Goal: Task Accomplishment & Management: Complete application form

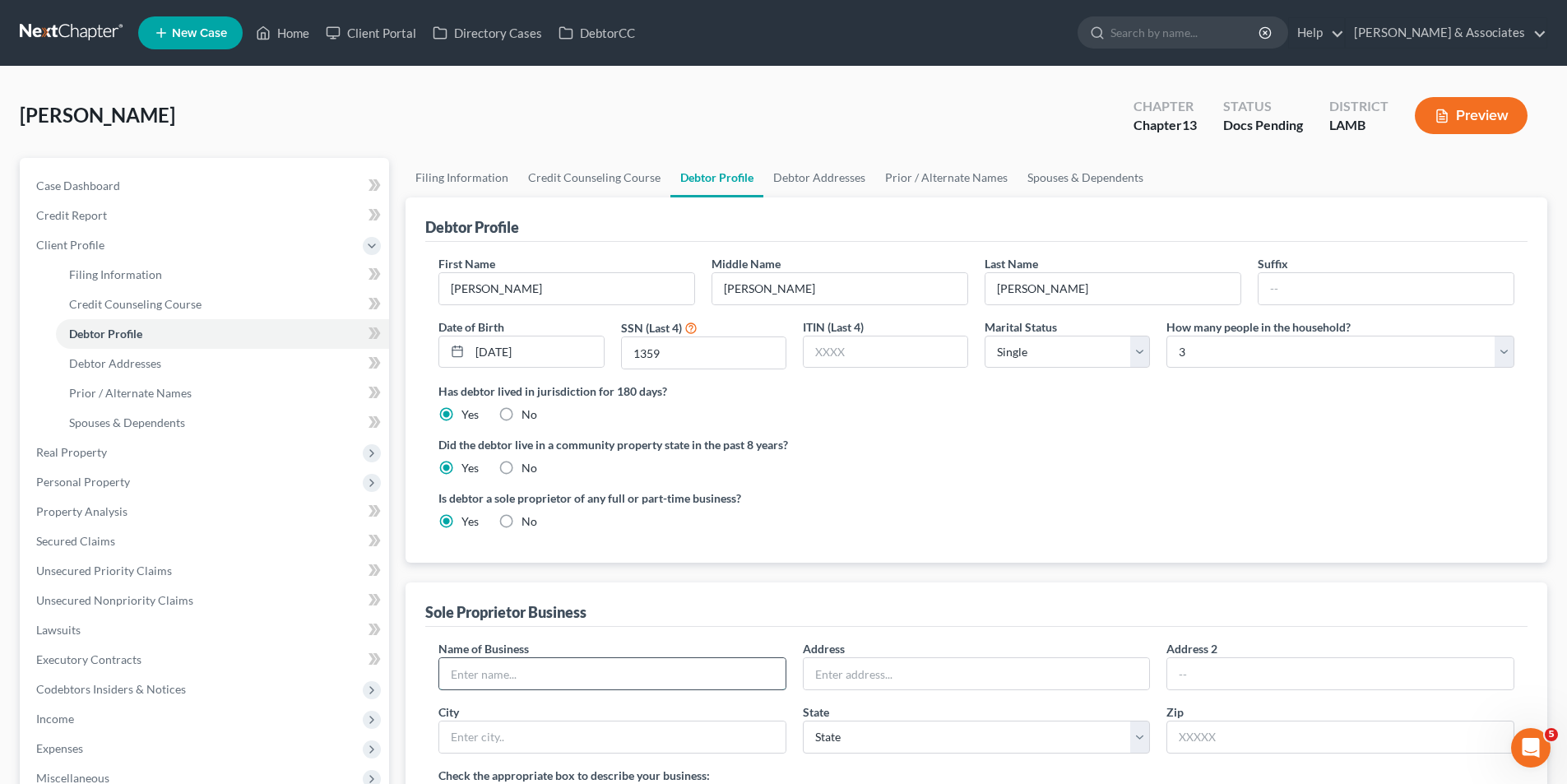
click at [497, 671] on input "text" at bounding box center [613, 673] width 347 height 31
type input "DS Beauty Bar"
paste input "4823 Waywood Drive"
type input "4823 Waywood Drive"
type input "70731"
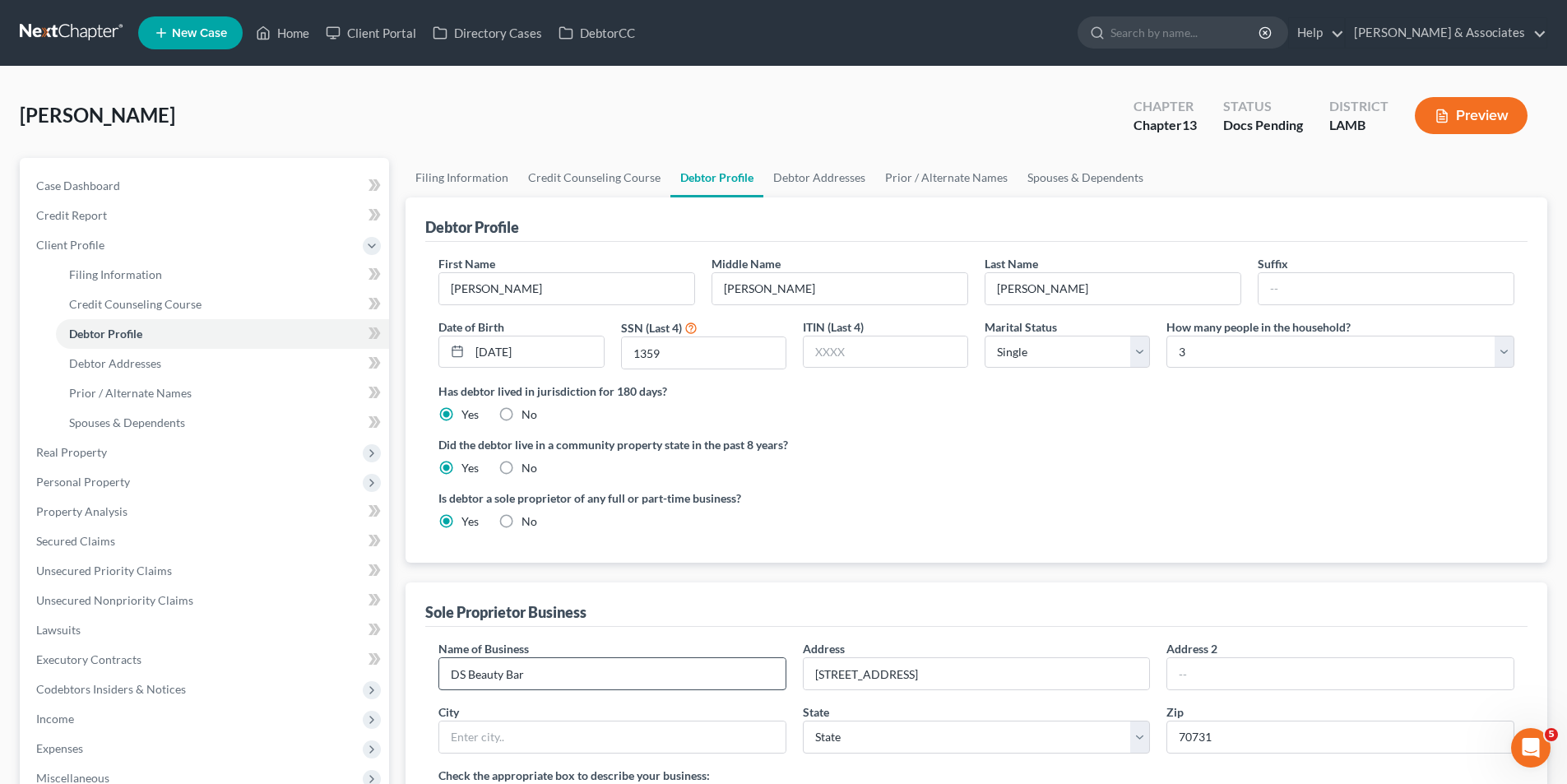
scroll to position [404, 0]
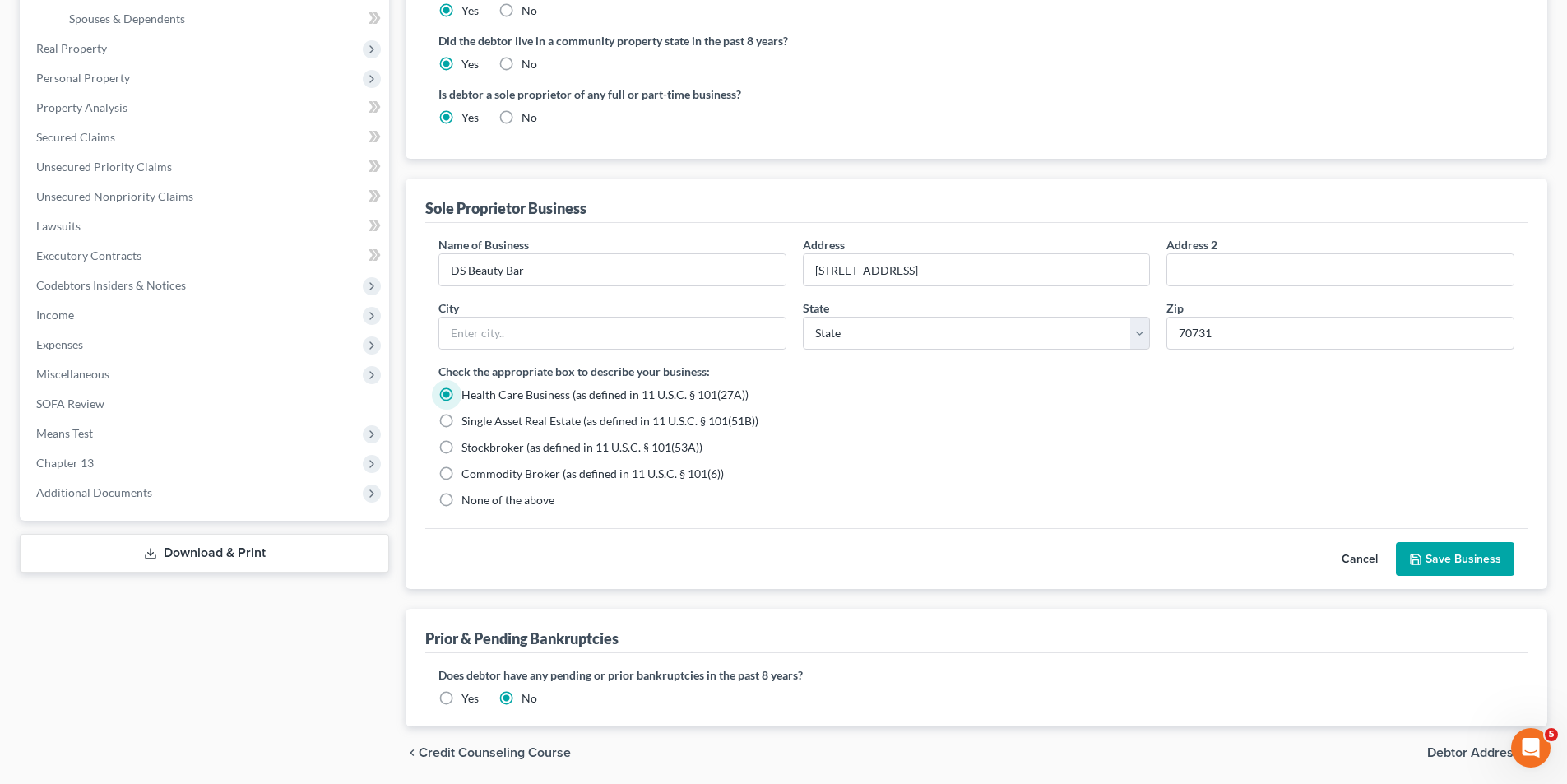
click at [499, 500] on span "None of the above" at bounding box center [507, 500] width 93 height 14
click at [479, 500] on input "None of the above" at bounding box center [473, 497] width 10 height 10
radio input "true"
radio input "false"
click at [1451, 555] on button "Save Business" at bounding box center [1455, 559] width 118 height 35
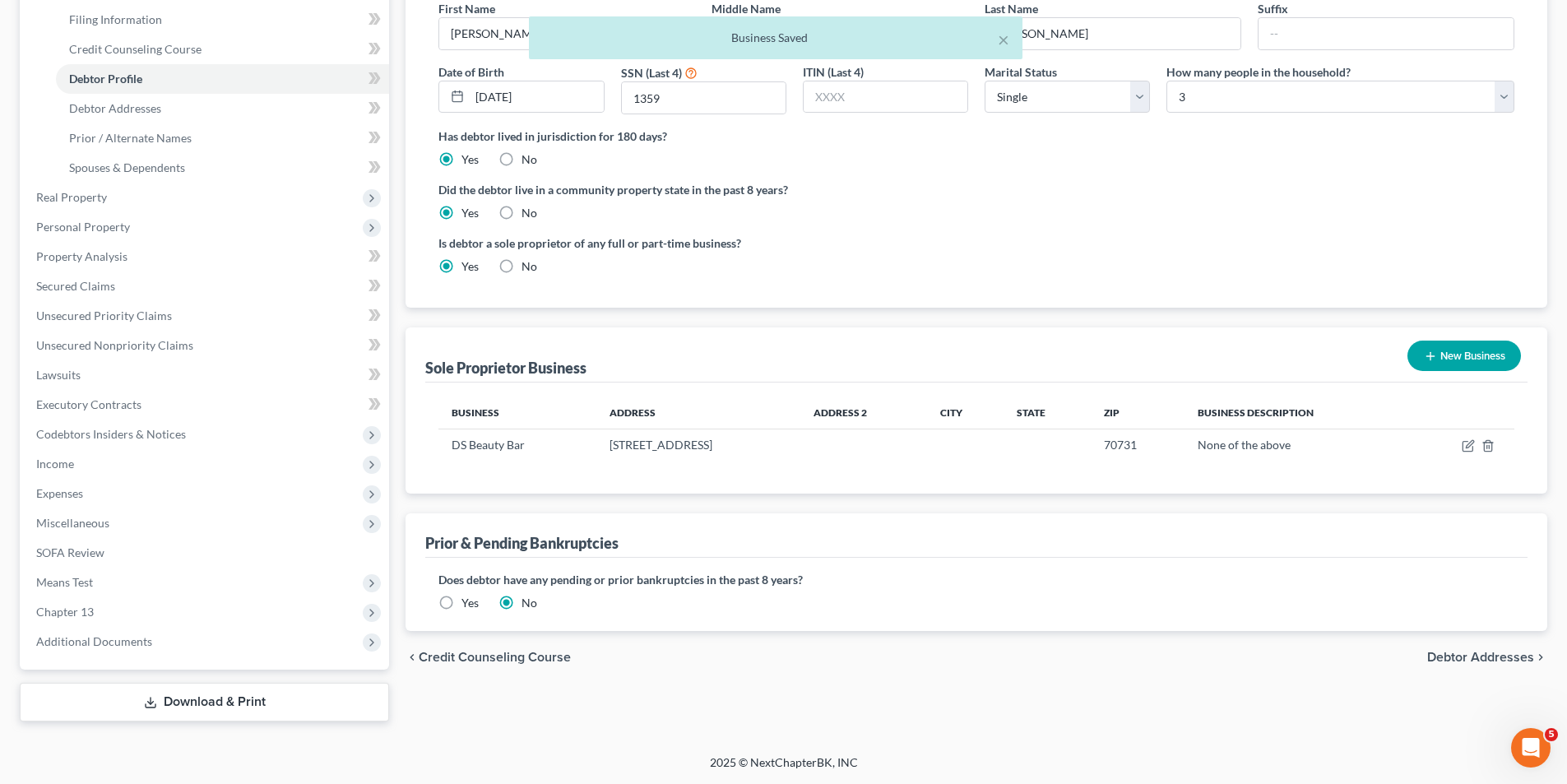
scroll to position [255, 0]
click at [1467, 447] on icon "button" at bounding box center [1470, 444] width 8 height 8
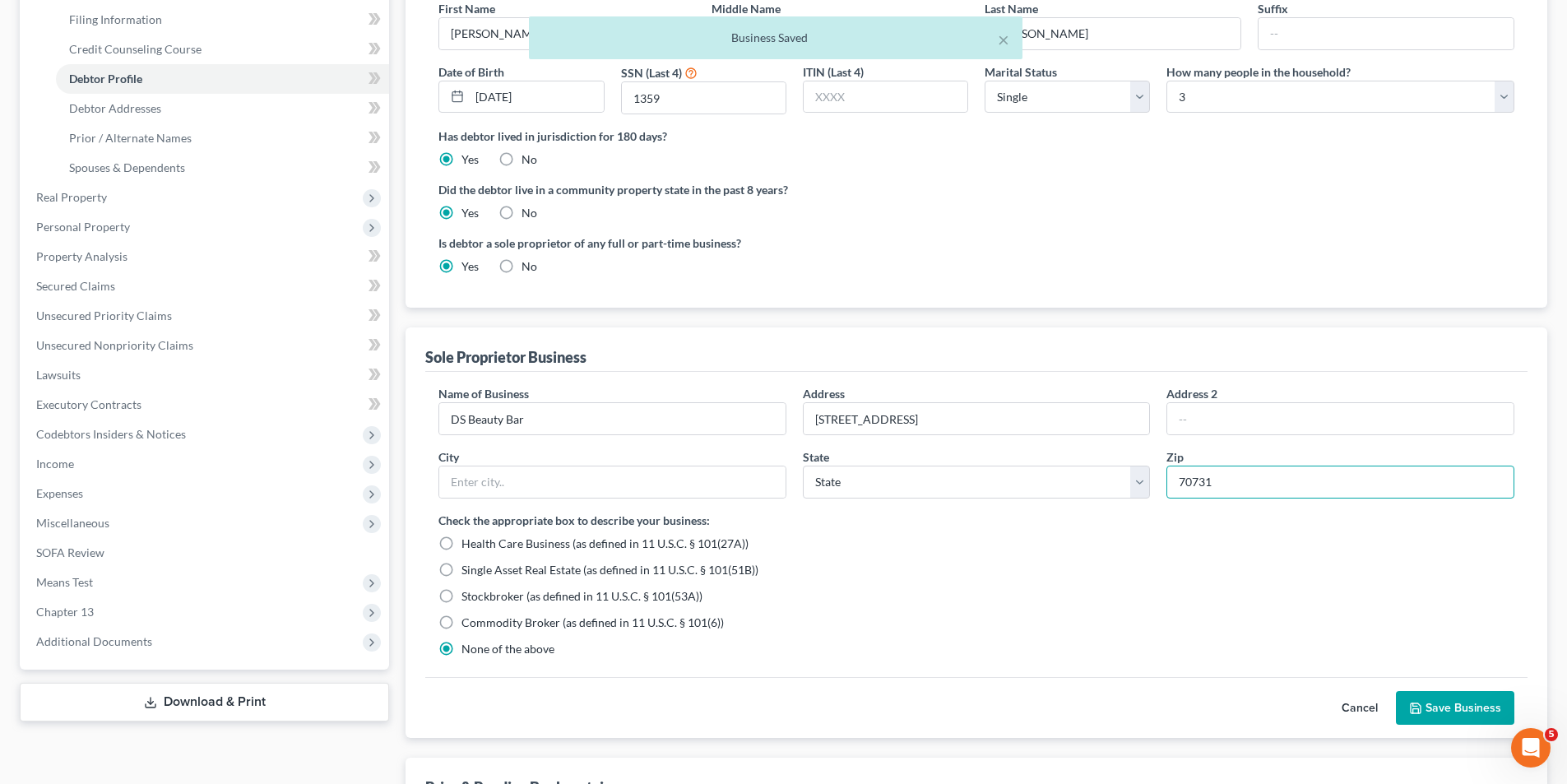
click at [1228, 487] on input "70731" at bounding box center [1341, 482] width 348 height 33
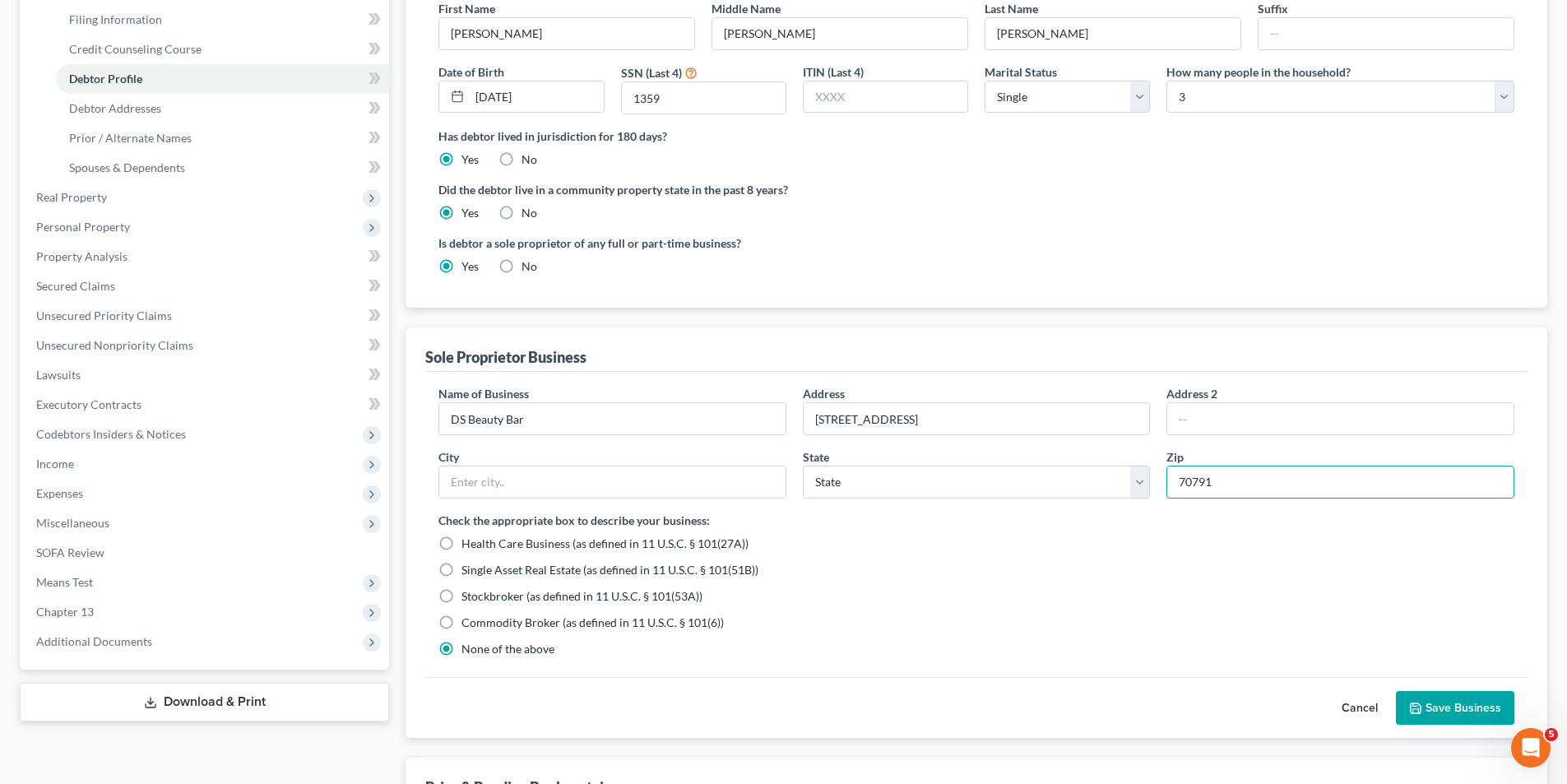
type input "70791"
type input "Zachary"
select select "19"
click at [1208, 546] on div "Health Care Business (as defined in 11 U.S.C. § 101(27A))" at bounding box center [977, 544] width 1077 height 17
click at [1449, 702] on button "Save Business" at bounding box center [1455, 708] width 118 height 35
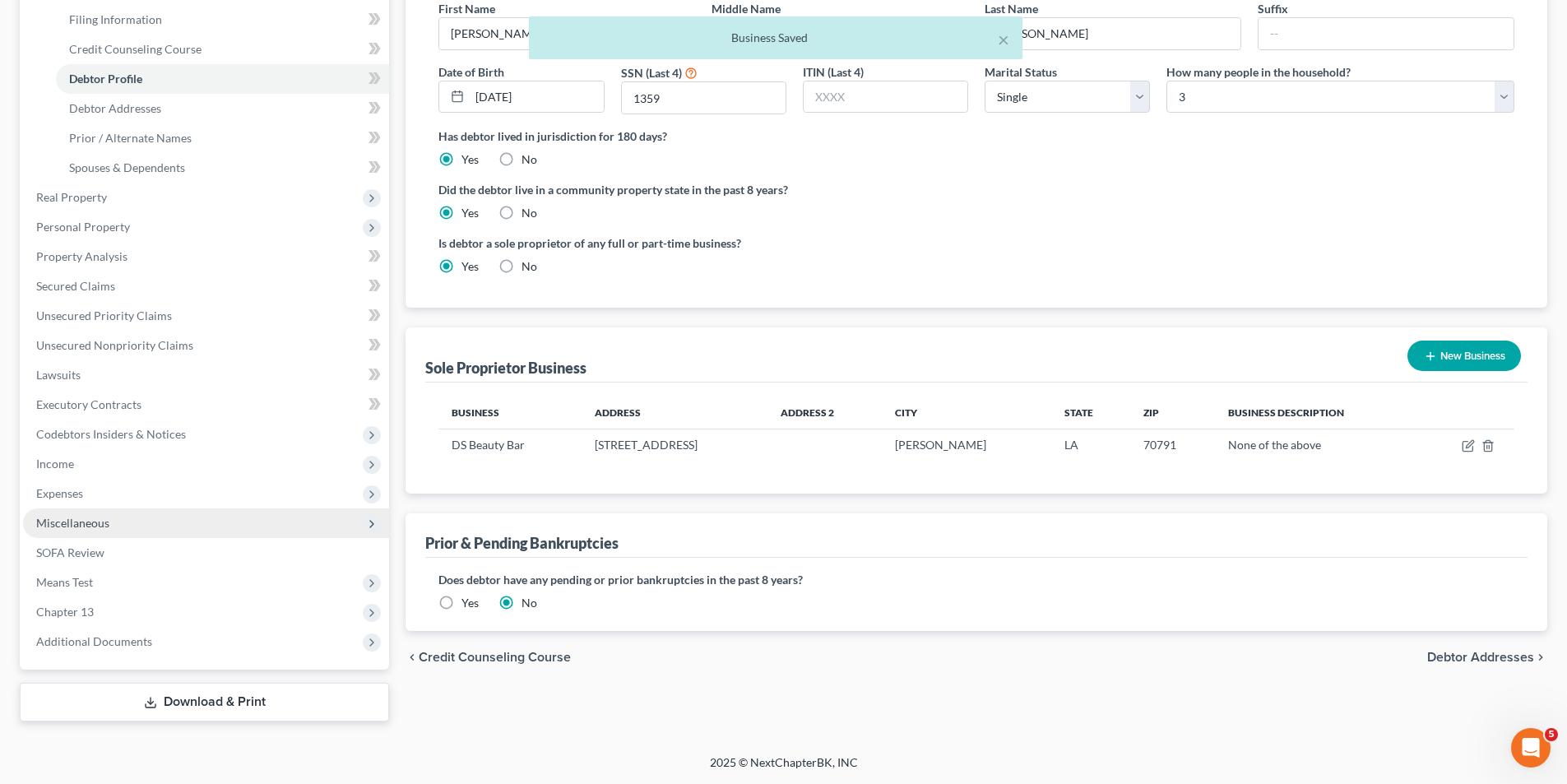
click at [61, 517] on span "Miscellaneous" at bounding box center [73, 522] width 73 height 14
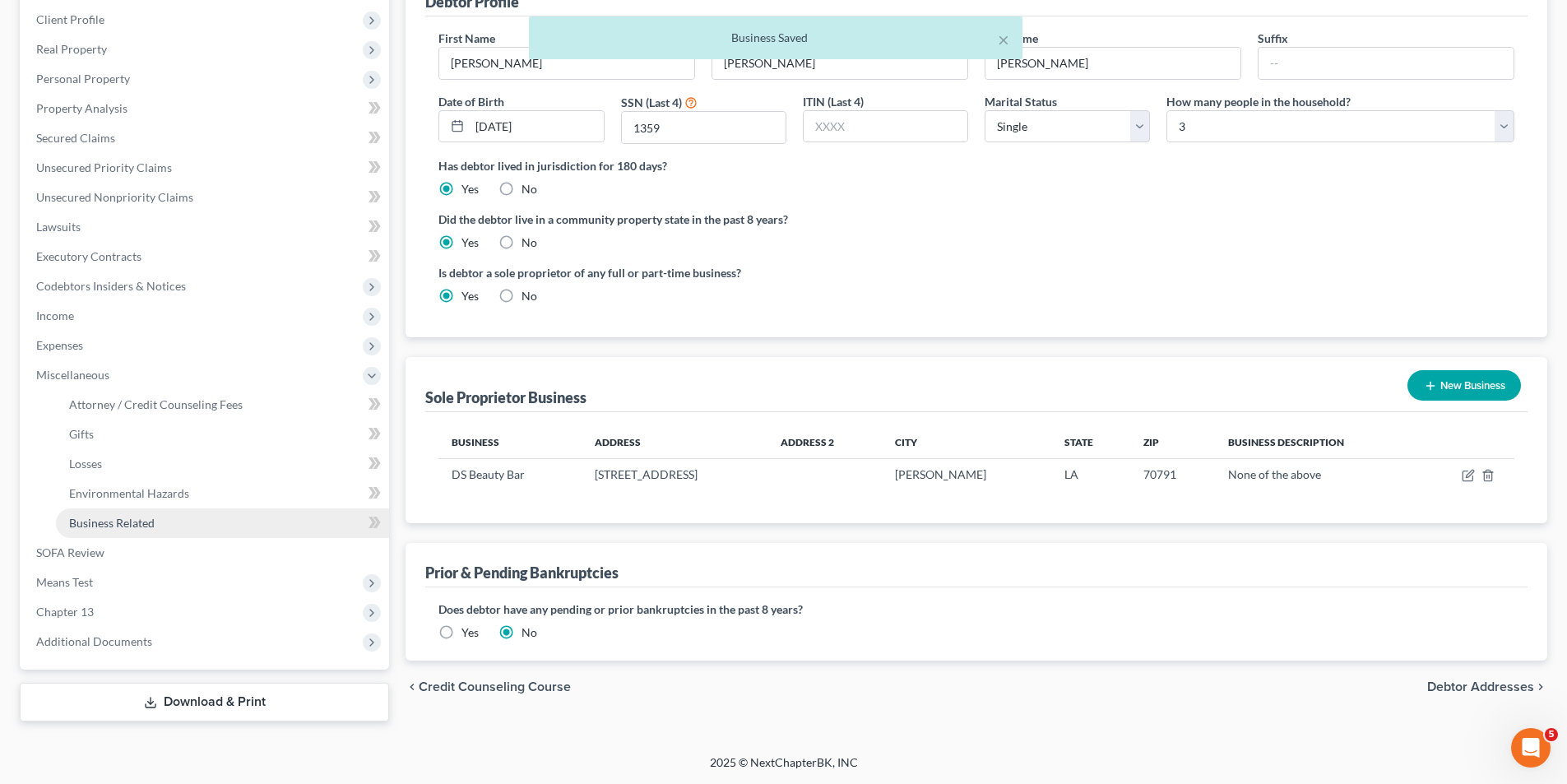
click at [125, 525] on span "Business Related" at bounding box center [112, 522] width 85 height 14
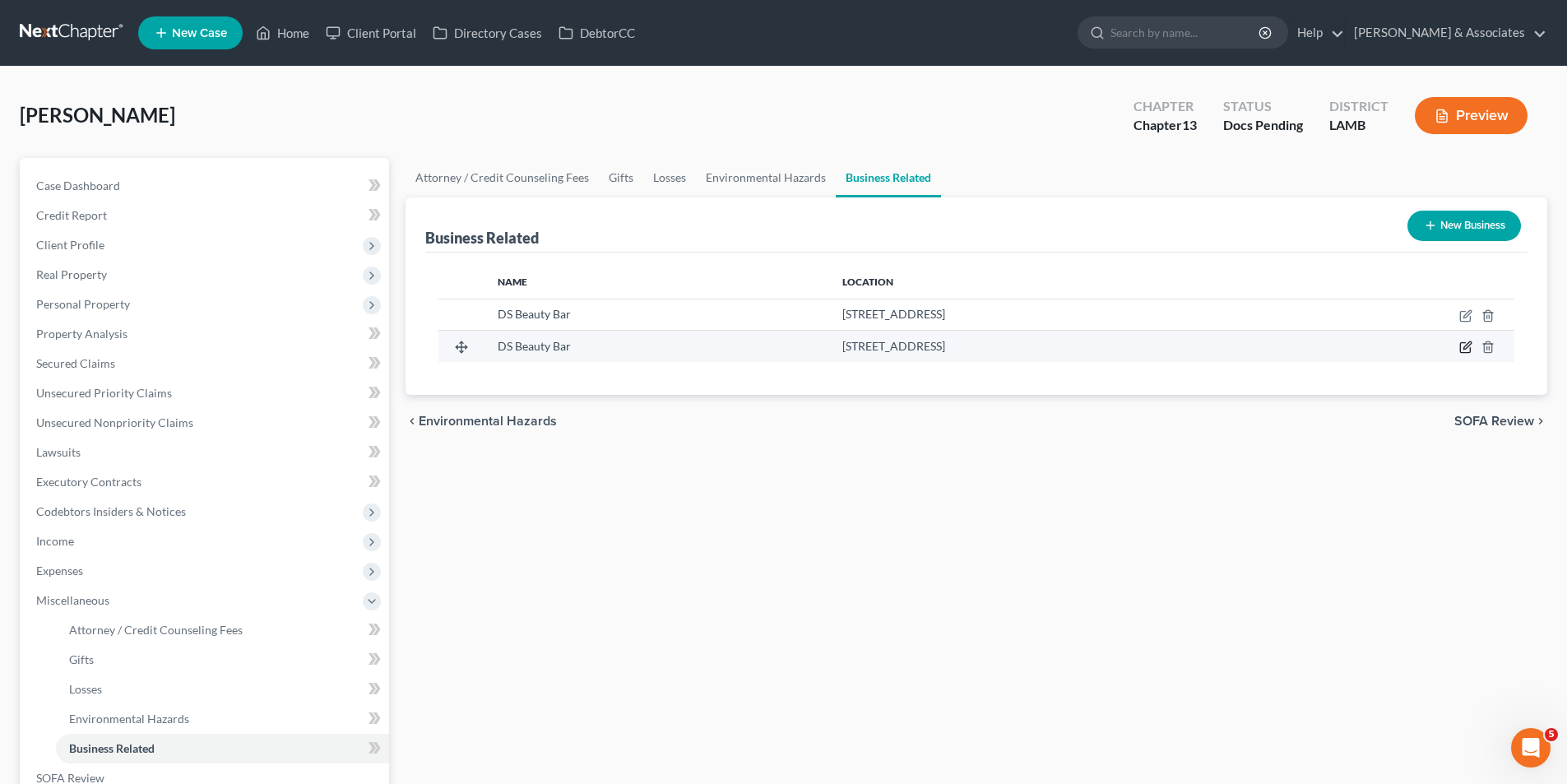
click at [1470, 350] on icon "button" at bounding box center [1466, 347] width 10 height 10
select select "sole_proprietor"
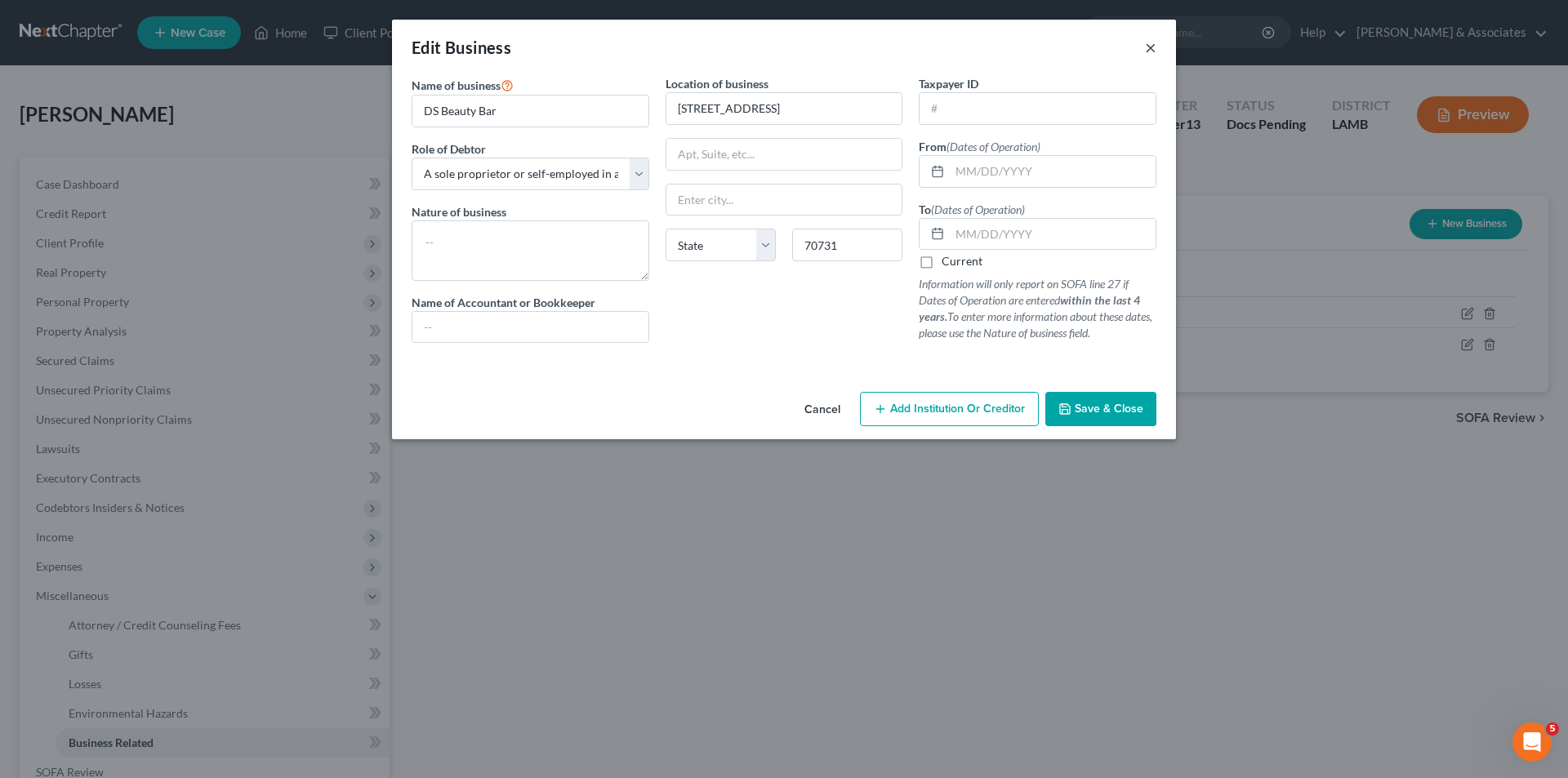
click at [1148, 54] on button "×" at bounding box center [1150, 47] width 11 height 20
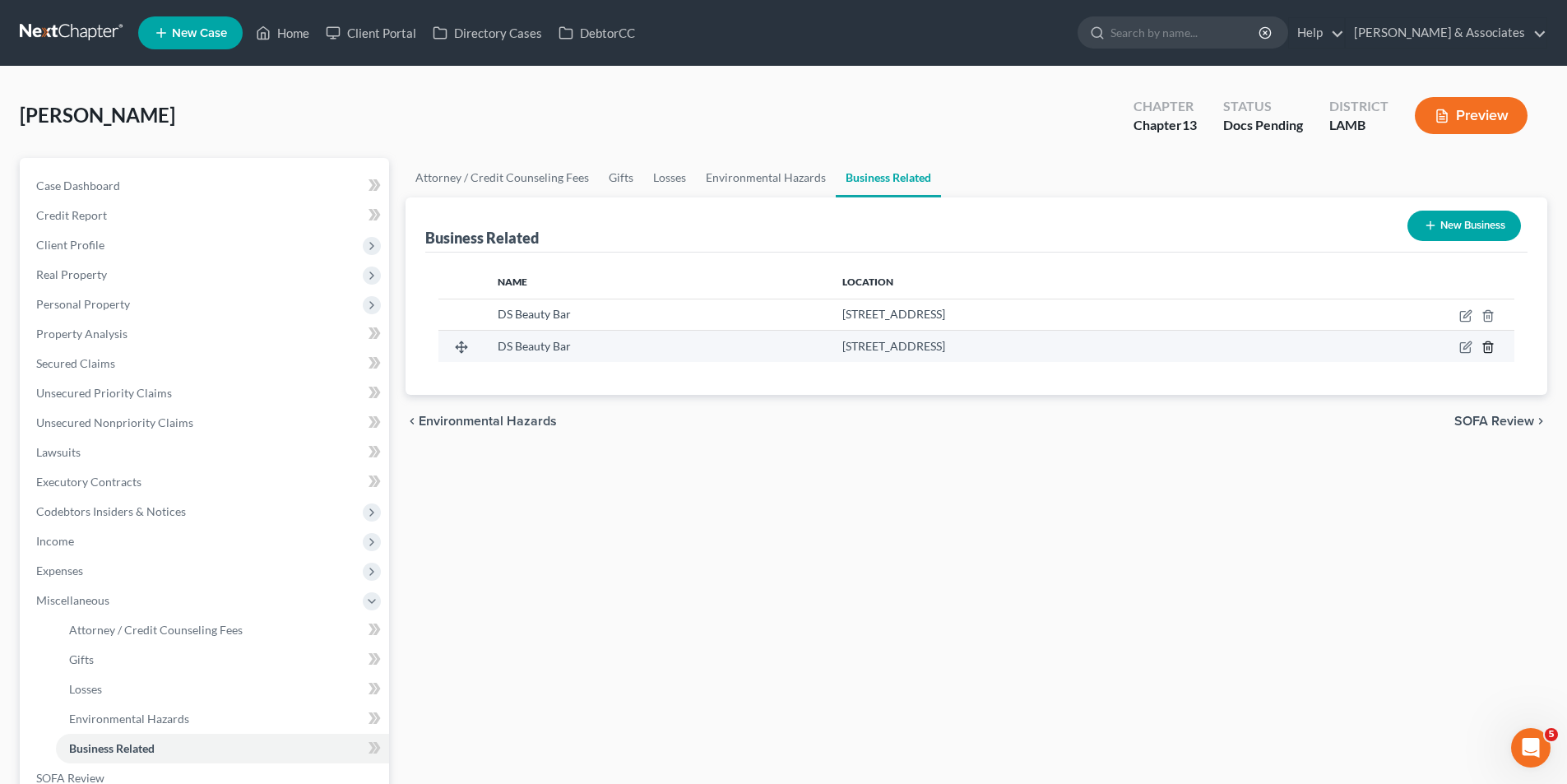
click at [1487, 347] on line "button" at bounding box center [1487, 349] width 0 height 4
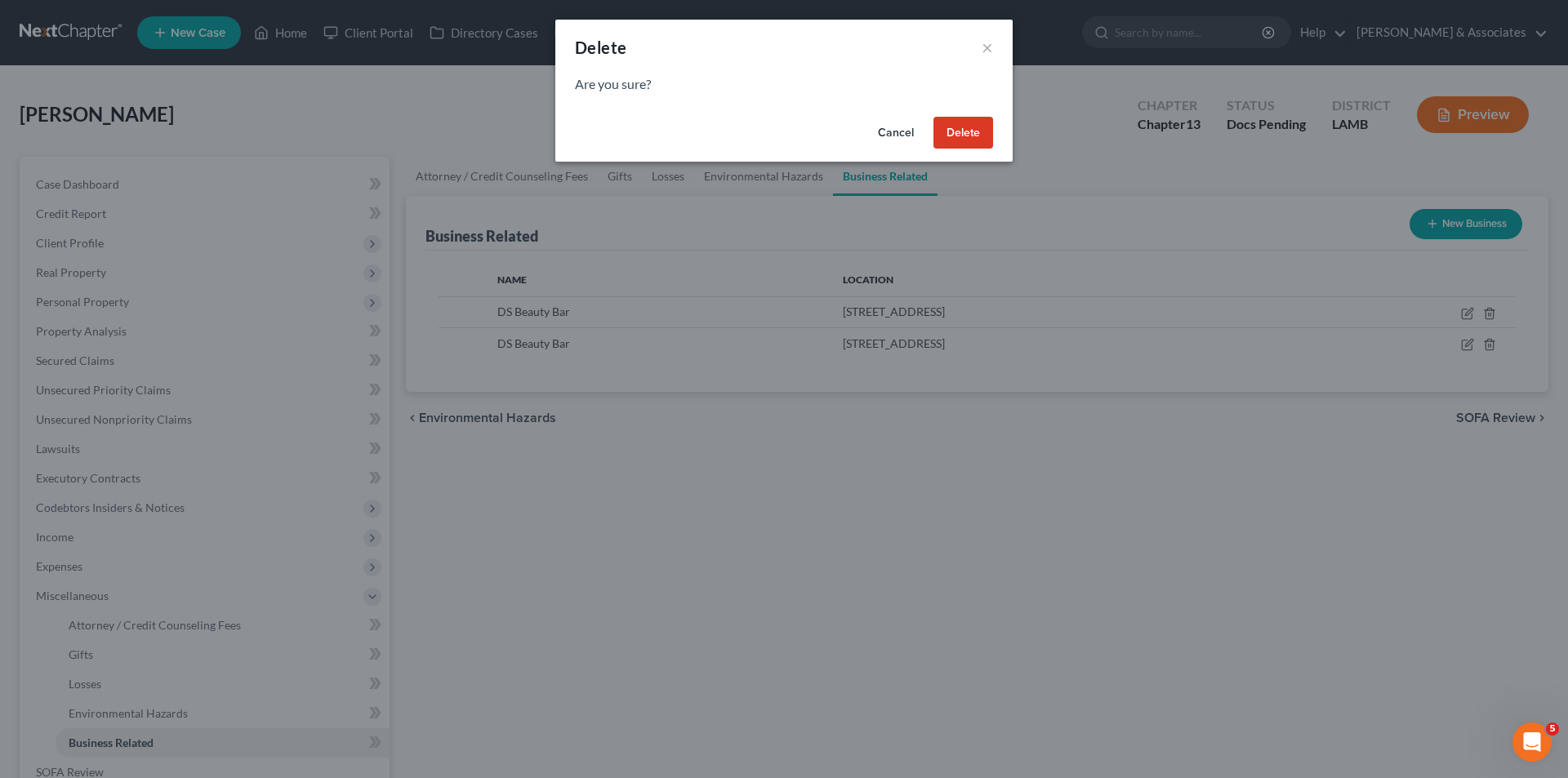
click at [953, 130] on button "Delete" at bounding box center [963, 132] width 60 height 33
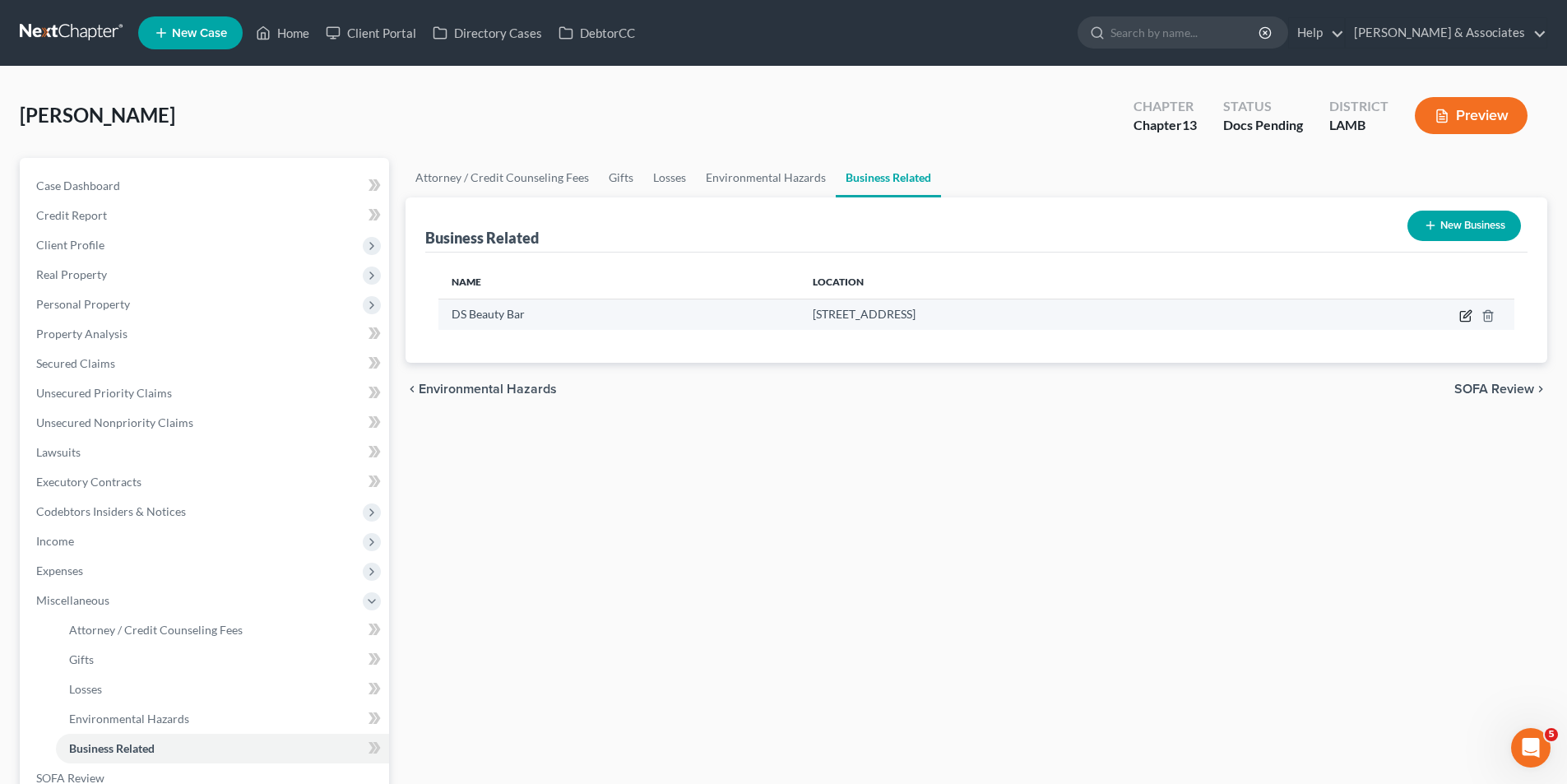
click at [1462, 315] on icon "button" at bounding box center [1466, 315] width 13 height 13
select select "sole_proprietor"
select select "19"
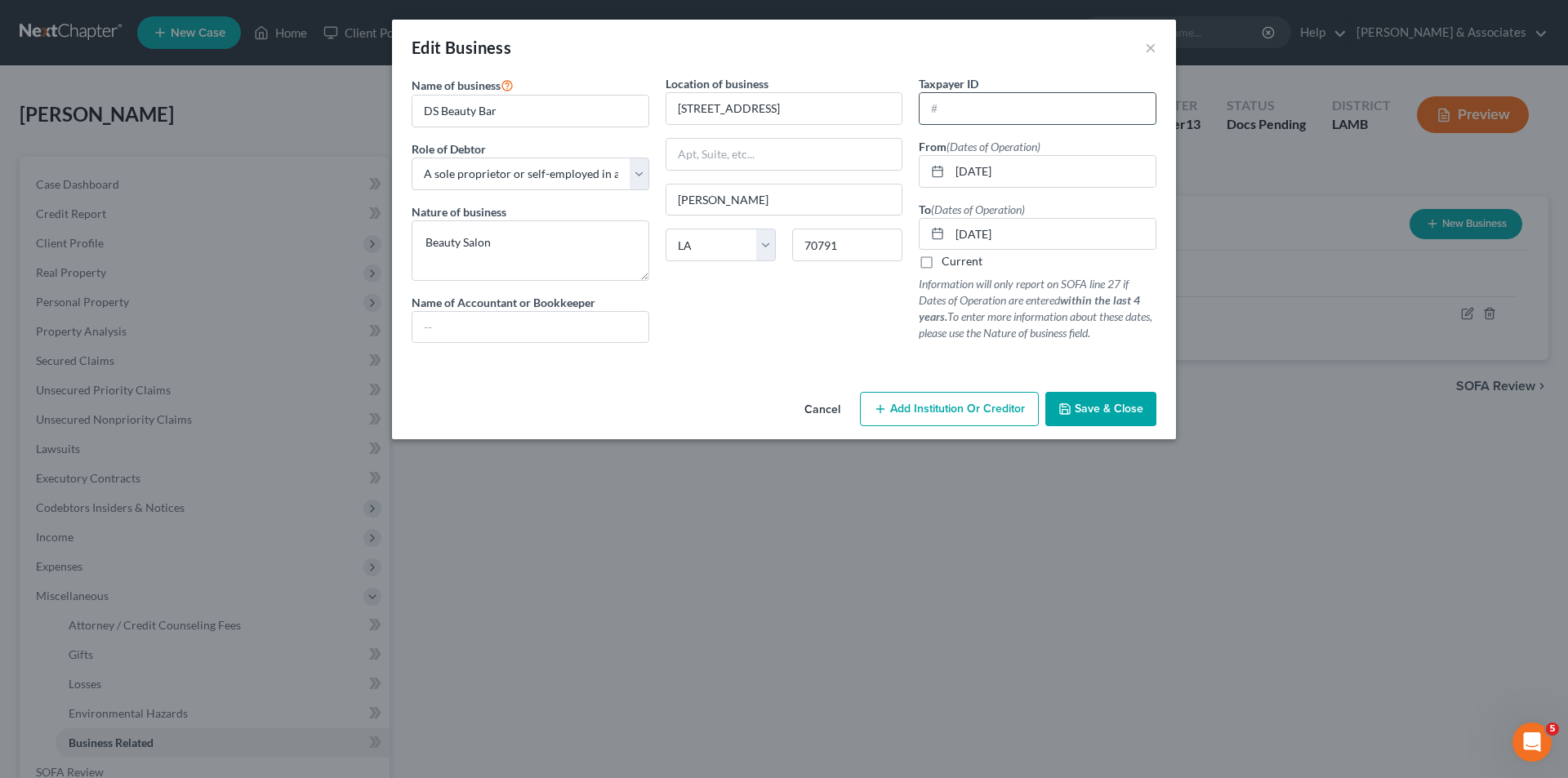
click at [1010, 110] on input "text" at bounding box center [1037, 108] width 236 height 31
type input "86-1860560"
click at [1125, 396] on button "Save & Close" at bounding box center [1100, 408] width 111 height 34
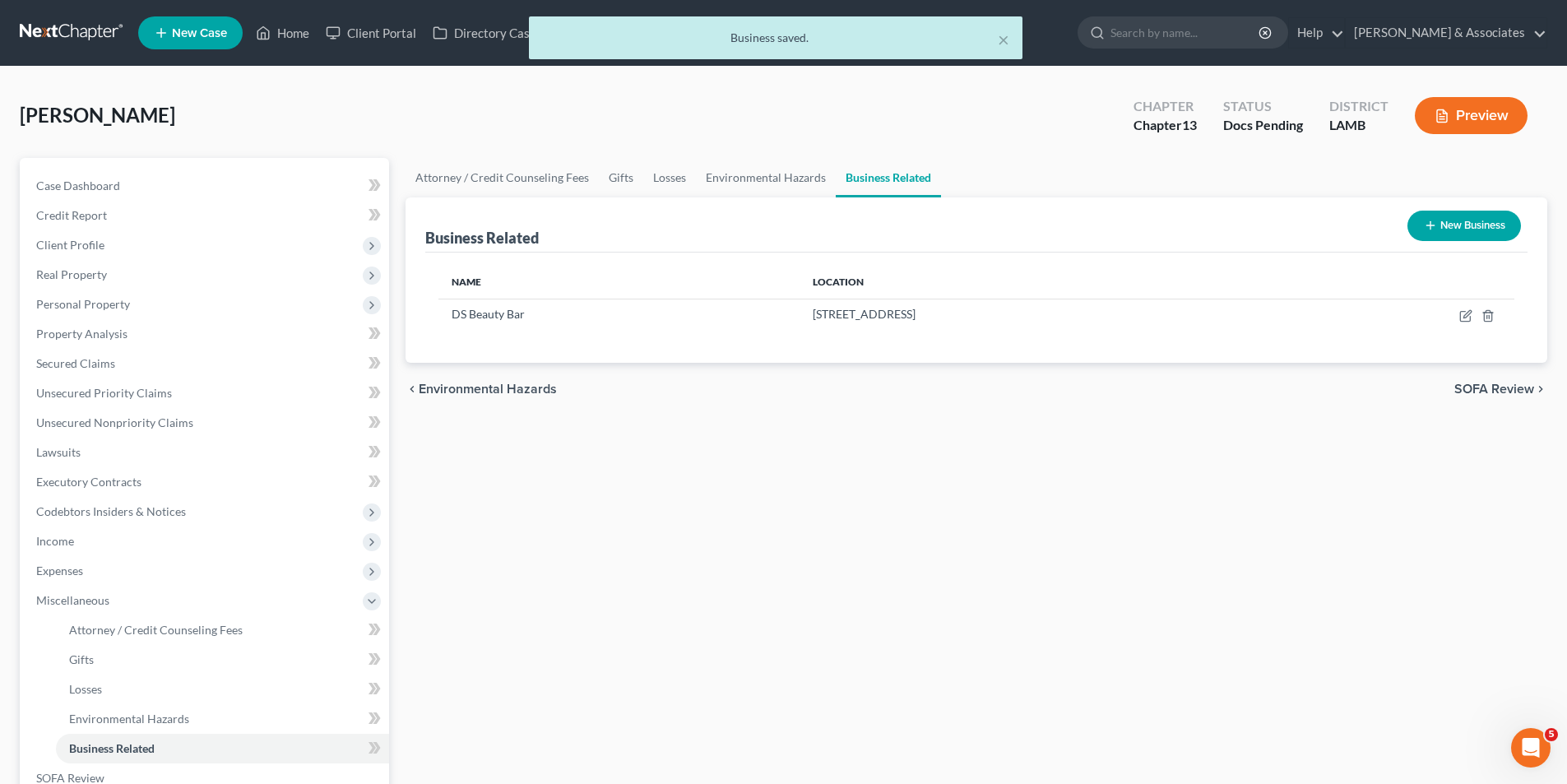
drag, startPoint x: 1092, startPoint y: 505, endPoint x: 815, endPoint y: 489, distance: 277.5
click at [1091, 505] on div "Attorney / Credit Counseling Fees Gifts Losses Environmental Hazards Business R…" at bounding box center [976, 552] width 1158 height 789
click at [173, 248] on span "Client Profile" at bounding box center [207, 245] width 366 height 30
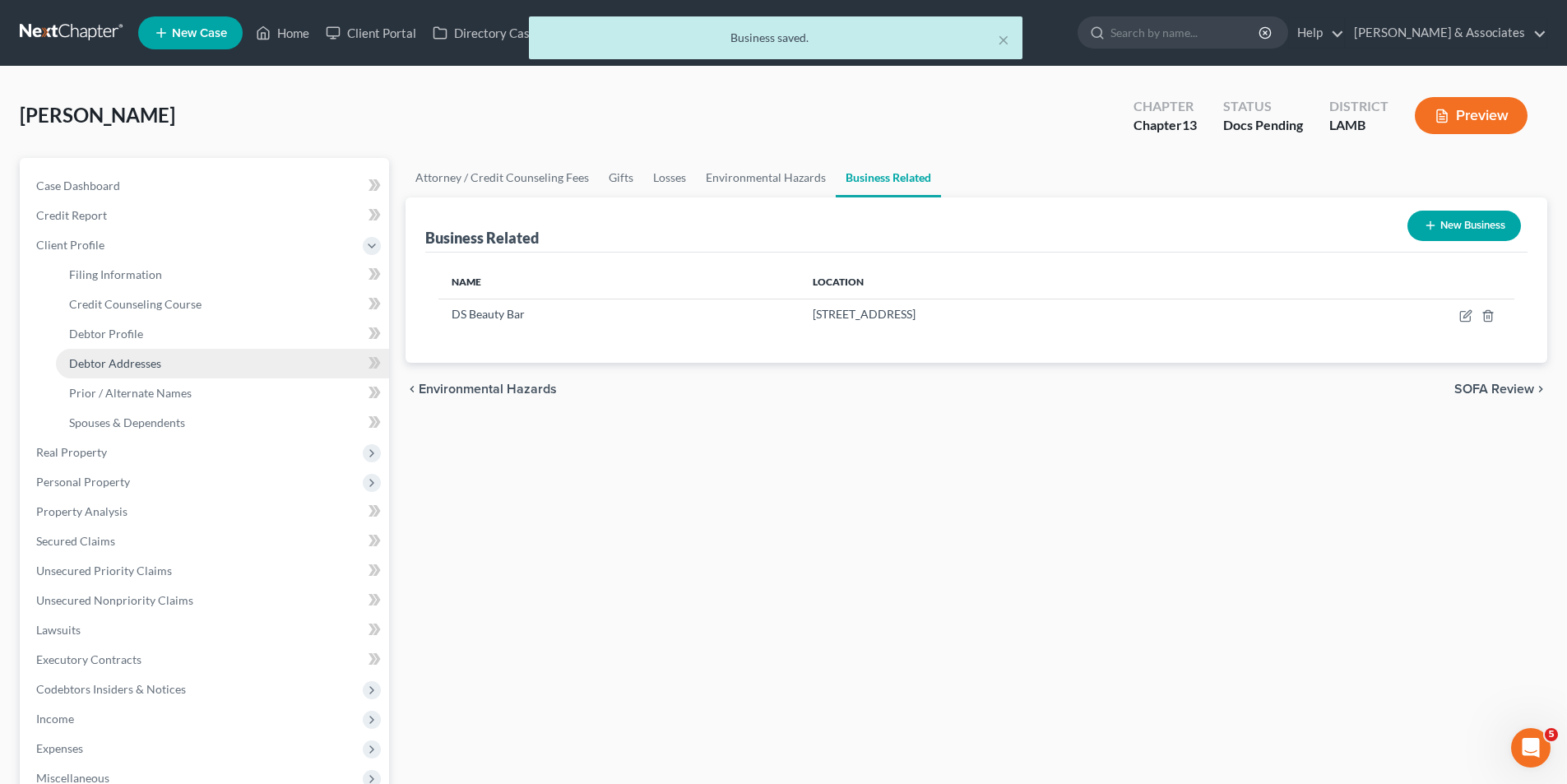
click at [152, 364] on span "Debtor Addresses" at bounding box center [116, 362] width 92 height 14
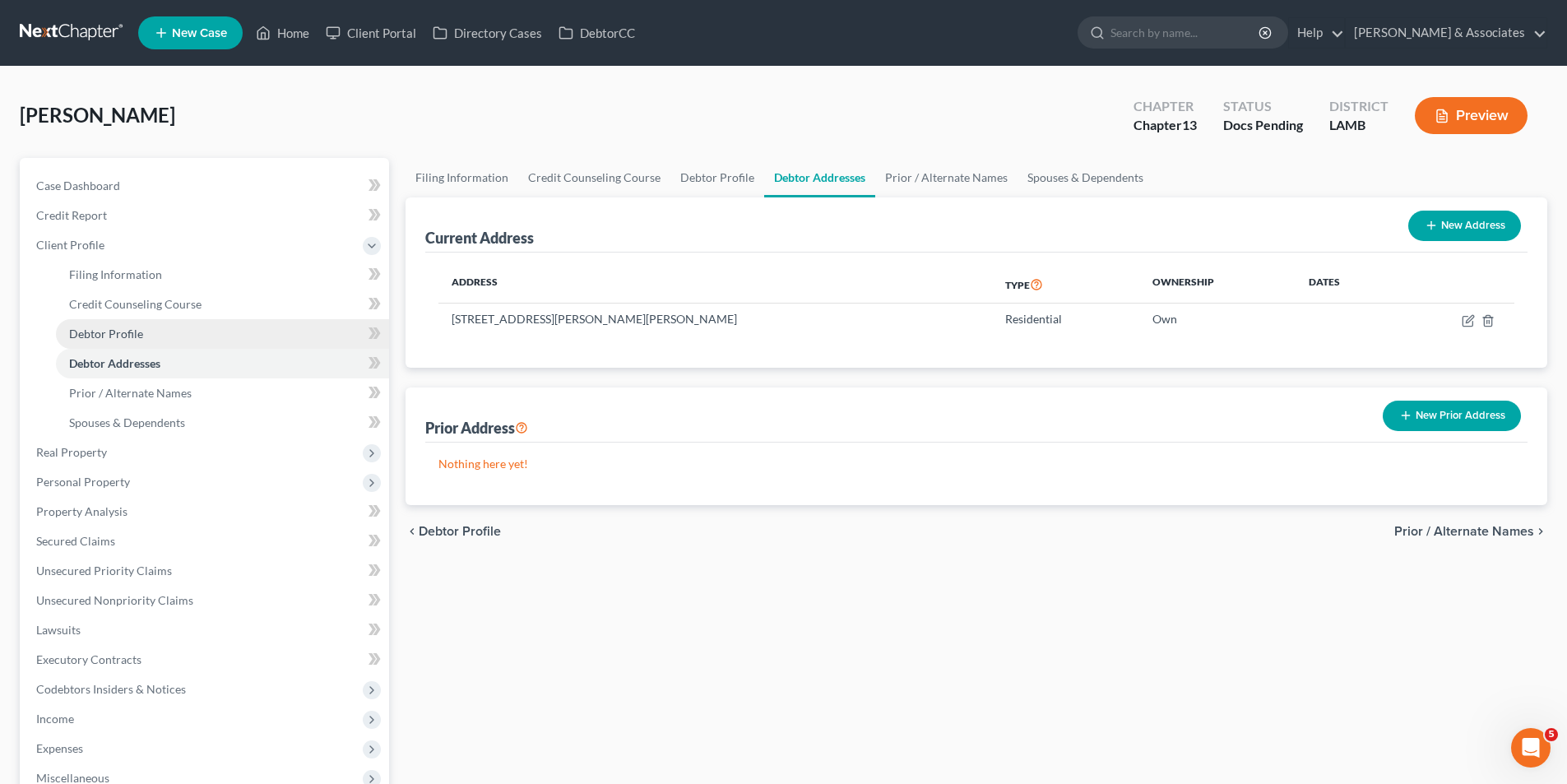
click at [112, 334] on span "Debtor Profile" at bounding box center [106, 333] width 74 height 14
select select "0"
select select "2"
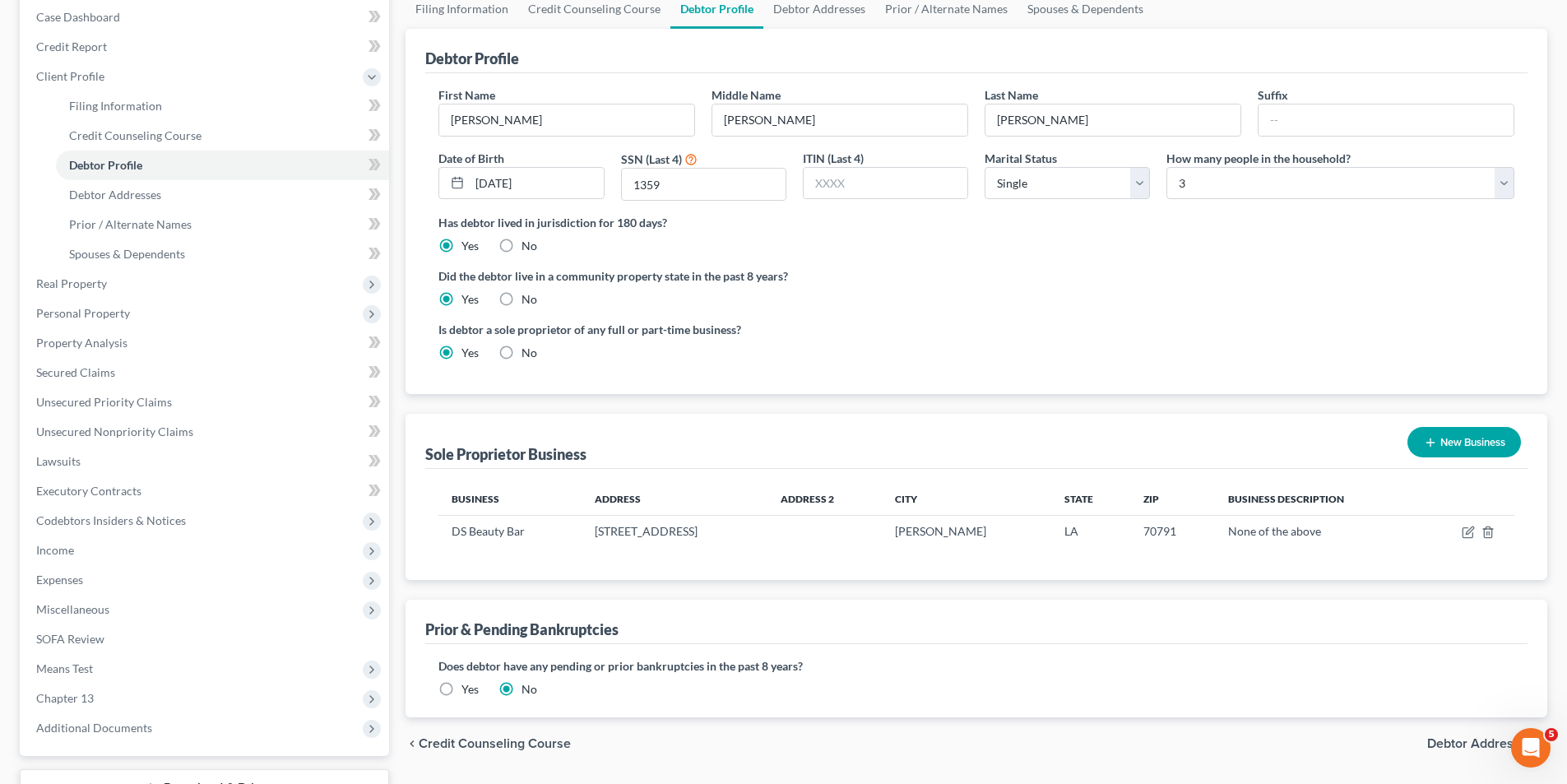
scroll to position [255, 0]
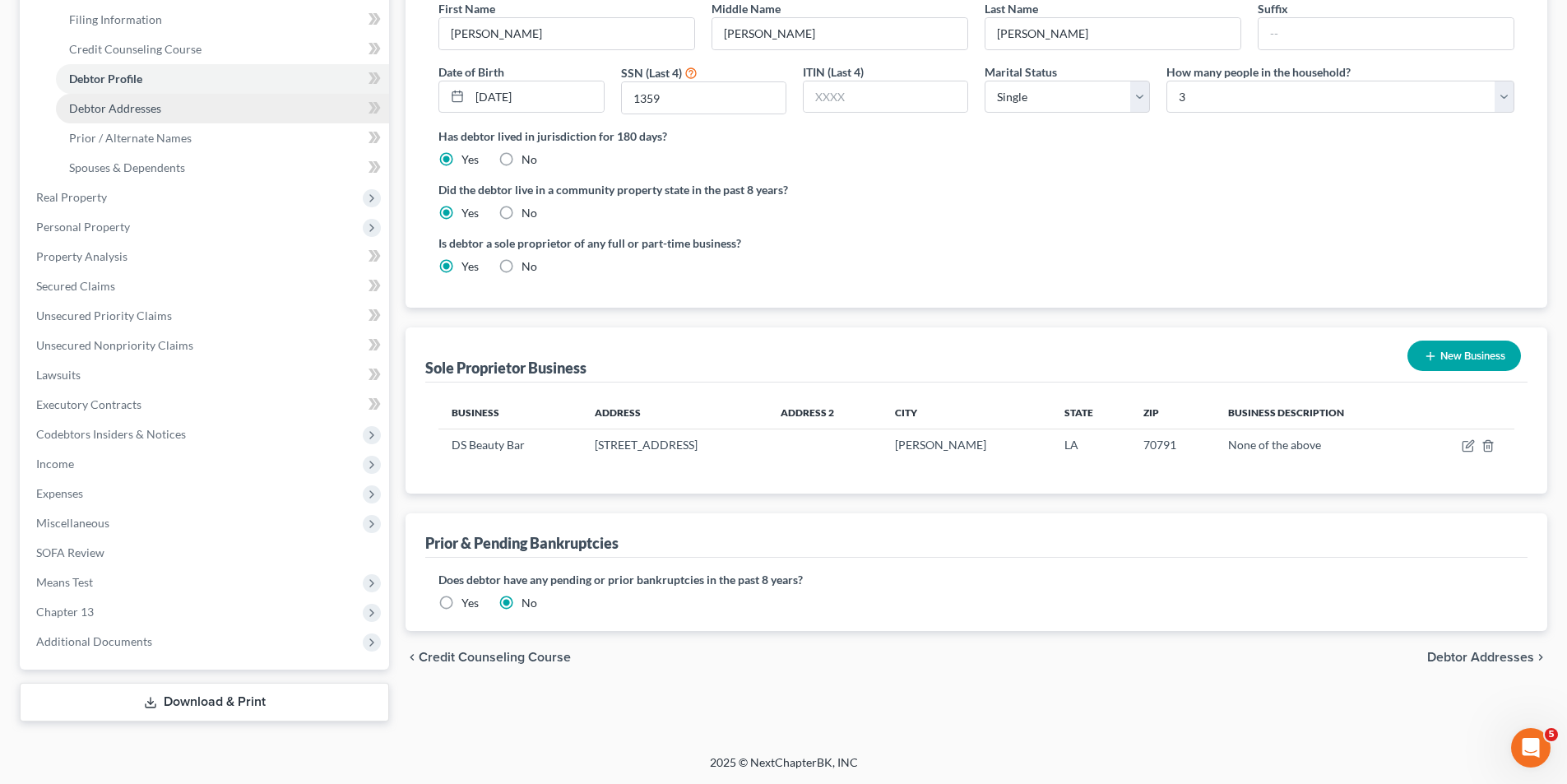
click at [199, 96] on link "Debtor Addresses" at bounding box center [223, 109] width 334 height 30
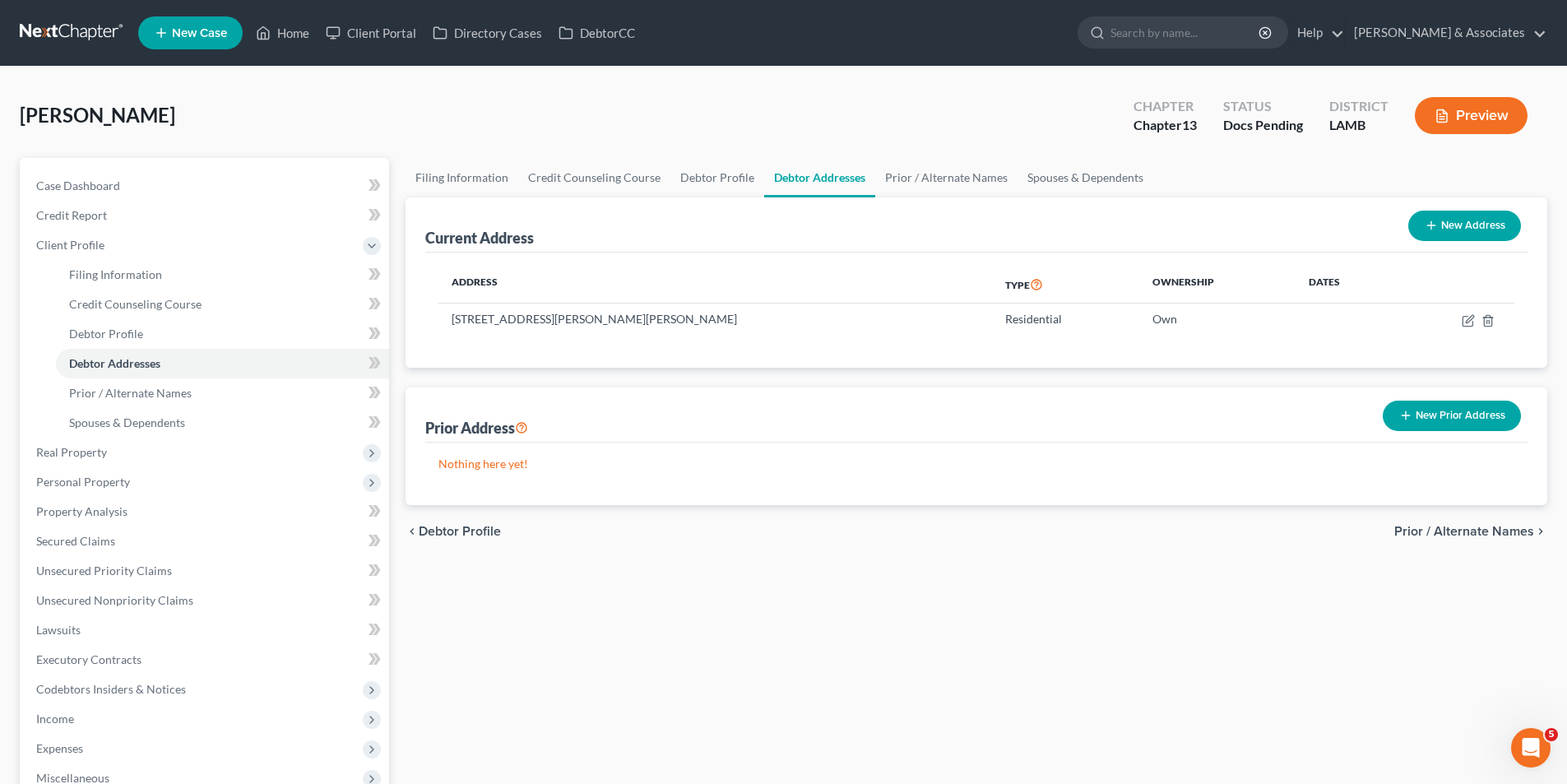
click at [1462, 421] on button "New Prior Address" at bounding box center [1451, 416] width 138 height 30
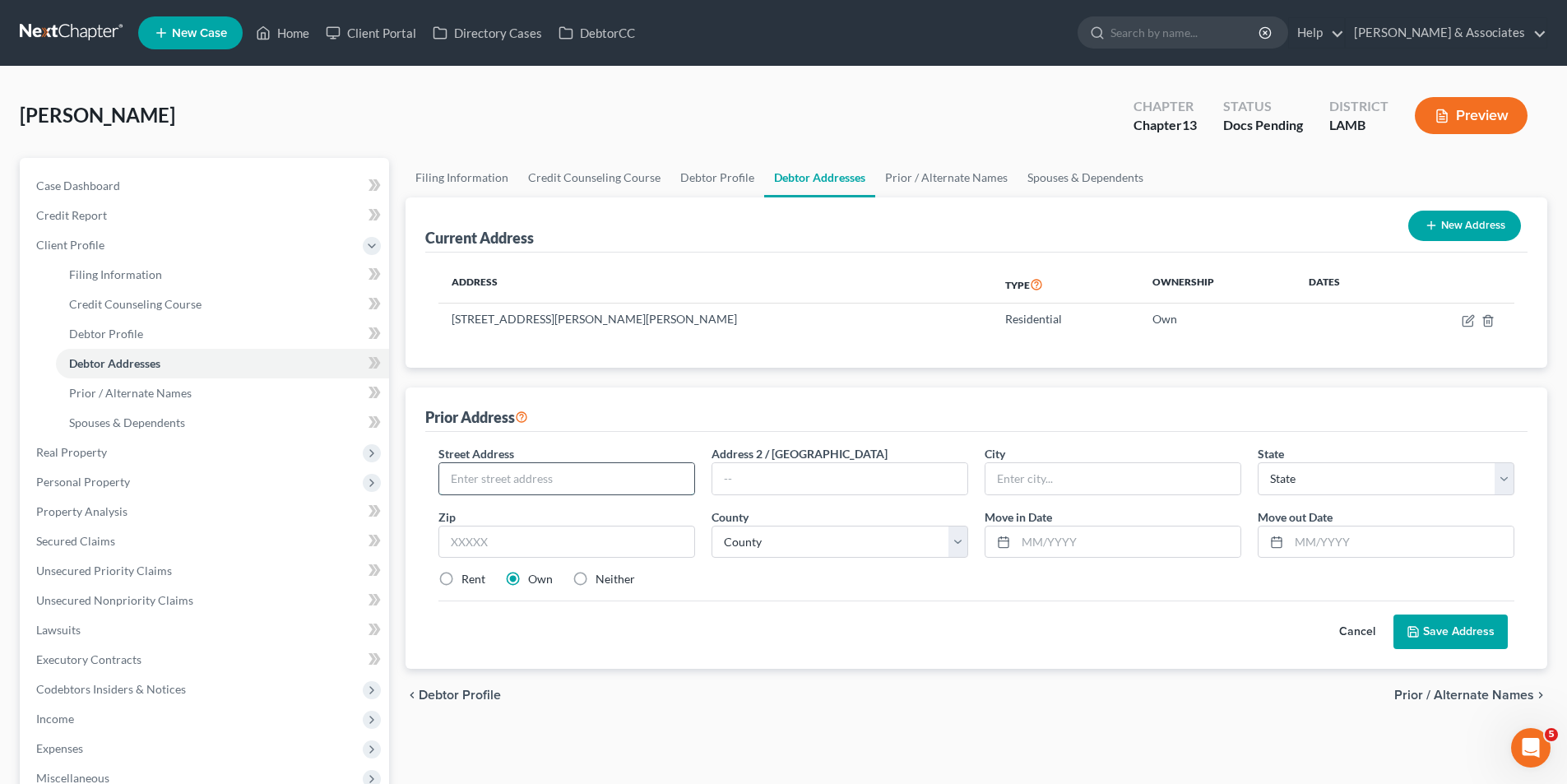
click at [580, 492] on input "text" at bounding box center [567, 478] width 256 height 31
type input "20051 Old Scenic Hwy"
type input "Apt. 2006"
type input "7"
type input "70791"
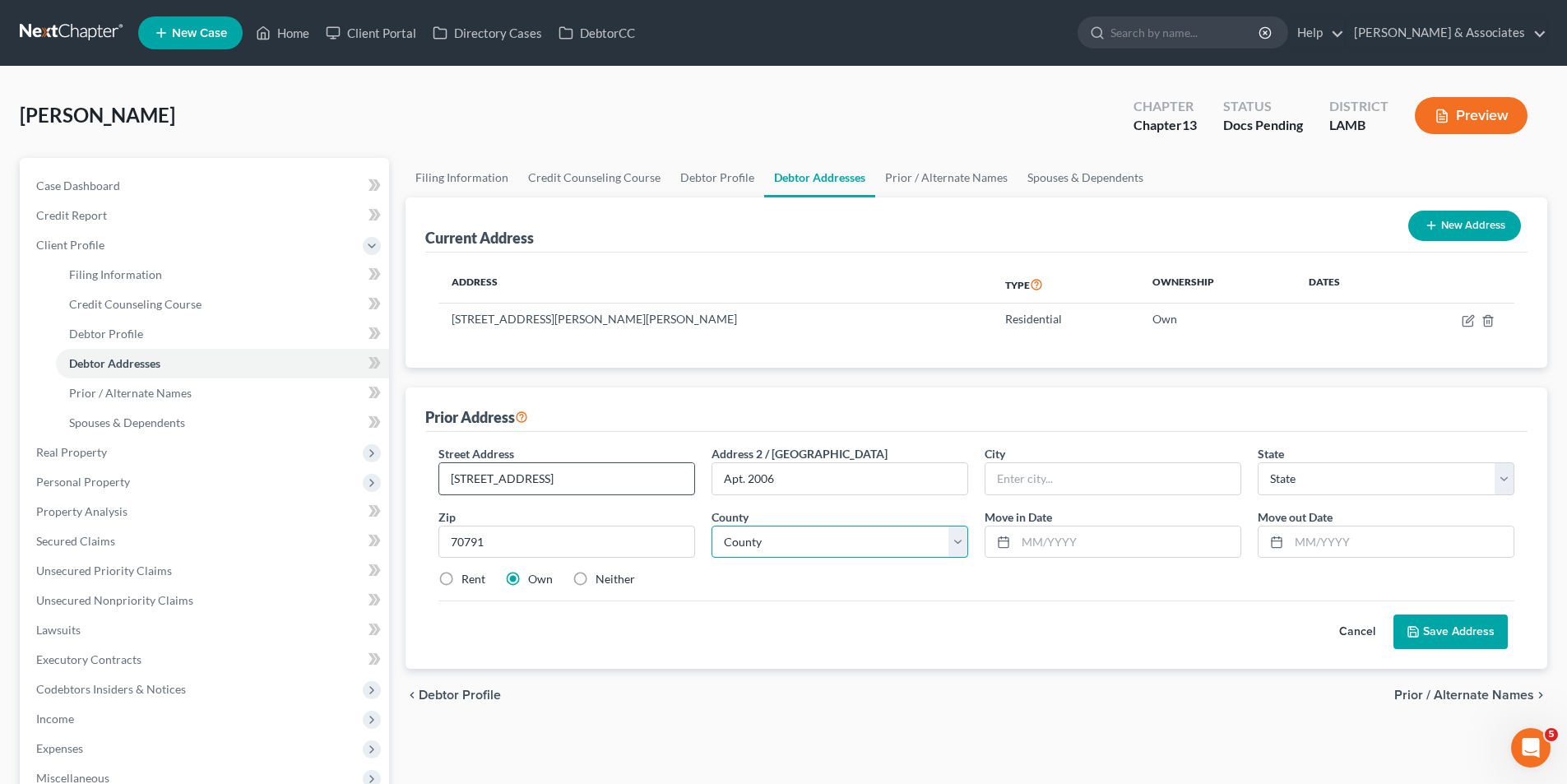
type input "Zachary"
select select "19"
click at [858, 545] on select "County" at bounding box center [840, 542] width 256 height 33
select select "16"
click at [858, 545] on select "County Acadia Allen Ascension Assumption Avoyelles Beauregard Bienville Bossier…" at bounding box center [840, 542] width 256 height 33
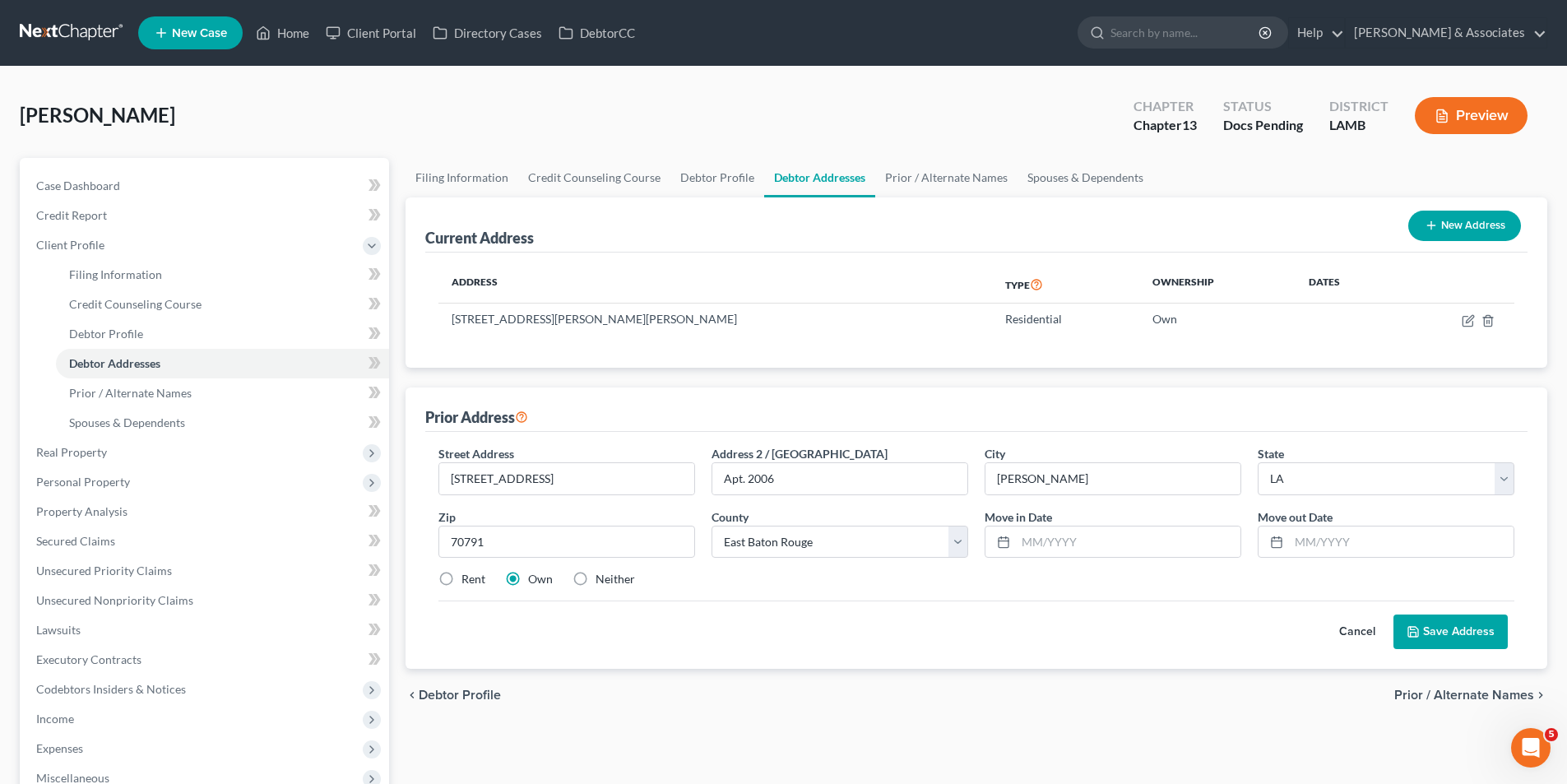
click at [892, 622] on div "Cancel Save Address" at bounding box center [977, 624] width 1077 height 49
click at [1372, 546] on input "text" at bounding box center [1401, 542] width 225 height 31
type input "03/01/2024"
click at [1205, 547] on input "text" at bounding box center [1128, 542] width 225 height 31
type input "0"
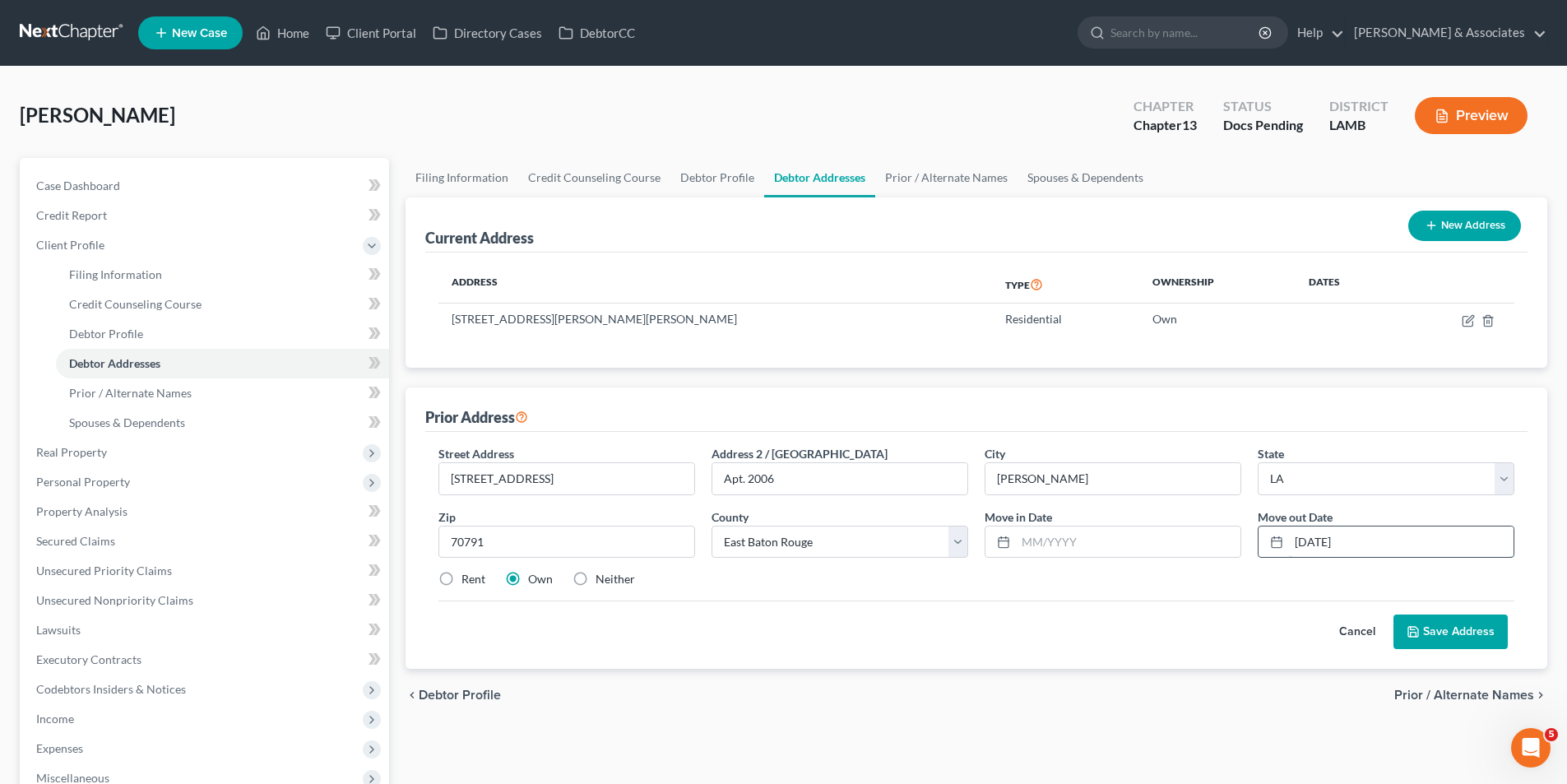
click at [1366, 543] on input "03/01/2024" at bounding box center [1401, 542] width 225 height 31
drag, startPoint x: 1366, startPoint y: 543, endPoint x: 1266, endPoint y: 536, distance: 100.2
click at [1266, 536] on div "03/01/2024" at bounding box center [1386, 542] width 256 height 33
type input "12/30/2024"
click at [1104, 530] on input "text" at bounding box center [1128, 542] width 225 height 31
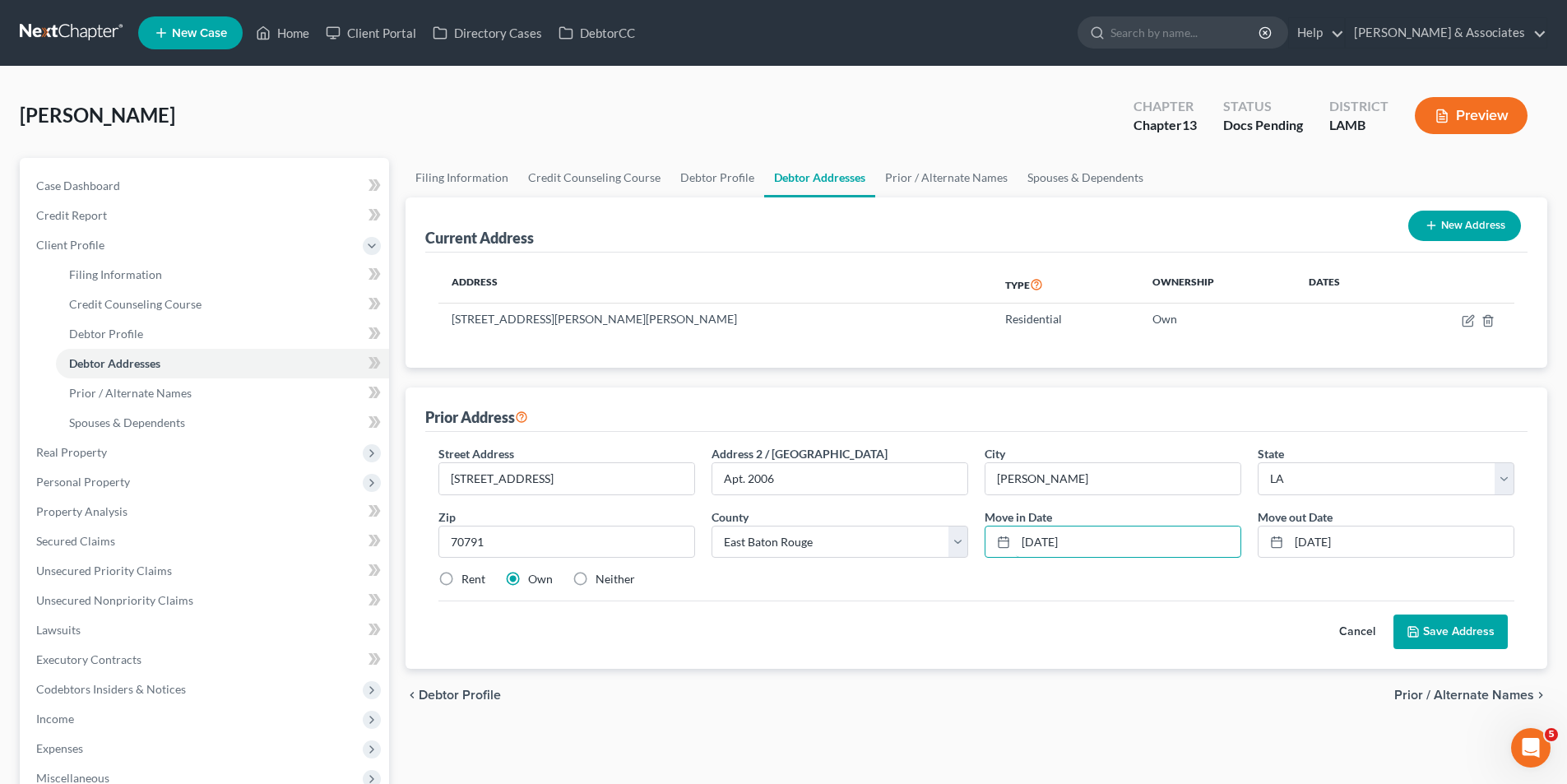
type input "02/28/2024"
click at [1449, 624] on button "Save Address" at bounding box center [1451, 631] width 115 height 35
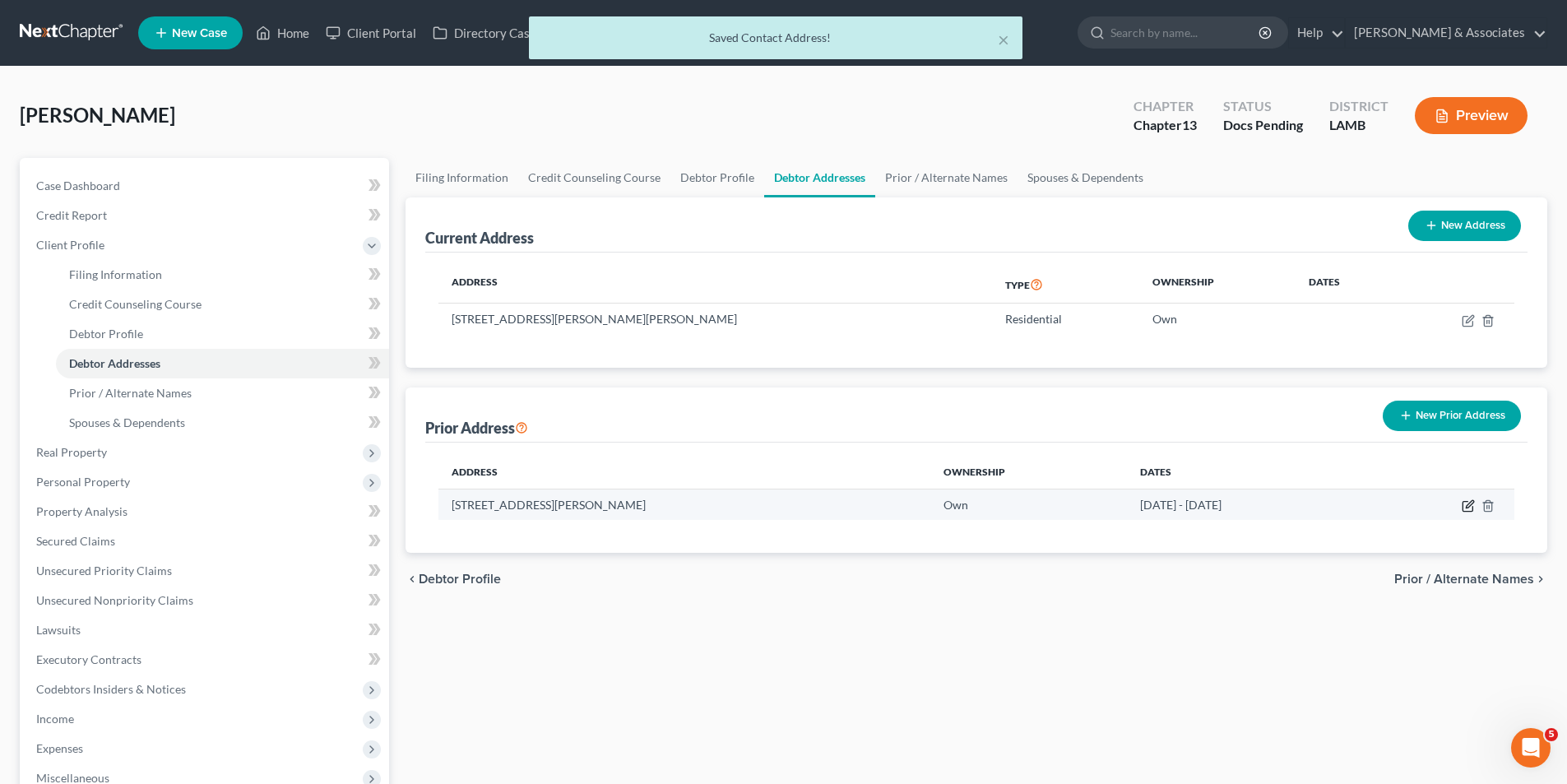
click at [1467, 505] on icon "button" at bounding box center [1468, 506] width 13 height 13
select select "19"
select select "16"
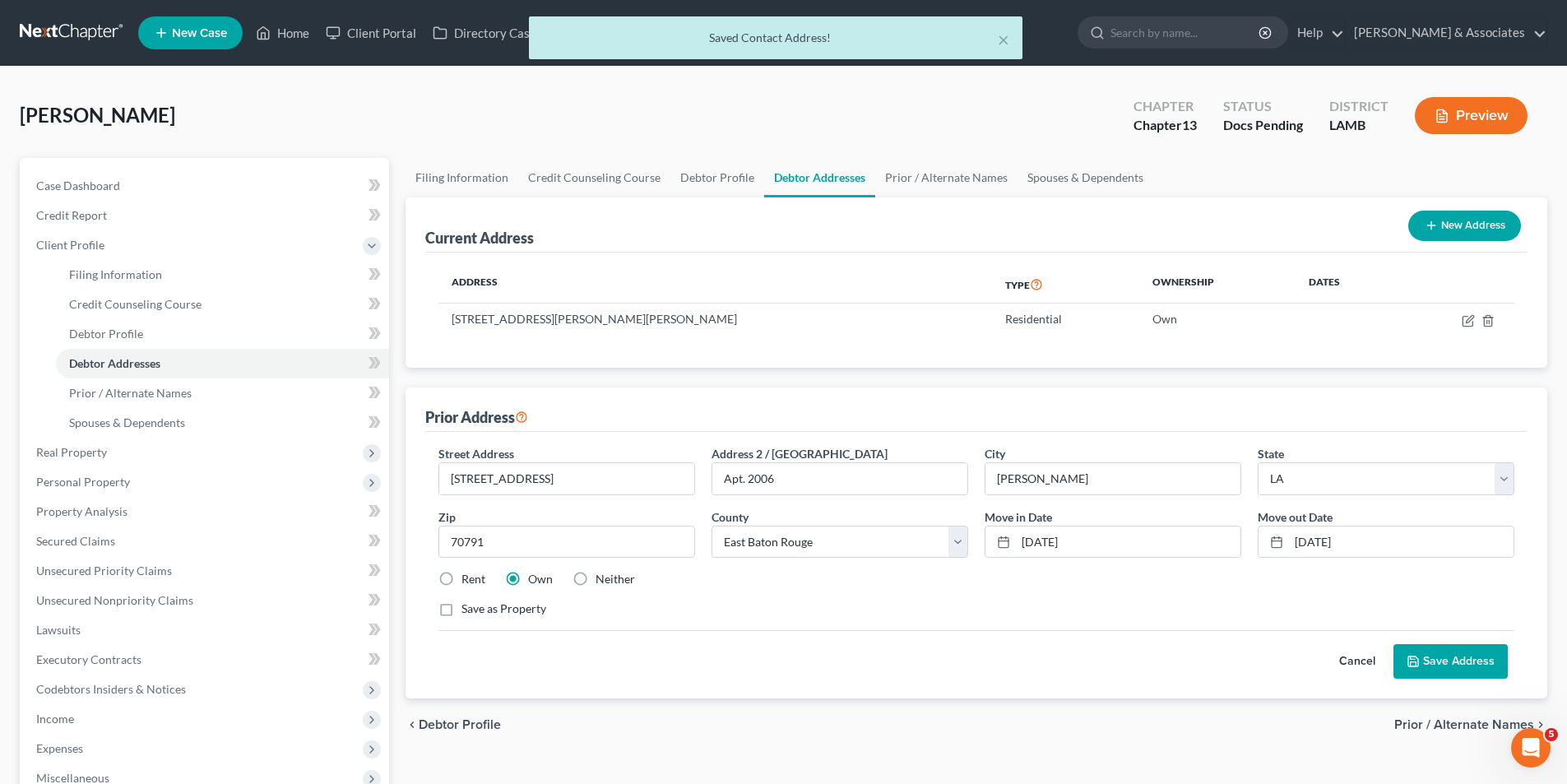
click at [461, 576] on label "Rent" at bounding box center [473, 579] width 23 height 17
click at [468, 576] on input "Rent" at bounding box center [473, 576] width 10 height 10
radio input "true"
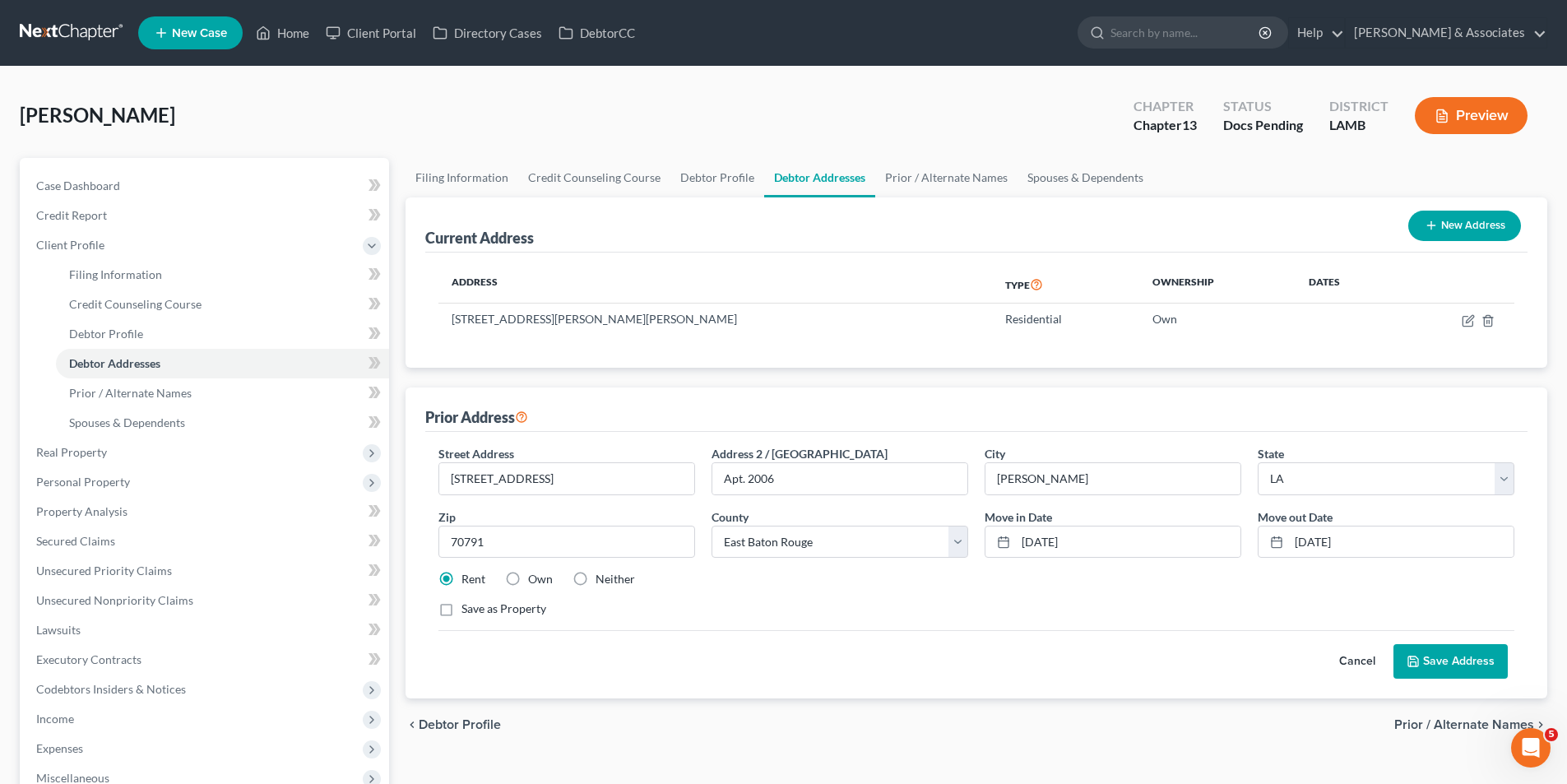
click at [1431, 656] on button "Save Address" at bounding box center [1451, 661] width 115 height 35
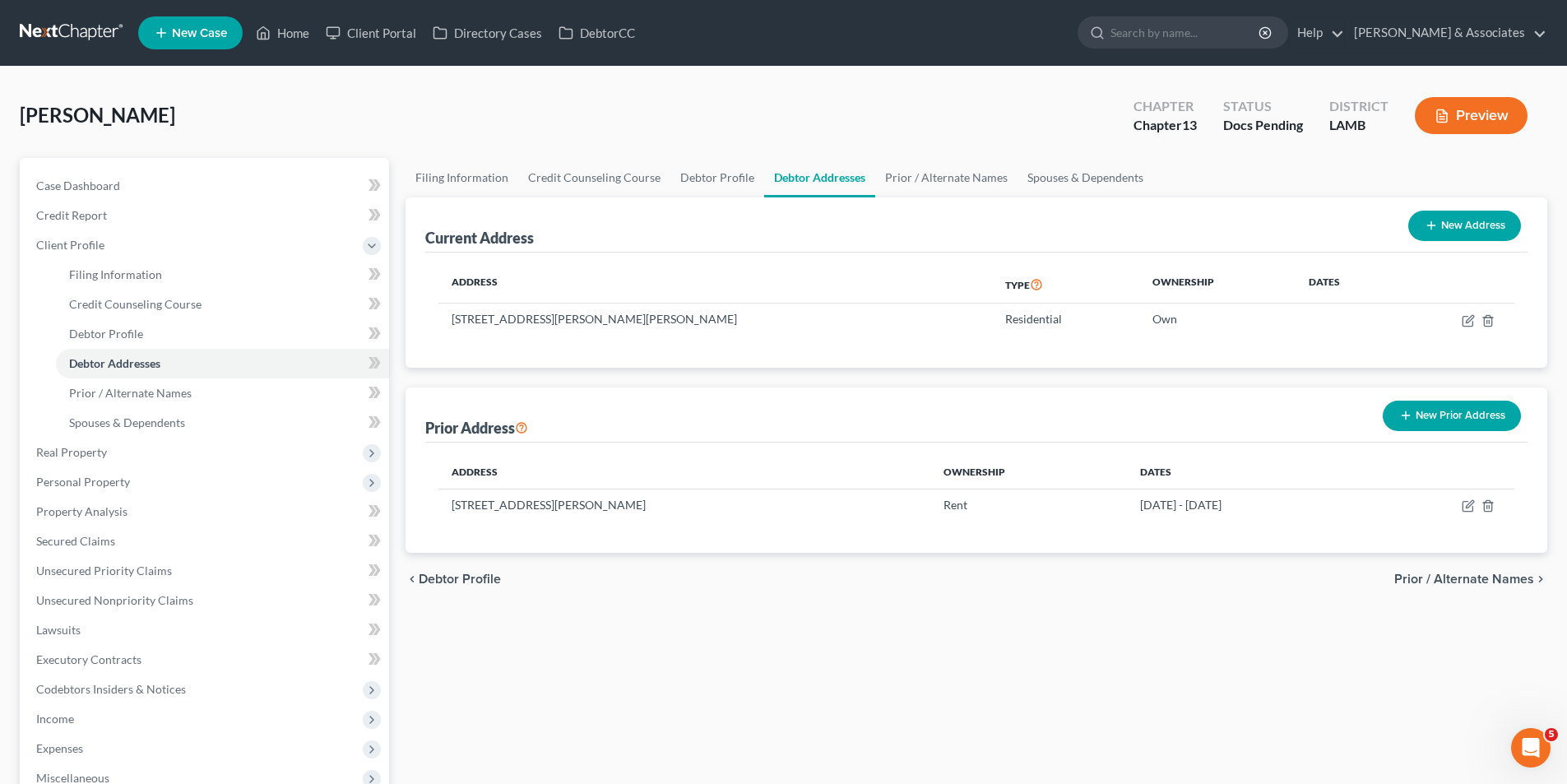
click at [1424, 408] on button "New Prior Address" at bounding box center [1451, 416] width 138 height 30
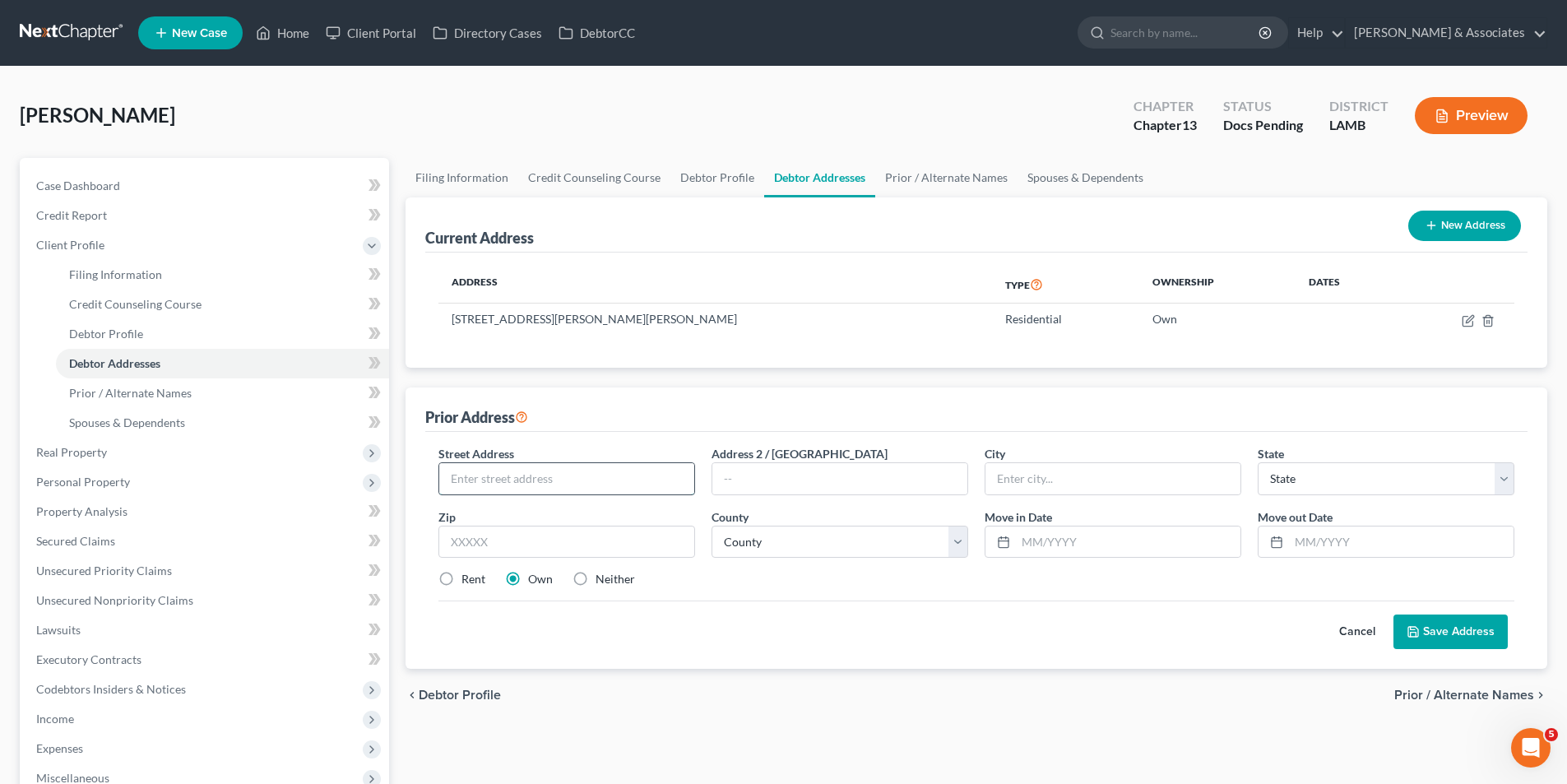
click at [487, 491] on input "text" at bounding box center [567, 478] width 256 height 31
type input "13020 Hwy 955 E"
type input "70730"
type input "Ethel"
select select "19"
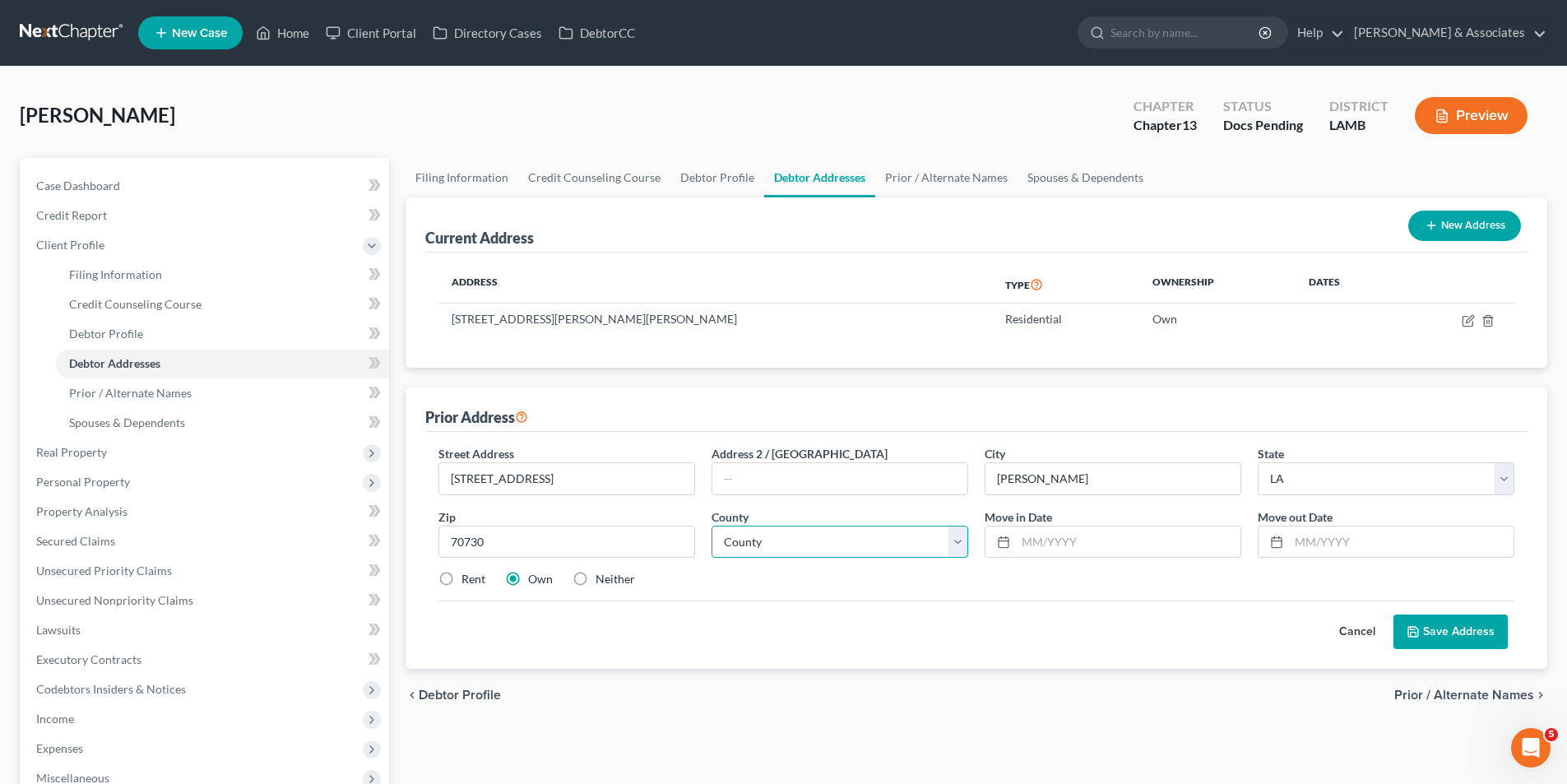
click at [844, 534] on select "County Acadia Allen Ascension Assumption Avoyelles Beauregard Bienville Bossier…" at bounding box center [840, 542] width 256 height 33
select select "18"
click at [712, 526] on select "County Acadia Allen Ascension Assumption Avoyelles Beauregard Bienville Bossier…" at bounding box center [840, 542] width 256 height 33
click at [788, 607] on div "Cancel Save Address" at bounding box center [977, 624] width 1077 height 49
click at [1363, 545] on input "text" at bounding box center [1401, 542] width 225 height 31
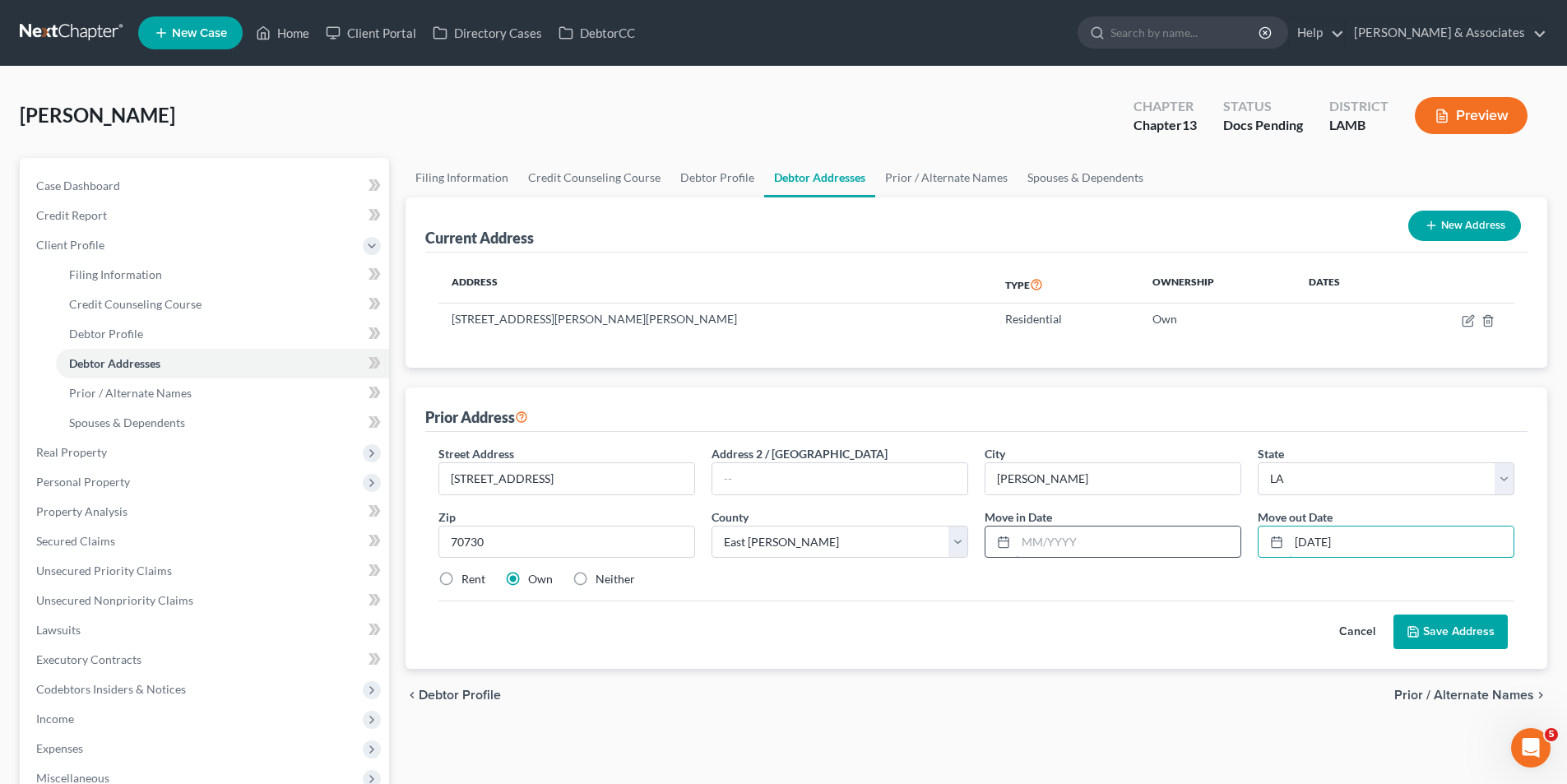
type input "02/28/2024"
click at [1082, 532] on input "text" at bounding box center [1128, 542] width 225 height 31
type input "02/01/2014"
click at [1017, 636] on div "Cancel Save Address" at bounding box center [977, 624] width 1077 height 49
click at [475, 580] on label "Rent" at bounding box center [473, 579] width 23 height 17
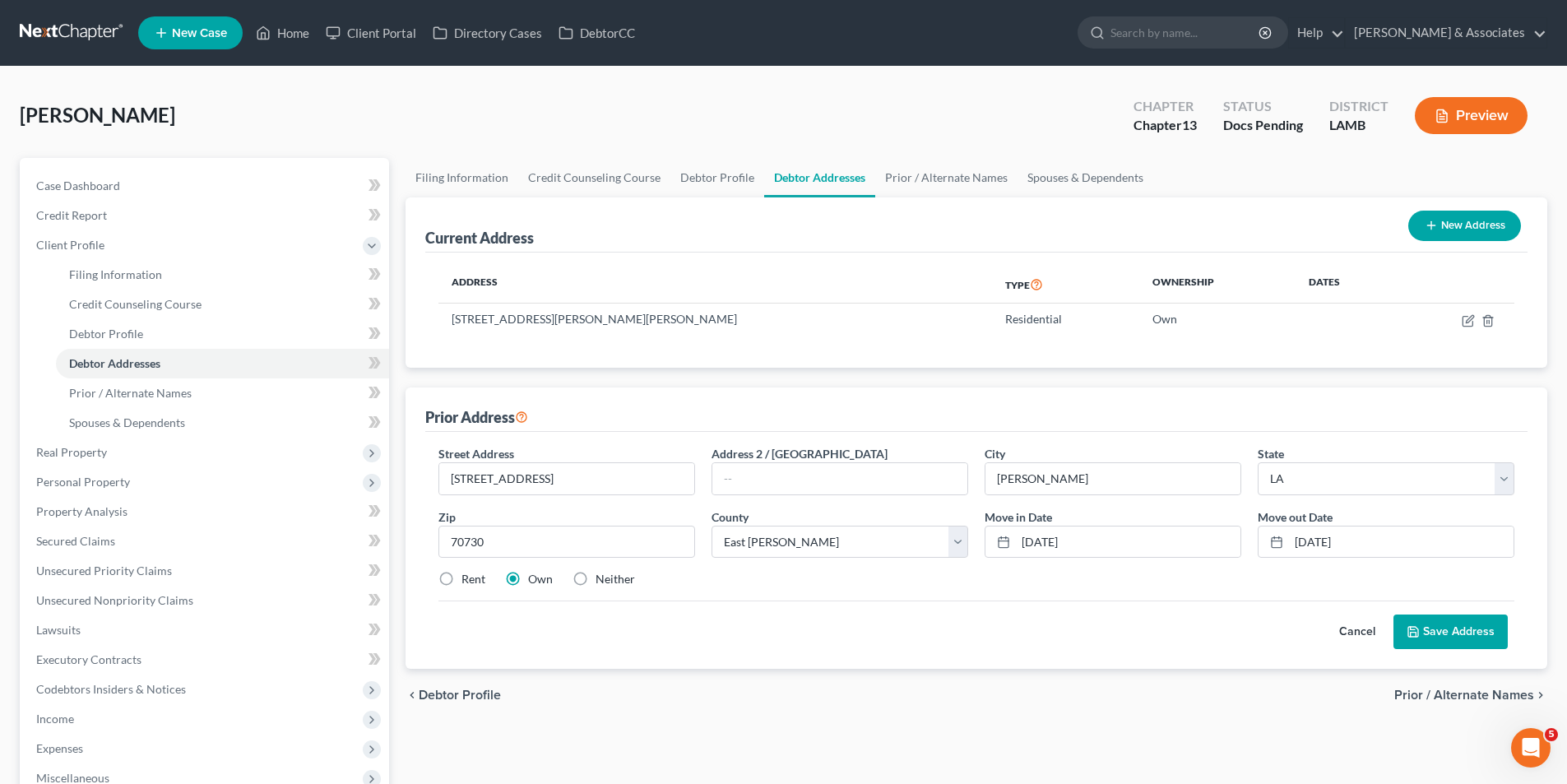
click at [475, 580] on input "Rent" at bounding box center [473, 576] width 10 height 10
radio input "true"
click at [918, 628] on div "Cancel Save Address" at bounding box center [977, 624] width 1077 height 49
click at [622, 579] on label "Neither" at bounding box center [615, 579] width 39 height 17
click at [613, 579] on input "Neither" at bounding box center [607, 576] width 10 height 10
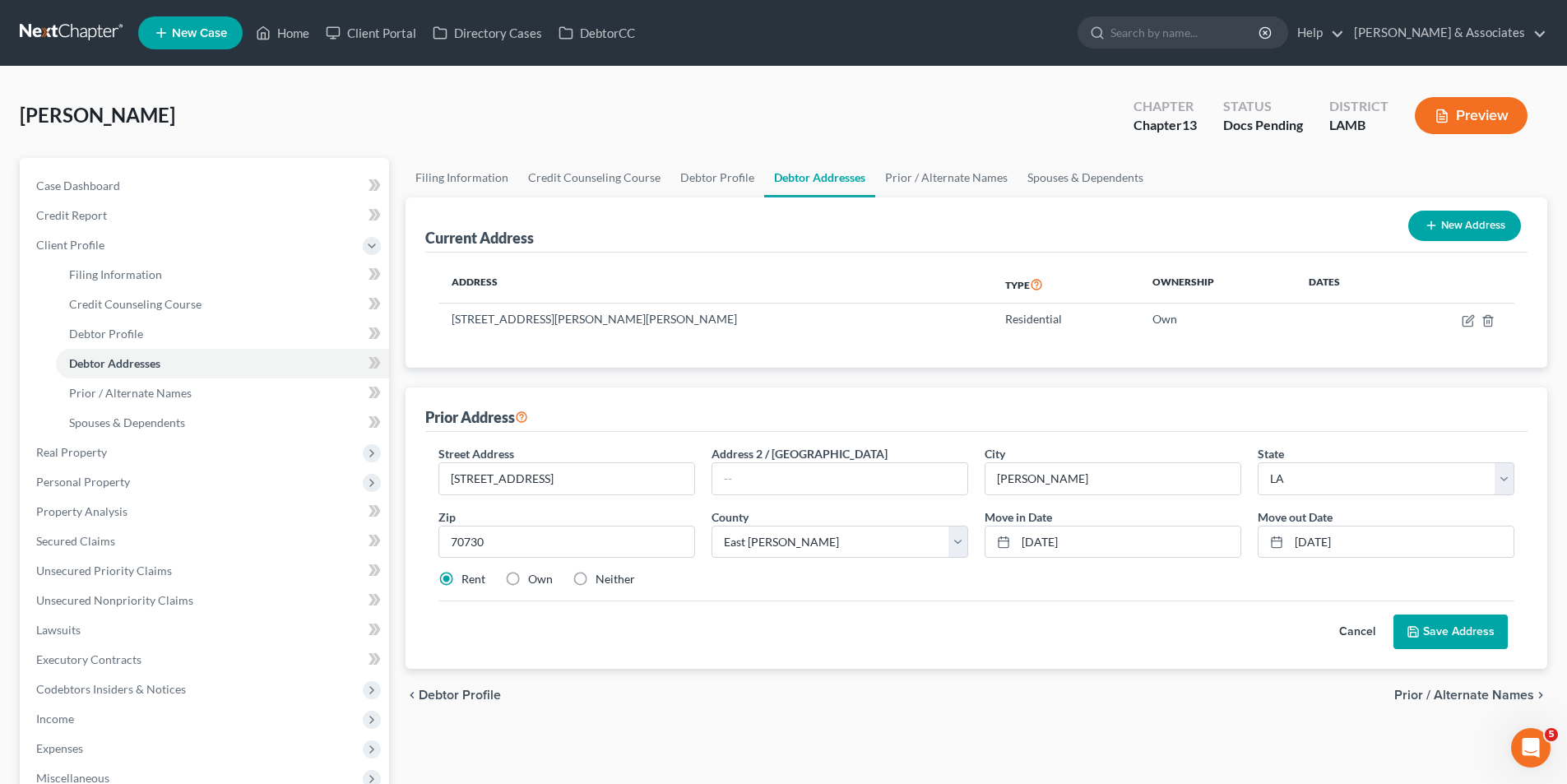
radio input "true"
click at [1075, 620] on div "Cancel Save Address" at bounding box center [977, 624] width 1077 height 49
click at [1436, 641] on button "Save Address" at bounding box center [1451, 631] width 115 height 35
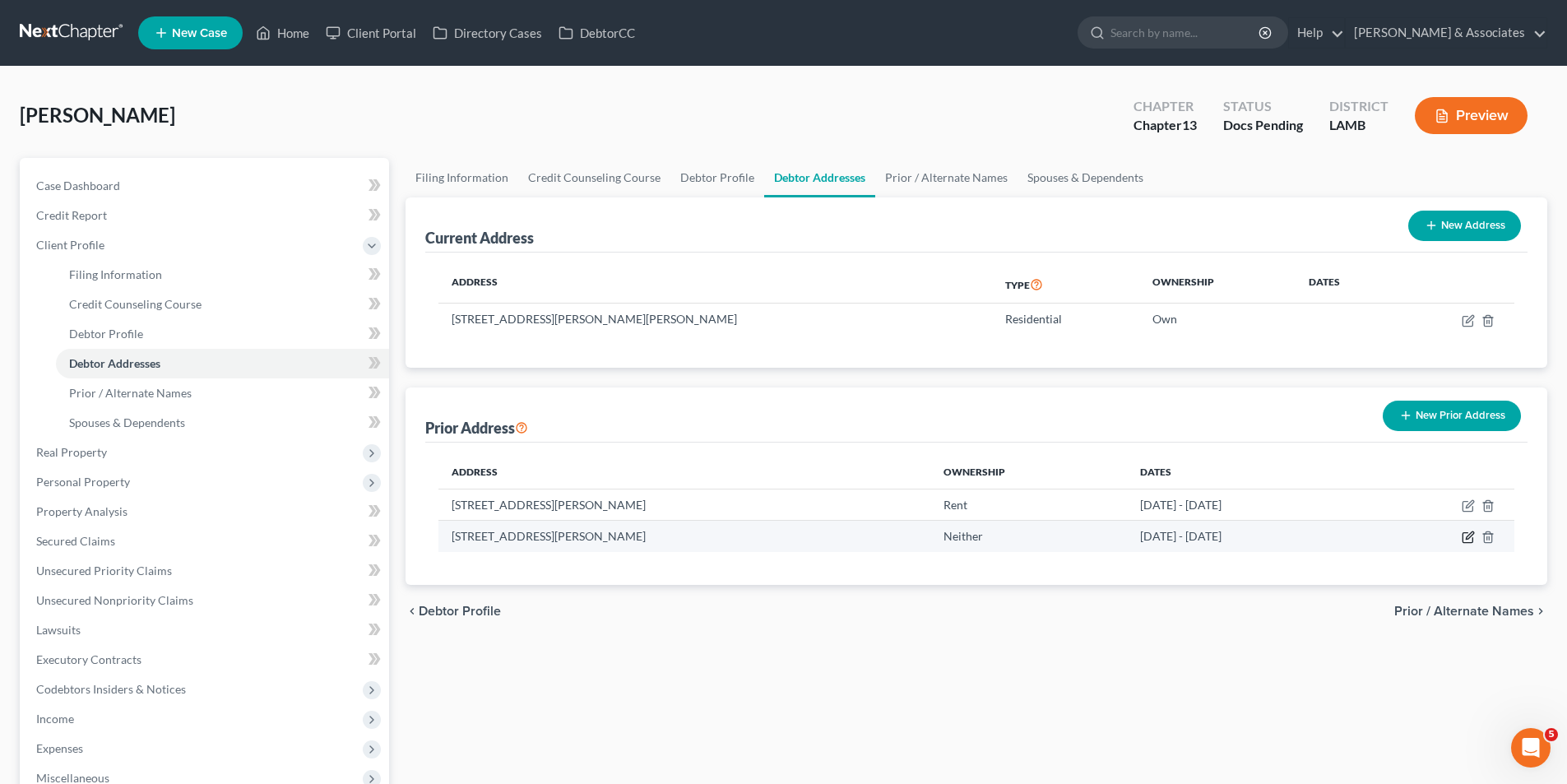
click at [1470, 542] on icon "button" at bounding box center [1468, 537] width 13 height 13
select select "19"
select select "18"
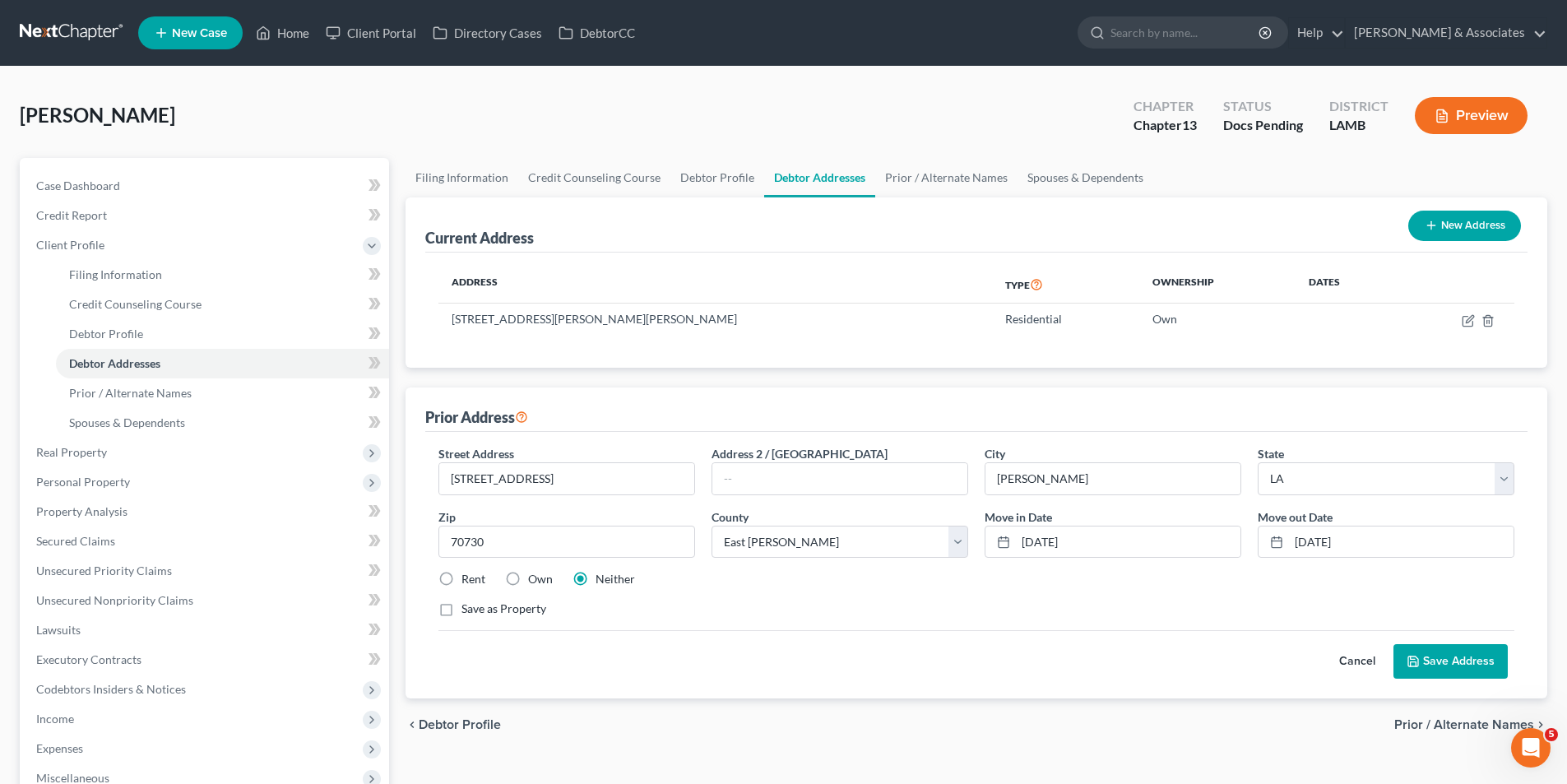
click at [528, 577] on label "Own" at bounding box center [540, 579] width 24 height 17
click at [535, 577] on input "Own" at bounding box center [539, 576] width 10 height 10
radio input "true"
click at [710, 612] on div "Save as Property" at bounding box center [977, 608] width 1077 height 17
click at [1077, 605] on div "Save as Property" at bounding box center [977, 608] width 1077 height 17
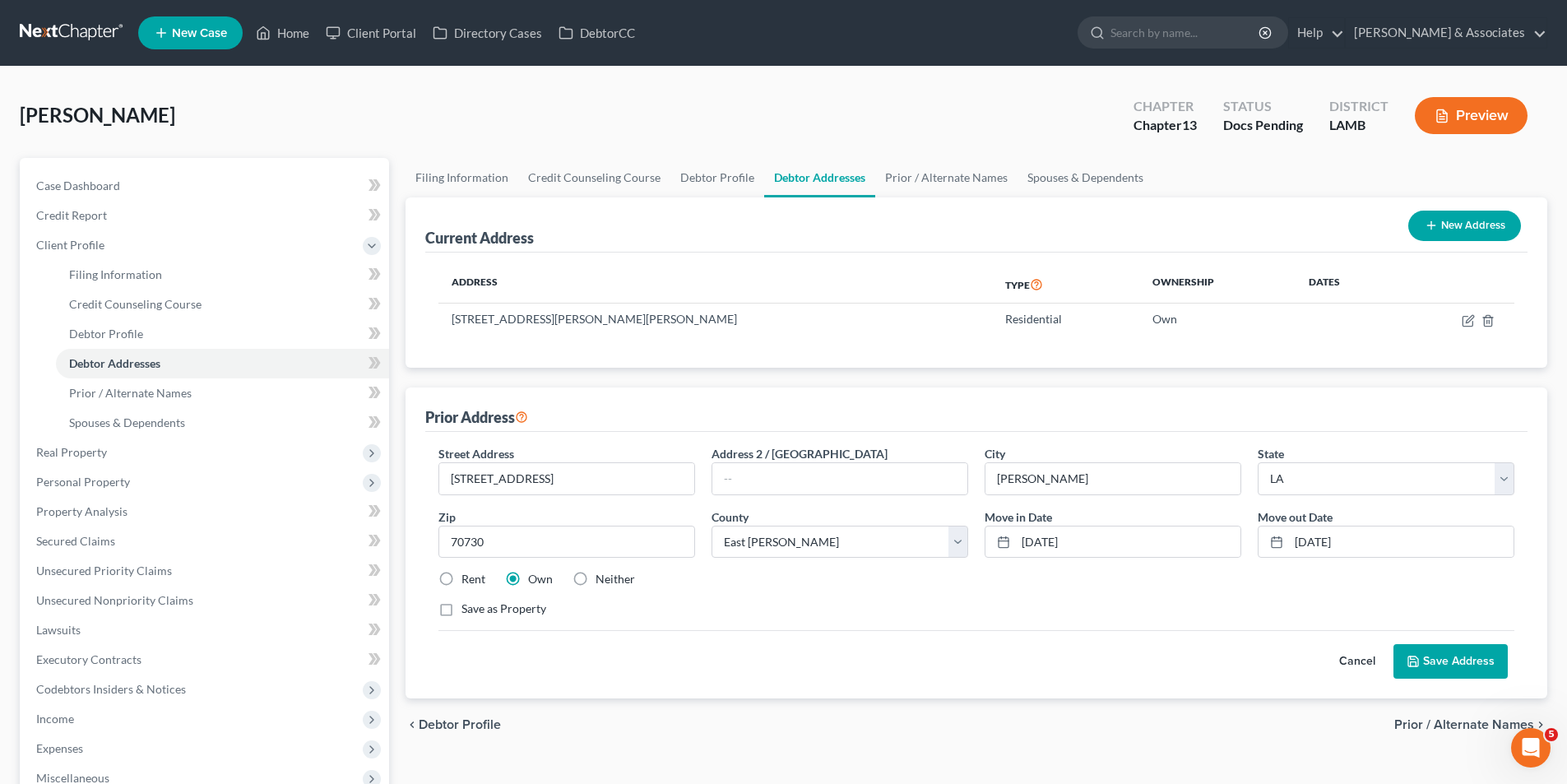
click at [1470, 660] on button "Save Address" at bounding box center [1451, 661] width 115 height 35
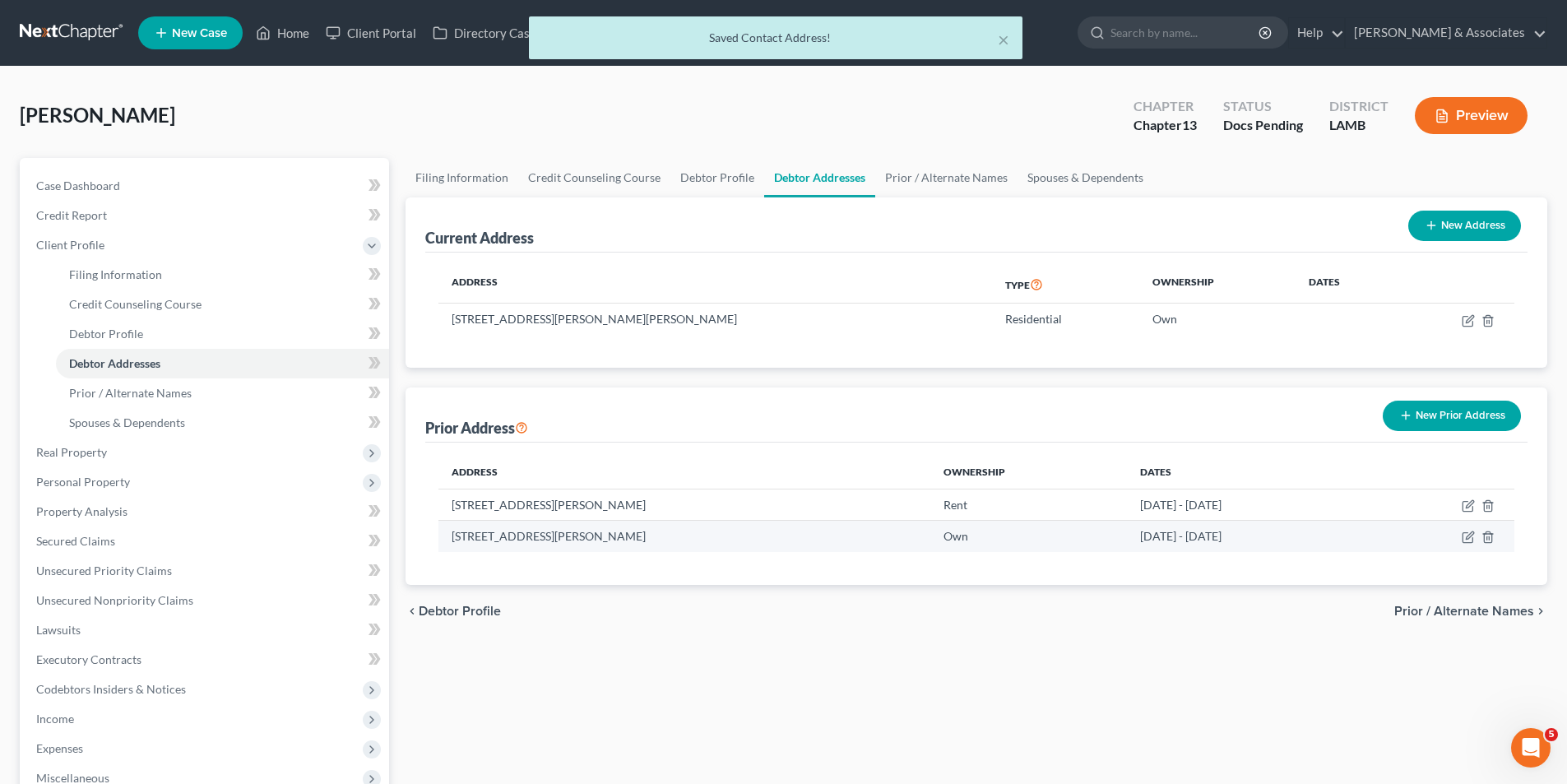
drag, startPoint x: 451, startPoint y: 536, endPoint x: 659, endPoint y: 538, distance: 208.0
click at [659, 538] on td "13020 Hwy 955 E, Ethel, LA 70730" at bounding box center [685, 535] width 492 height 31
copy td "13020 Hwy 955 E, Ethel, LA 70730"
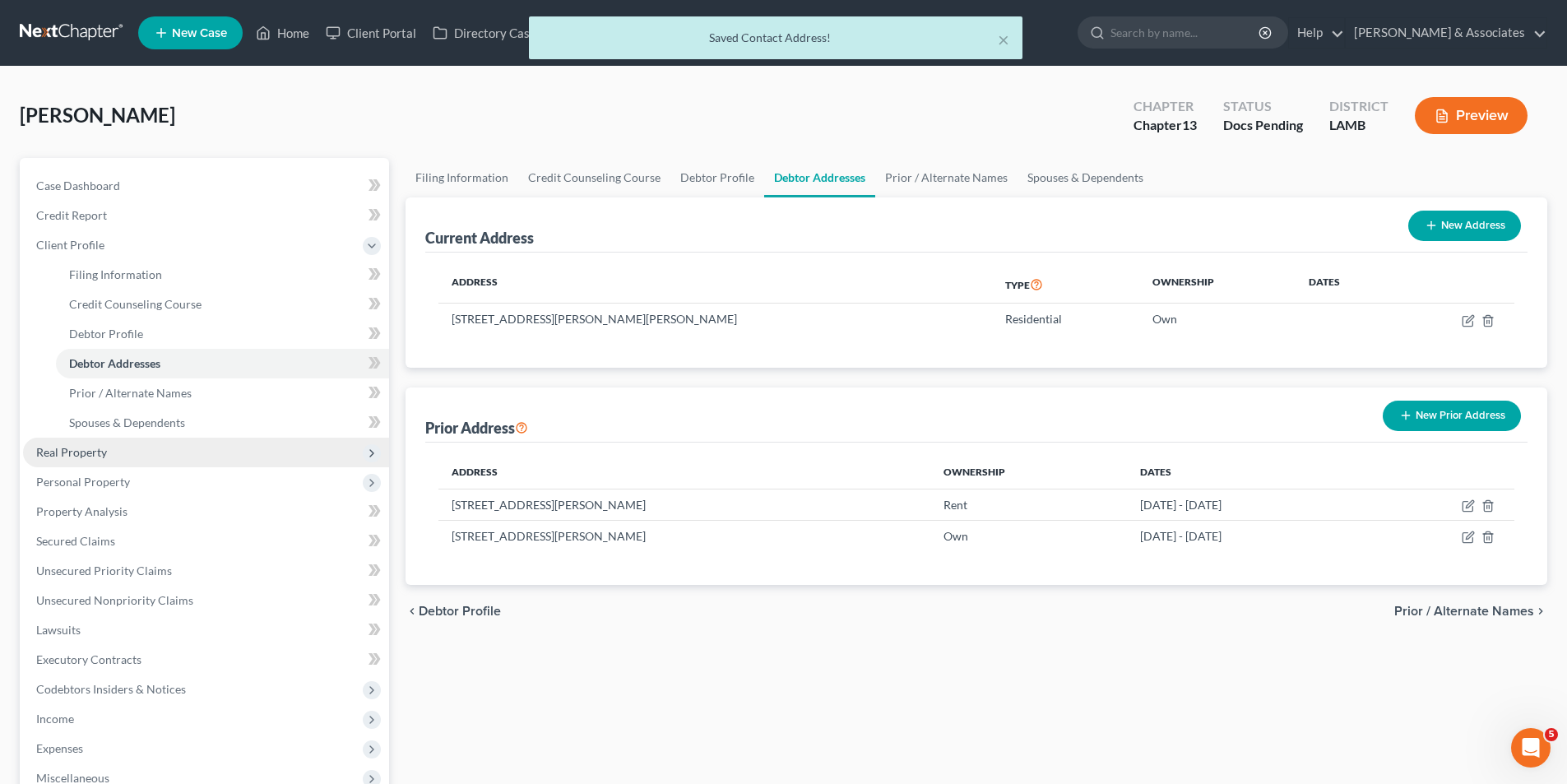
click at [90, 453] on span "Real Property" at bounding box center [71, 452] width 70 height 14
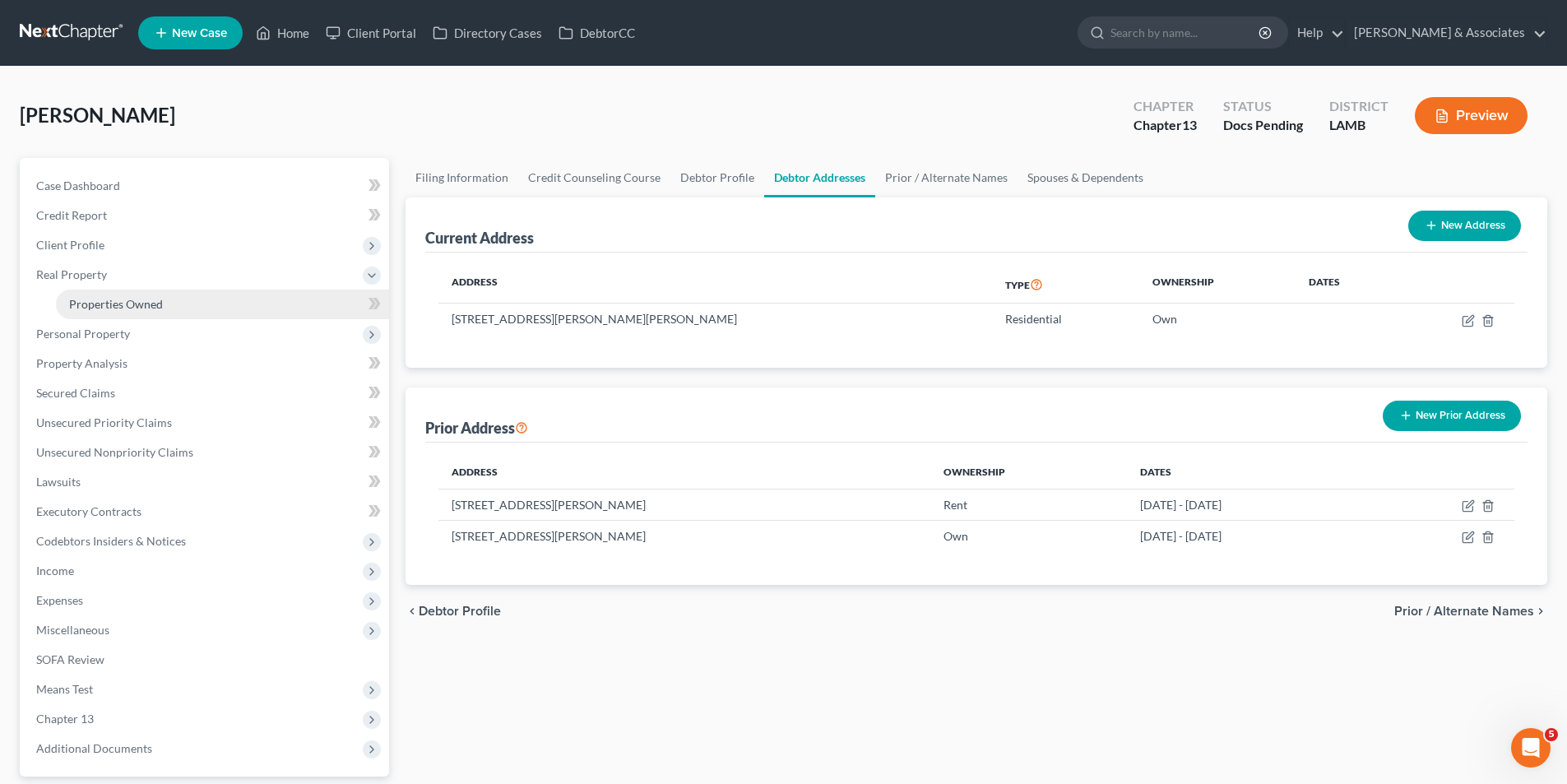
click at [146, 308] on span "Properties Owned" at bounding box center [116, 303] width 94 height 14
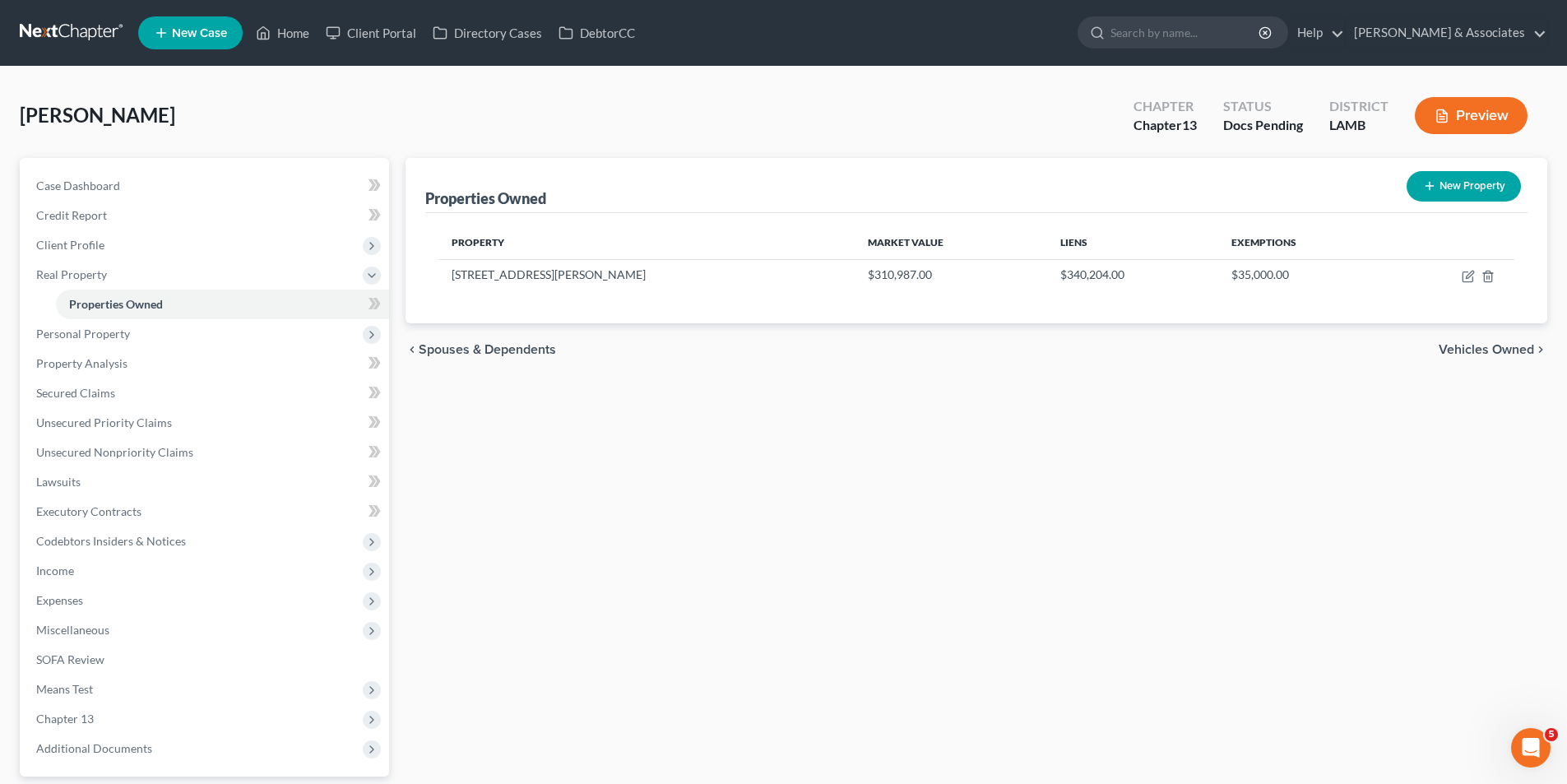
click at [1444, 202] on div "New Property" at bounding box center [1465, 186] width 128 height 43
click at [1465, 183] on button "New Property" at bounding box center [1465, 186] width 115 height 30
select select "19"
select select "16"
select select "0"
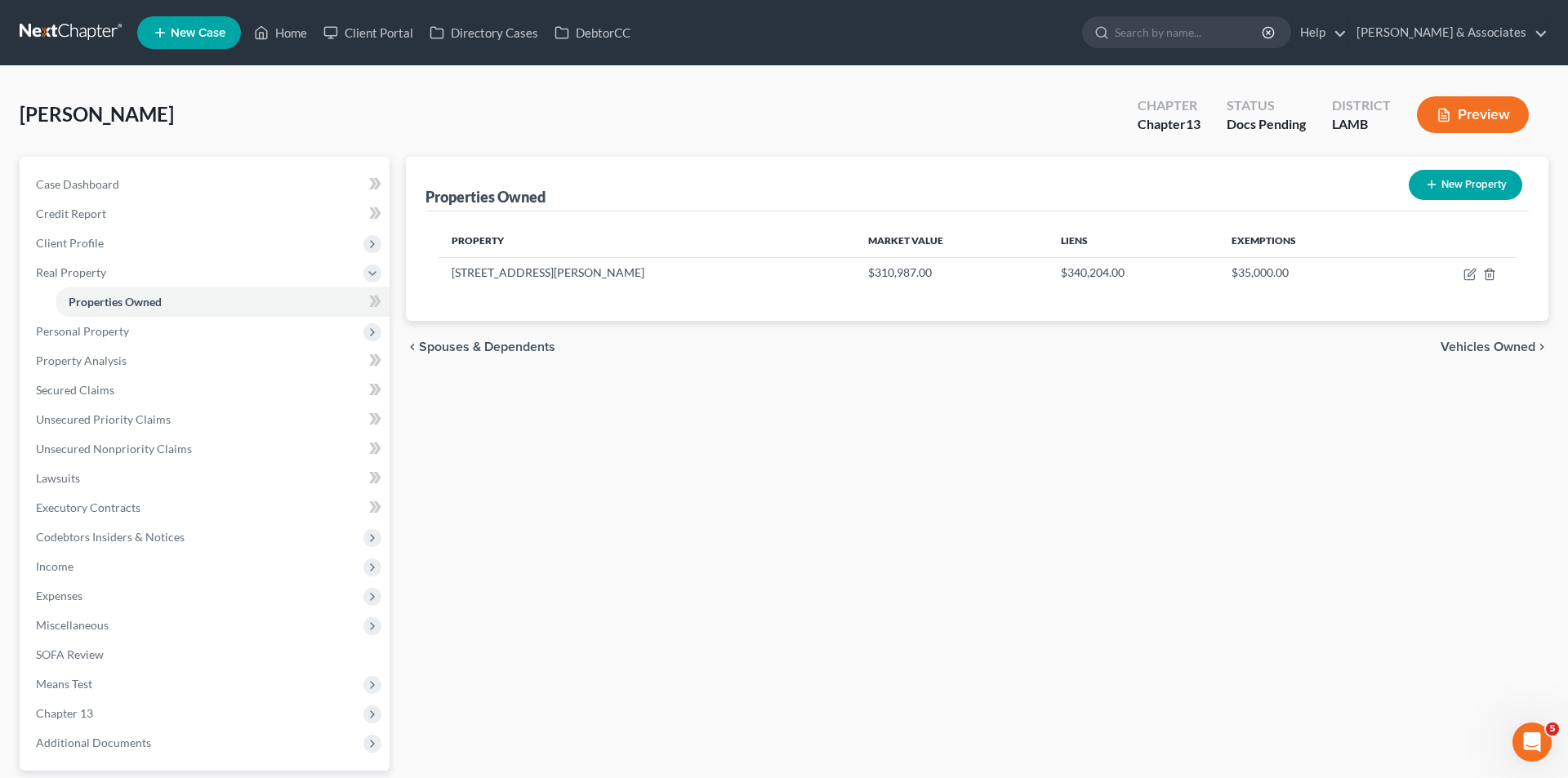
select select "0"
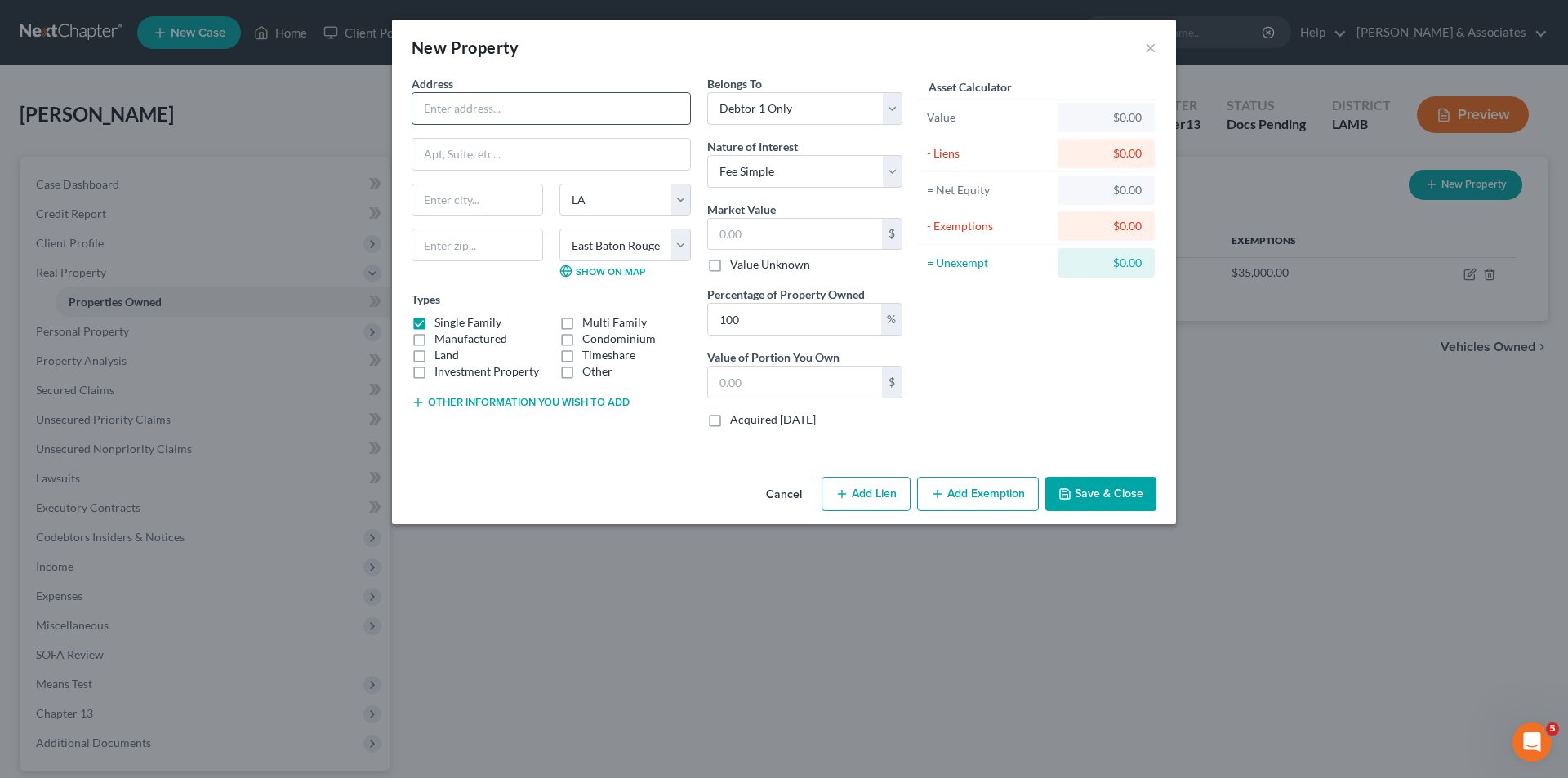
click at [556, 108] on input "text" at bounding box center [551, 108] width 278 height 31
paste input "13020 Hwy 955 E, Ethel, LA 70730"
drag, startPoint x: 619, startPoint y: 110, endPoint x: 568, endPoint y: 108, distance: 51.0
click at [568, 108] on input "13020 Hwy 955 E, Ethel, LA 70730" at bounding box center [551, 108] width 278 height 31
type input "13020 Hwy 955 E, Ethel, LA 70730"
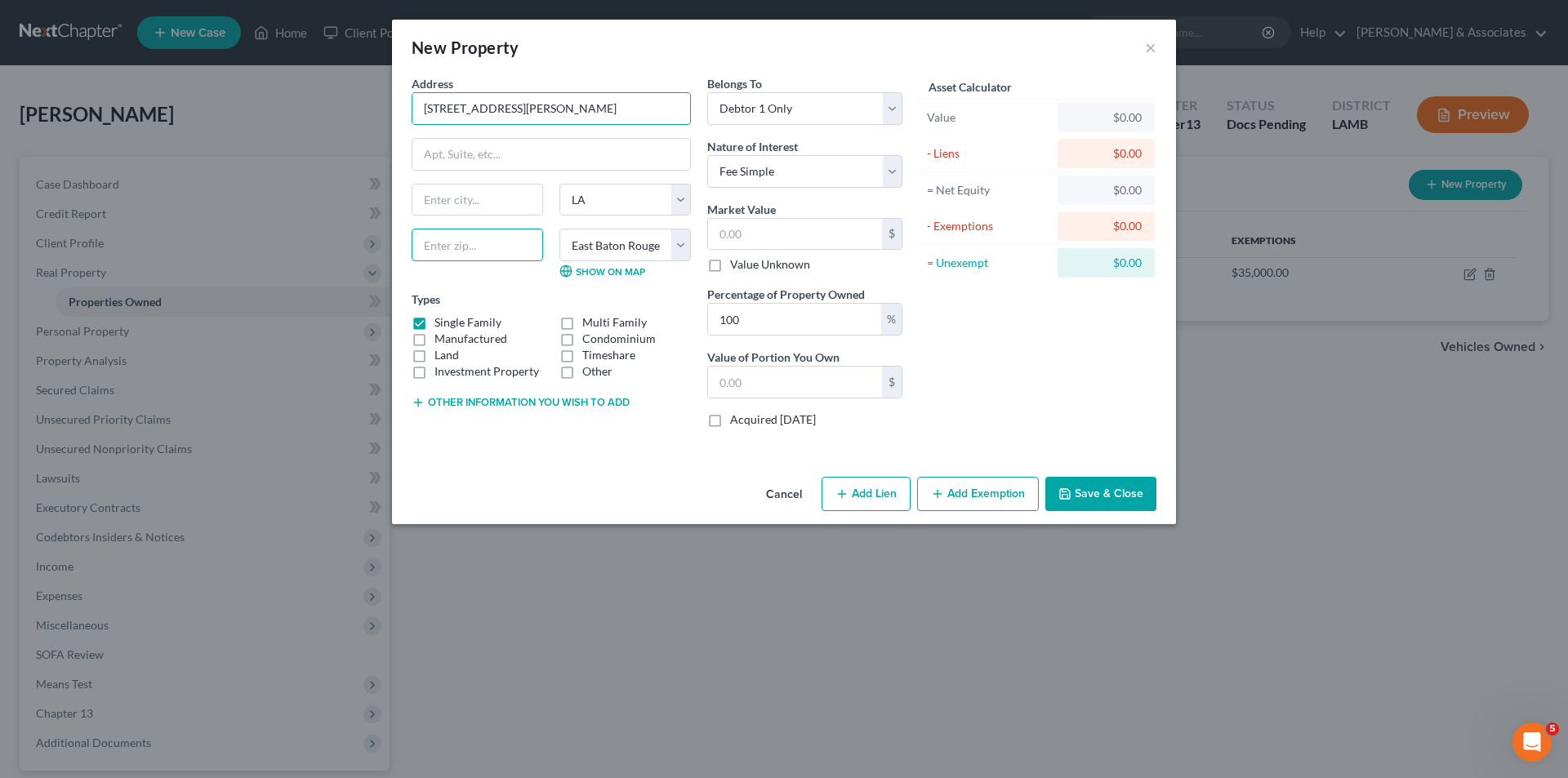
click at [525, 249] on input "text" at bounding box center [476, 244] width 131 height 33
paste input "70730"
type input "70730"
type input "Ethel"
click at [556, 438] on div "Address * 13020 Hwy 955 E, Ethel, LA 70730 Ethel State AL AK AR AZ CA CO CT DE …" at bounding box center [551, 258] width 296 height 365
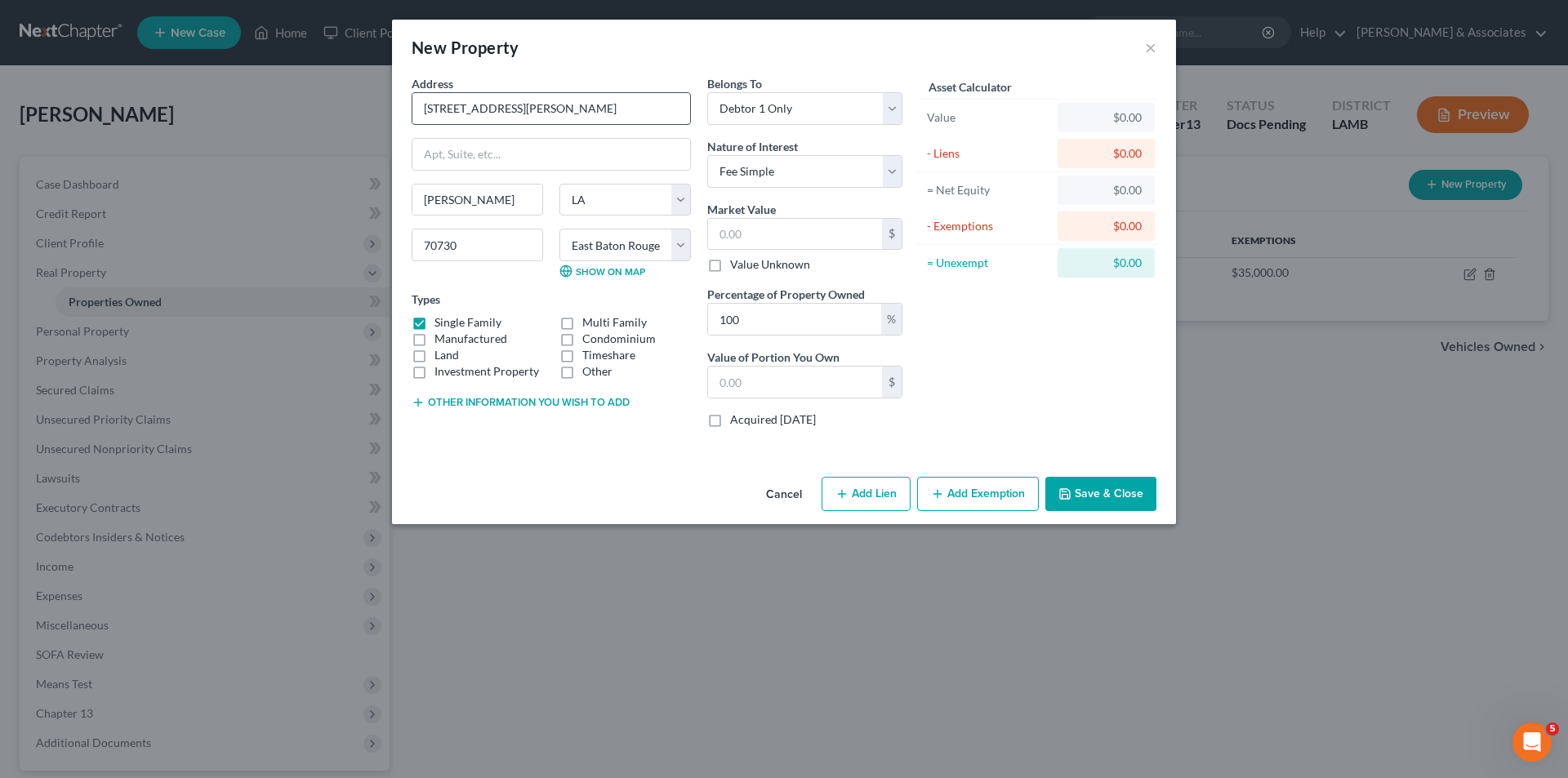
drag, startPoint x: 629, startPoint y: 99, endPoint x: 516, endPoint y: 108, distance: 113.4
click at [516, 108] on input "13020 Hwy 955 E, Ethel, LA 70730" at bounding box center [551, 108] width 278 height 31
type input "13020 Hwy 955 E"
click at [525, 478] on div "Cancel Add Lien Add Lease Add Exemption Save & Close" at bounding box center [783, 497] width 784 height 54
click at [1155, 487] on button "Save & Close" at bounding box center [1100, 493] width 111 height 34
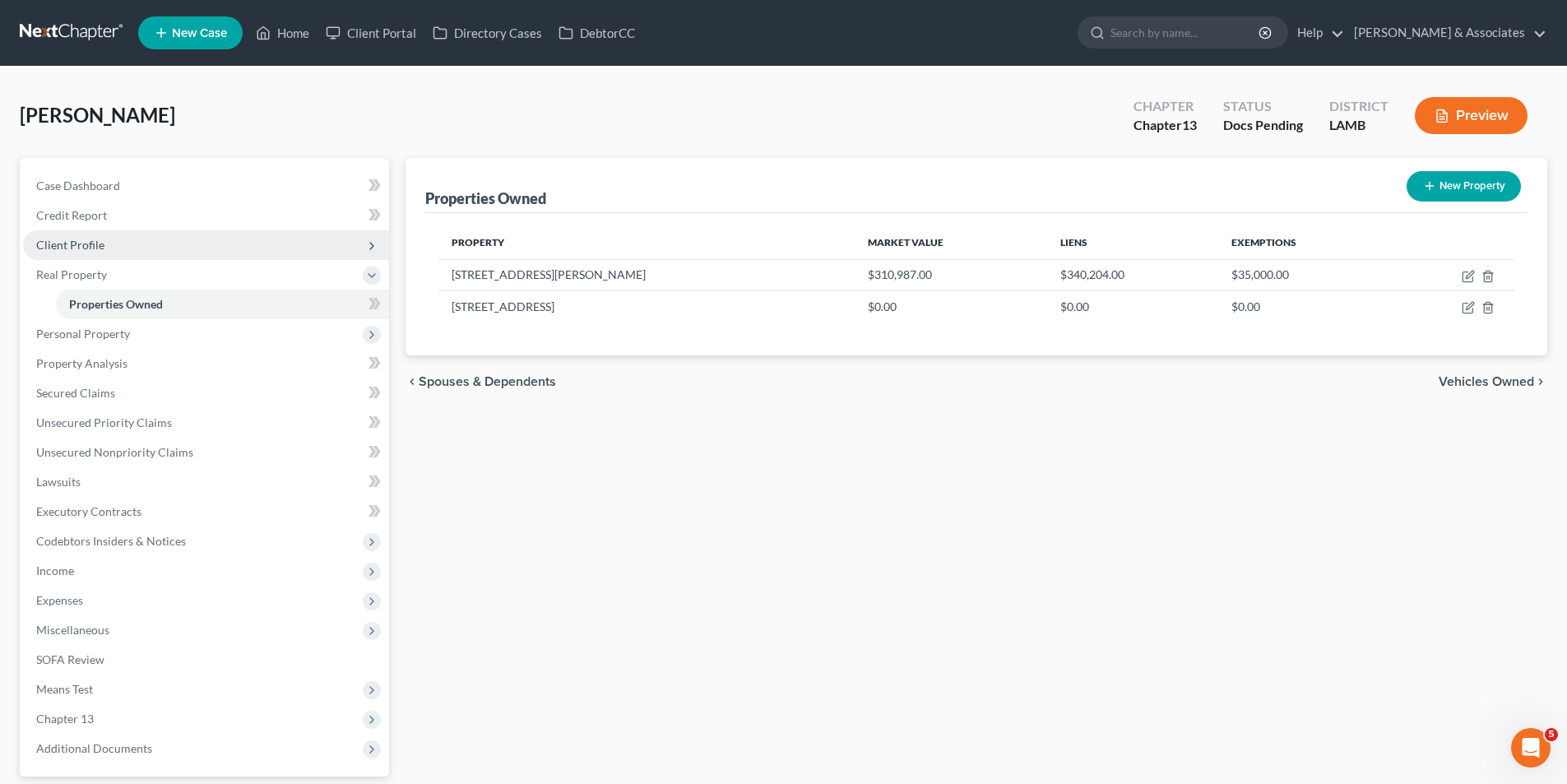
click at [122, 248] on span "Client Profile" at bounding box center [207, 245] width 366 height 30
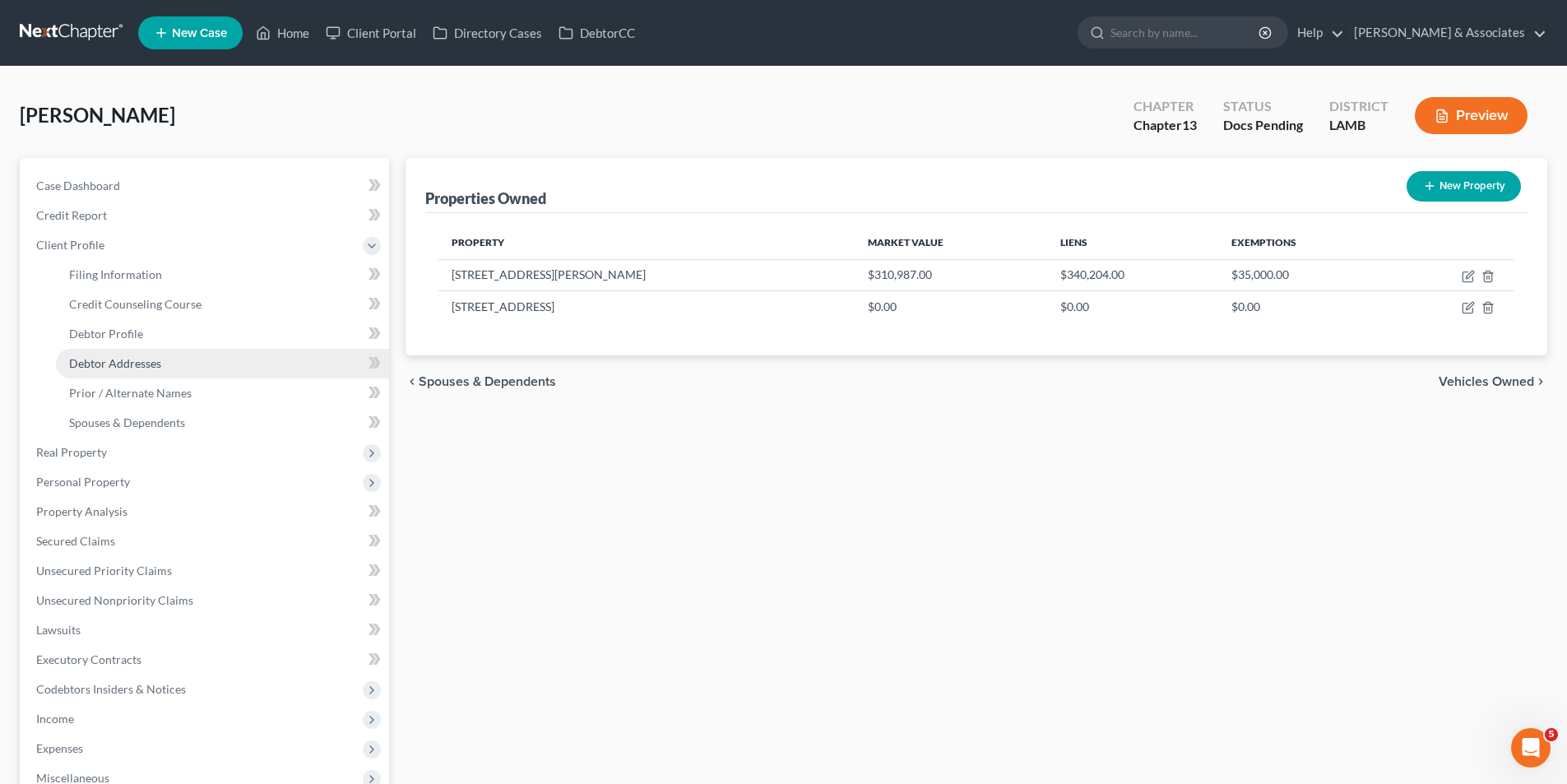
click at [141, 354] on link "Debtor Addresses" at bounding box center [223, 363] width 334 height 30
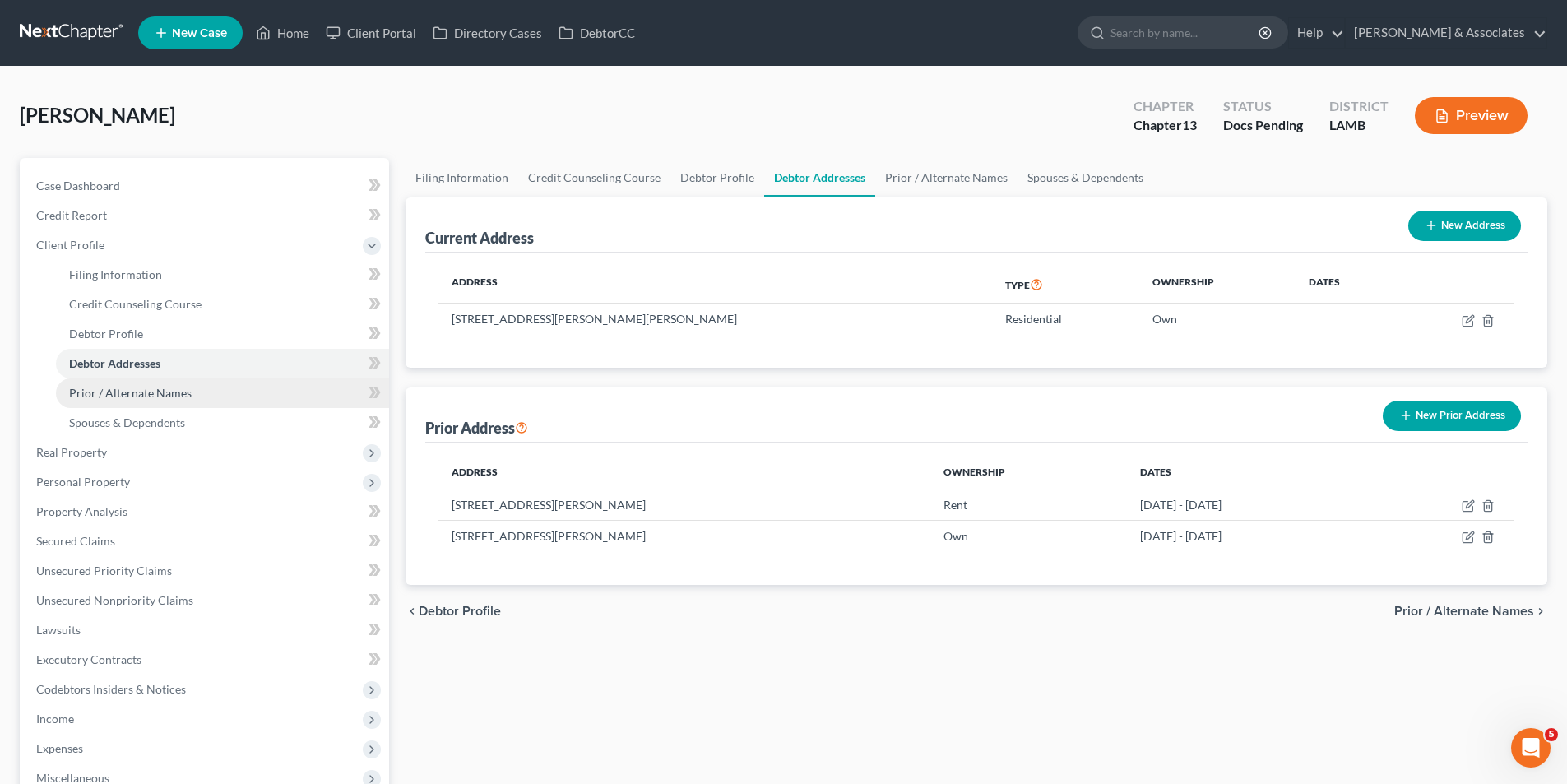
click at [163, 392] on span "Prior / Alternate Names" at bounding box center [131, 392] width 122 height 14
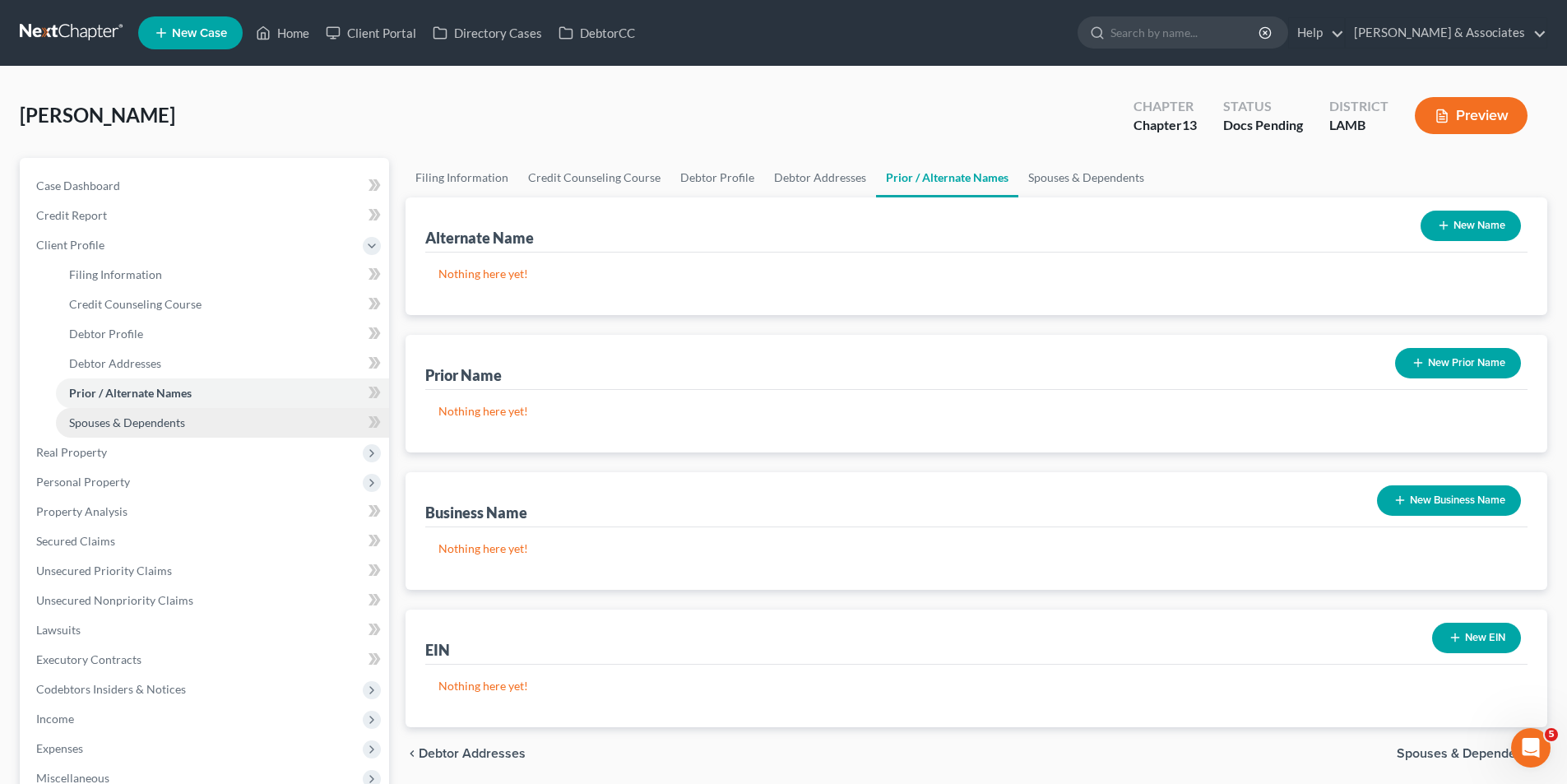
click at [121, 430] on link "Spouses & Dependents" at bounding box center [223, 423] width 334 height 30
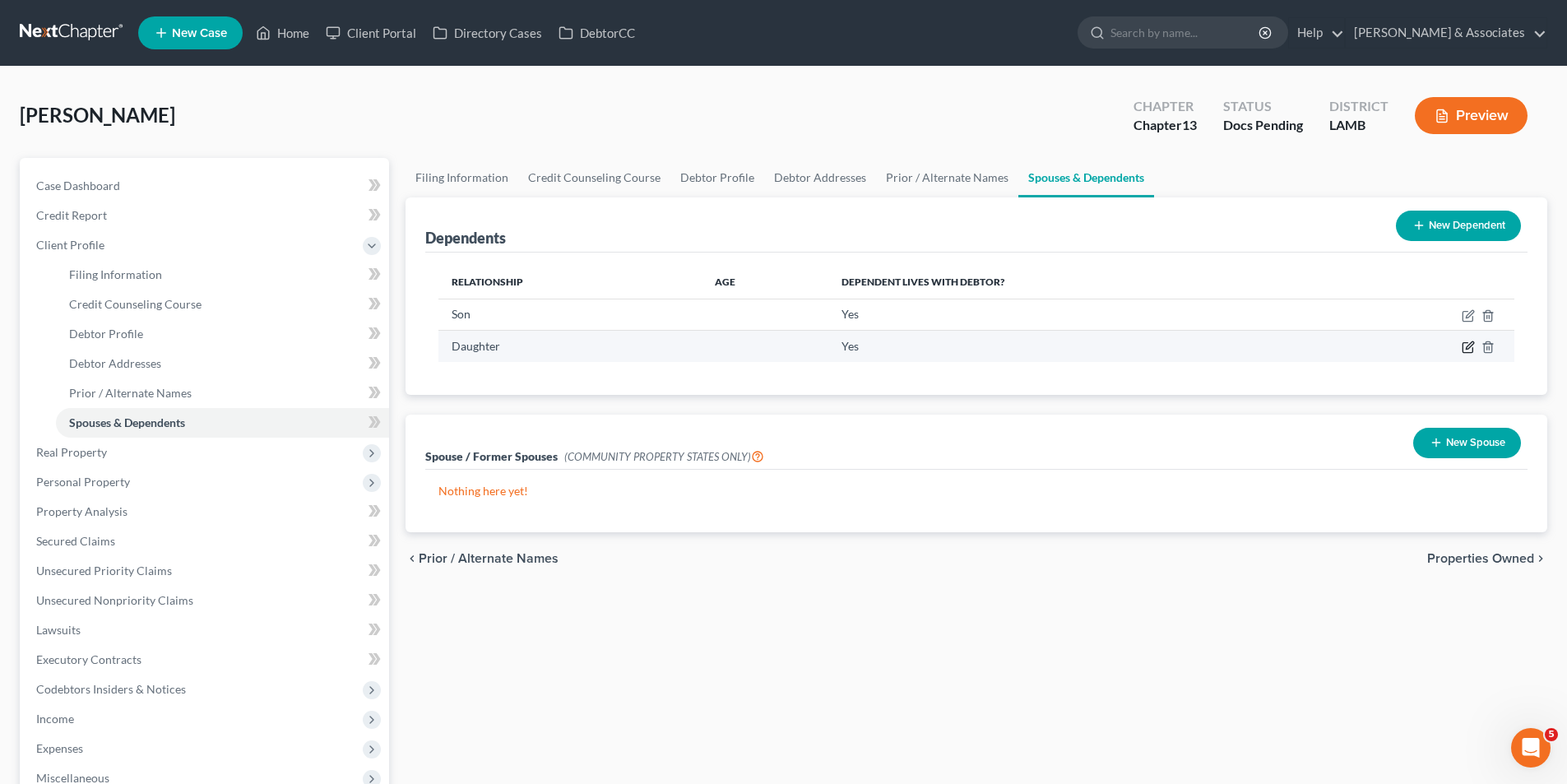
click at [1466, 349] on icon "button" at bounding box center [1470, 346] width 8 height 8
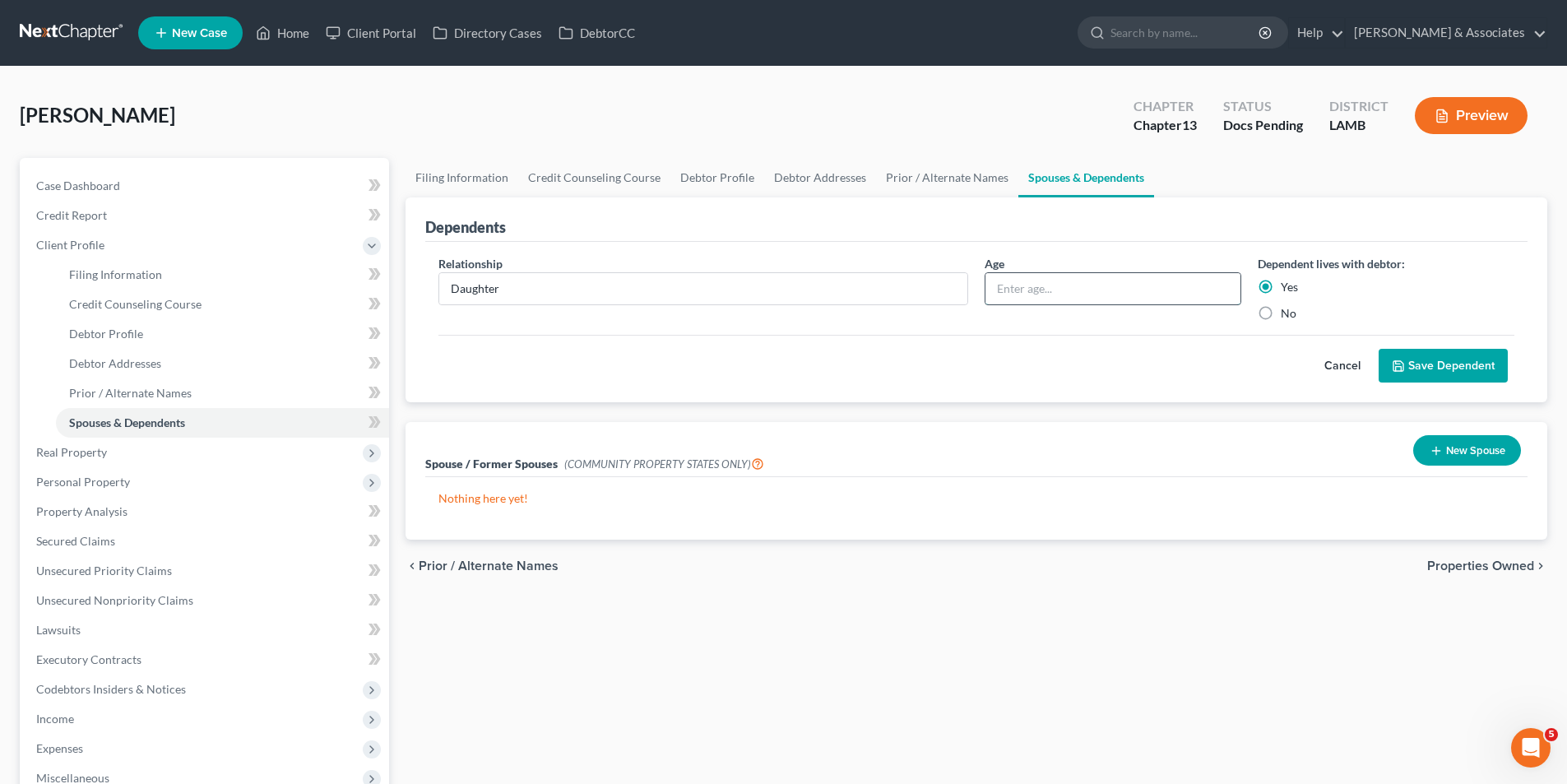
click at [1202, 290] on input "text" at bounding box center [1113, 288] width 256 height 31
type input "6"
click at [1486, 365] on button "Save Dependent" at bounding box center [1444, 365] width 130 height 35
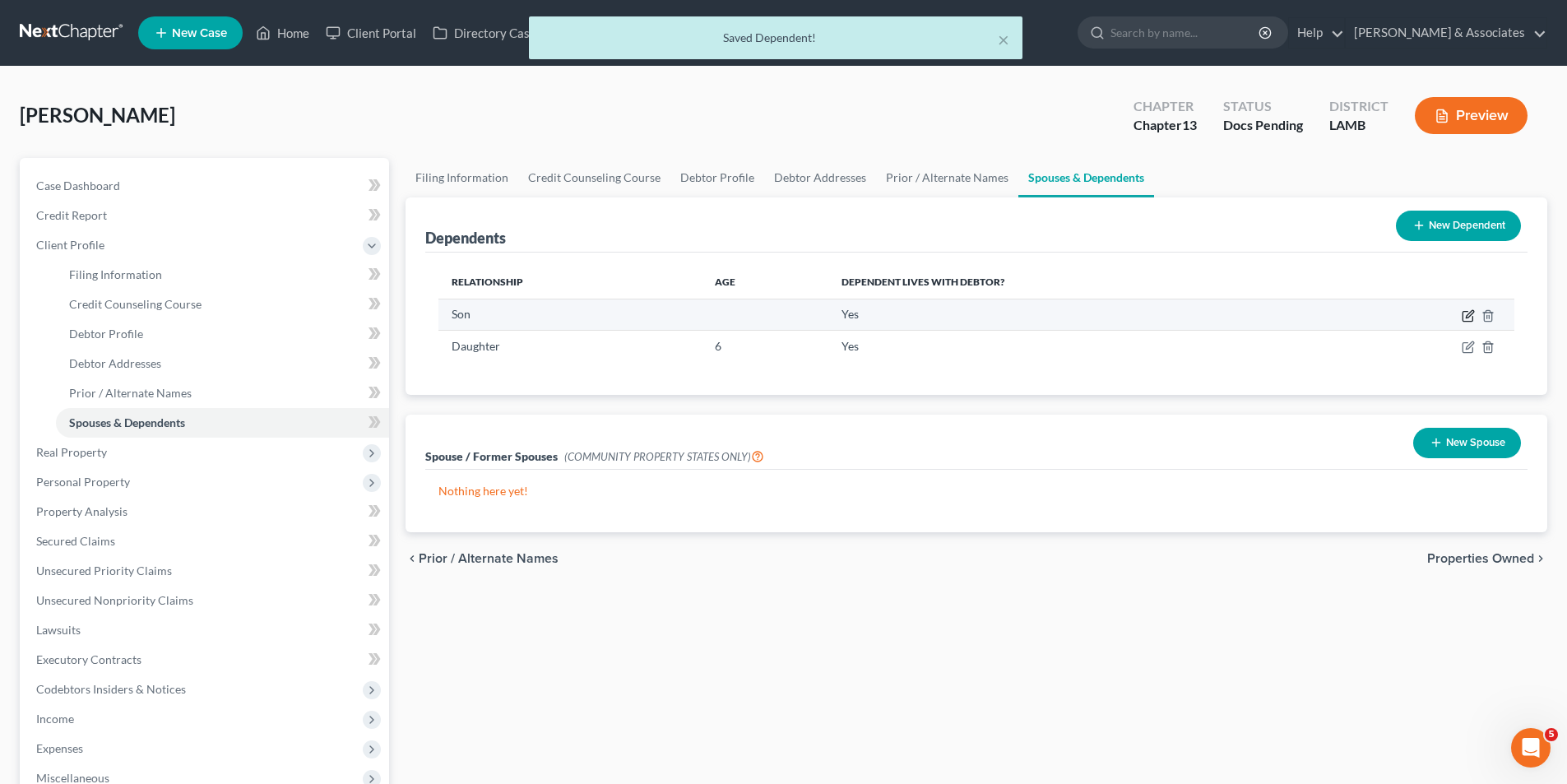
click at [1468, 317] on icon "button" at bounding box center [1470, 314] width 8 height 8
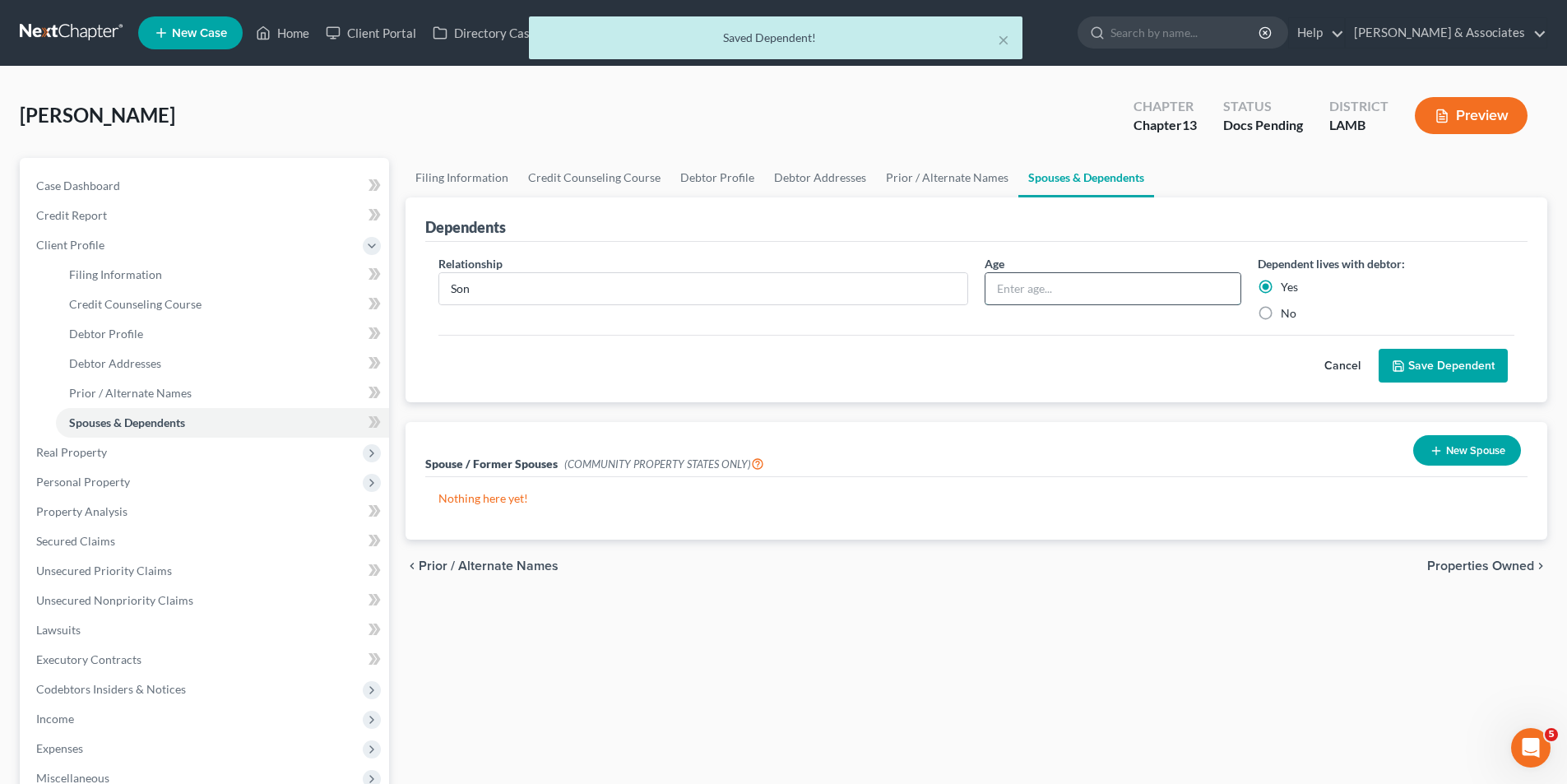
click at [1181, 295] on input "text" at bounding box center [1113, 288] width 256 height 31
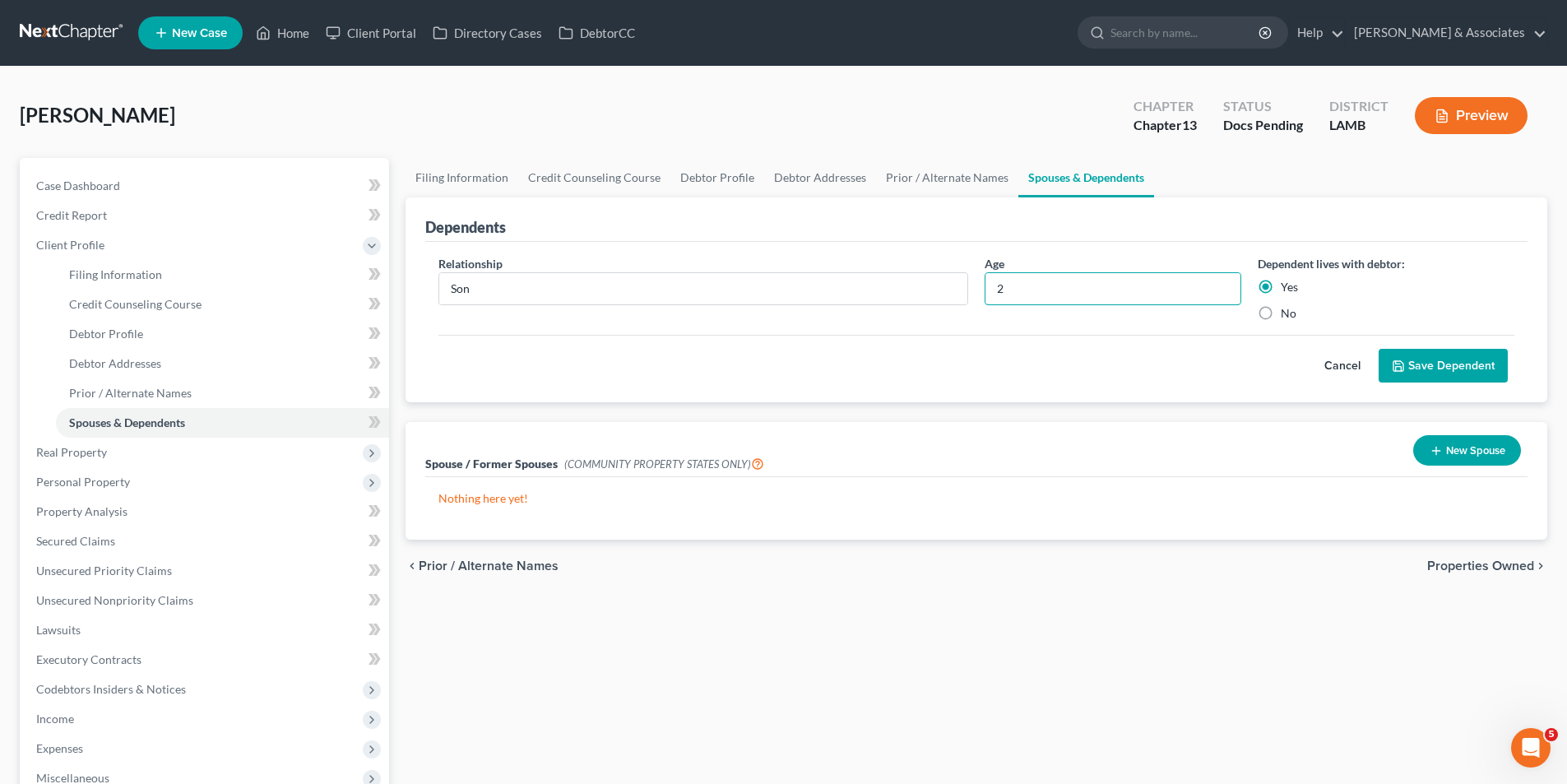
type input "2"
click at [1472, 355] on button "Save Dependent" at bounding box center [1444, 365] width 130 height 35
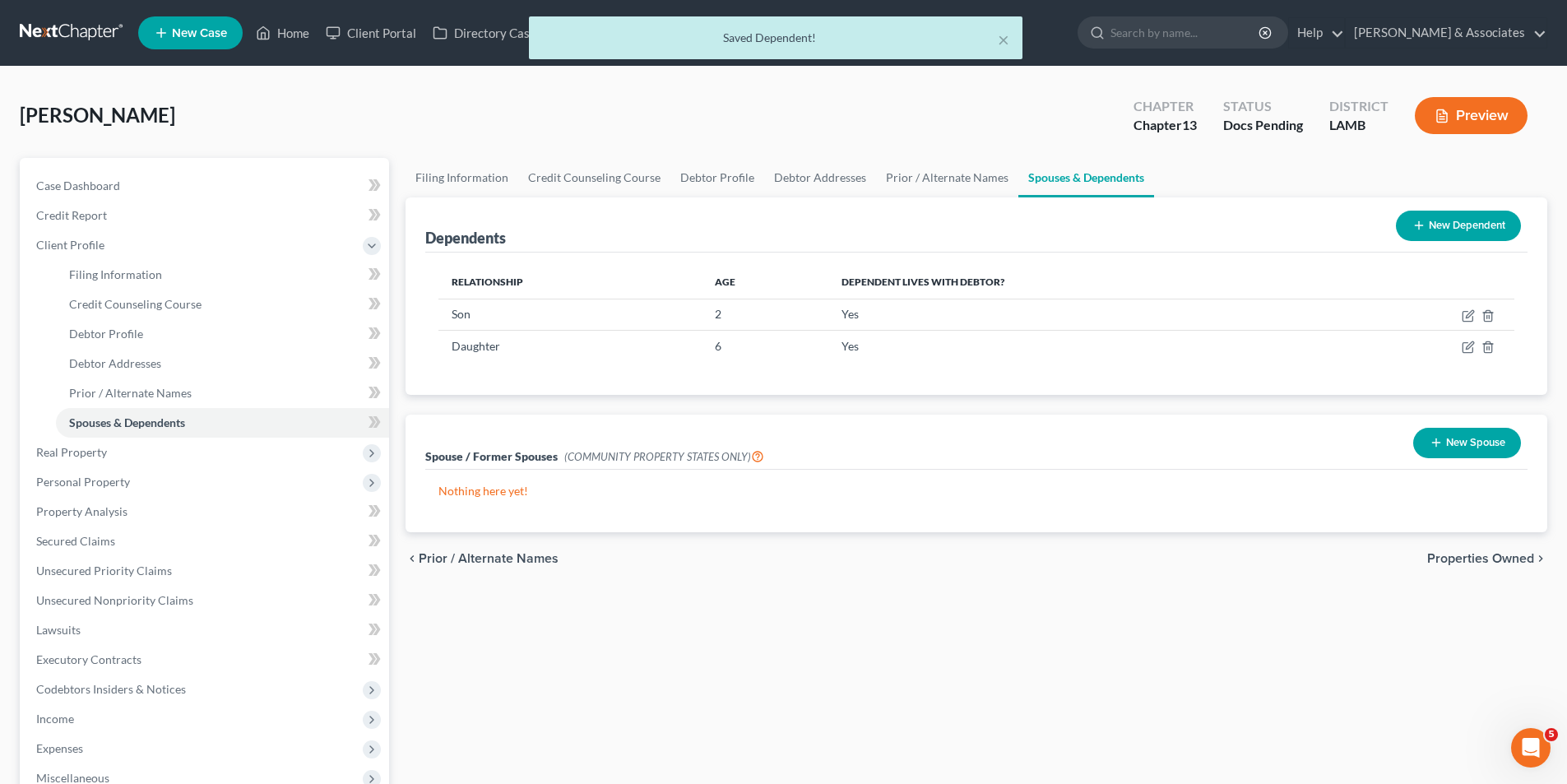
click at [1216, 614] on div "Filing Information Credit Counseling Course Debtor Profile Debtor Addresses Pri…" at bounding box center [976, 566] width 1158 height 818
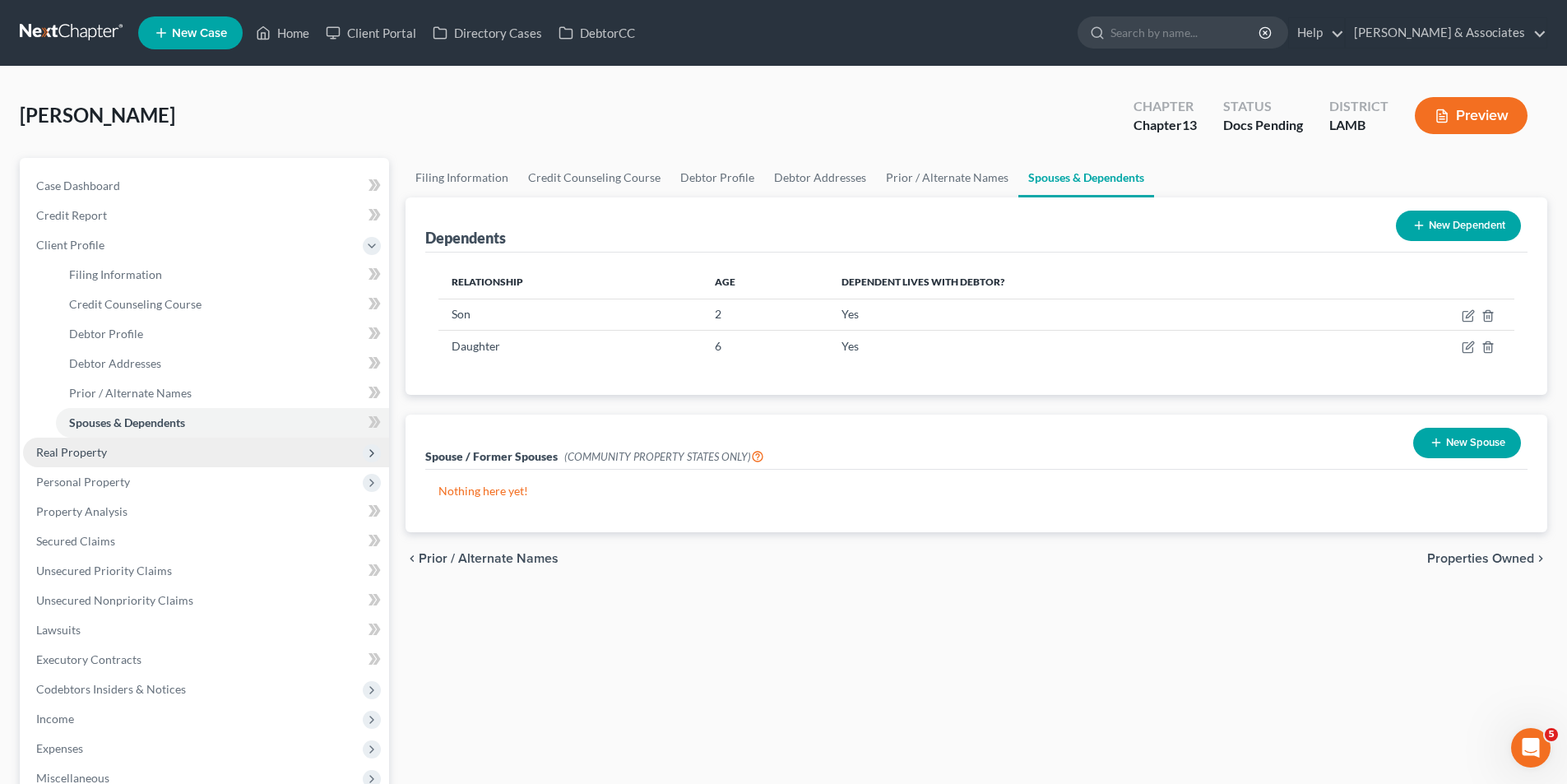
click at [64, 449] on span "Real Property" at bounding box center [71, 452] width 70 height 14
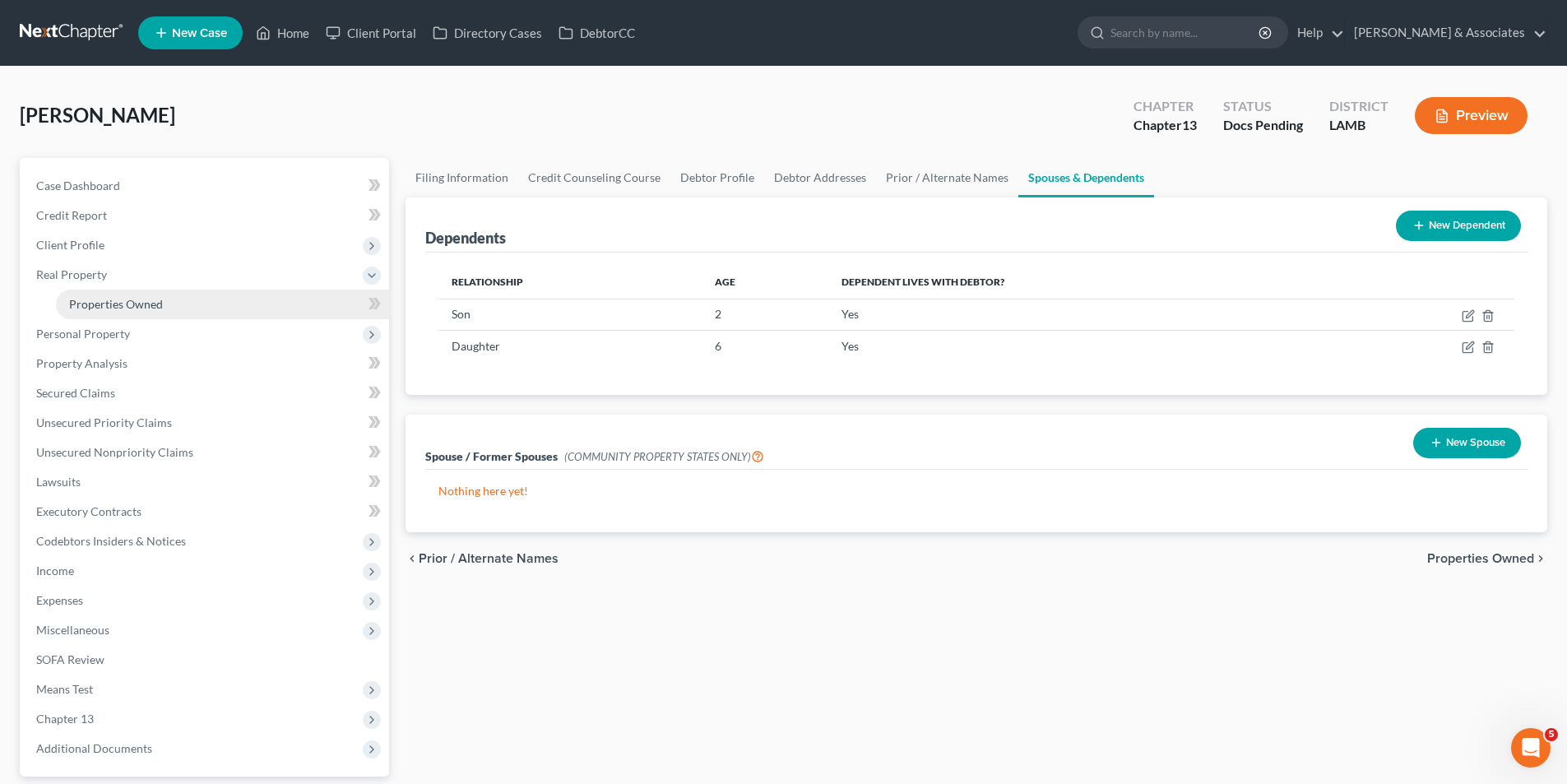
click at [90, 291] on link "Properties Owned" at bounding box center [223, 304] width 334 height 30
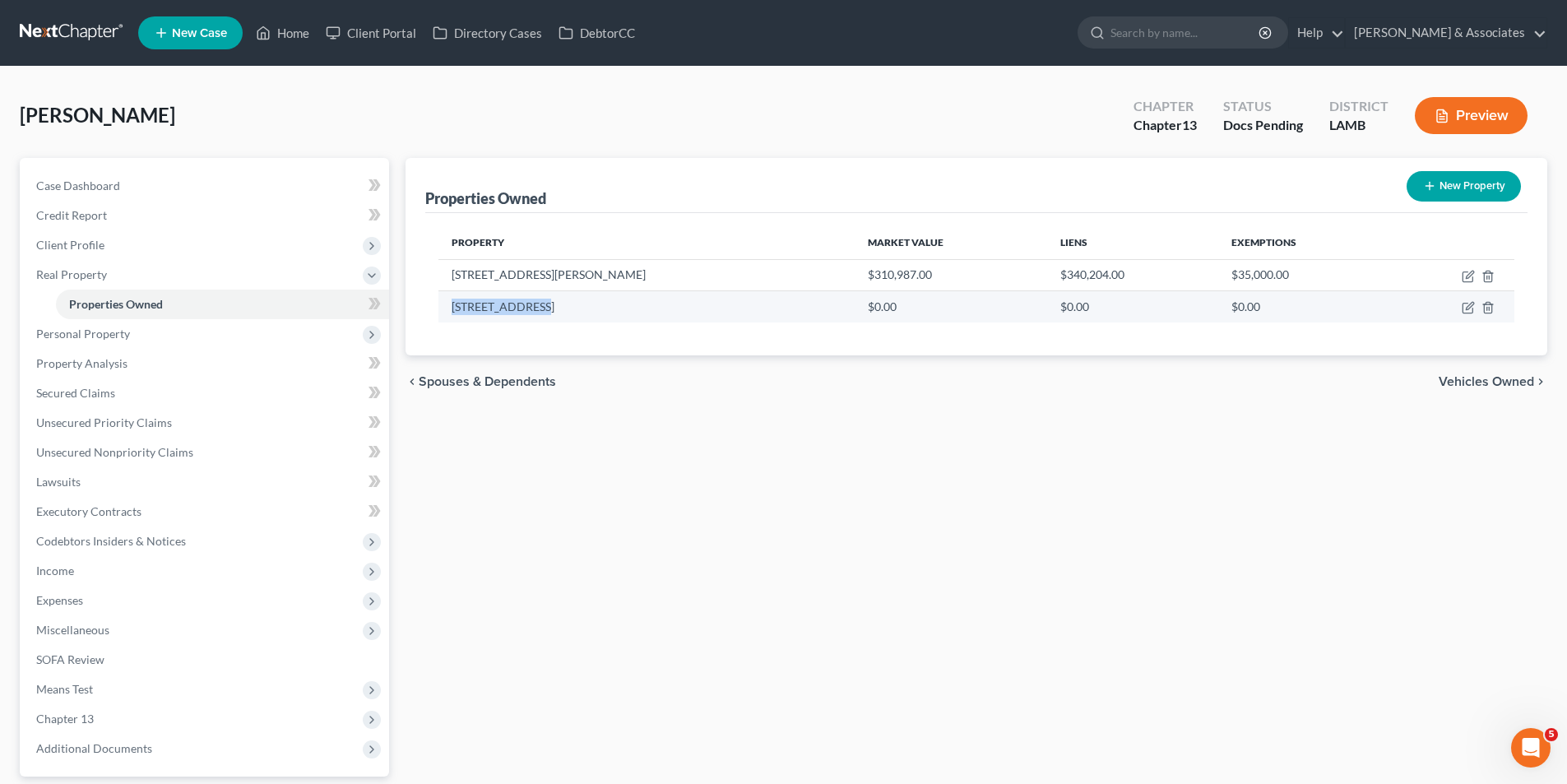
drag, startPoint x: 442, startPoint y: 306, endPoint x: 559, endPoint y: 306, distance: 117.0
click at [559, 306] on td "13020 Hwy 955 E" at bounding box center [646, 306] width 416 height 31
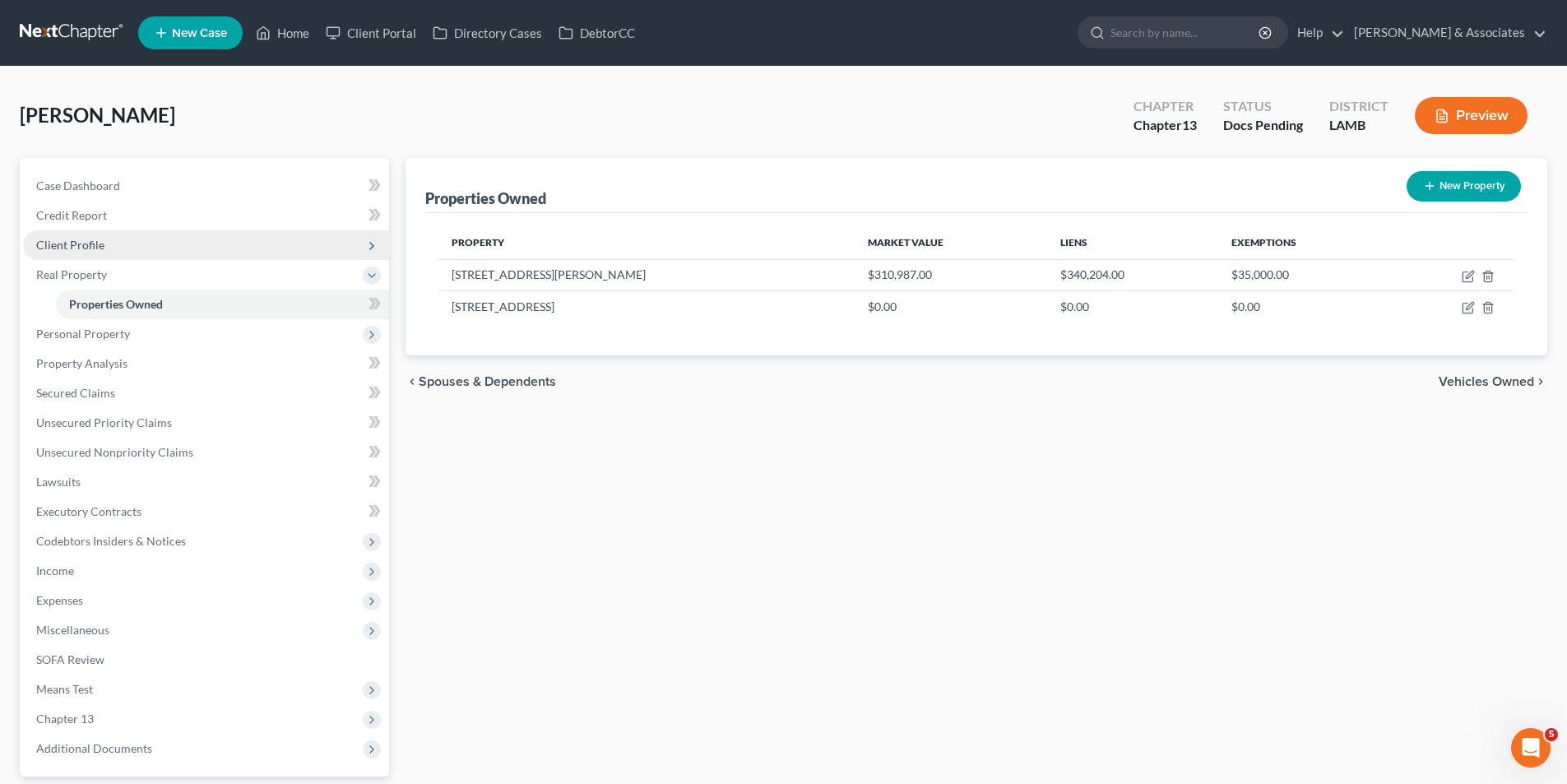
click at [60, 245] on span "Client Profile" at bounding box center [70, 244] width 69 height 14
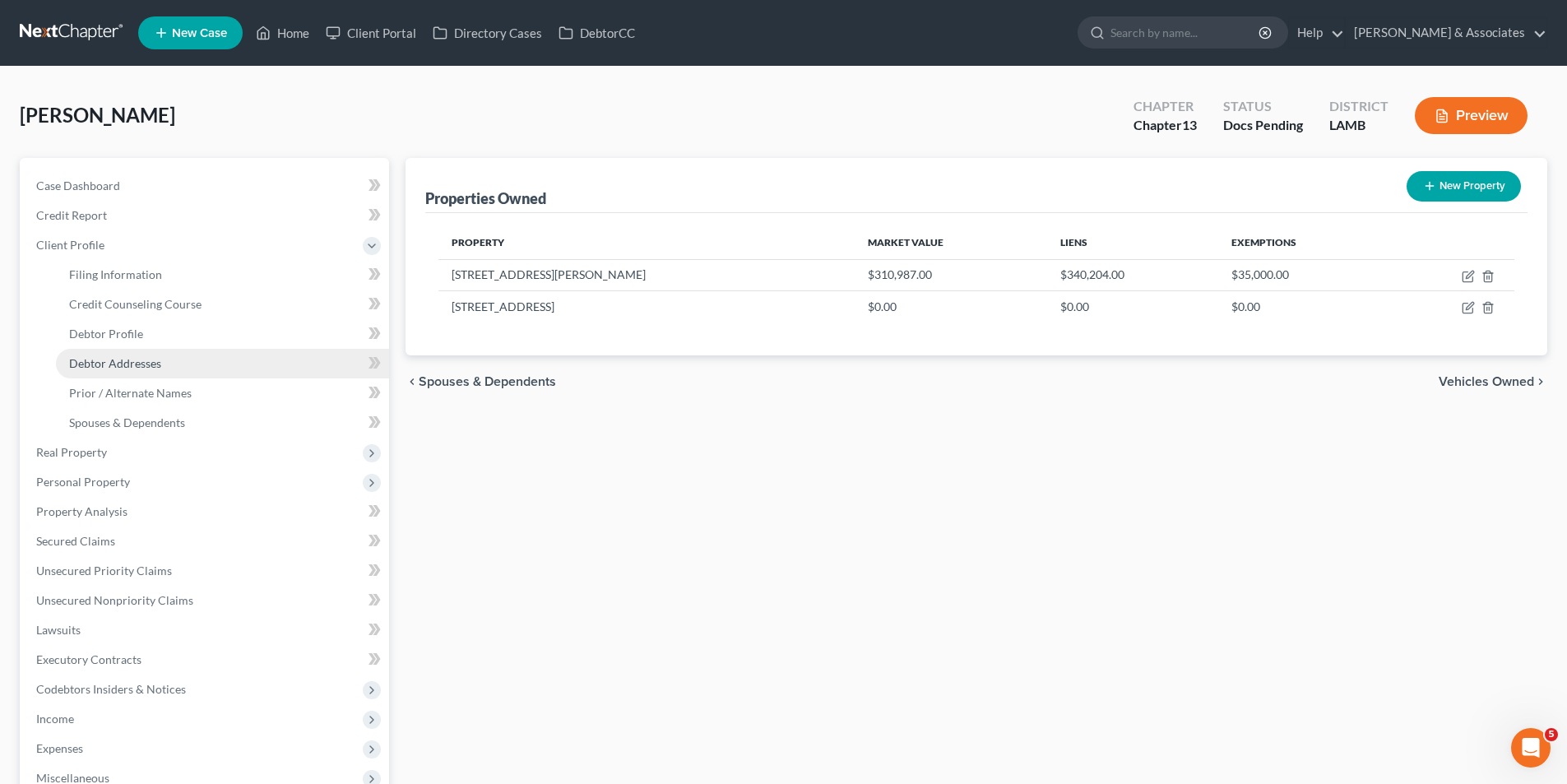
click at [120, 357] on span "Debtor Addresses" at bounding box center [116, 362] width 92 height 14
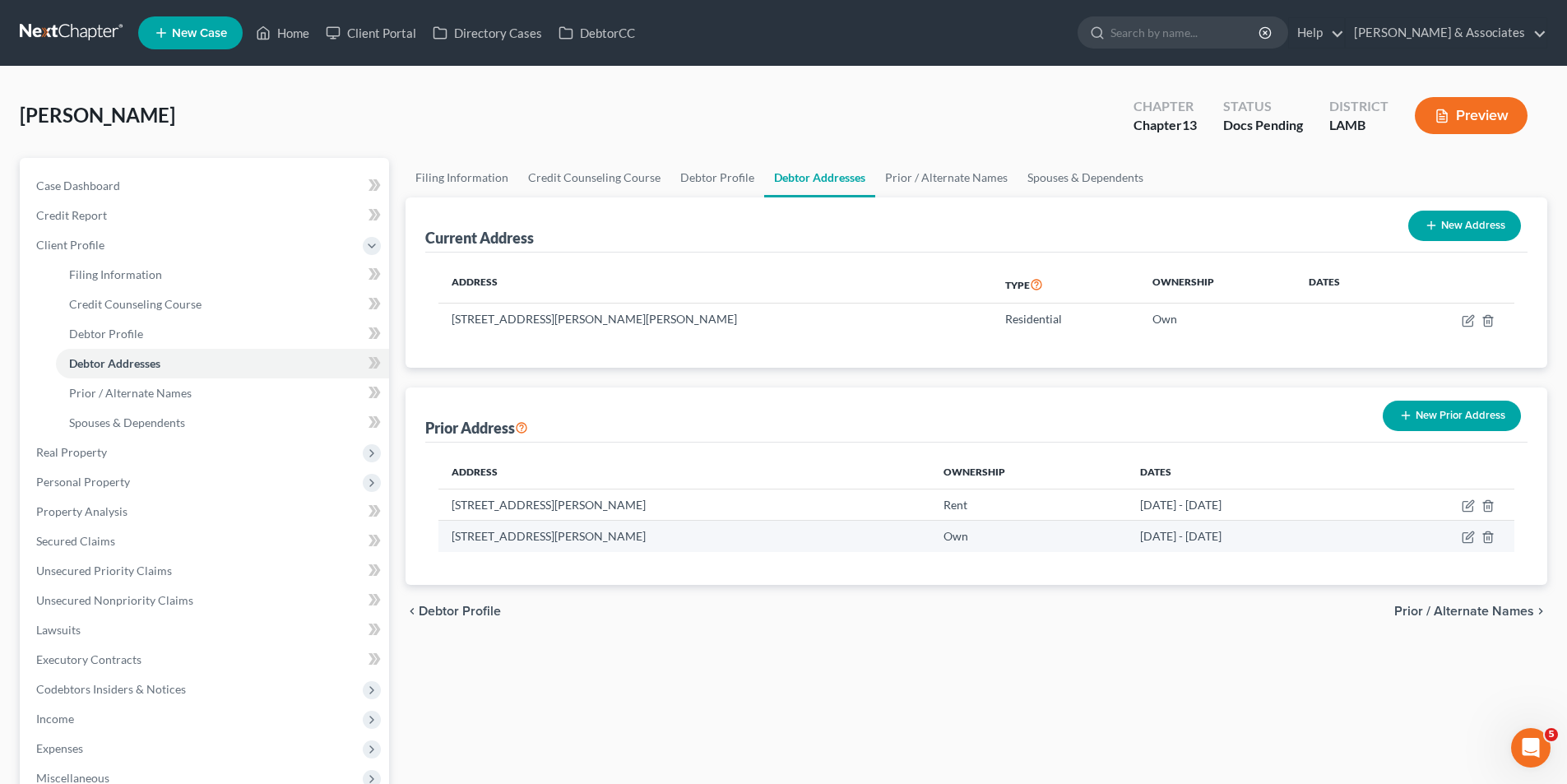
drag, startPoint x: 445, startPoint y: 530, endPoint x: 664, endPoint y: 541, distance: 219.3
click at [664, 541] on td "13020 Hwy 955 E, Ethel, LA 70730" at bounding box center [685, 535] width 492 height 31
copy td "13020 Hwy 955 E, Ethel, LA 70730"
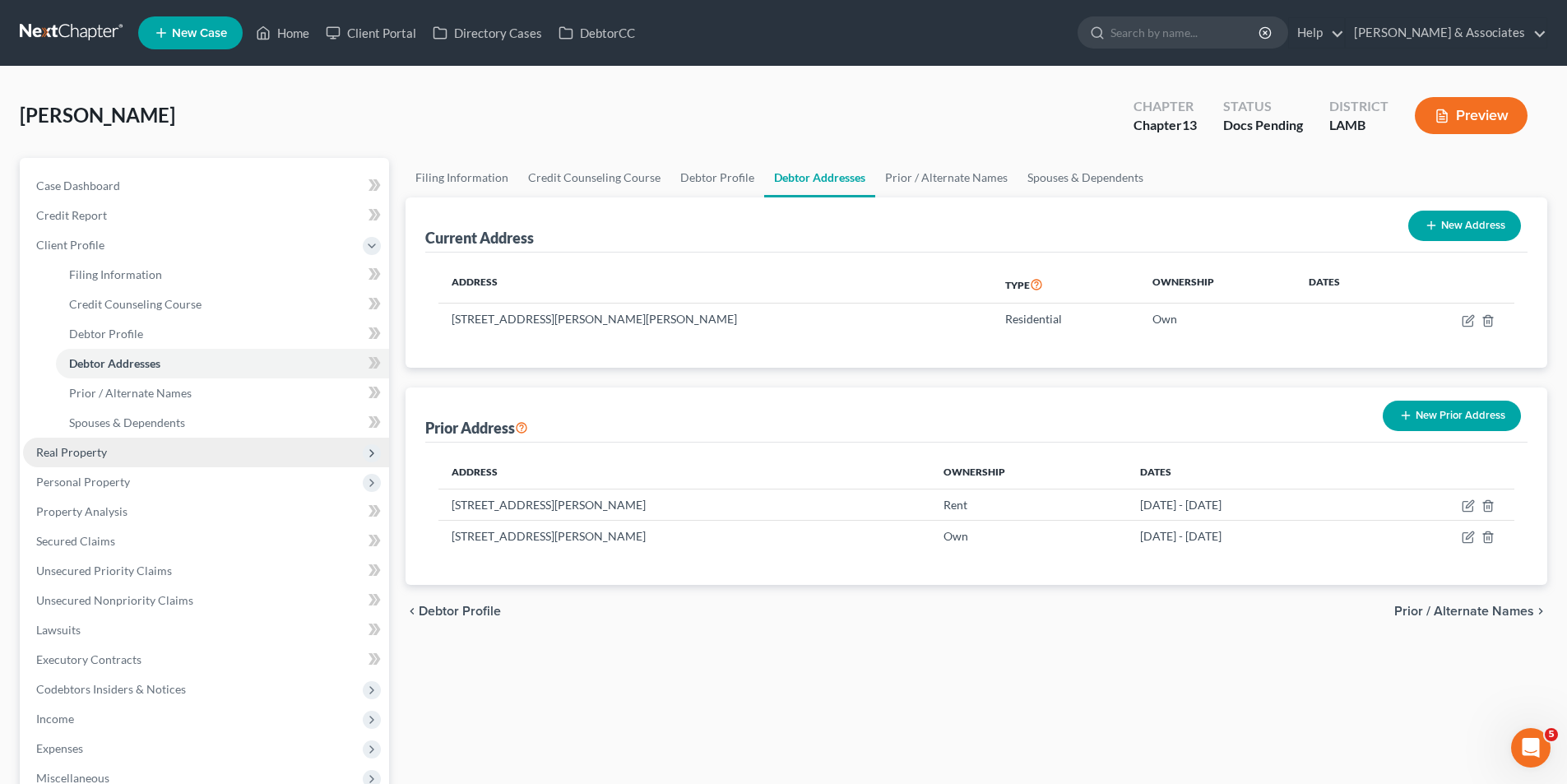
click at [87, 453] on span "Real Property" at bounding box center [71, 452] width 70 height 14
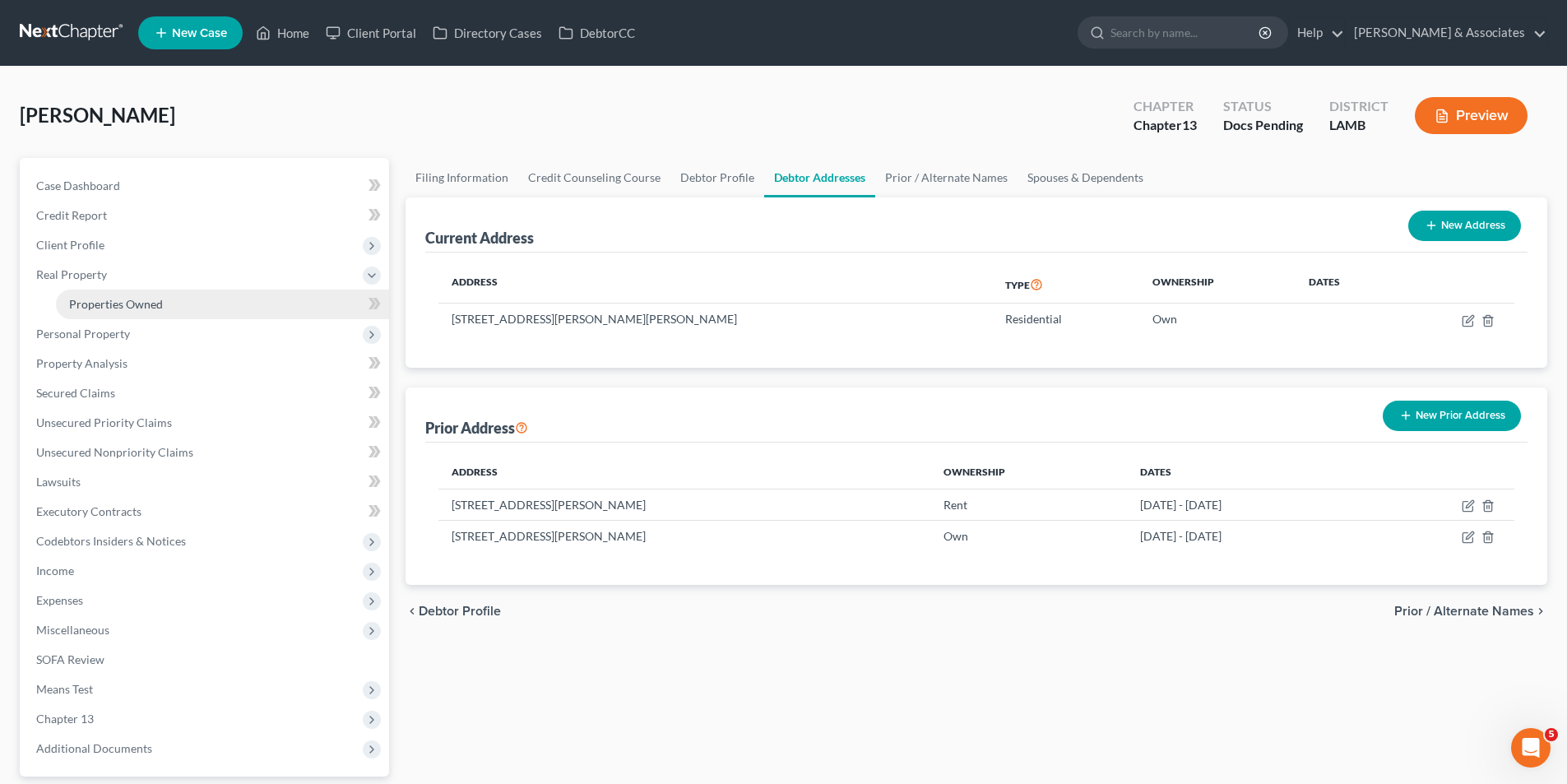
click at [85, 295] on link "Properties Owned" at bounding box center [223, 304] width 334 height 30
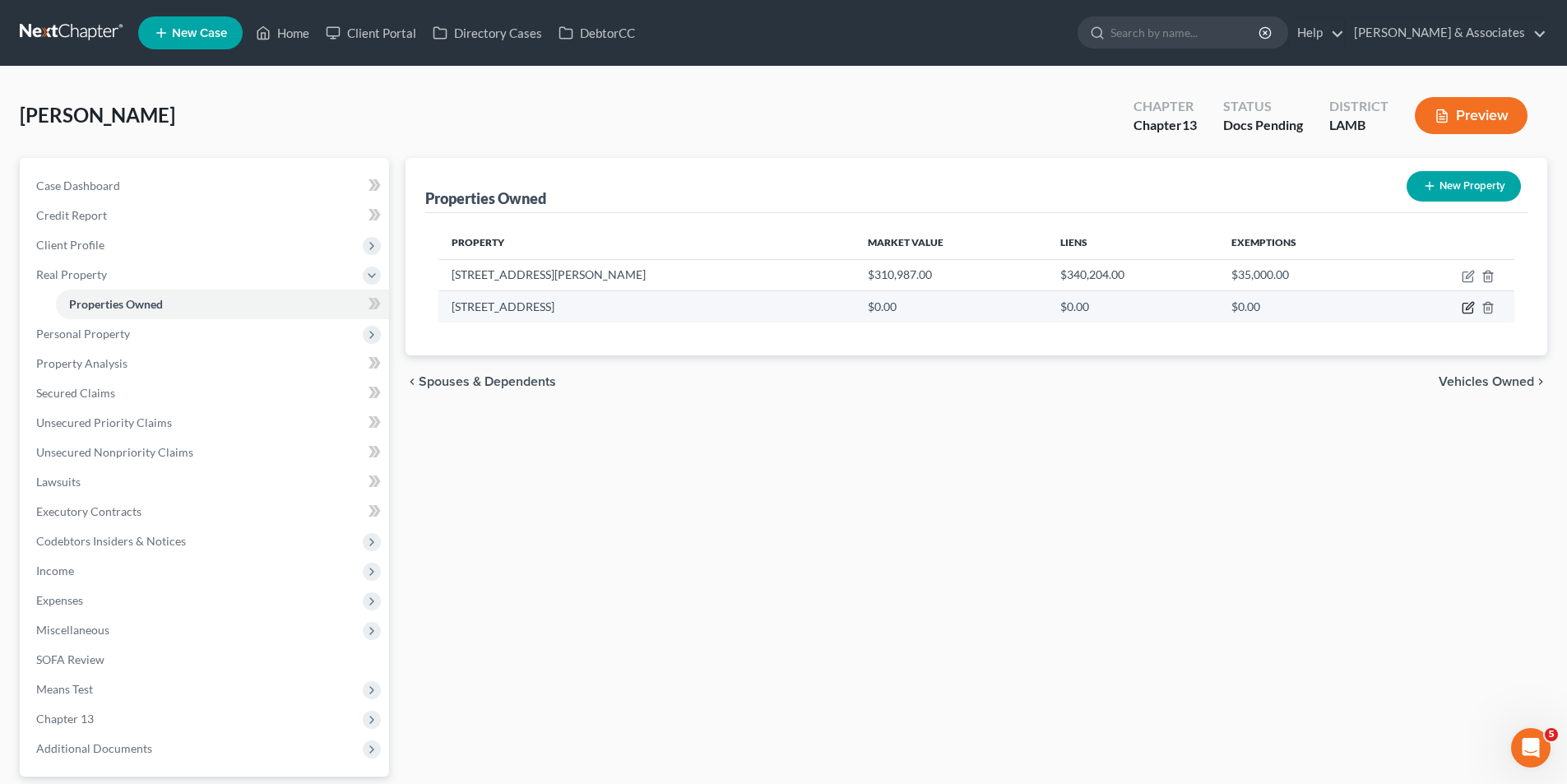
click at [1466, 307] on icon "button" at bounding box center [1468, 308] width 13 height 13
select select "19"
select select "16"
select select "0"
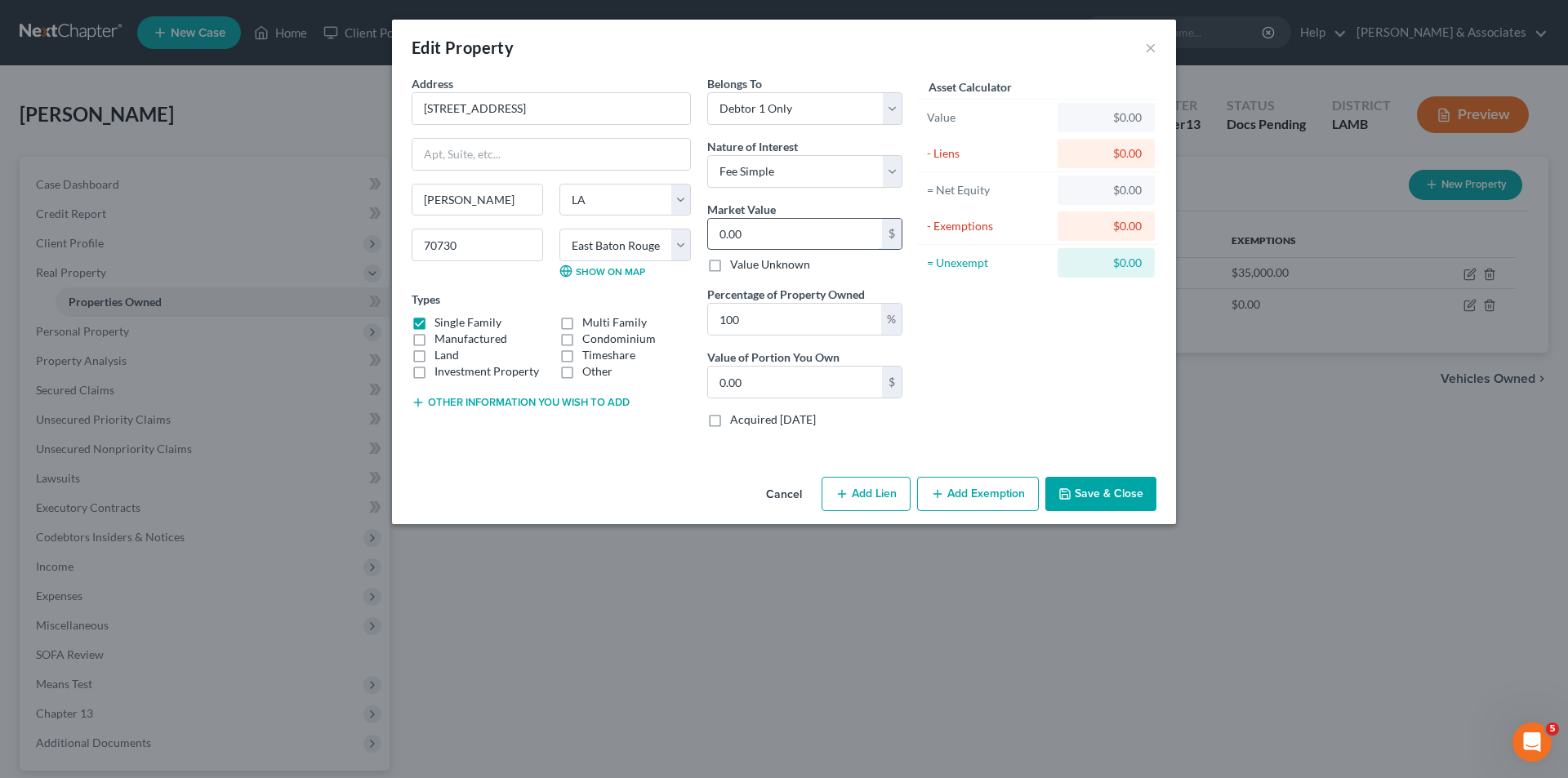
click at [746, 236] on input "0.00" at bounding box center [794, 234] width 174 height 31
type input "1"
type input "1.00"
type input "19"
type input "19.00"
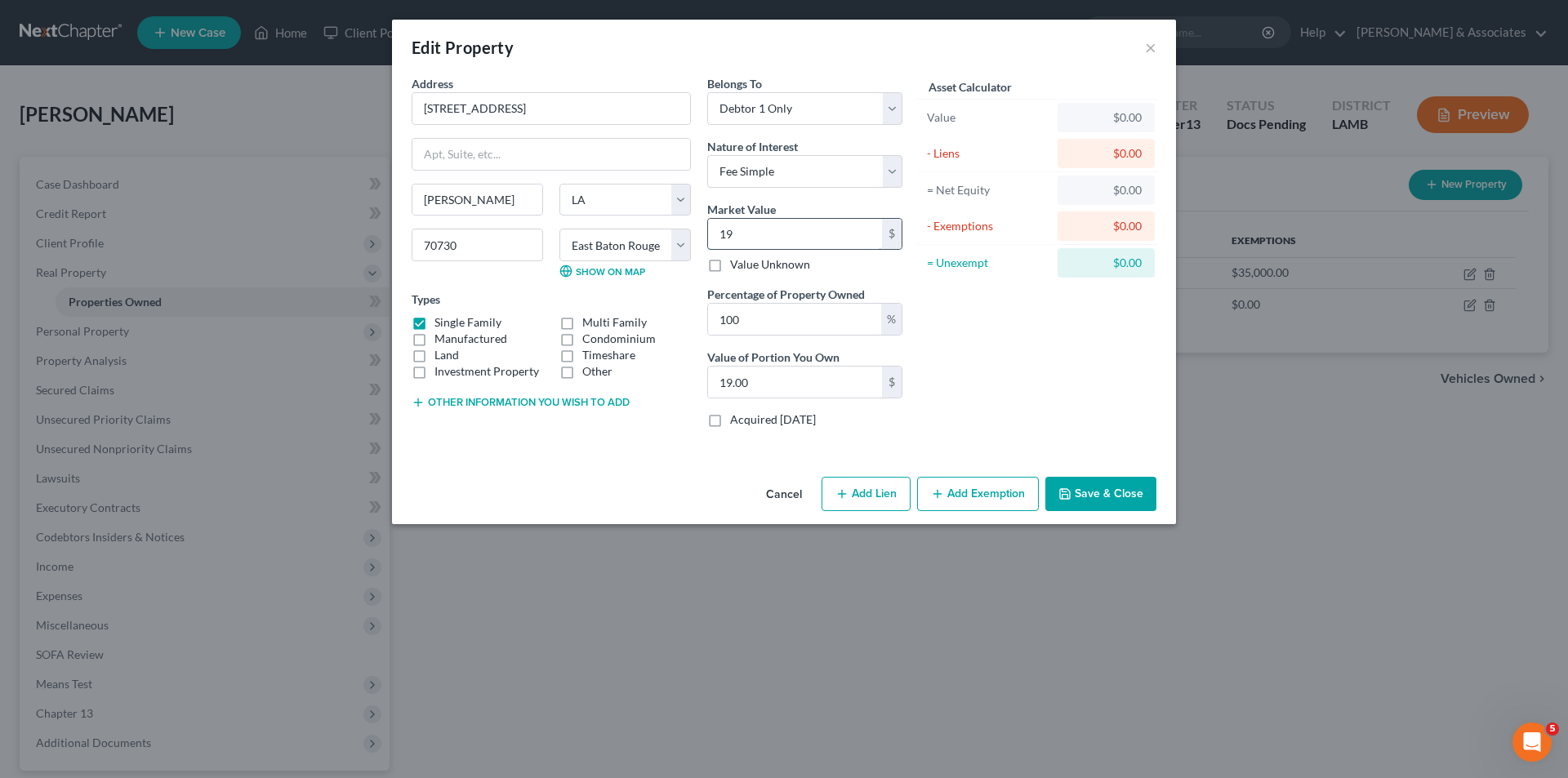
type input "196"
type input "196.00"
type input "1960"
type input "1,960.00"
type input "1,9600"
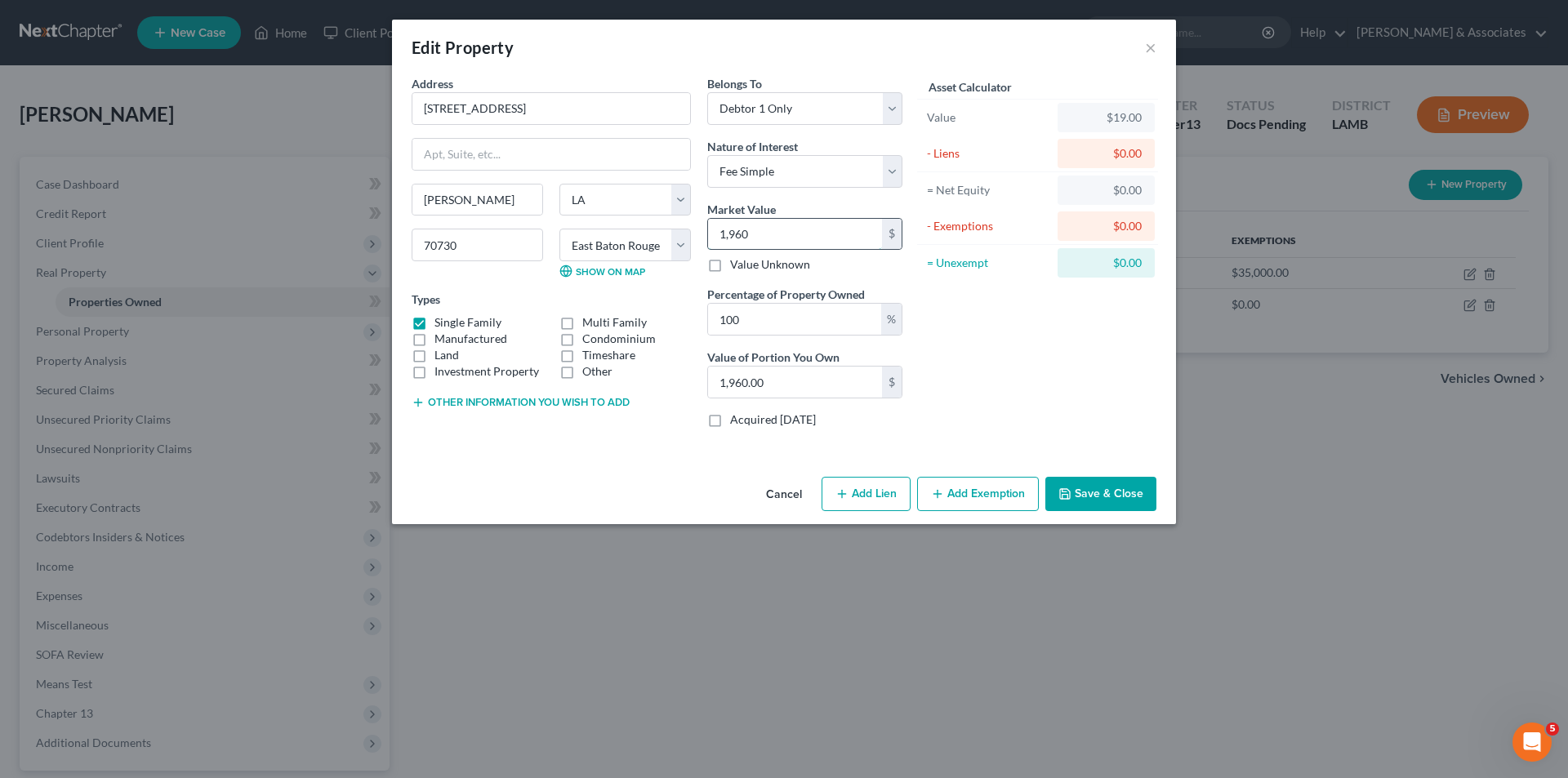
type input "19,600.00"
click at [543, 517] on div "Cancel Add Lien Add Lease Add Exemption Save & Close" at bounding box center [783, 497] width 784 height 54
click at [751, 320] on input "100" at bounding box center [794, 319] width 173 height 31
type input "10"
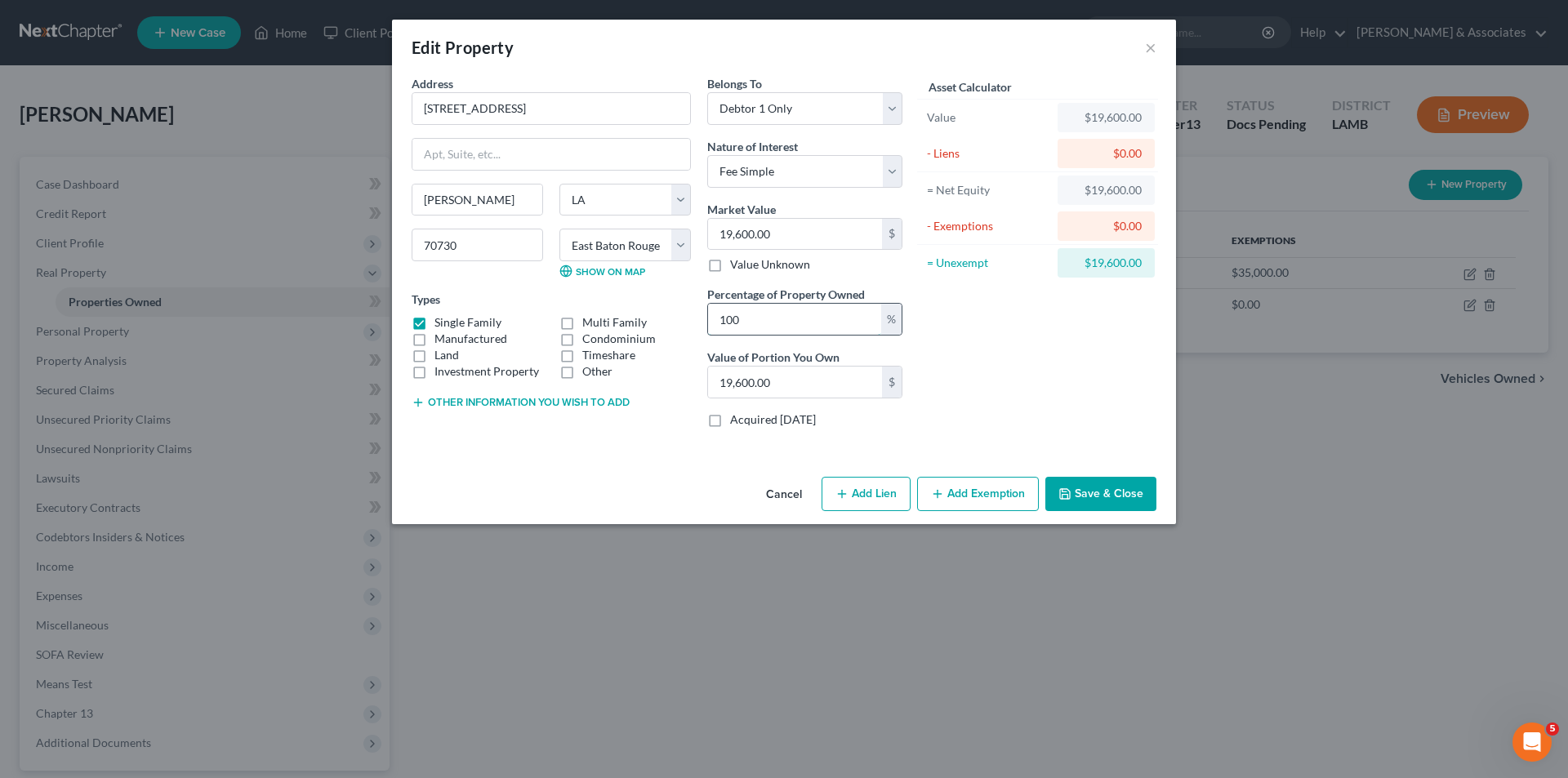
type input "1,960.00"
type input "1"
type input "196.00"
type input "5"
type input "980.00"
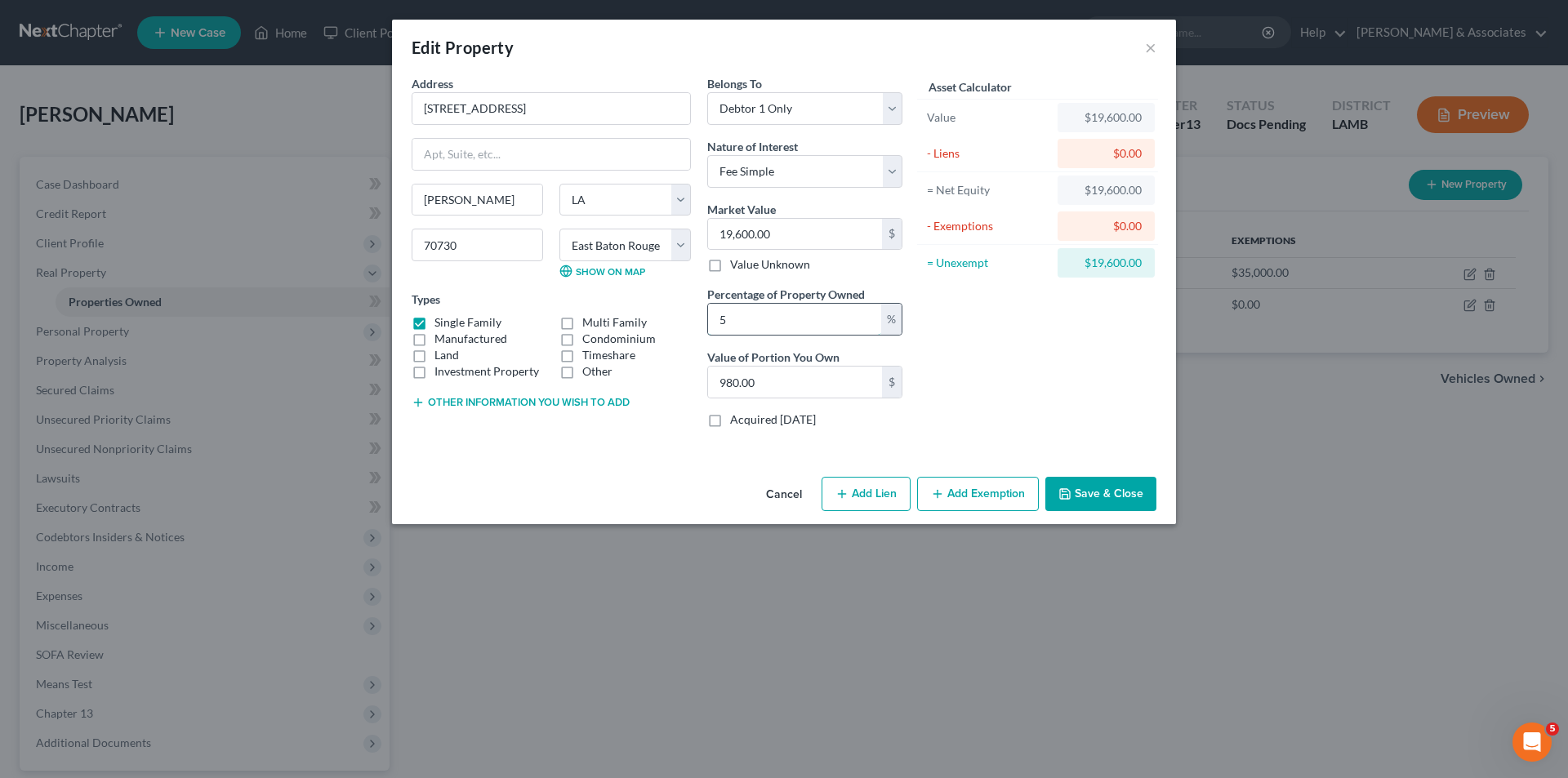
type input "50"
type input "9,800.00"
type input "50"
click at [636, 483] on div "Cancel Add Lien Add Lease Add Exemption Save & Close" at bounding box center [783, 497] width 784 height 54
click at [787, 179] on select "Select Fee Simple Joint Tenant Life Estate Equitable Interest Future Interest T…" at bounding box center [804, 171] width 195 height 33
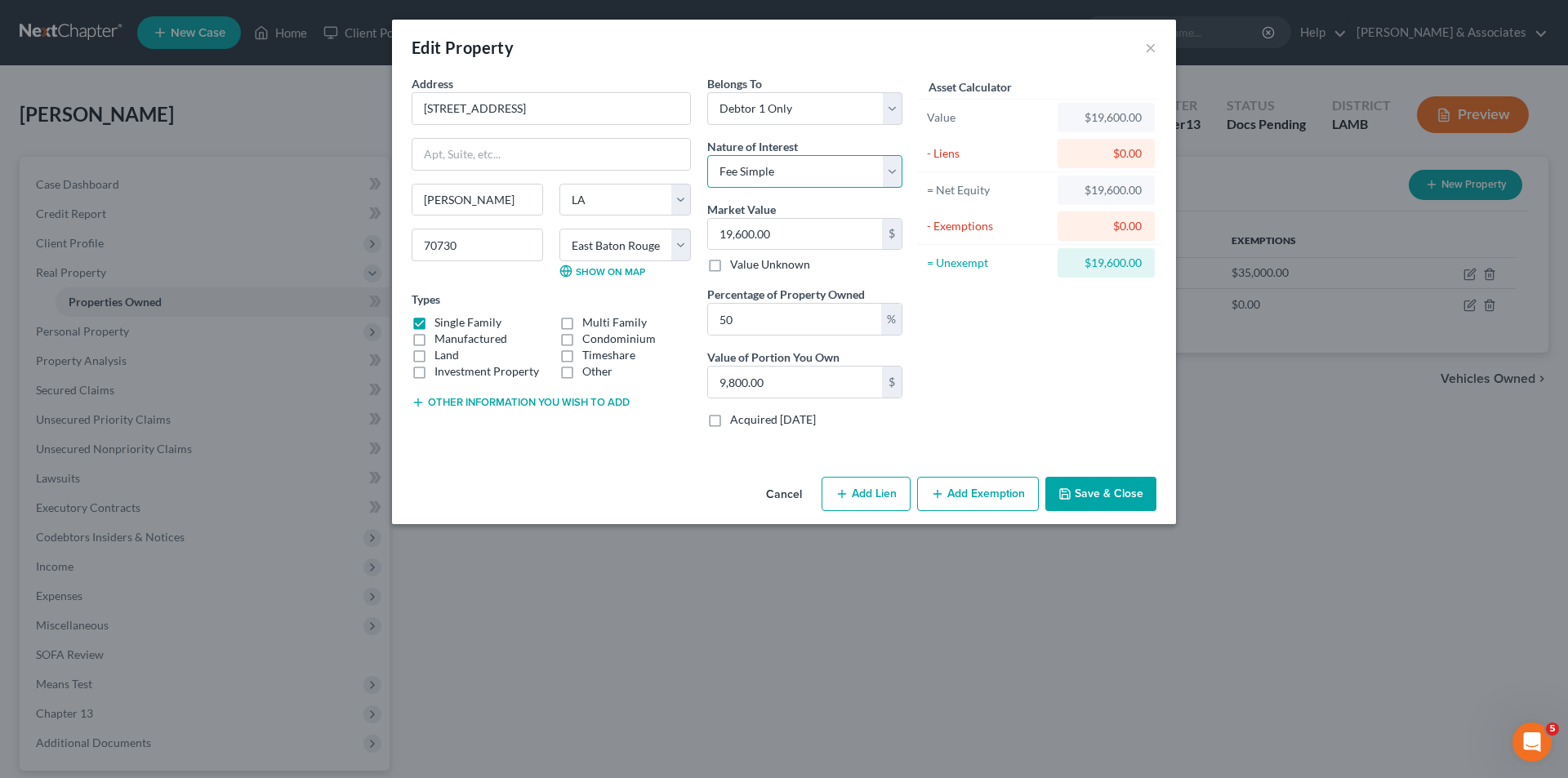
select select "3"
click at [707, 155] on select "Select Fee Simple Joint Tenant Life Estate Equitable Interest Future Interest T…" at bounding box center [804, 171] width 195 height 33
click at [1031, 322] on div "Asset Calculator Value $19,600.00 - Liens $0.00 = Net Equity $19,600.00 - Exemp…" at bounding box center [1038, 258] width 254 height 365
click at [815, 126] on div "Belongs To * Select Debtor 1 Only Debtor 2 Only Debtor 1 And Debtor 2 Only At L…" at bounding box center [805, 258] width 212 height 365
click at [815, 120] on select "Select Debtor 1 Only Debtor 2 Only Debtor 1 And Debtor 2 Only At Least One Of T…" at bounding box center [804, 108] width 195 height 33
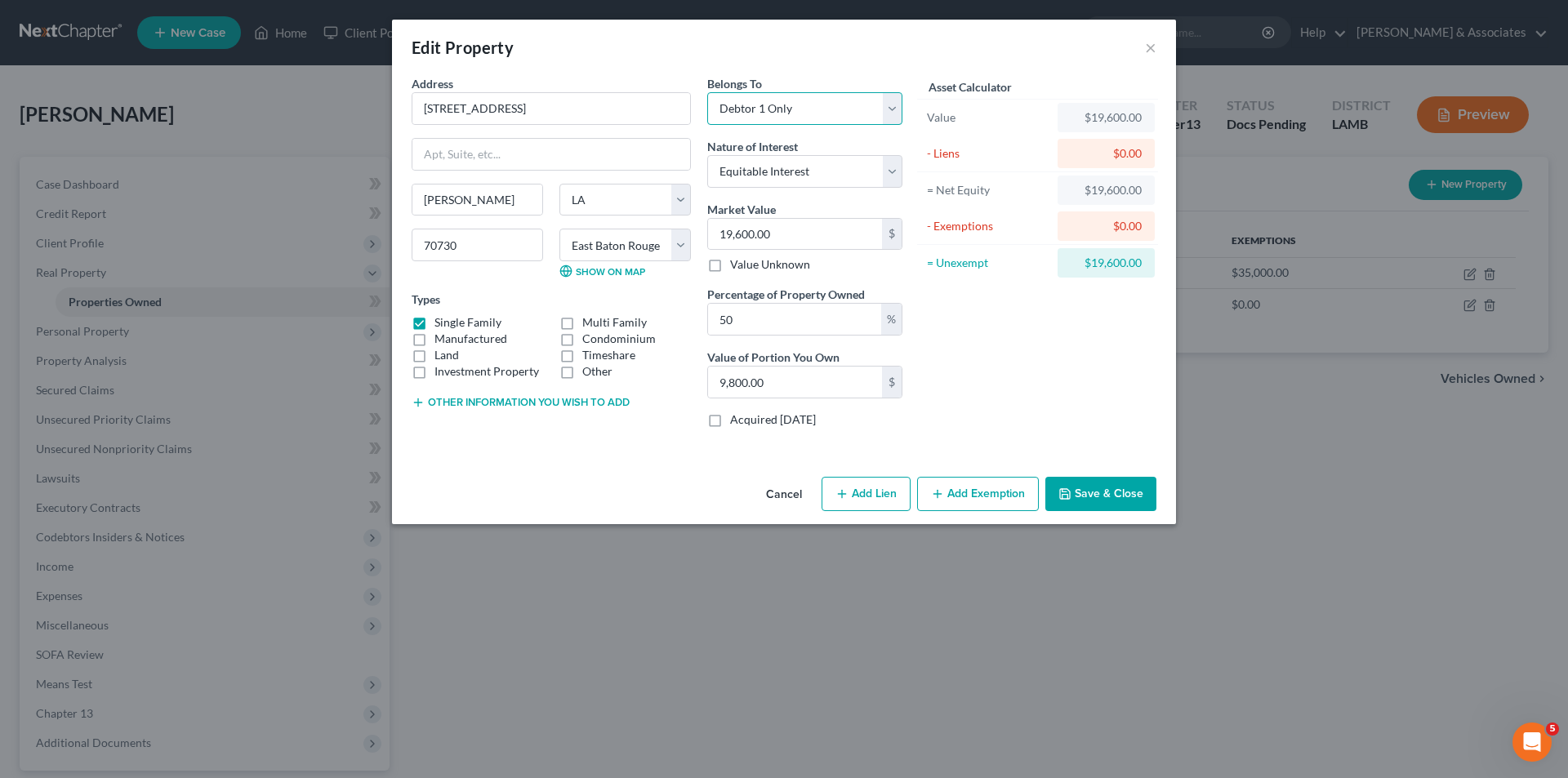
select select "3"
click at [707, 92] on select "Select Debtor 1 Only Debtor 2 Only Debtor 1 And Debtor 2 Only At Least One Of T…" at bounding box center [804, 108] width 195 height 33
click at [983, 336] on div "Asset Calculator Value $19,600.00 - Liens $0.00 = Net Equity $19,600.00 - Exemp…" at bounding box center [1038, 258] width 254 height 365
click at [1154, 48] on button "×" at bounding box center [1150, 47] width 11 height 20
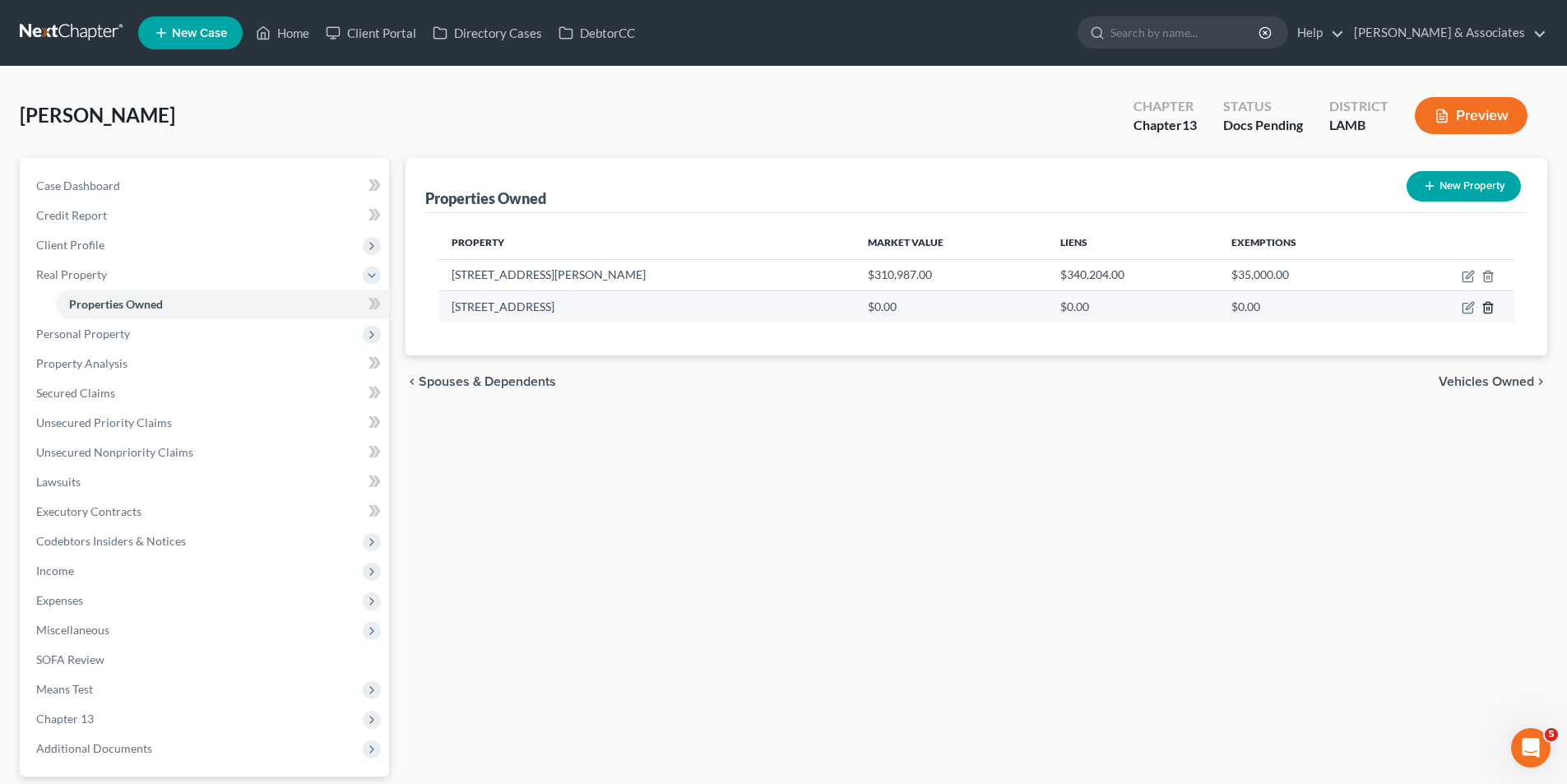
click at [1487, 308] on line "button" at bounding box center [1487, 310] width 0 height 4
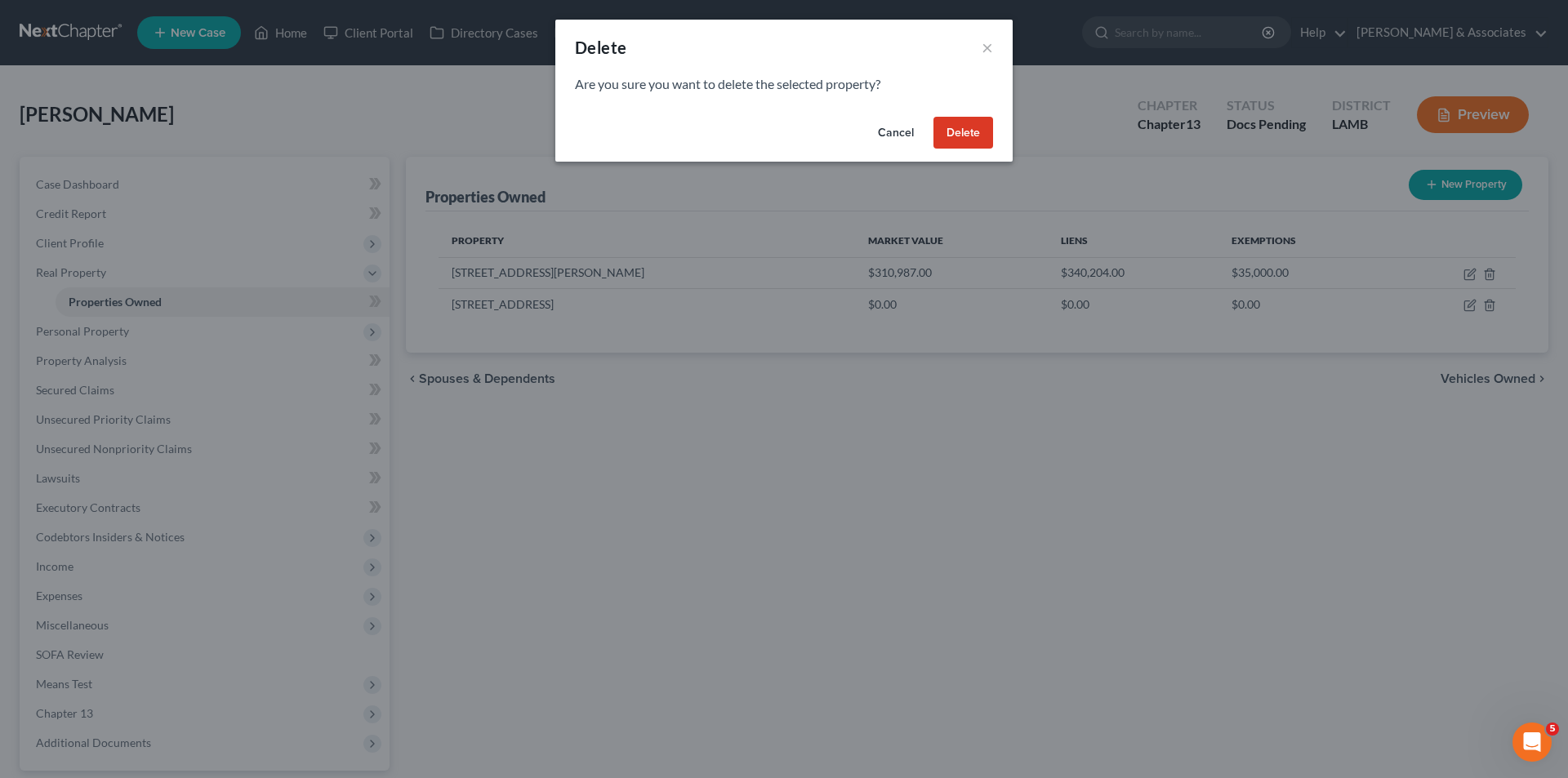
click at [949, 142] on button "Delete" at bounding box center [963, 132] width 60 height 33
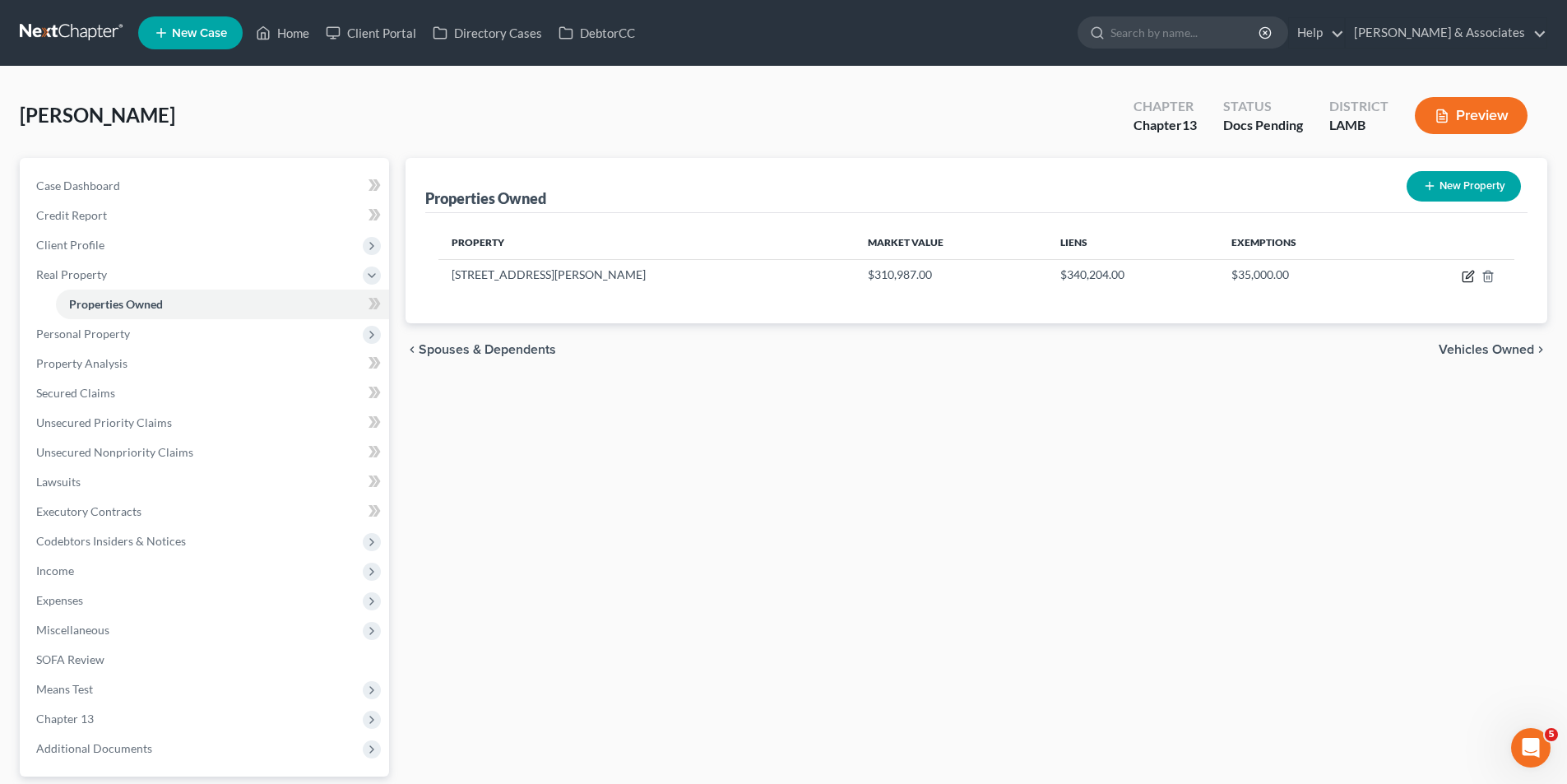
click at [1466, 280] on icon "button" at bounding box center [1468, 276] width 13 height 13
select select "19"
select select "16"
select select "0"
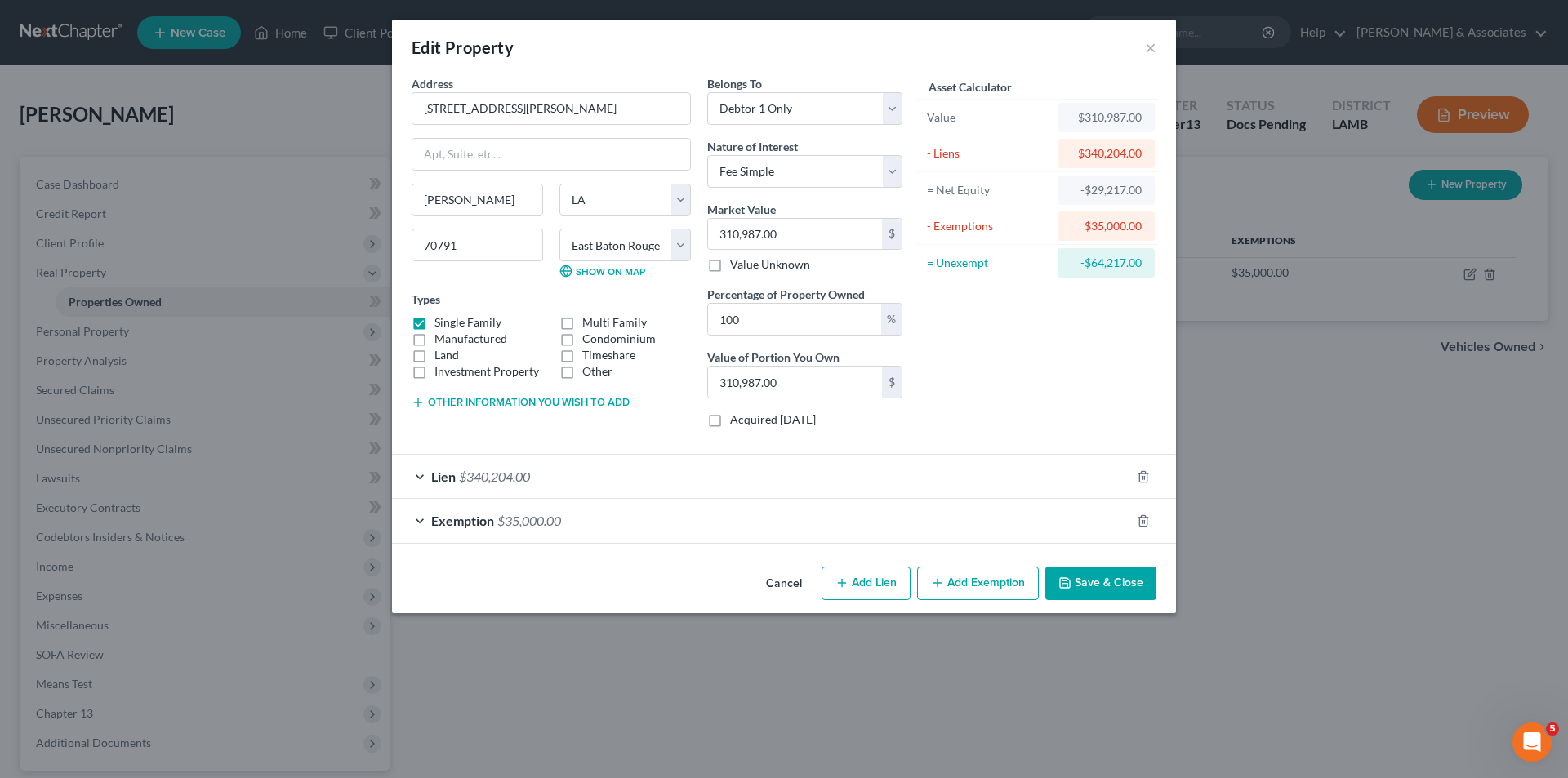
click at [1091, 590] on button "Save & Close" at bounding box center [1100, 583] width 111 height 34
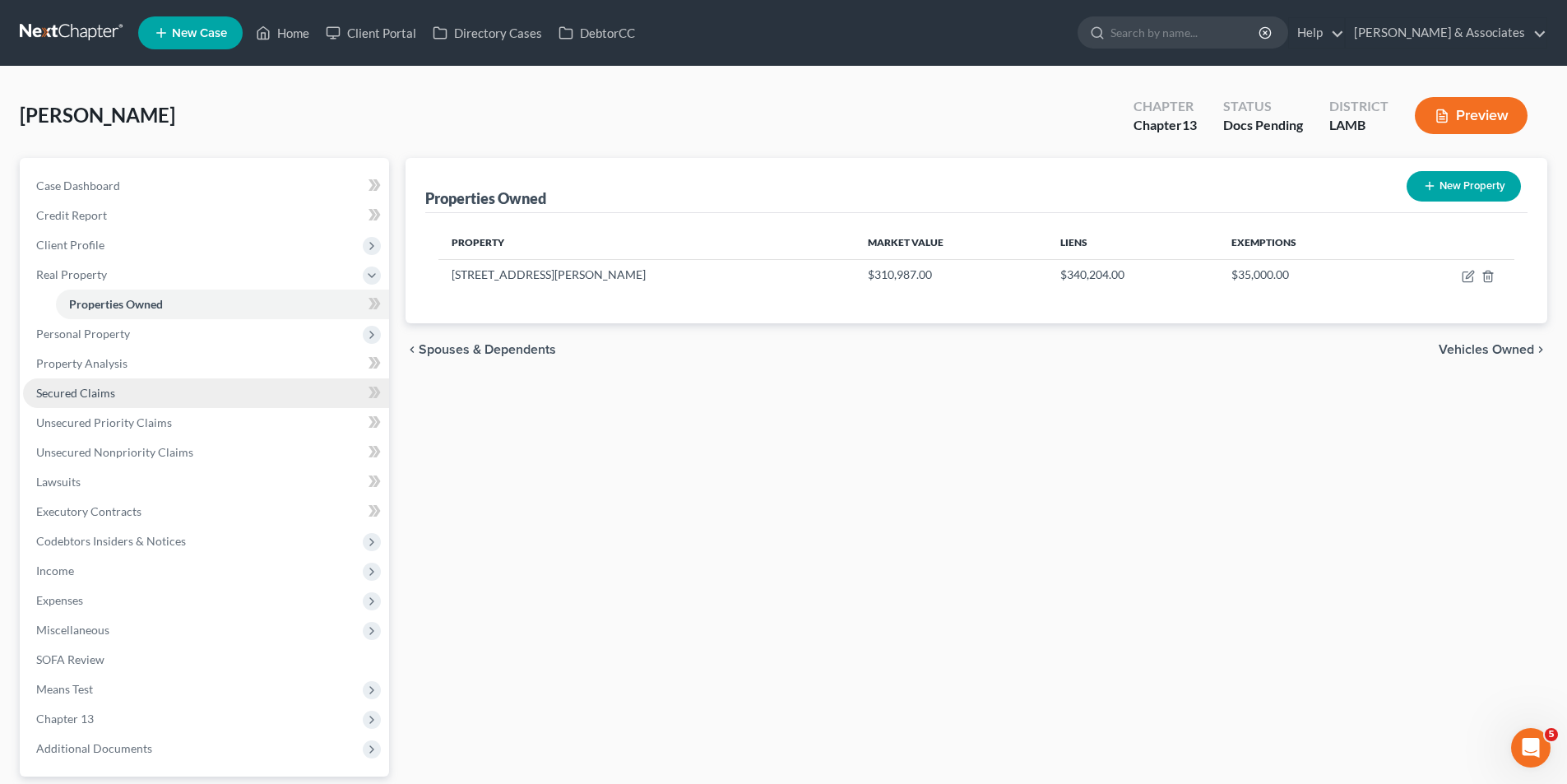
click at [88, 399] on span "Secured Claims" at bounding box center [76, 392] width 79 height 14
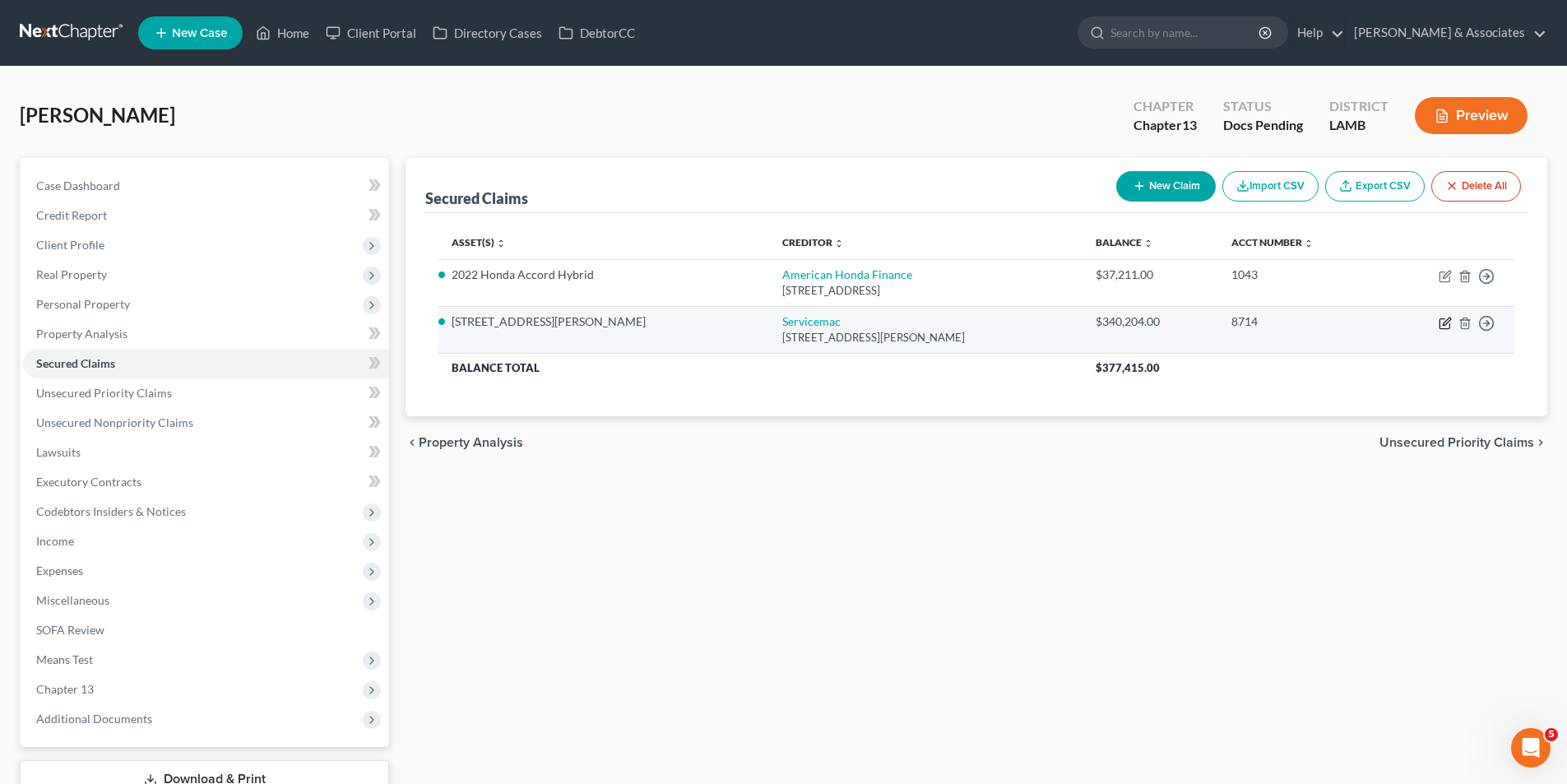
click at [1446, 328] on icon "button" at bounding box center [1446, 323] width 13 height 13
select select "42"
select select "2"
select select "0"
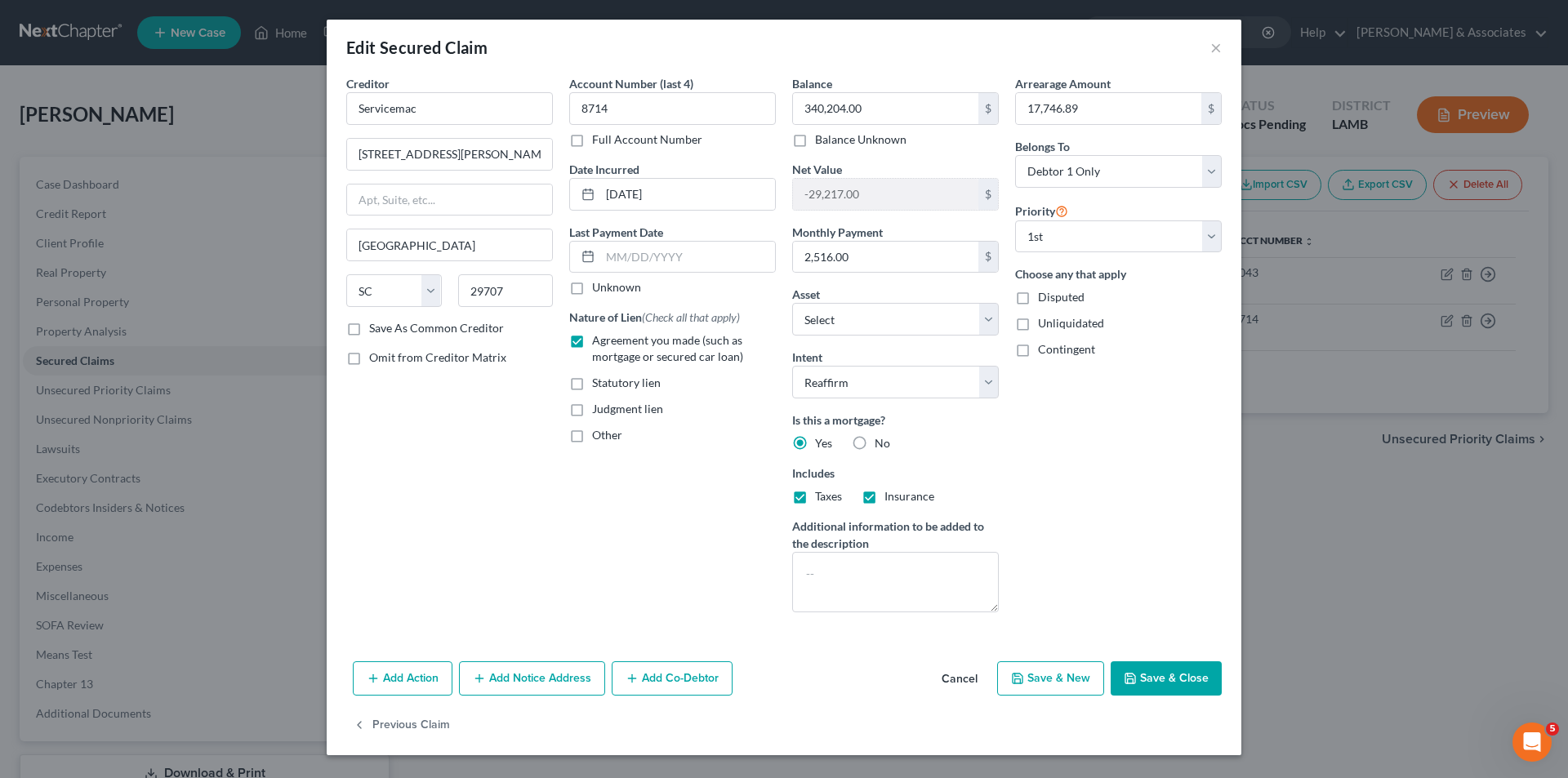
click at [1161, 682] on button "Save & Close" at bounding box center [1165, 677] width 111 height 34
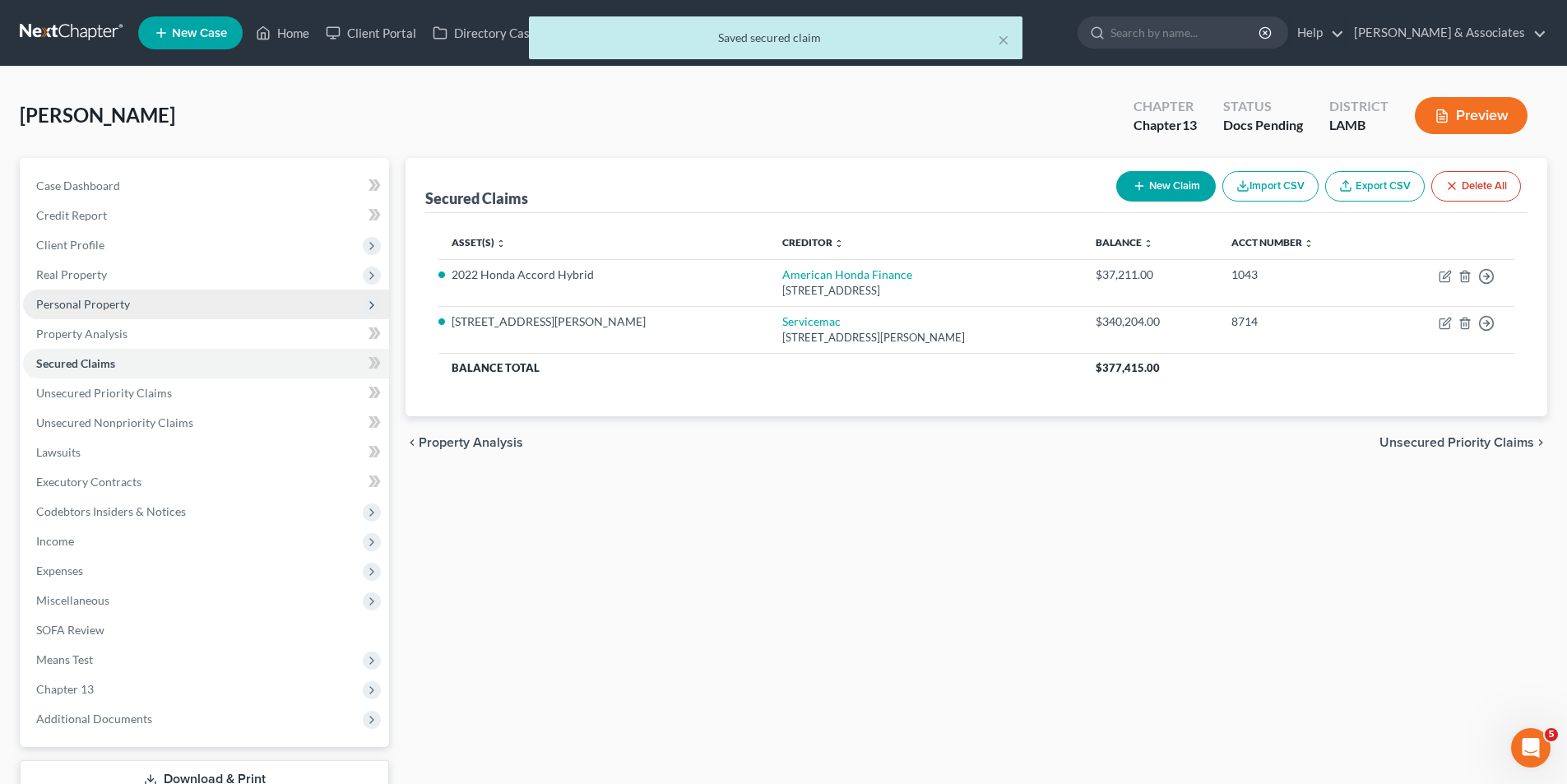
click at [110, 307] on span "Personal Property" at bounding box center [84, 303] width 94 height 14
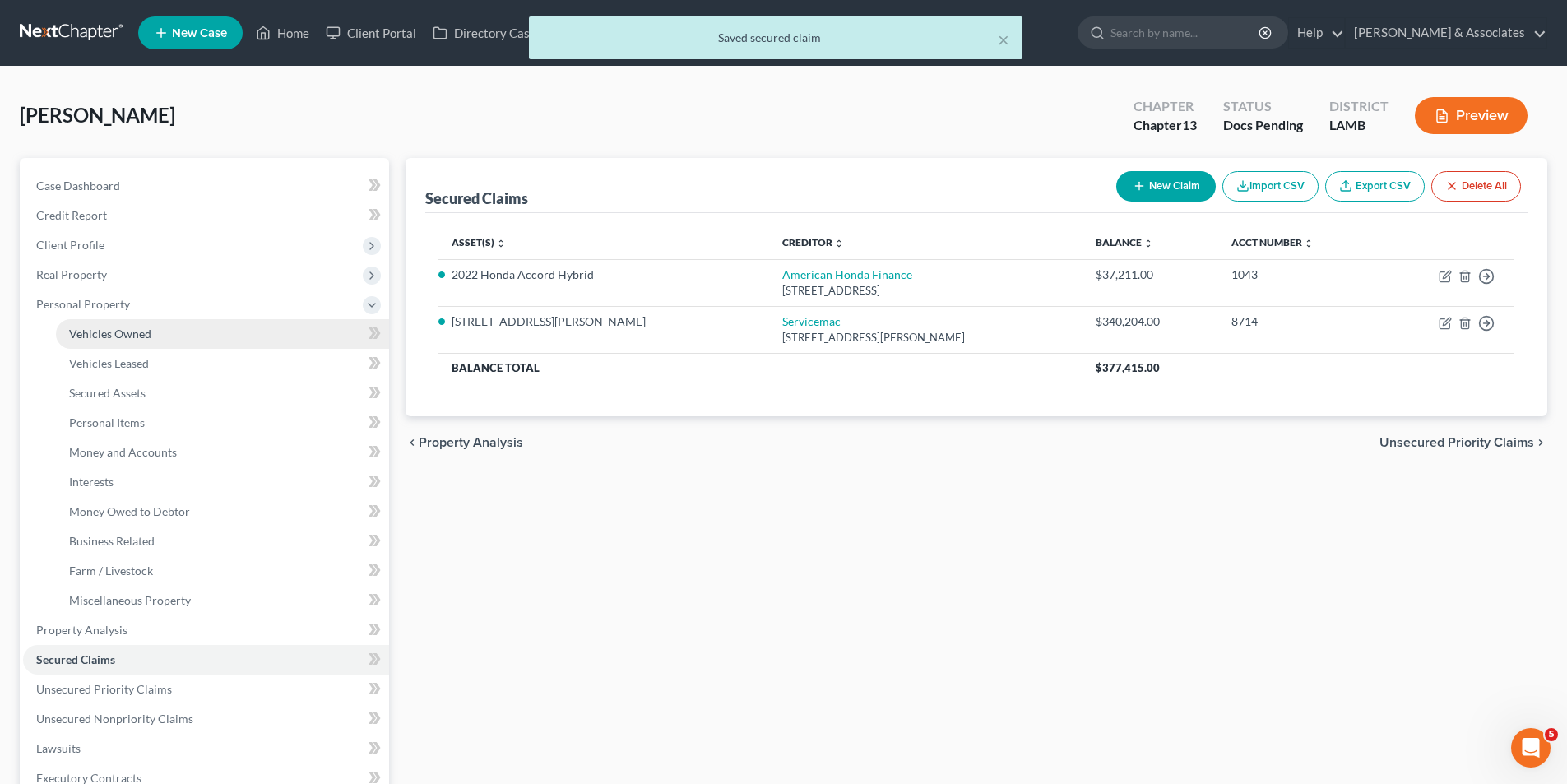
click at [158, 328] on link "Vehicles Owned" at bounding box center [223, 334] width 334 height 30
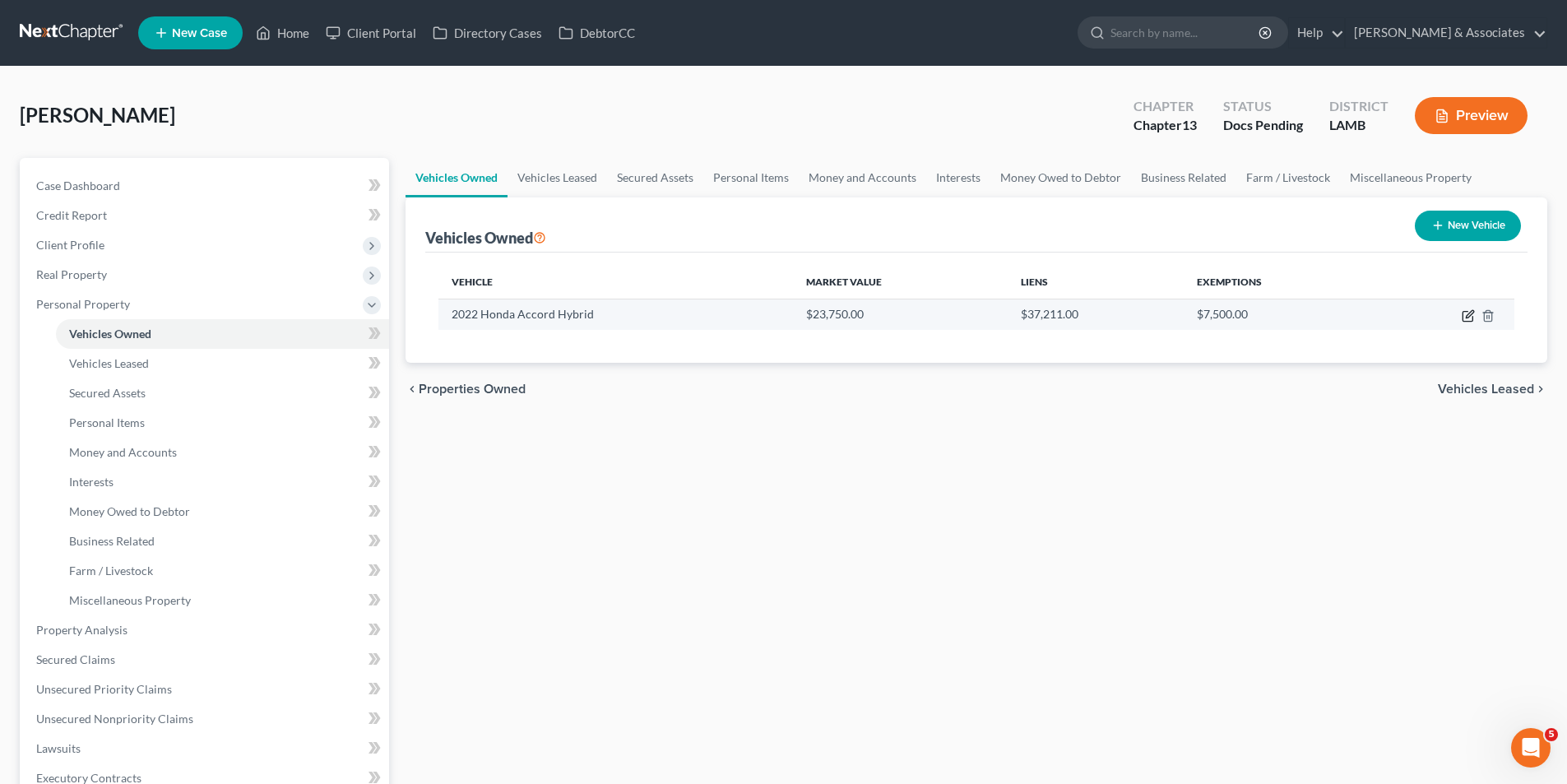
click at [1466, 318] on icon "button" at bounding box center [1468, 315] width 13 height 13
select select "0"
select select "4"
select select "3"
select select "0"
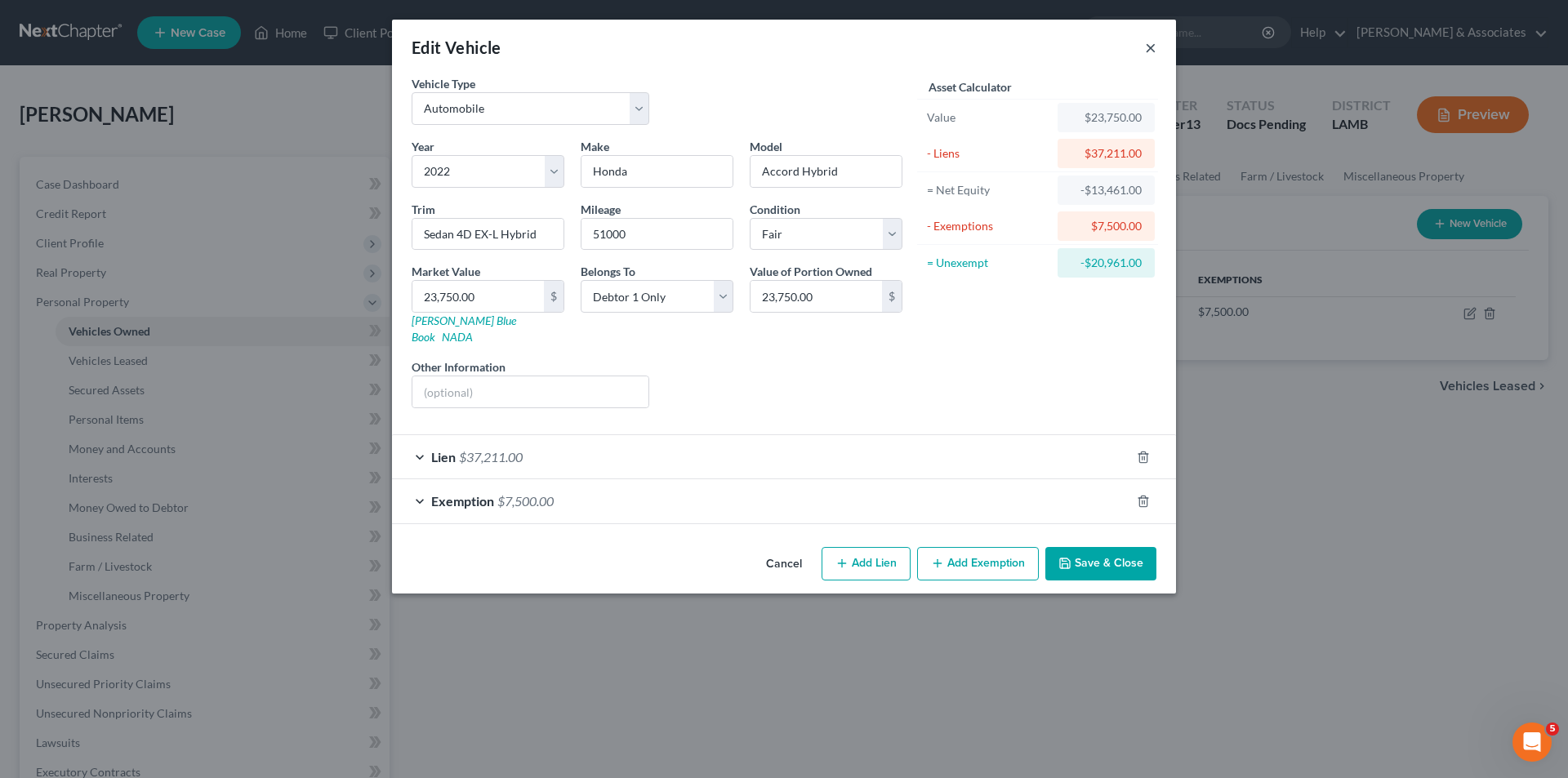
click at [1154, 49] on button "×" at bounding box center [1150, 47] width 11 height 20
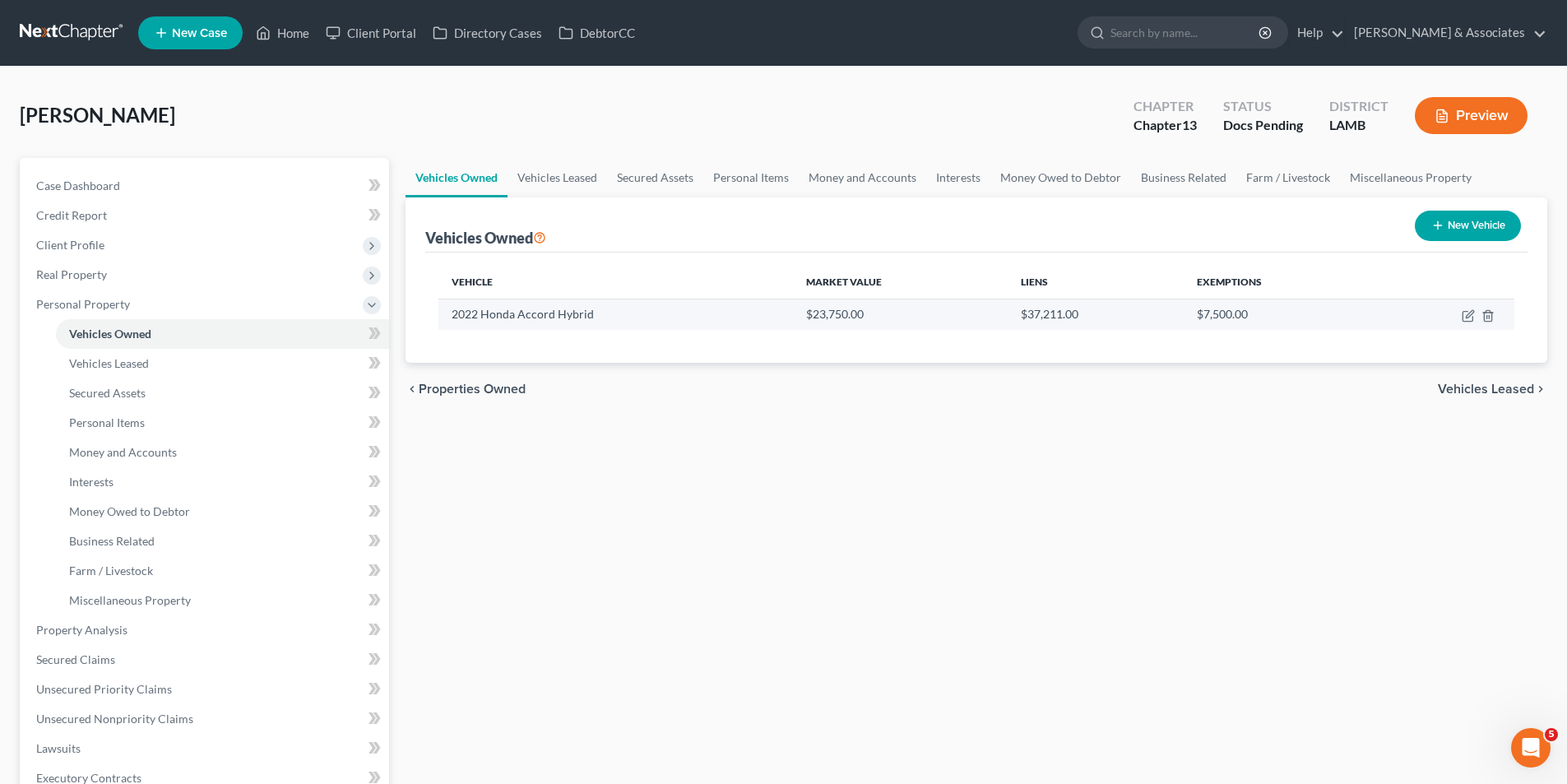
click at [1461, 315] on td at bounding box center [1445, 314] width 138 height 31
click at [1462, 315] on icon "button" at bounding box center [1468, 315] width 13 height 13
select select "0"
select select "4"
select select "3"
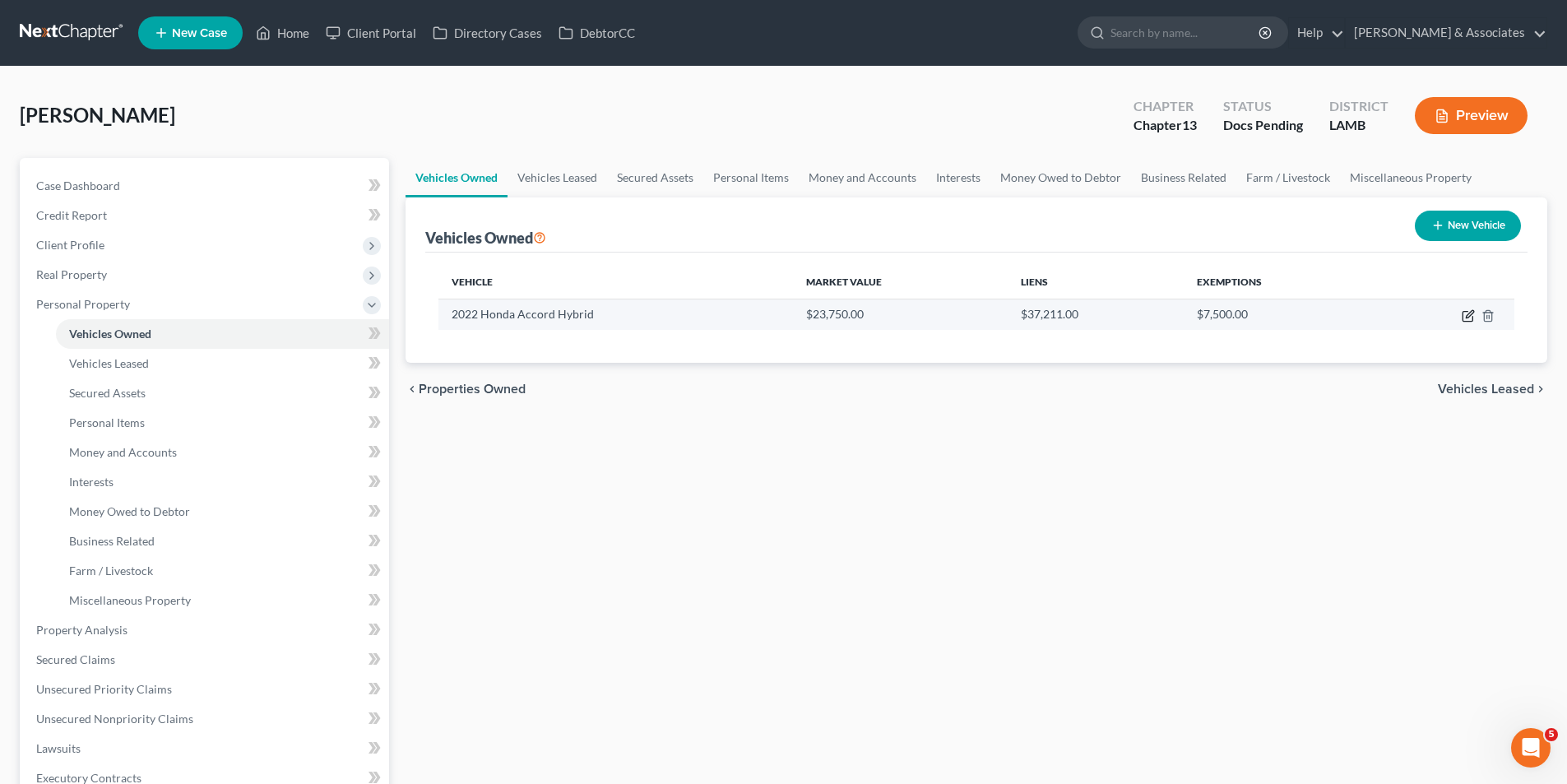
select select "0"
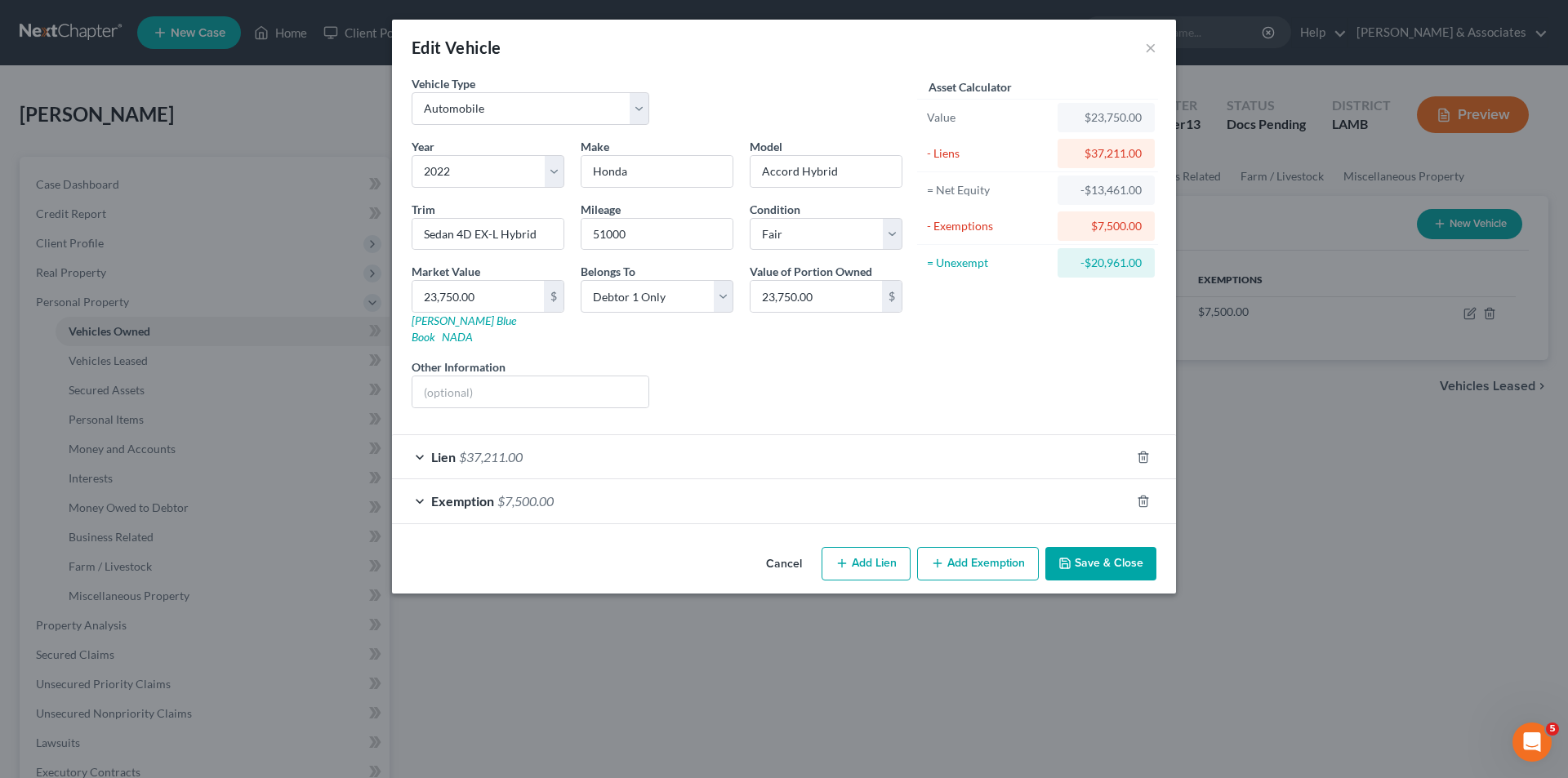
click at [1092, 550] on button "Save & Close" at bounding box center [1100, 564] width 111 height 34
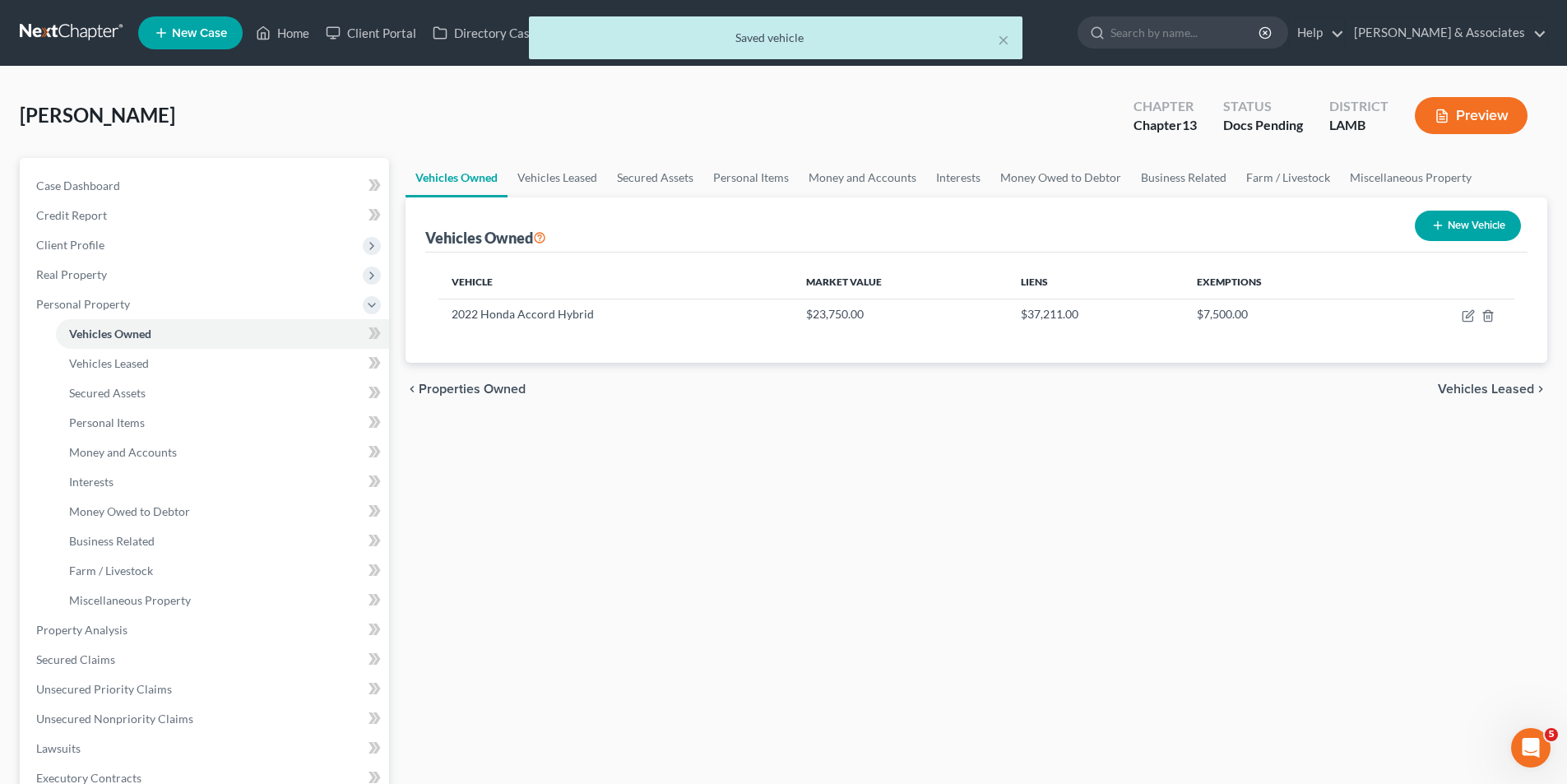
click at [891, 553] on div "Vehicles Owned Vehicles Leased Secured Assets Personal Items Money and Accounts…" at bounding box center [976, 626] width 1158 height 937
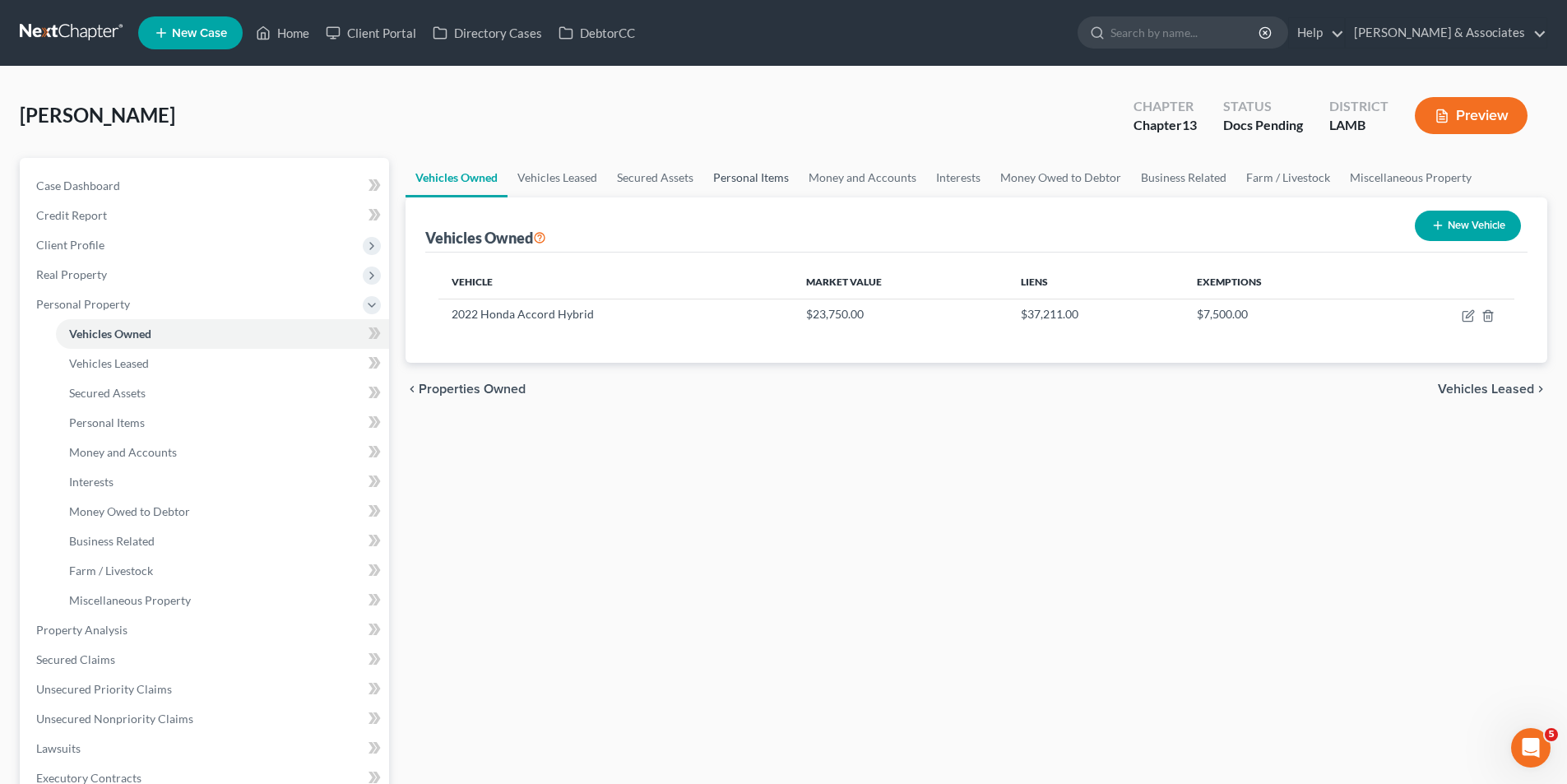
click at [737, 181] on link "Personal Items" at bounding box center [752, 177] width 96 height 39
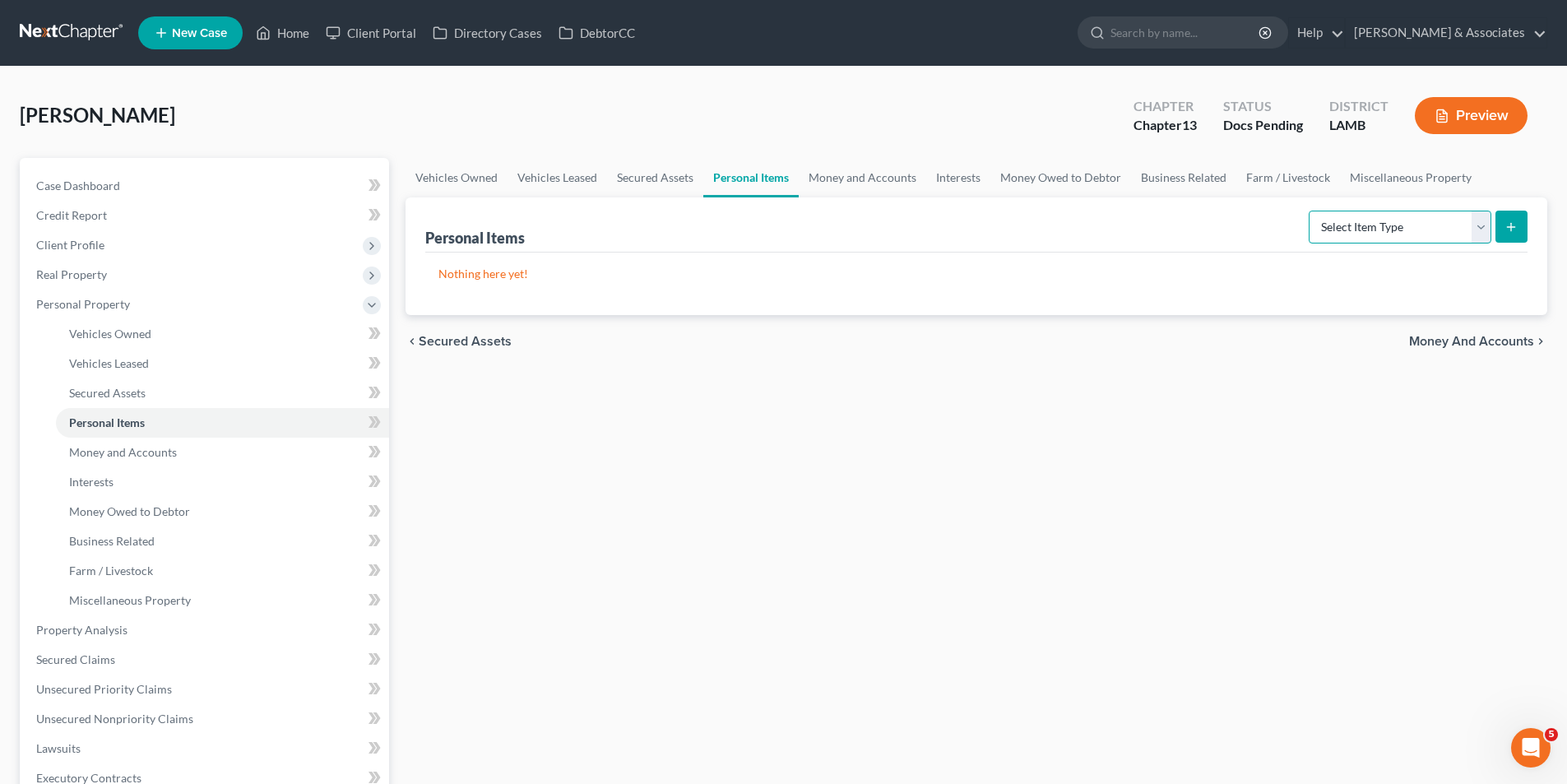
click at [1364, 225] on select "Select Item Type Clothing Collectibles Of Value Electronics Firearms Household …" at bounding box center [1400, 226] width 182 height 33
select select "clothing"
click at [1311, 210] on select "Select Item Type Clothing Collectibles Of Value Electronics Firearms Household …" at bounding box center [1400, 226] width 182 height 33
click at [1525, 230] on button "submit" at bounding box center [1512, 226] width 32 height 32
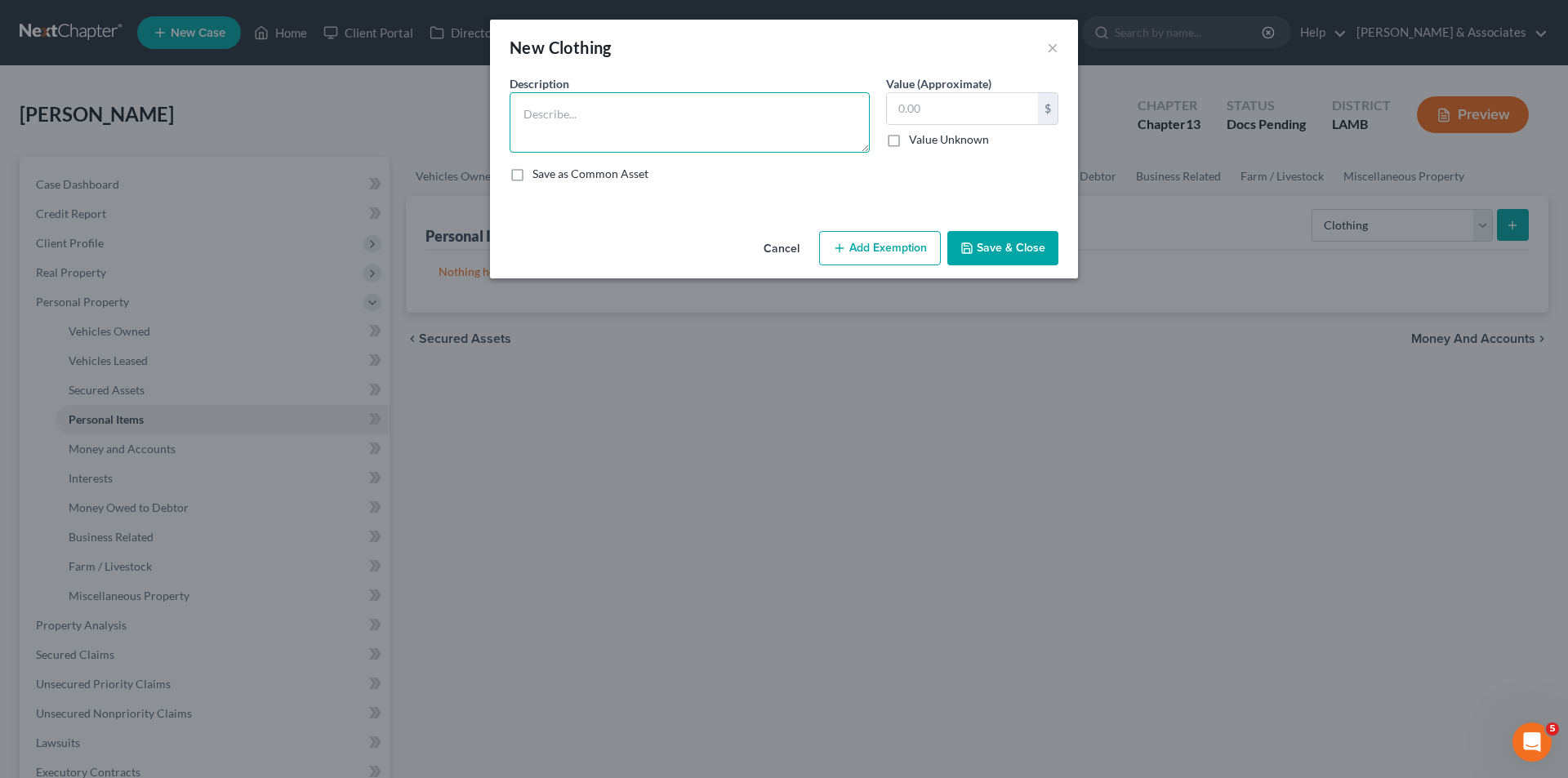
click at [617, 147] on textarea at bounding box center [690, 122] width 360 height 61
click at [917, 254] on button "Add Exemption" at bounding box center [879, 248] width 121 height 34
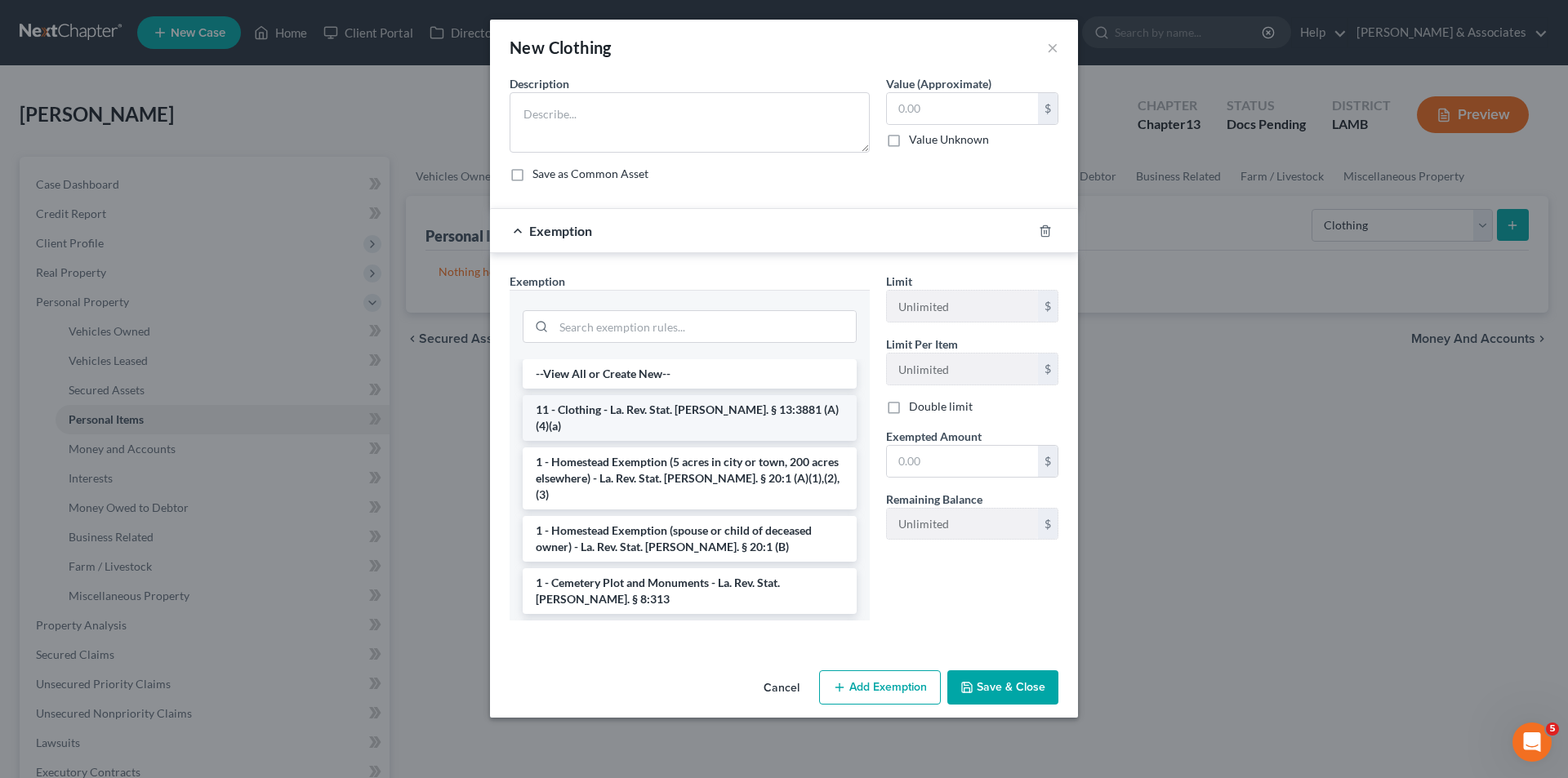
click at [642, 411] on li "11 - Clothing - La. Rev. Stat. Ann. § 13:3881 (A)(4)(a)" at bounding box center [690, 417] width 334 height 46
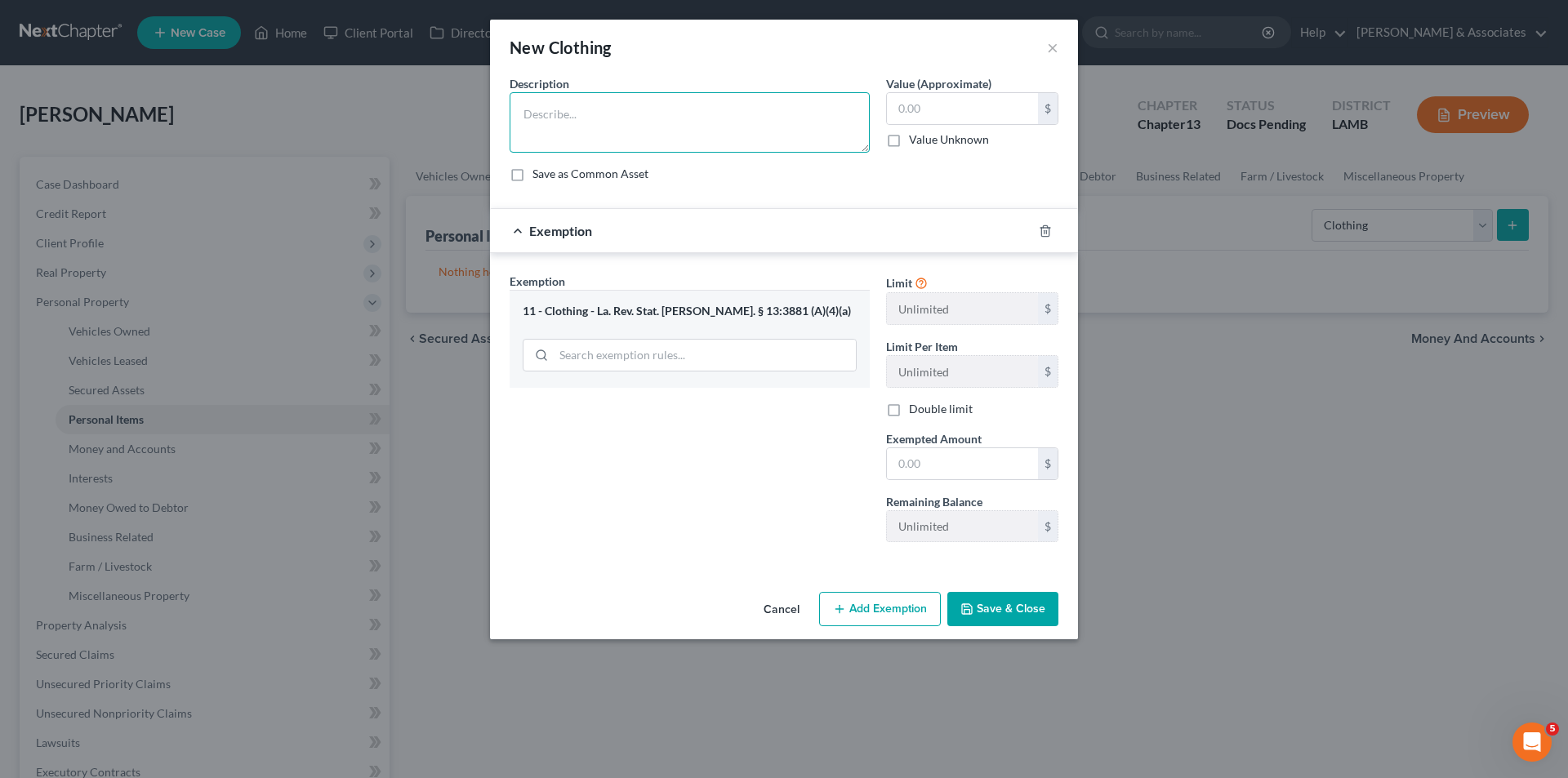
click at [766, 152] on textarea at bounding box center [690, 122] width 360 height 61
type textarea "Used clothing"
type input "100.00"
click at [959, 465] on input "text" at bounding box center [962, 463] width 151 height 31
type input "100.00"
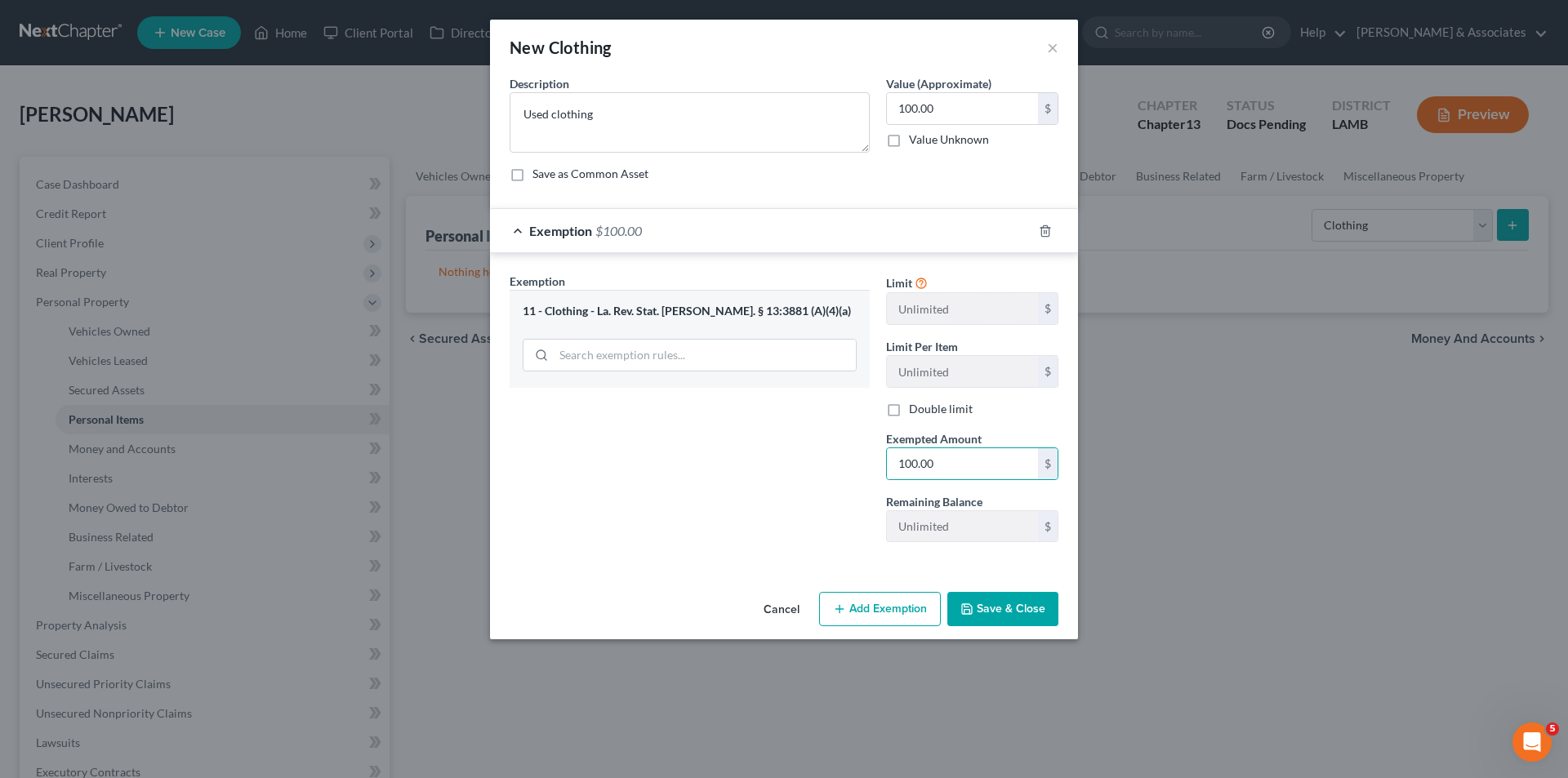
click at [1023, 617] on button "Save & Close" at bounding box center [1002, 608] width 111 height 34
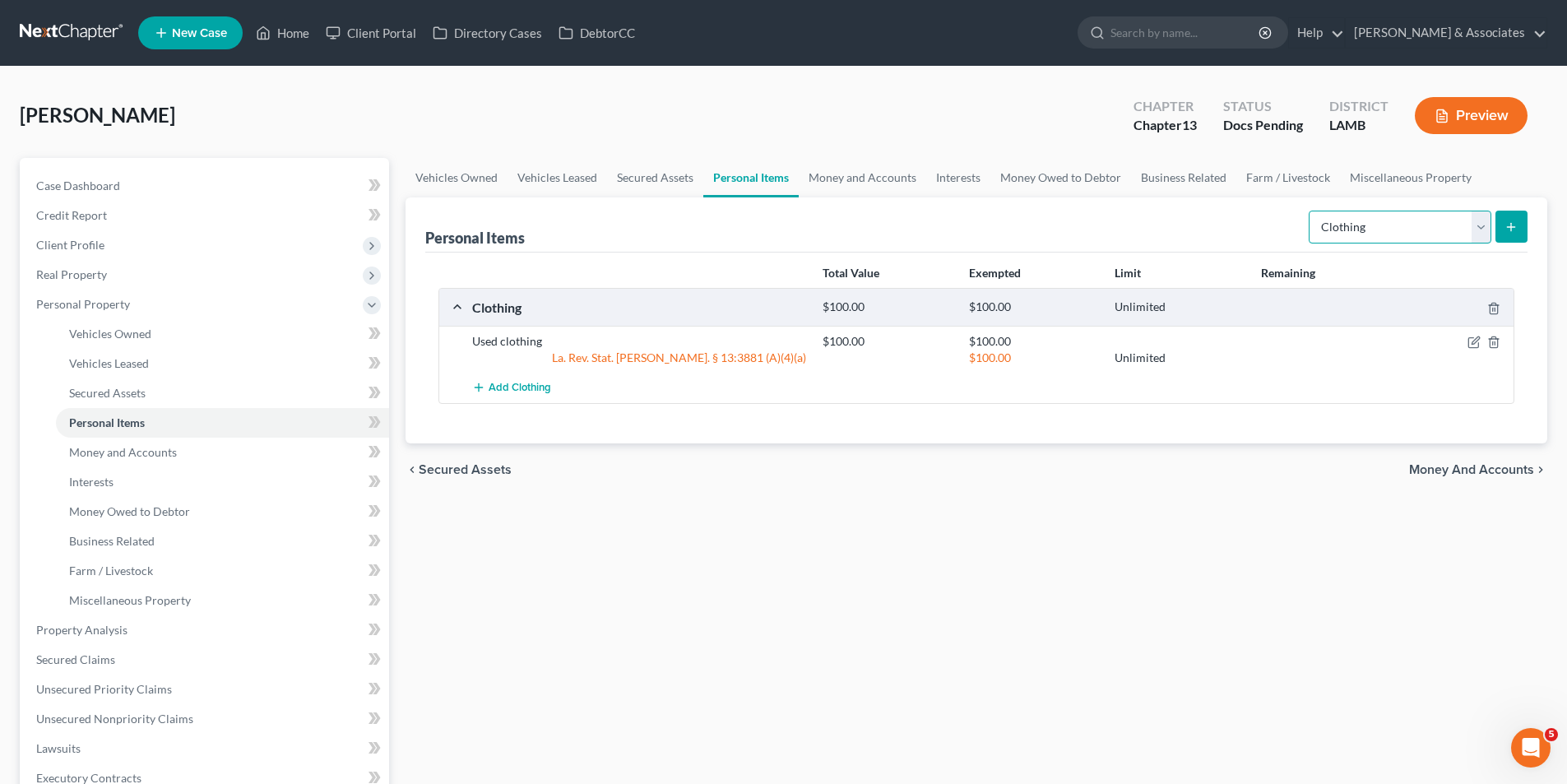
click at [1348, 232] on select "Select Item Type Clothing Collectibles Of Value Electronics Firearms Household …" at bounding box center [1400, 226] width 182 height 33
select select "jewelry"
click at [1311, 210] on select "Select Item Type Clothing Collectibles Of Value Electronics Firearms Household …" at bounding box center [1400, 226] width 182 height 33
click at [1518, 238] on button "submit" at bounding box center [1512, 226] width 32 height 32
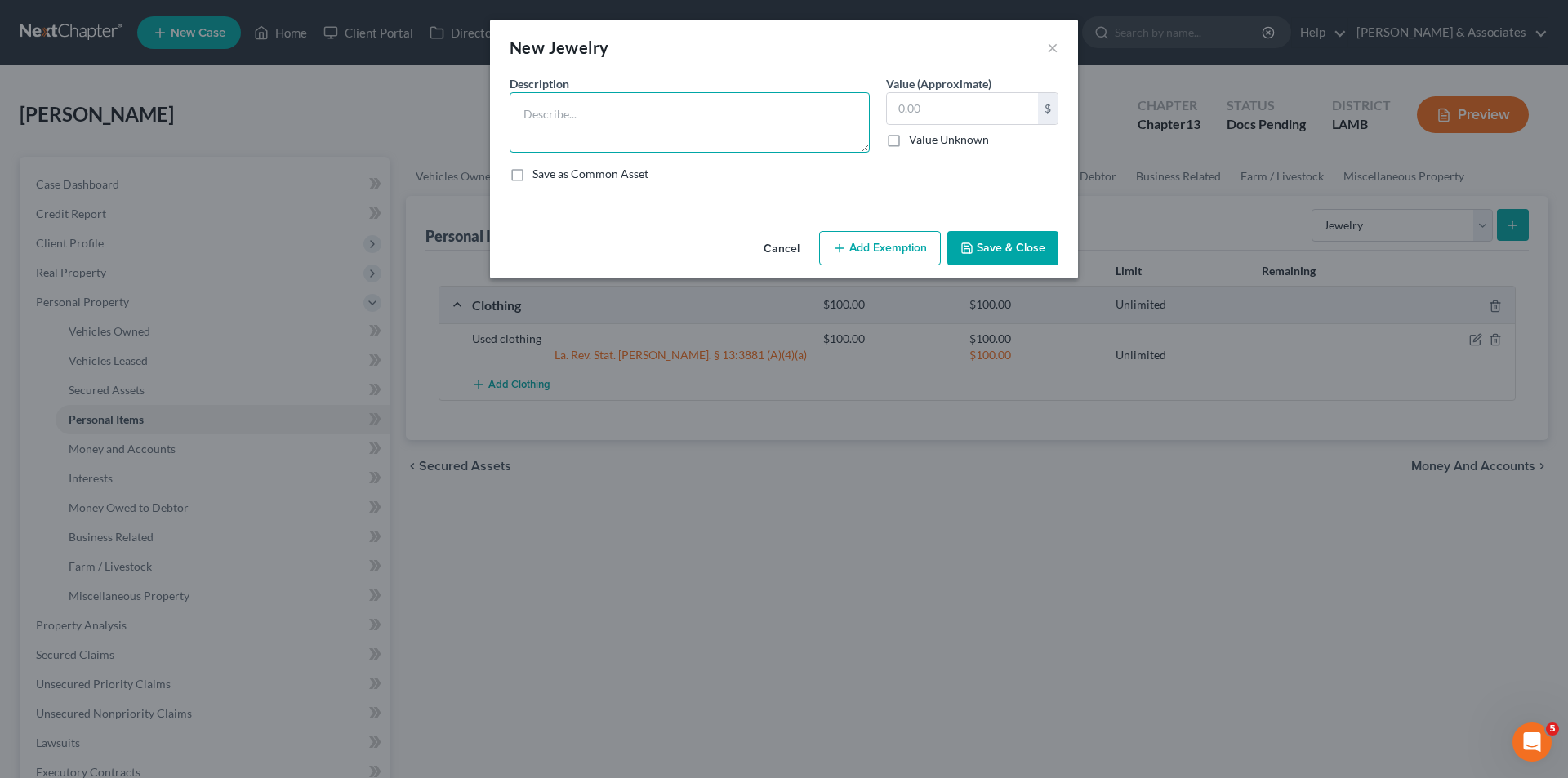
click at [544, 103] on textarea at bounding box center [690, 122] width 360 height 61
type textarea "Costume jewelry"
type input "25.00"
click at [1016, 242] on button "Save & Close" at bounding box center [1002, 248] width 111 height 34
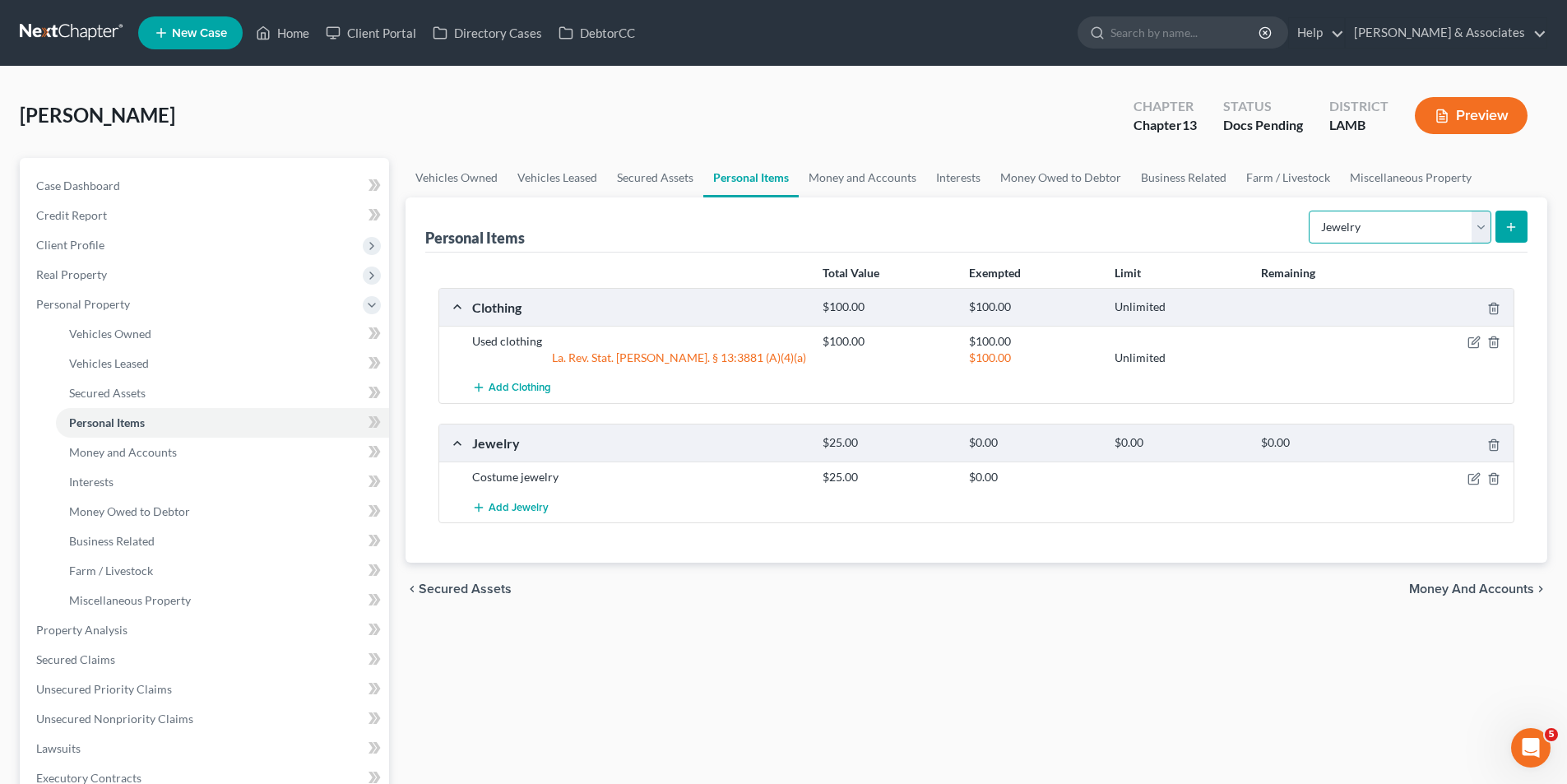
click at [1435, 223] on select "Select Item Type Clothing Collectibles Of Value Electronics Firearms Household …" at bounding box center [1400, 226] width 182 height 33
select select "household_goods"
click at [1311, 210] on select "Select Item Type Clothing Collectibles Of Value Electronics Firearms Household …" at bounding box center [1400, 226] width 182 height 33
click at [1510, 231] on icon "submit" at bounding box center [1512, 227] width 13 height 13
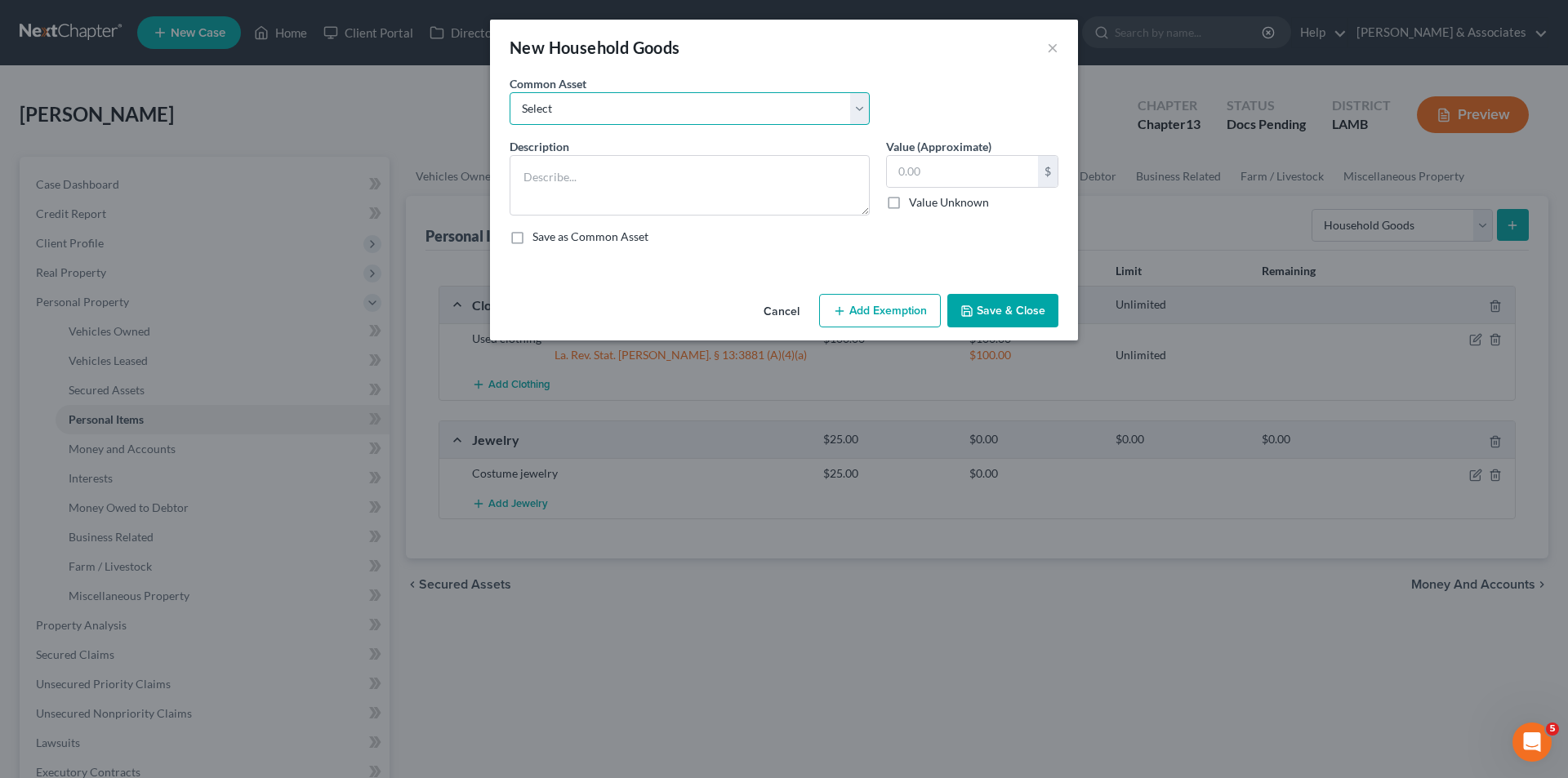
drag, startPoint x: 603, startPoint y: 102, endPoint x: 601, endPoint y: 121, distance: 19.1
click at [603, 102] on select "Select Appliances and furniture" at bounding box center [690, 108] width 360 height 33
select select "0"
click at [510, 92] on select "Select Appliances and furniture" at bounding box center [690, 108] width 360 height 33
type textarea "Appliances and furniture"
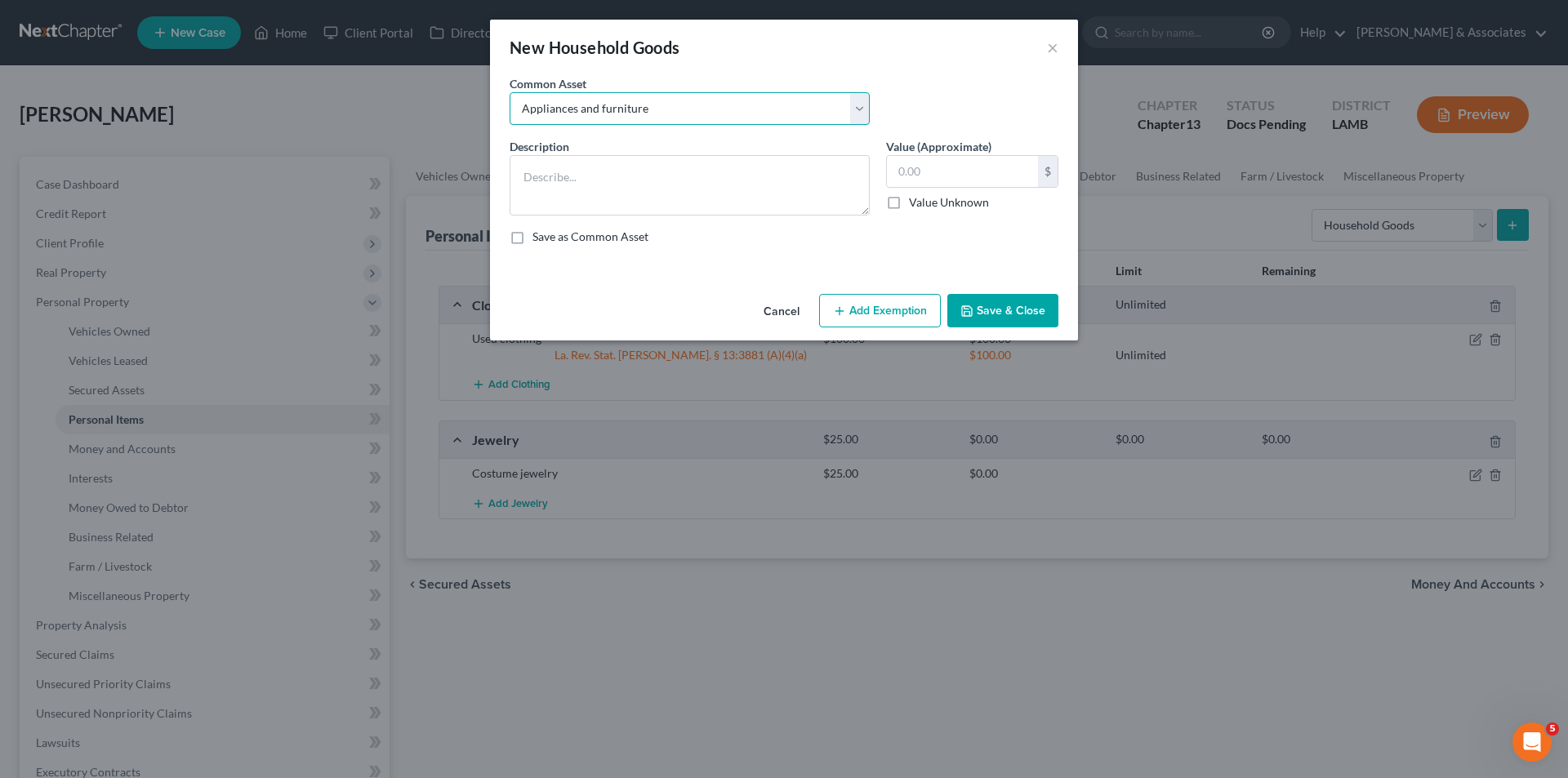
type input "1,000.00"
click at [891, 298] on button "Add Exemption" at bounding box center [879, 310] width 121 height 34
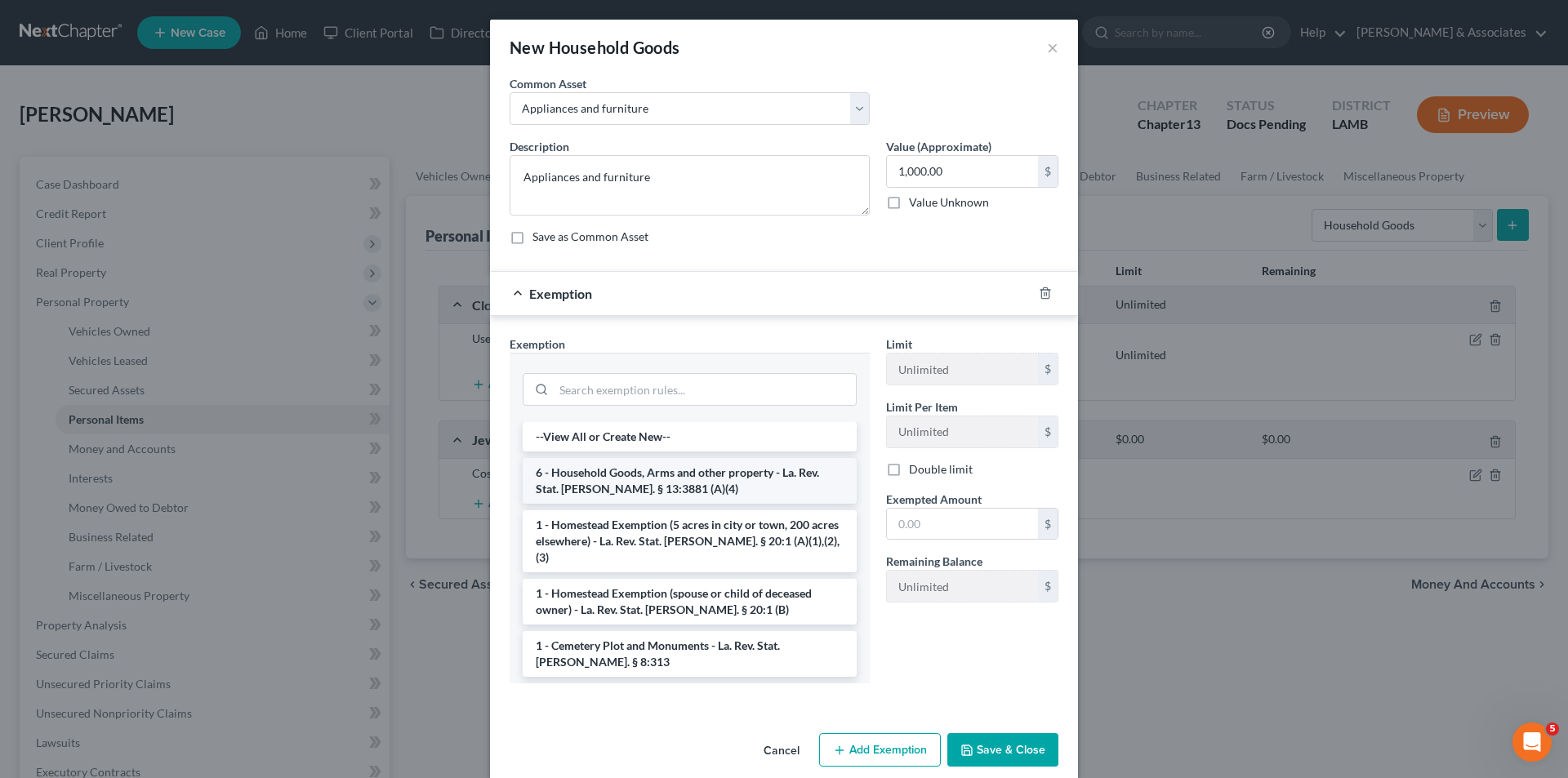
click at [571, 463] on li "6 - Household Goods, Arms and other property - La. Rev. Stat. Ann. § 13:3881 (A…" at bounding box center [690, 480] width 334 height 46
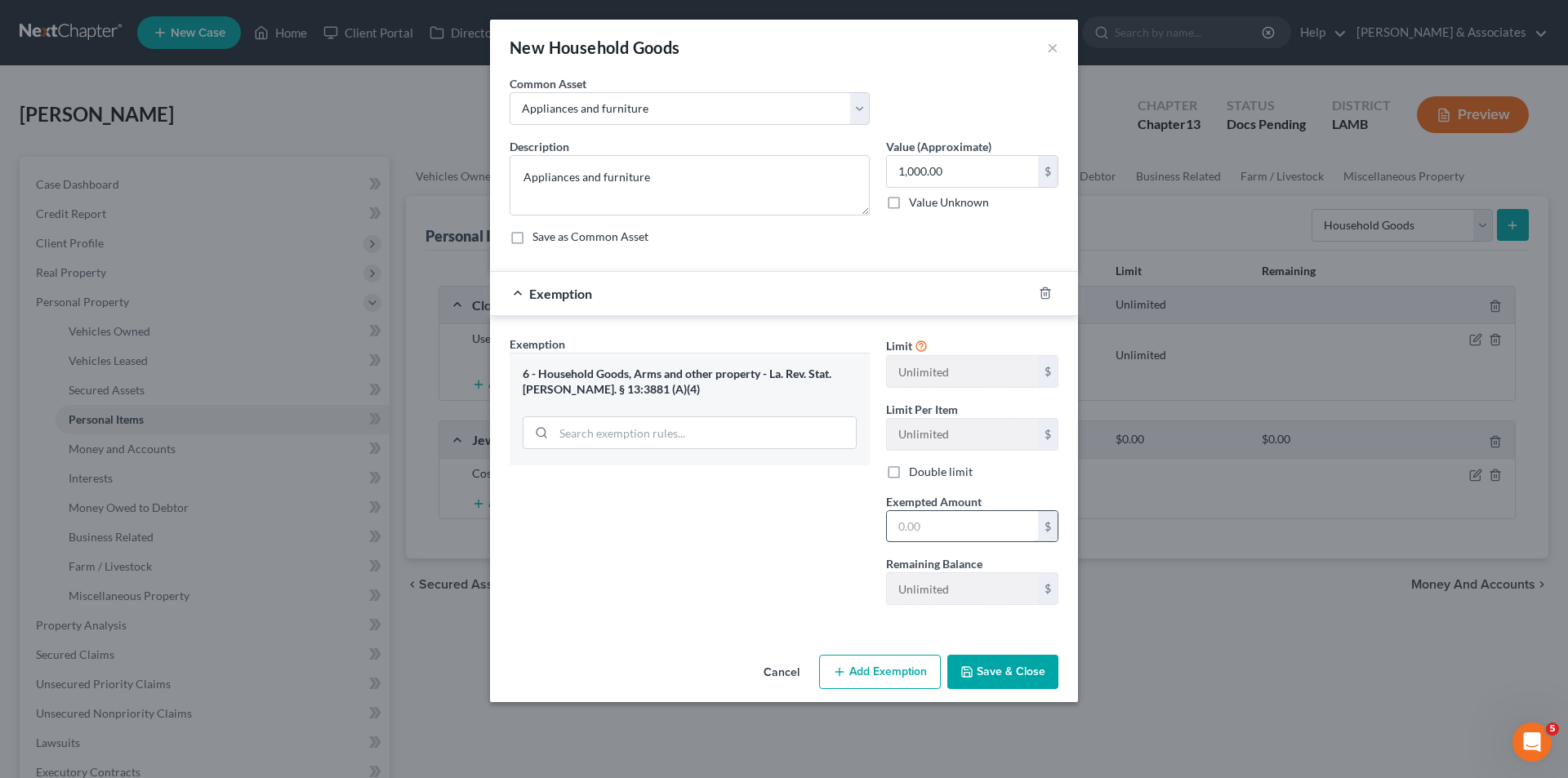
click at [937, 525] on input "text" at bounding box center [962, 525] width 151 height 31
type input "1,000.00"
click at [1008, 673] on button "Save & Close" at bounding box center [1002, 671] width 111 height 34
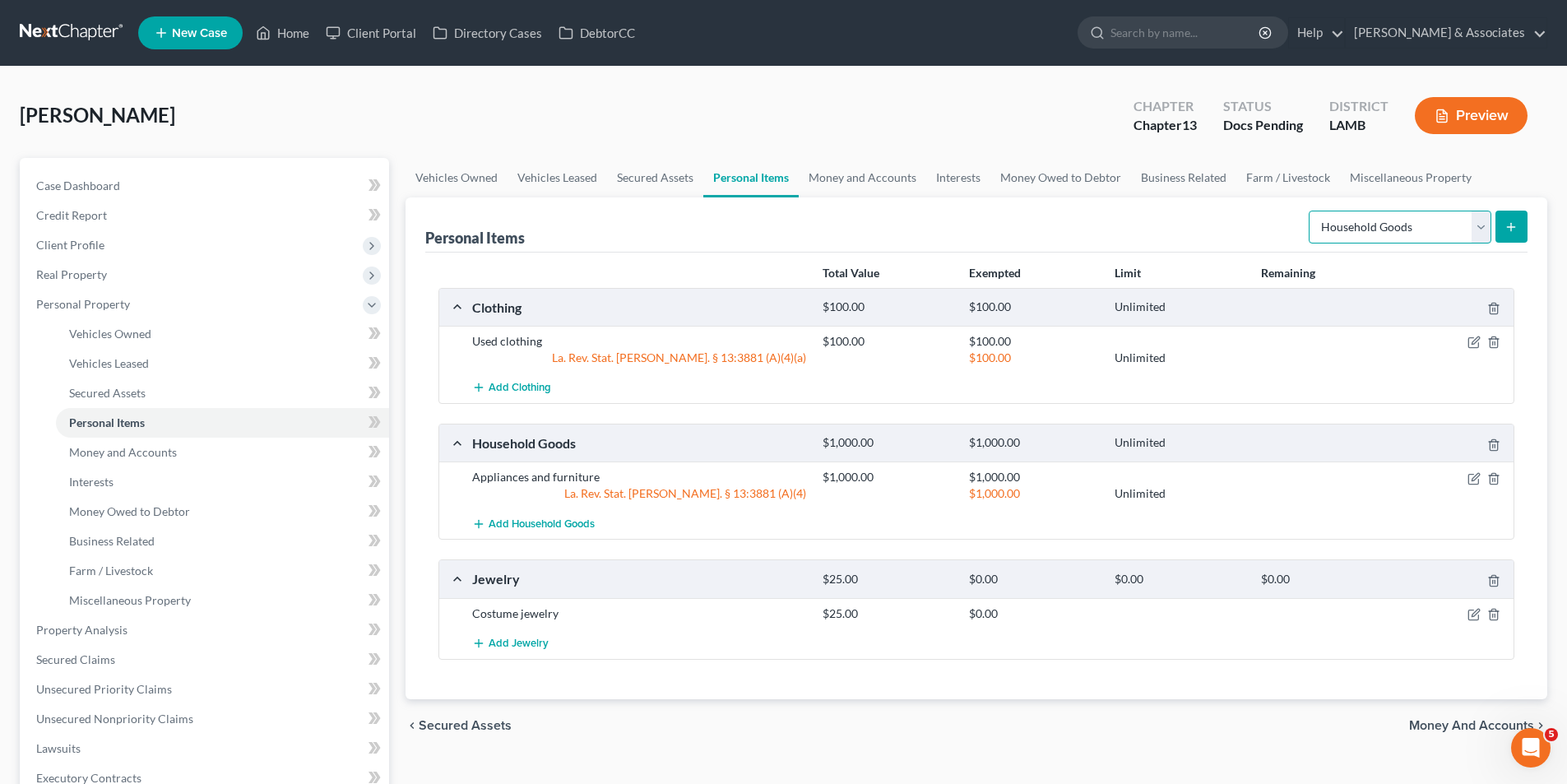
drag, startPoint x: 1330, startPoint y: 218, endPoint x: 1289, endPoint y: 288, distance: 81.1
click at [1330, 218] on select "Select Item Type Clothing Collectibles Of Value Electronics Firearms Household …" at bounding box center [1400, 226] width 182 height 33
select select "electronics"
click at [1311, 210] on select "Select Item Type Clothing Collectibles Of Value Electronics Firearms Household …" at bounding box center [1400, 226] width 182 height 33
click at [1514, 231] on icon "submit" at bounding box center [1512, 227] width 13 height 13
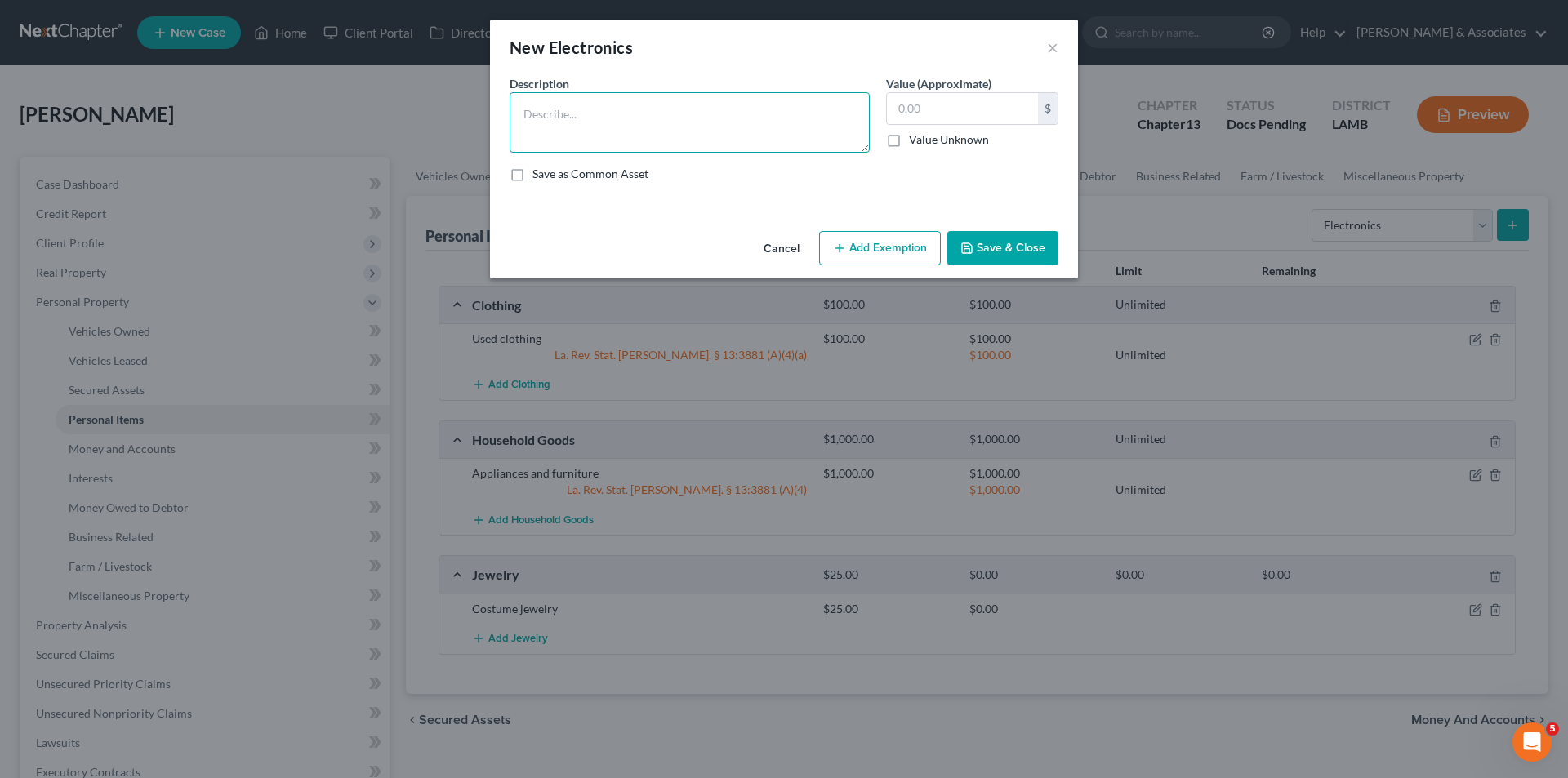
click at [631, 118] on textarea at bounding box center [690, 122] width 360 height 61
type textarea "j"
type textarea "Samsung 65in 4yrs; Hisence 55in 4yrs; Vizio 43in 2yrs; Westinhouse 75in 1yr; ma…"
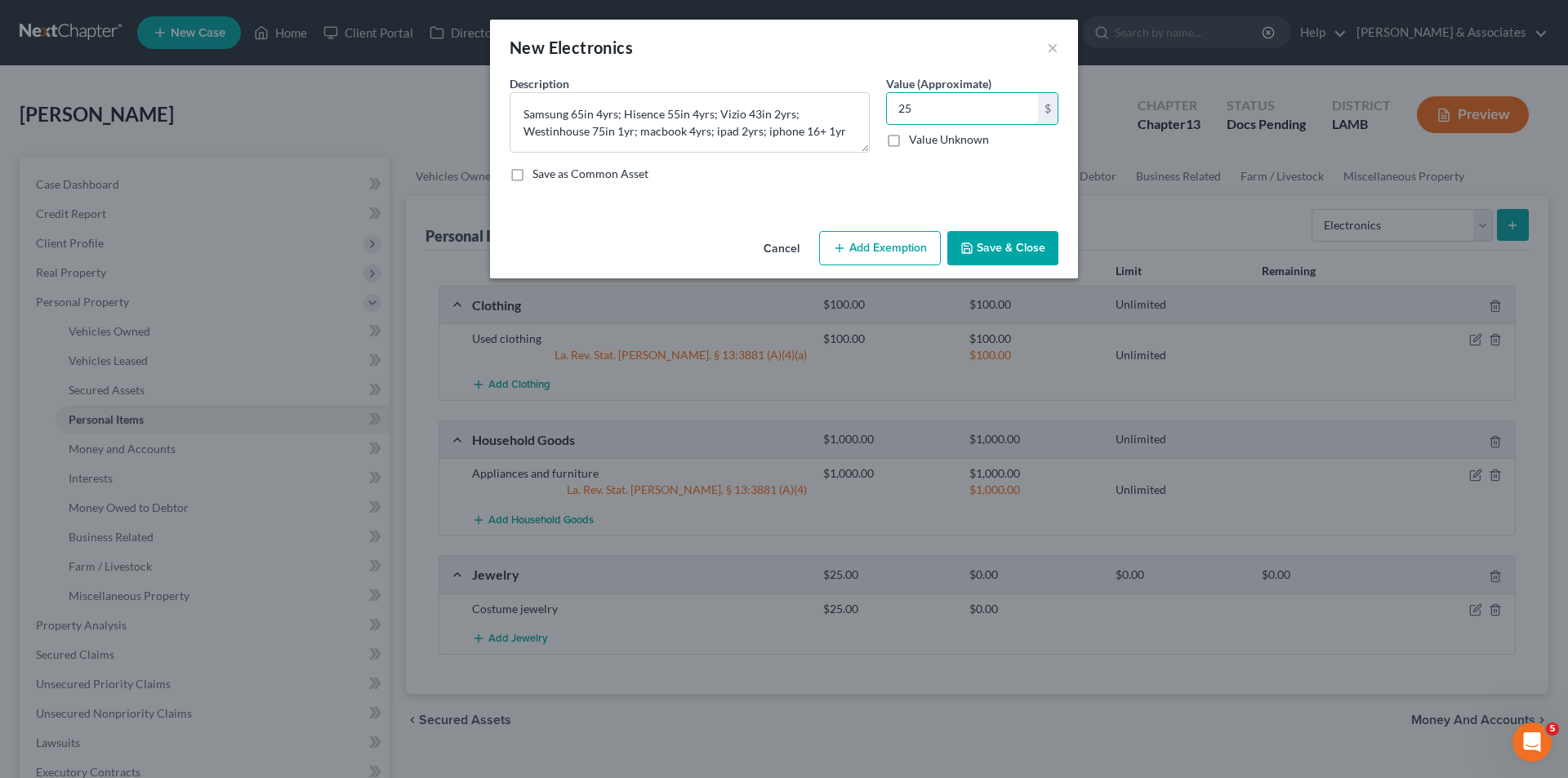
type input "2"
type input "100.00"
click at [1016, 235] on button "Save & Close" at bounding box center [1002, 248] width 111 height 34
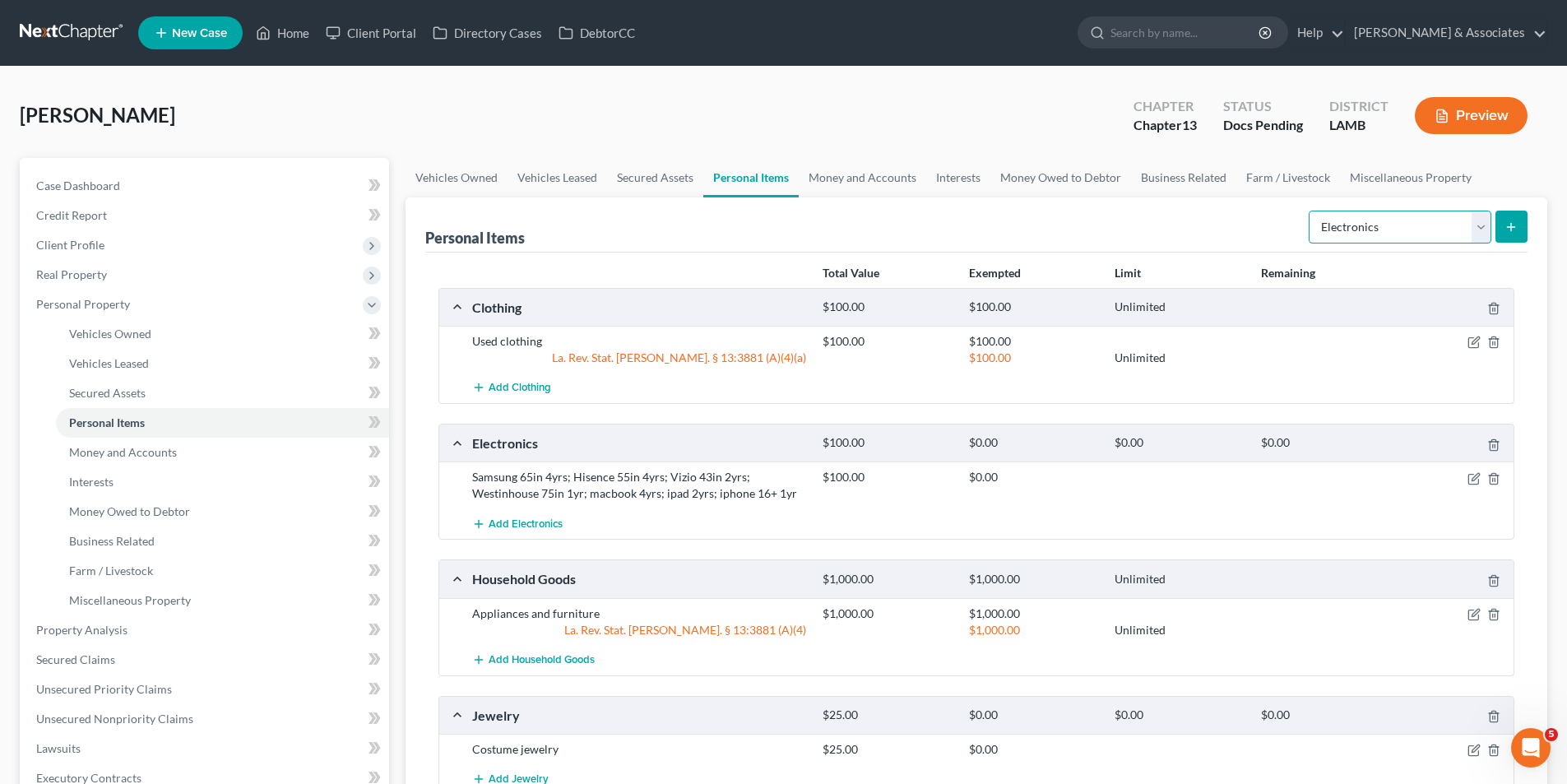
drag, startPoint x: 1451, startPoint y: 216, endPoint x: 1447, endPoint y: 236, distance: 20.4
click at [1451, 216] on select "Select Item Type Clothing Collectibles Of Value Electronics Firearms Household …" at bounding box center [1400, 226] width 182 height 33
select select "sports_and_hobby_equipment"
click at [1311, 210] on select "Select Item Type Clothing Collectibles Of Value Electronics Firearms Household …" at bounding box center [1400, 226] width 182 height 33
click at [1510, 221] on icon "submit" at bounding box center [1512, 227] width 13 height 13
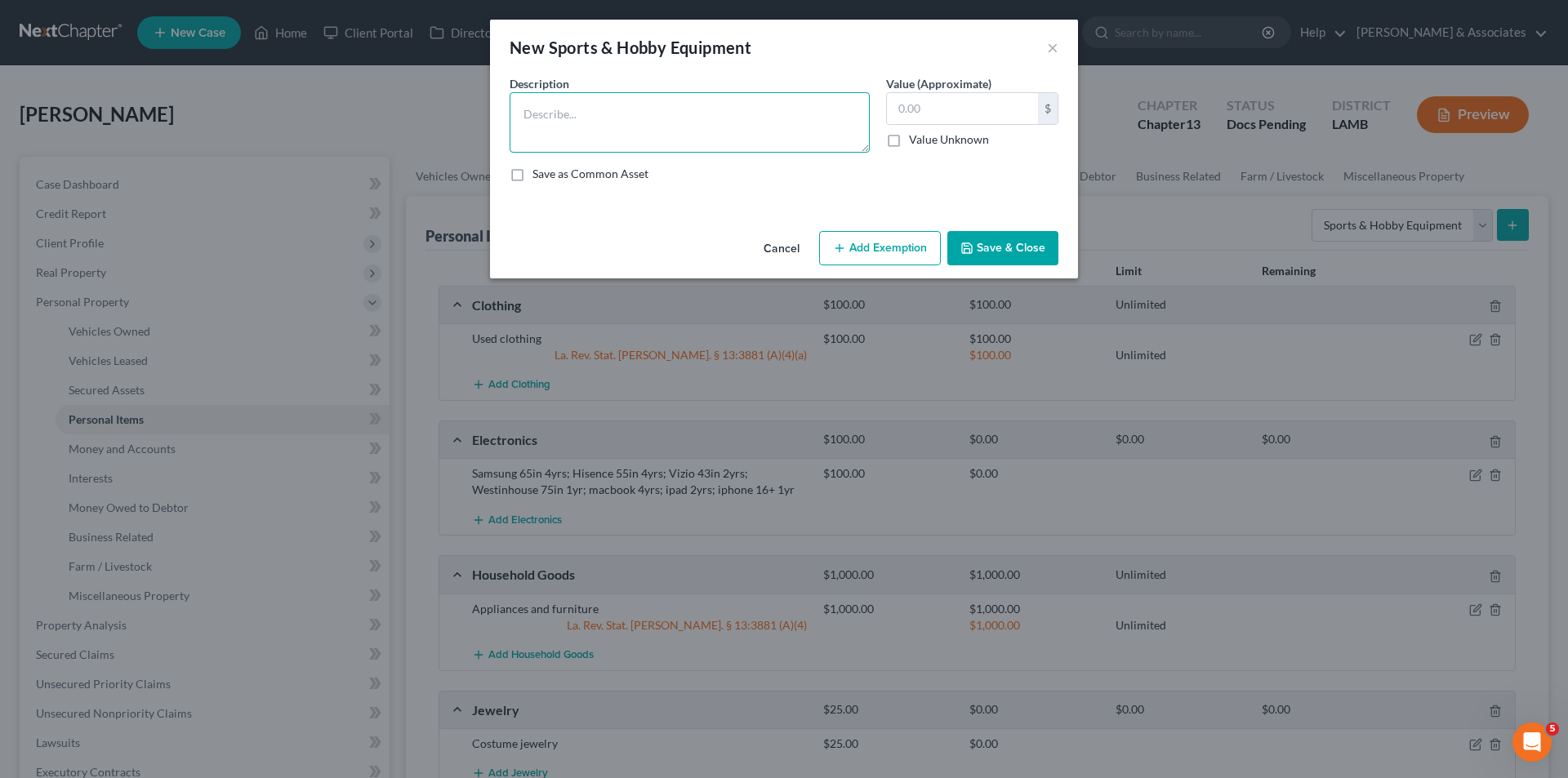
click at [569, 147] on textarea at bounding box center [690, 122] width 360 height 61
type textarea "sewing machine"
click at [1016, 116] on input "text" at bounding box center [962, 108] width 151 height 31
type input "30.00"
click at [963, 251] on icon "button" at bounding box center [967, 248] width 13 height 13
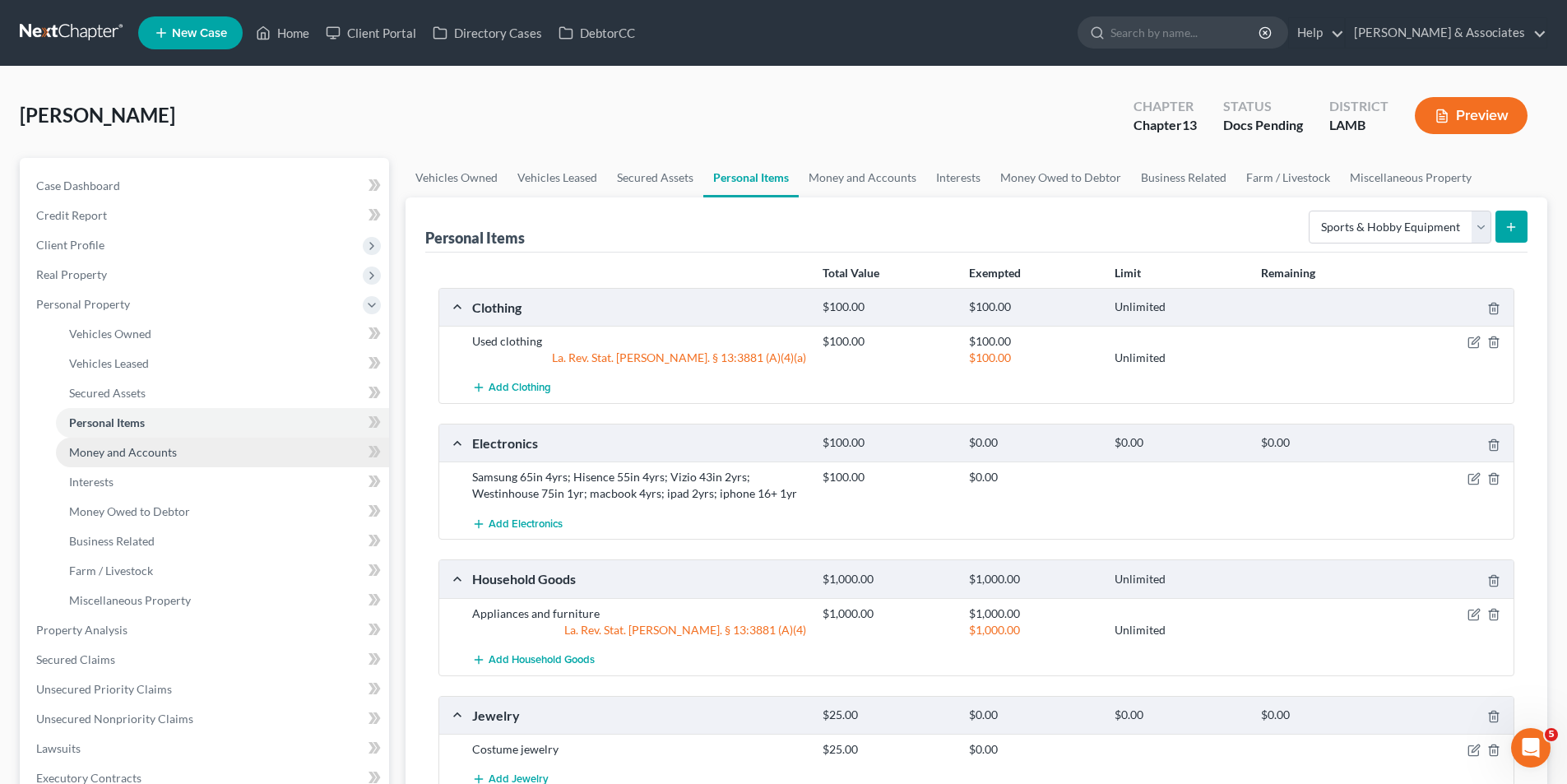
click at [158, 445] on span "Money and Accounts" at bounding box center [123, 452] width 108 height 14
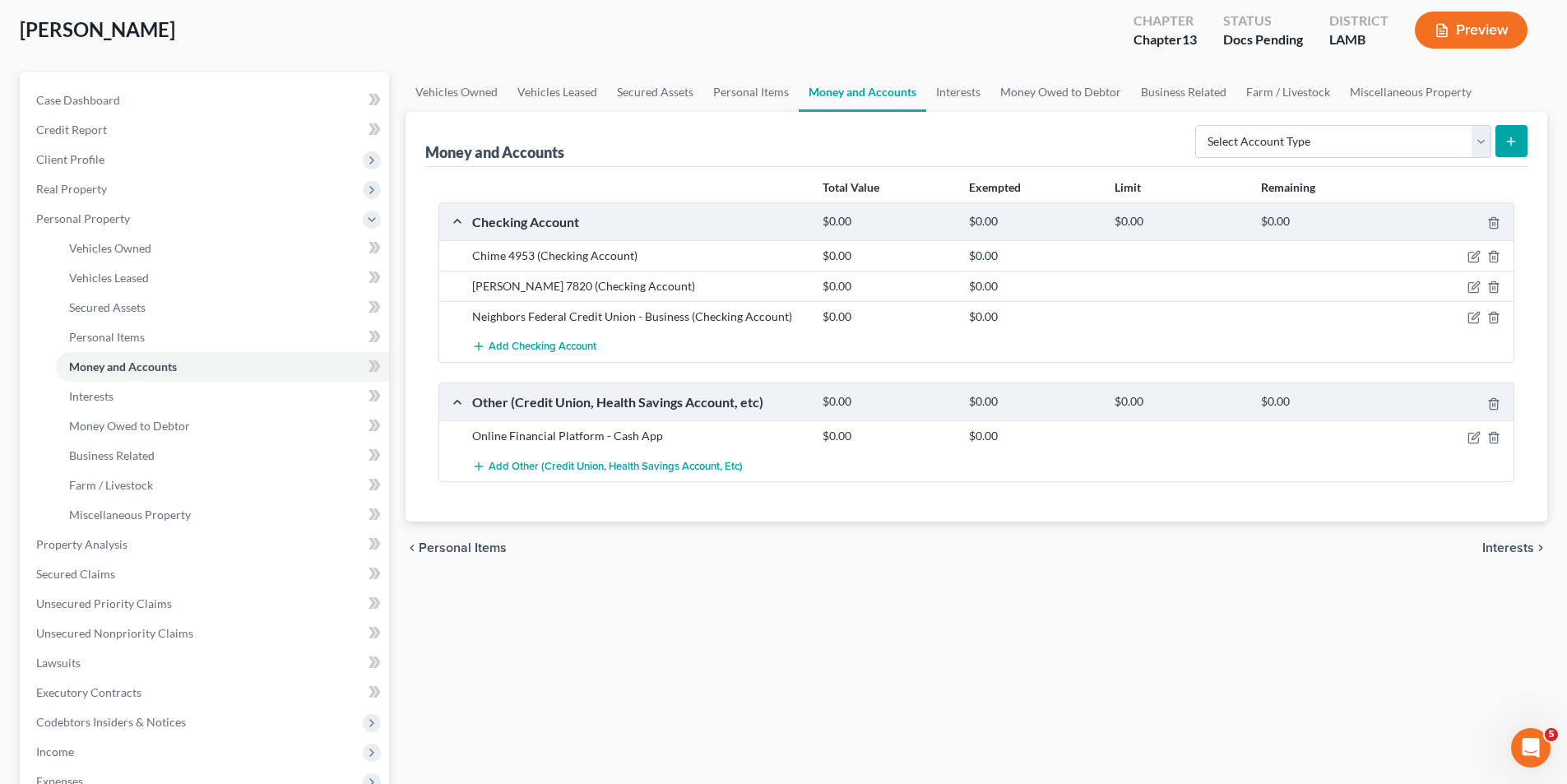
scroll to position [374, 0]
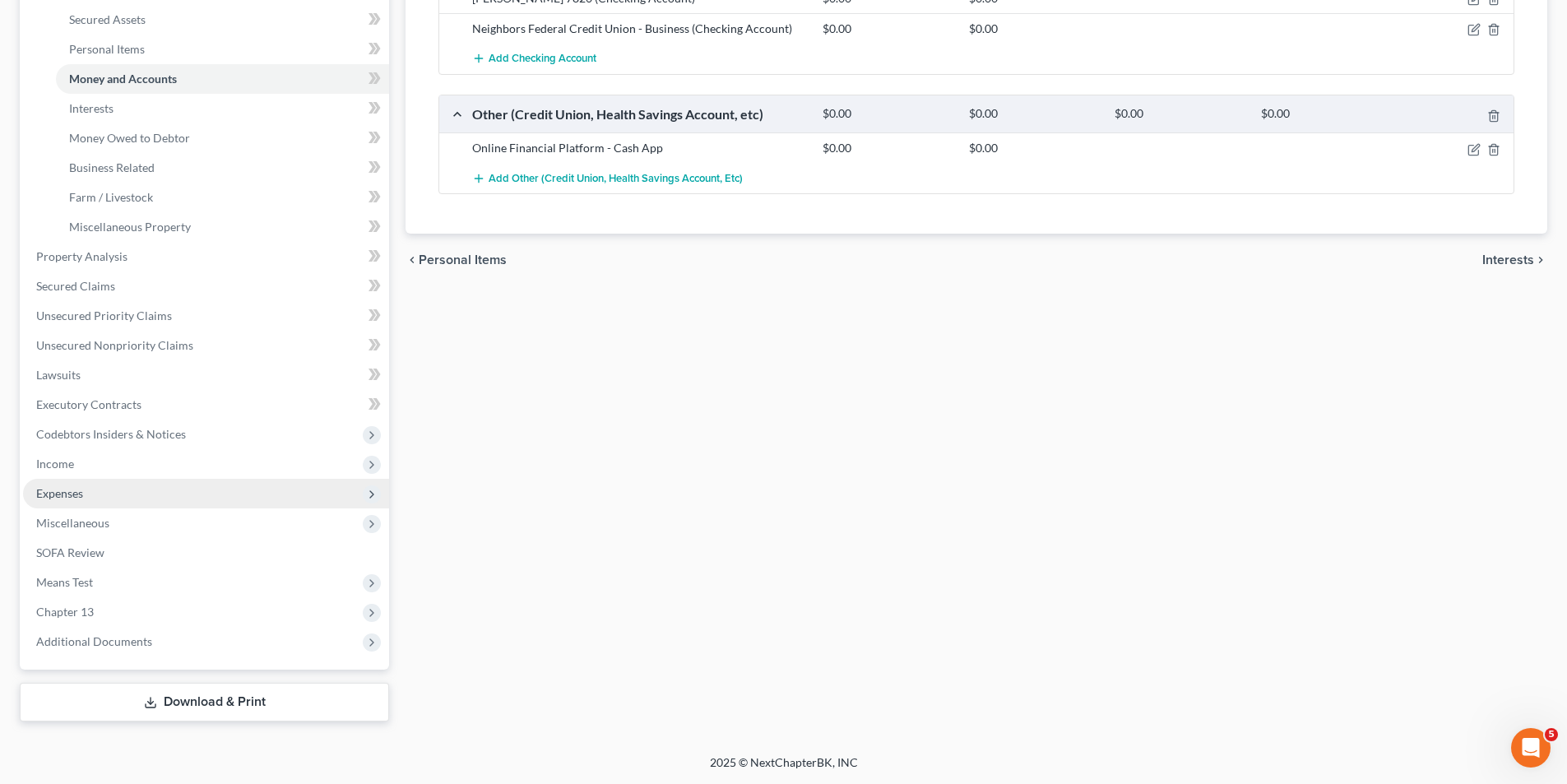
click at [83, 486] on span "Expenses" at bounding box center [60, 493] width 47 height 14
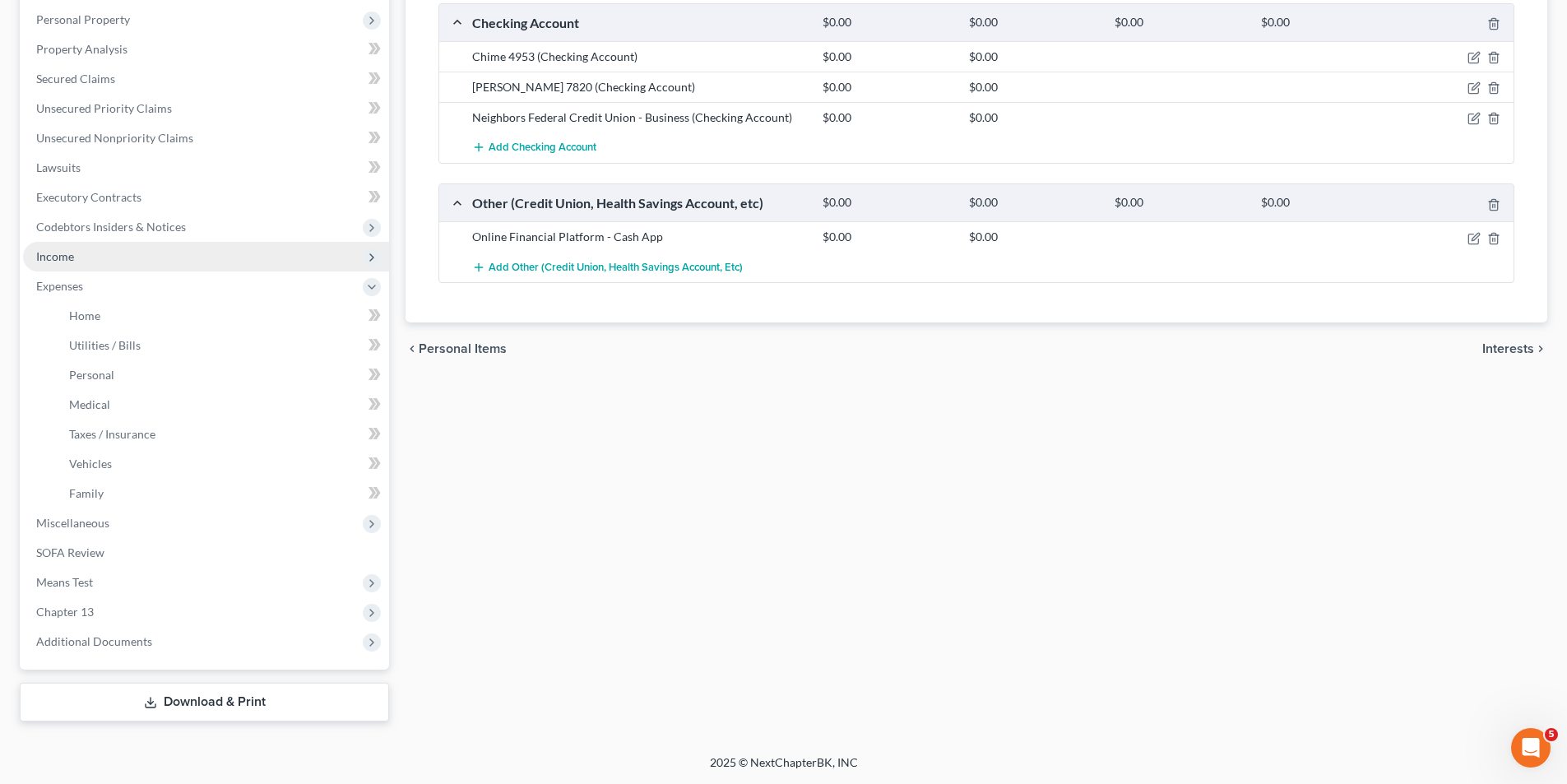
scroll to position [284, 0]
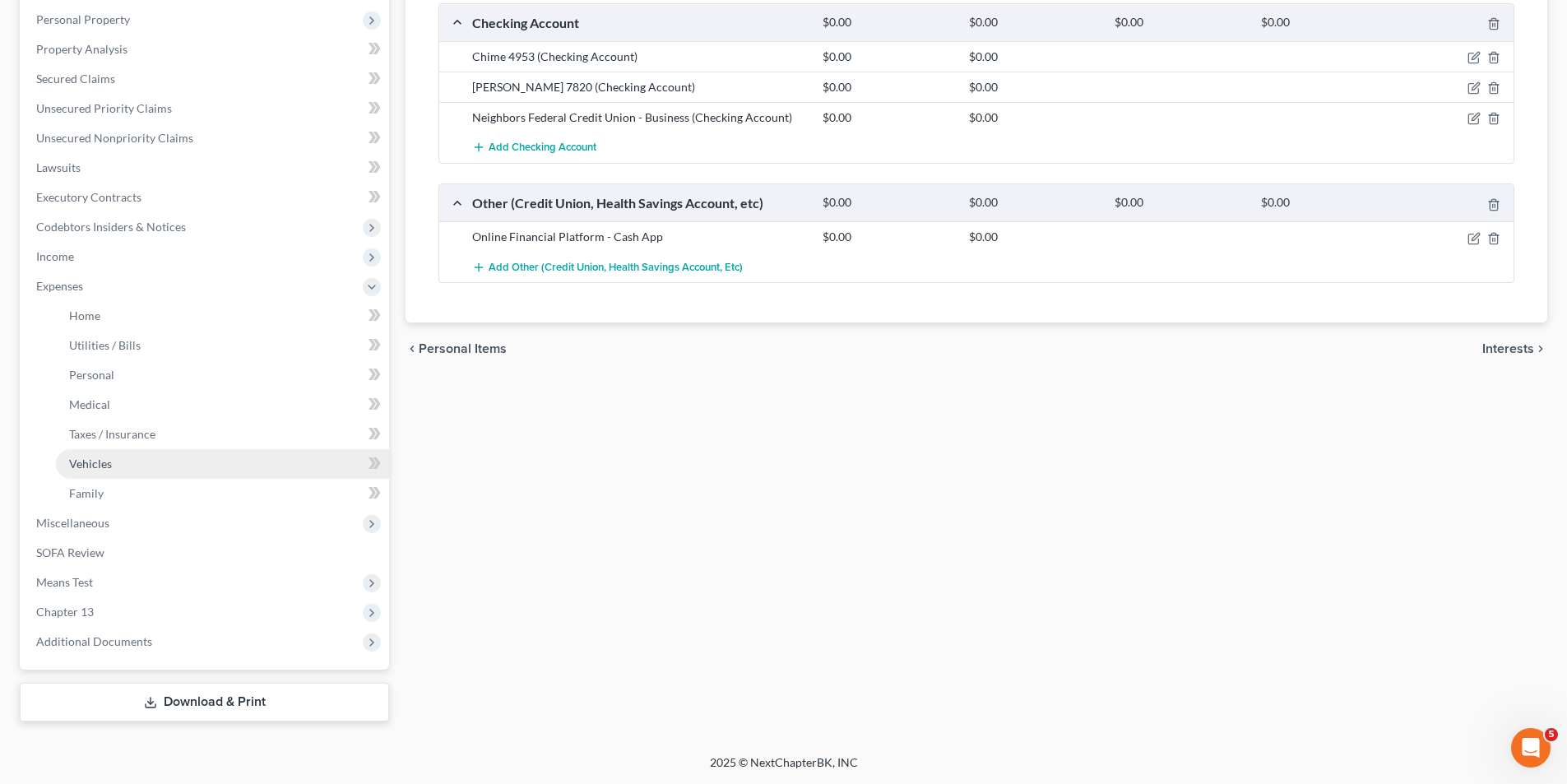
click at [95, 472] on link "Vehicles" at bounding box center [223, 464] width 334 height 30
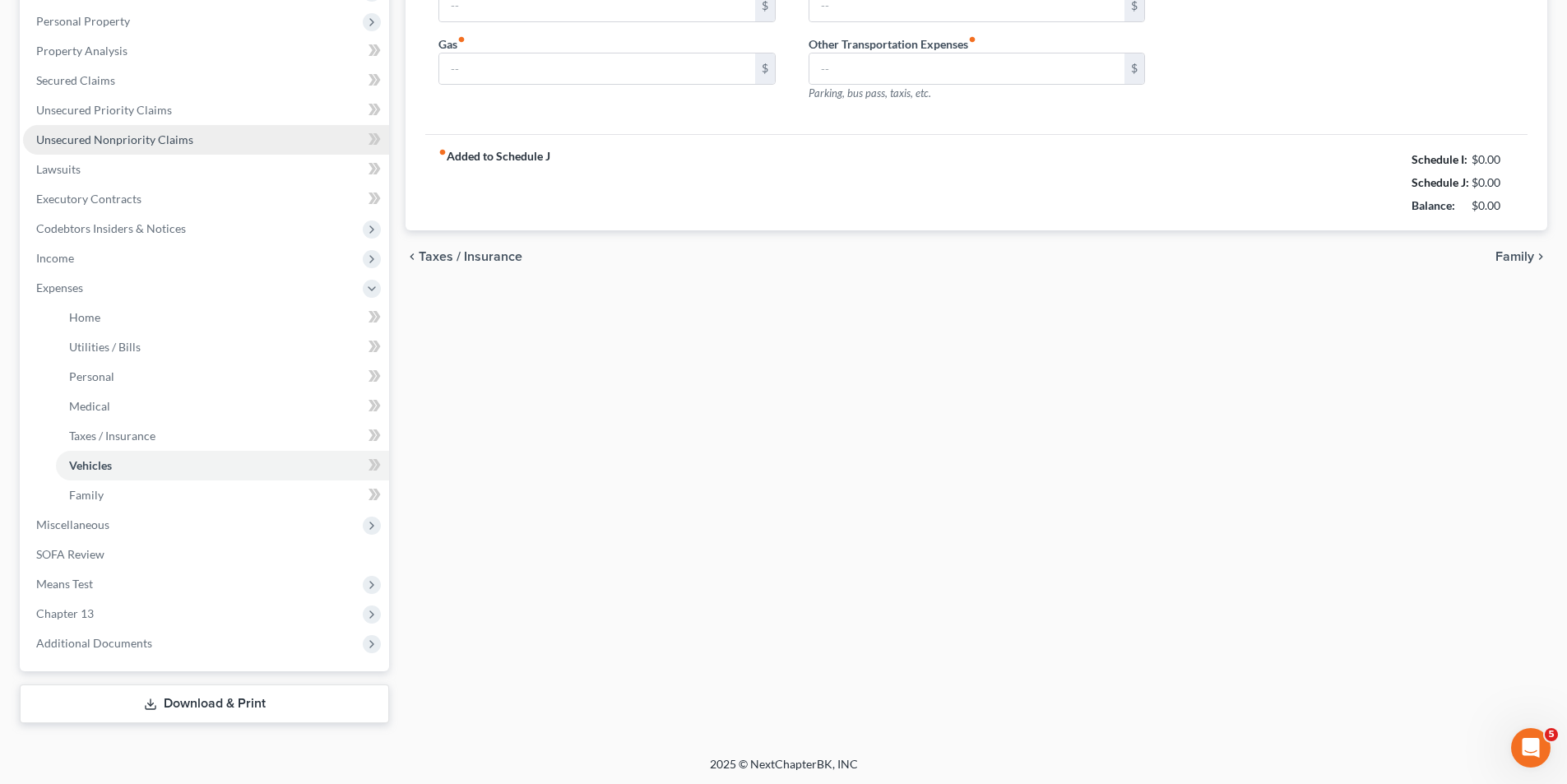
type input "0.00"
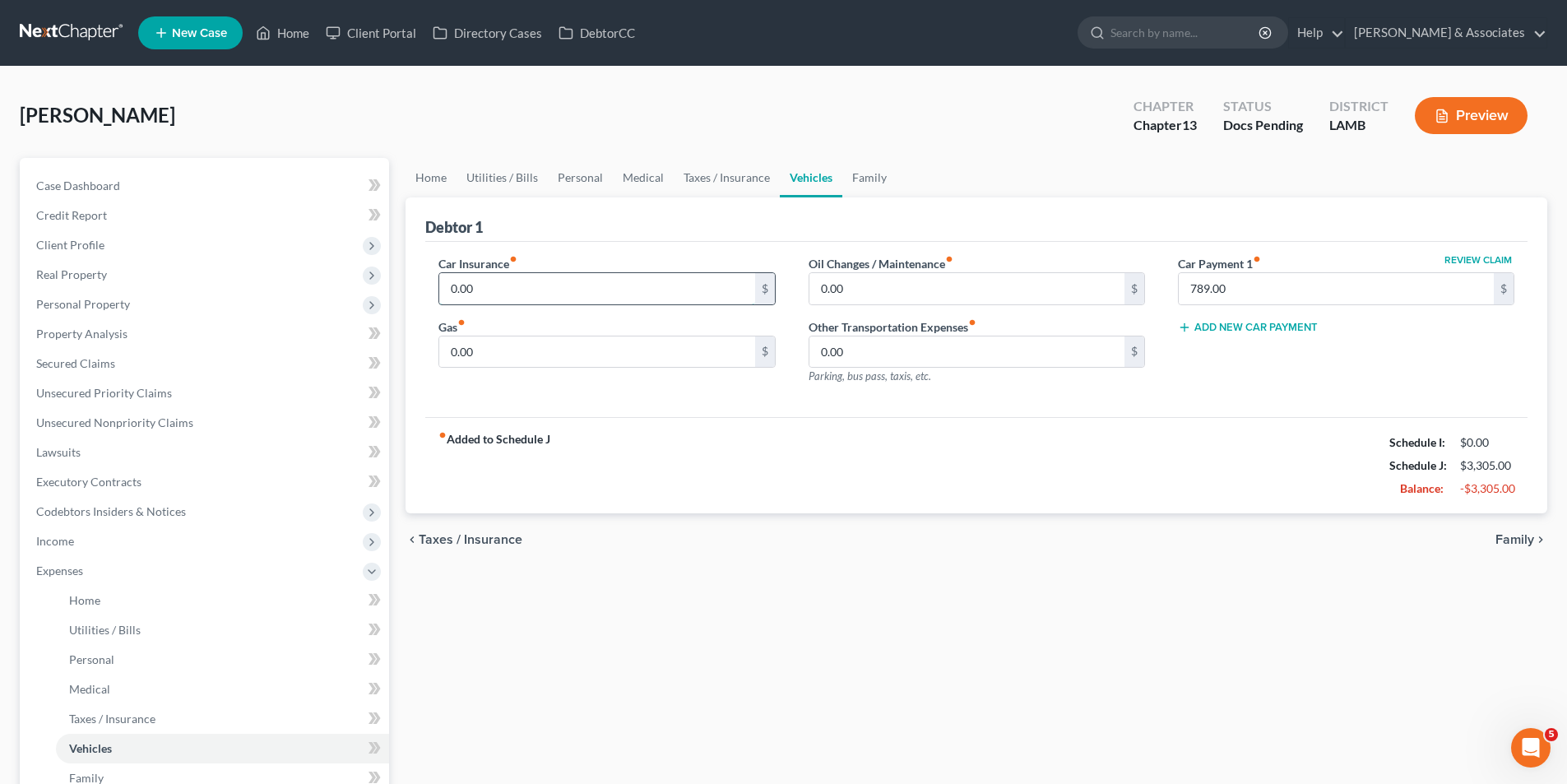
click at [528, 284] on input "0.00" at bounding box center [597, 288] width 315 height 31
type input "456.50"
click at [726, 598] on div "Home Utilities / Bills Personal Medical Taxes / Insurance Vehicles Family Debto…" at bounding box center [976, 581] width 1158 height 848
click at [108, 306] on span "Personal Property" at bounding box center [84, 303] width 94 height 14
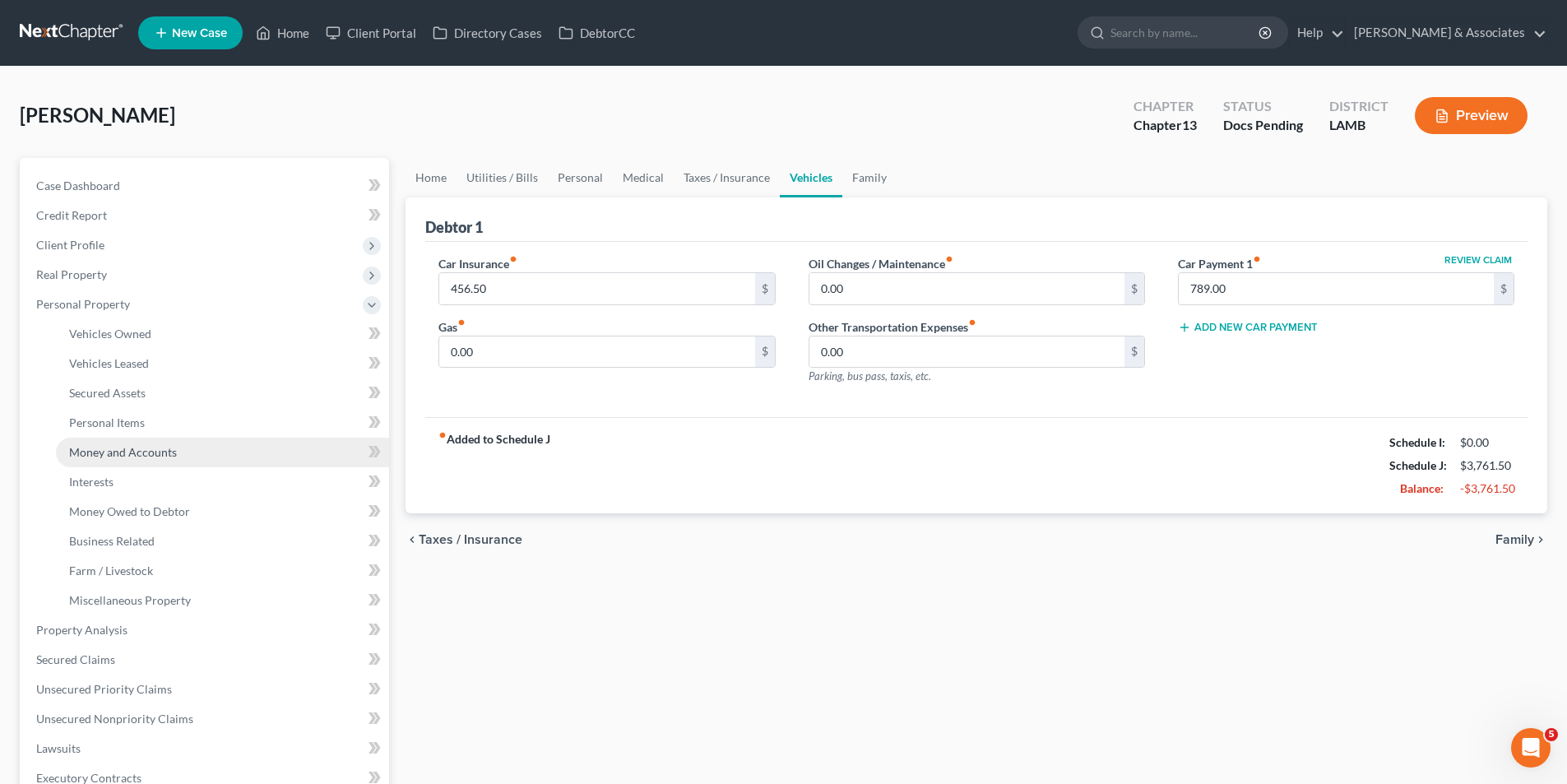
click at [143, 447] on span "Money and Accounts" at bounding box center [123, 452] width 108 height 14
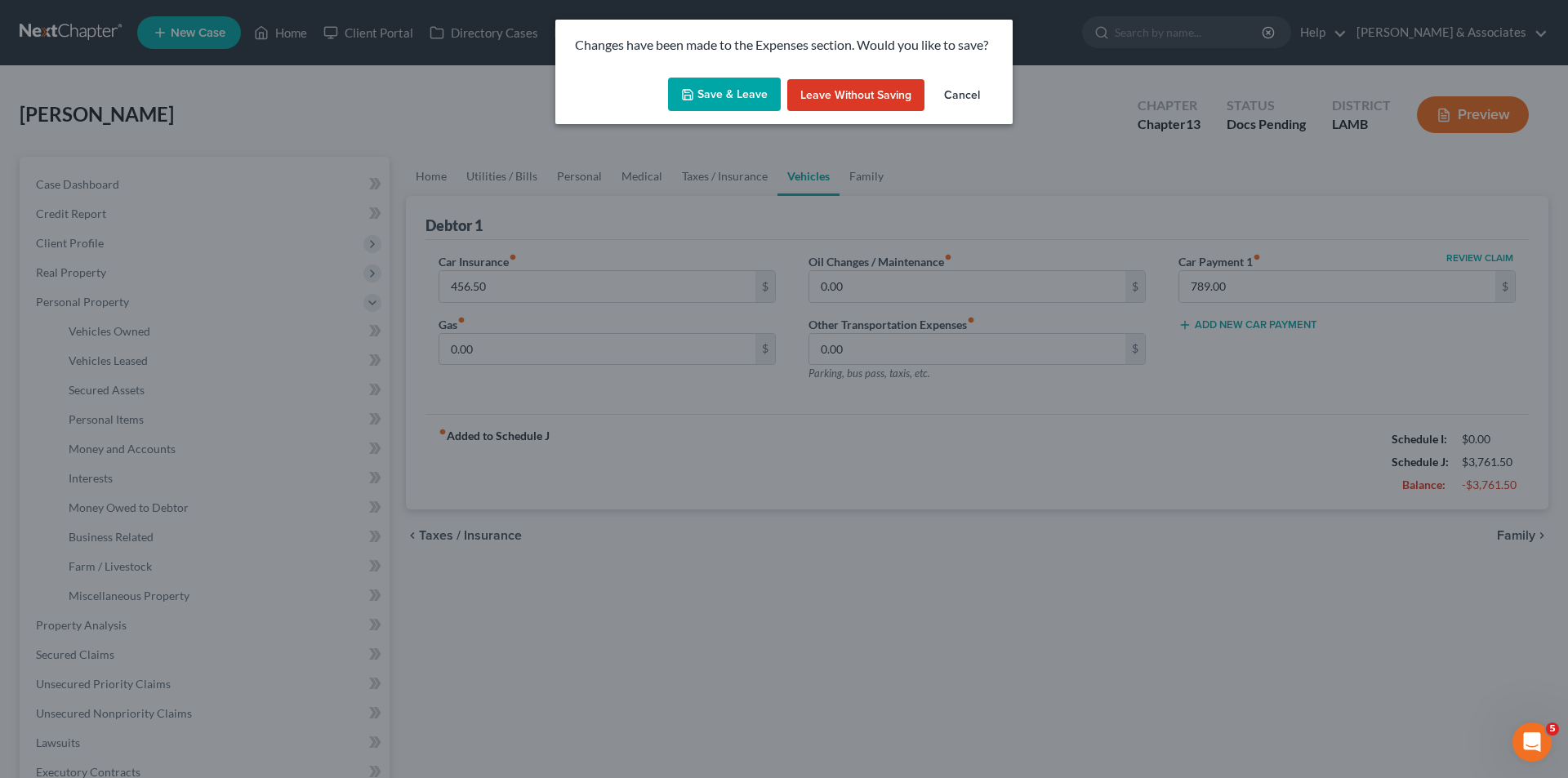
click at [745, 83] on button "Save & Leave" at bounding box center [723, 94] width 113 height 34
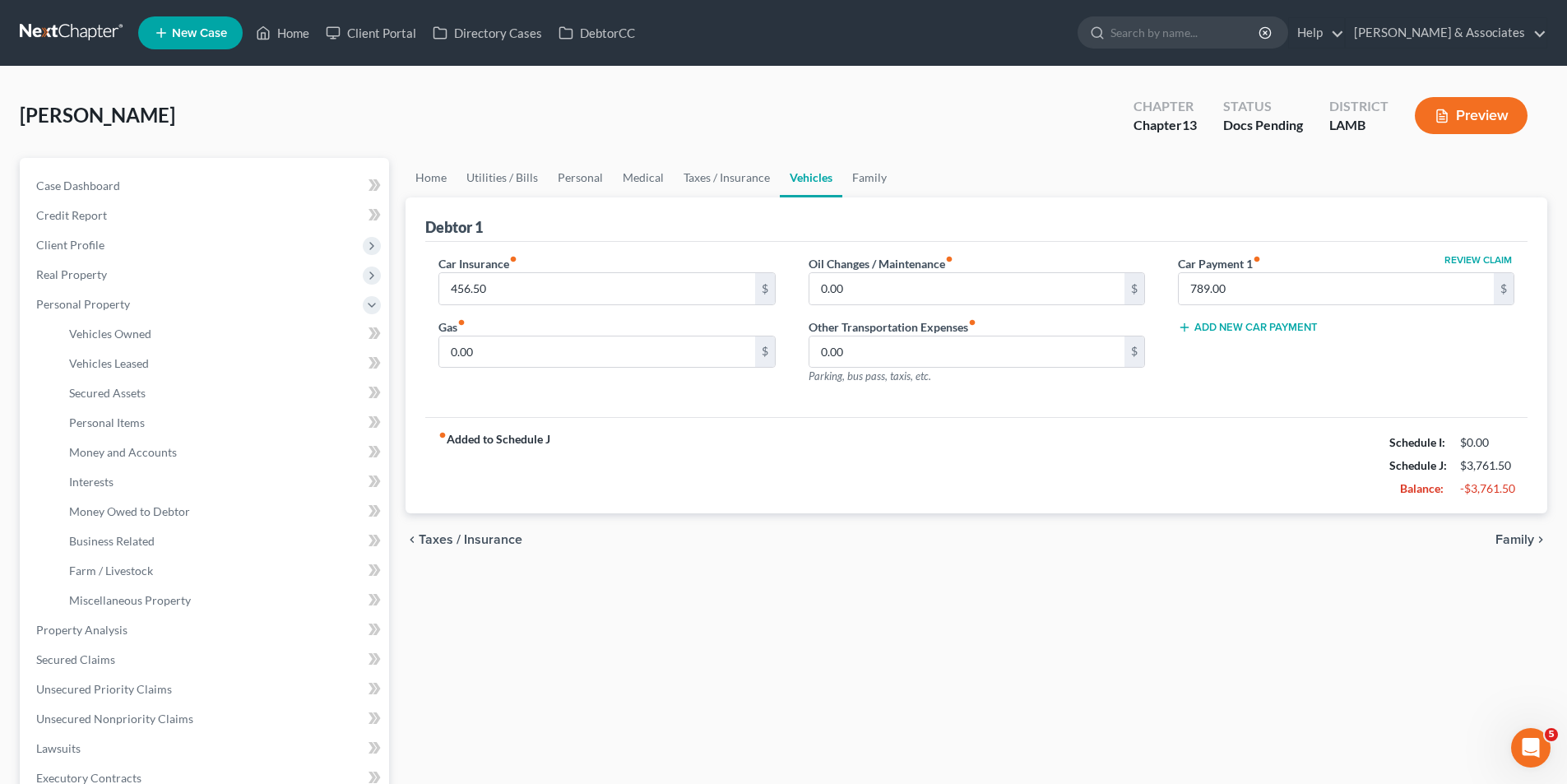
click at [737, 670] on div "Home Utilities / Bills Personal Medical Taxes / Insurance Vehicles Family Debto…" at bounding box center [976, 626] width 1158 height 937
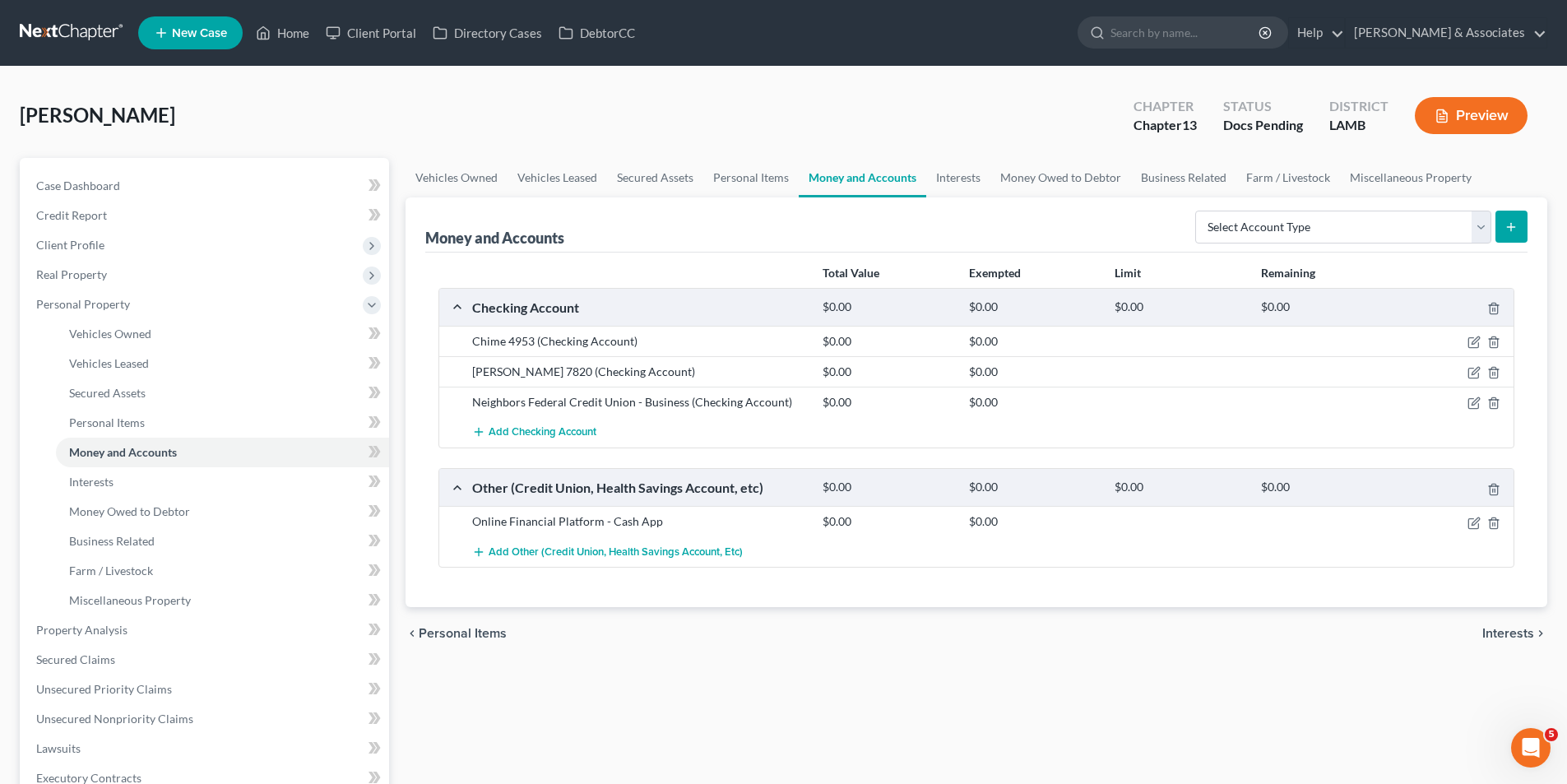
click at [806, 751] on div "Vehicles Owned Vehicles Leased Secured Assets Personal Items Money and Accounts…" at bounding box center [976, 626] width 1158 height 937
click at [659, 697] on div "Vehicles Owned Vehicles Leased Secured Assets Personal Items Money and Accounts…" at bounding box center [976, 626] width 1158 height 937
click at [1388, 240] on select "Select Account Type Brokerage Cash on Hand Certificates of Deposit Checking Acc…" at bounding box center [1343, 226] width 296 height 33
select select "savings"
click at [1199, 210] on select "Select Account Type Brokerage Cash on Hand Certificates of Deposit Checking Acc…" at bounding box center [1343, 226] width 296 height 33
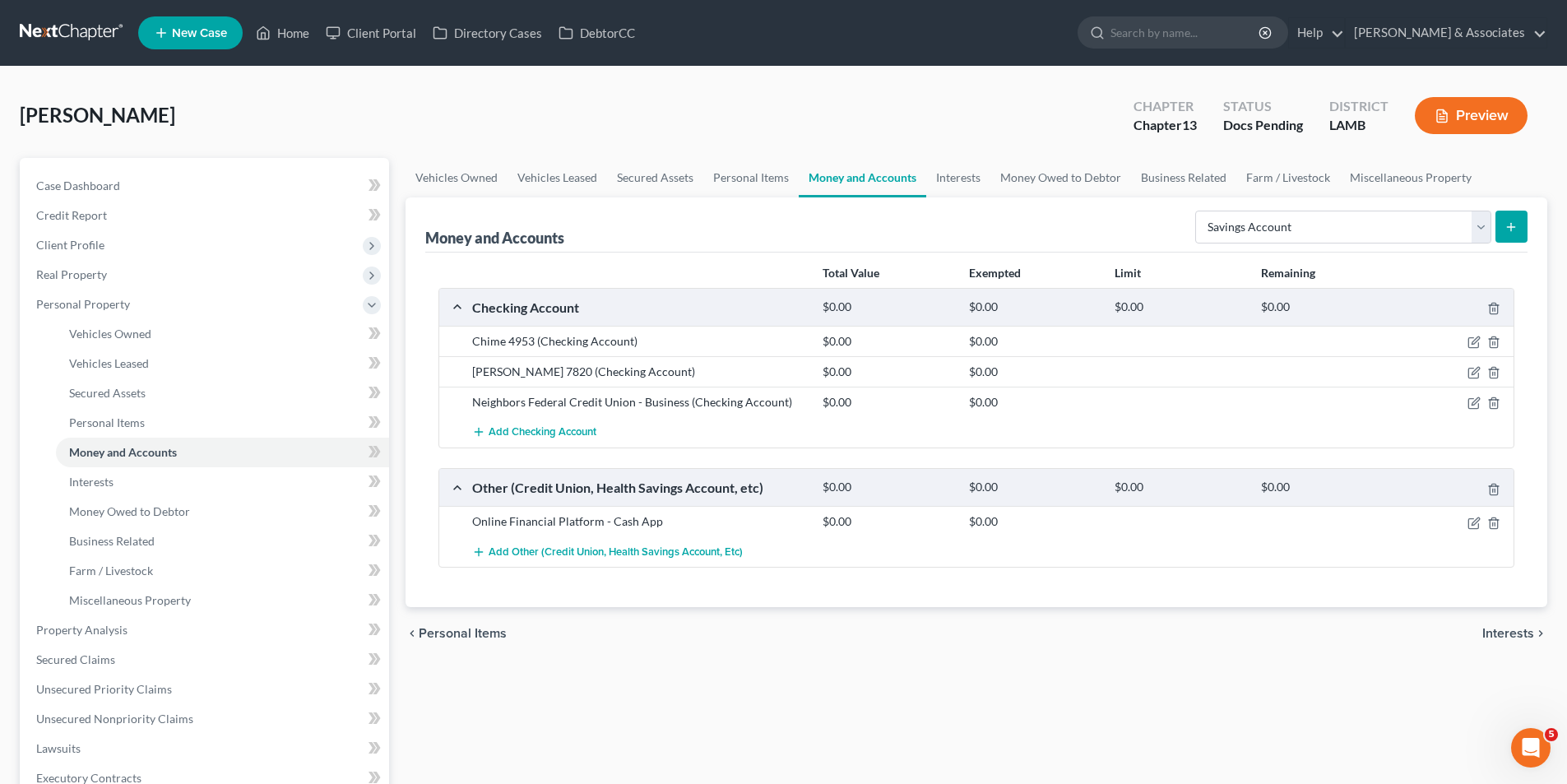
click at [1515, 243] on form "Select Account Type Brokerage Cash on Hand Certificates of Deposit Checking Acc…" at bounding box center [1362, 227] width 333 height 34
click at [1508, 230] on icon "submit" at bounding box center [1512, 227] width 13 height 13
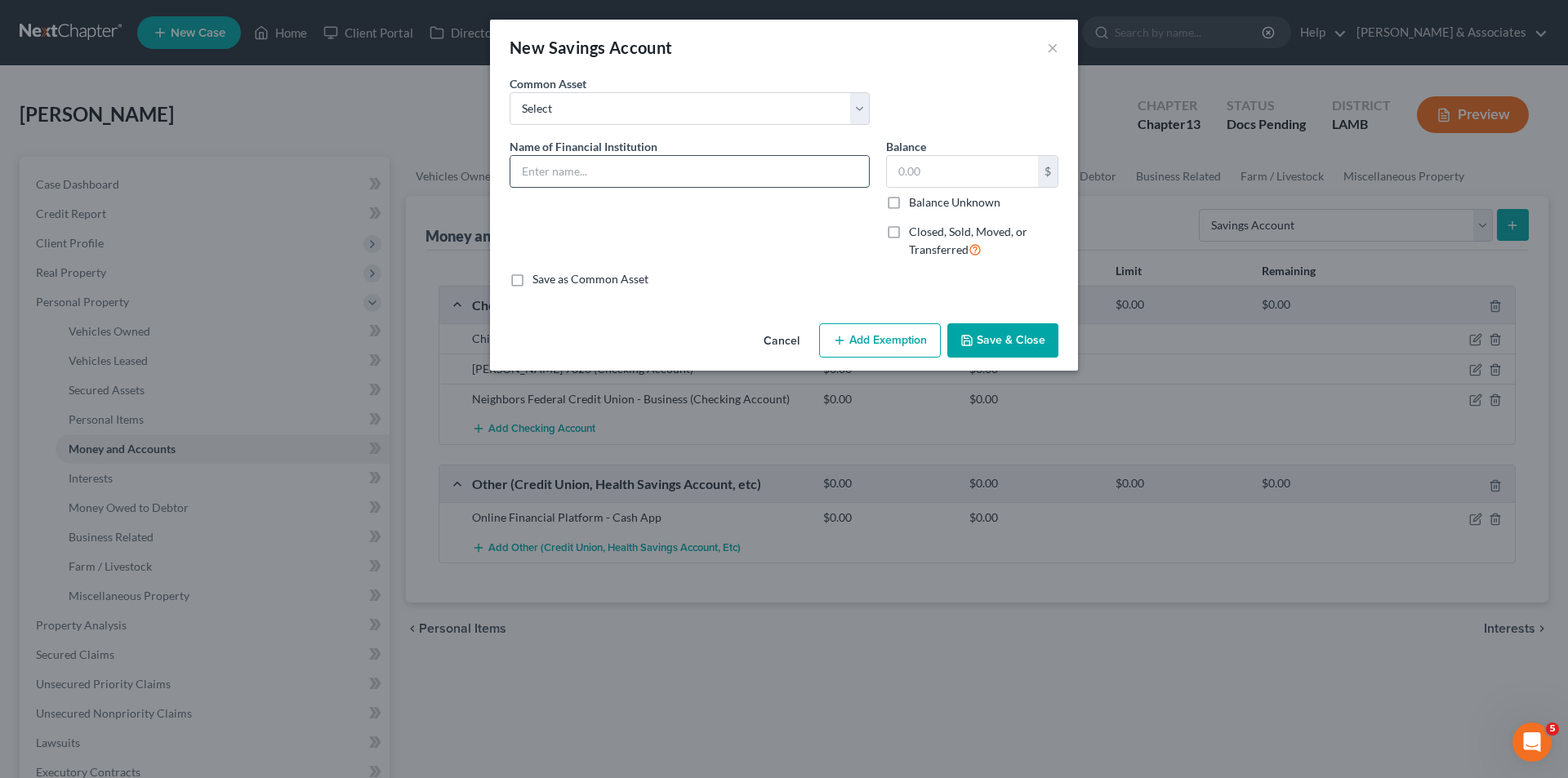
drag, startPoint x: 635, startPoint y: 178, endPoint x: 627, endPoint y: 169, distance: 12.0
click at [634, 178] on input "text" at bounding box center [689, 171] width 358 height 31
type input "Chime"
click at [997, 334] on button "Save & Close" at bounding box center [1002, 340] width 111 height 34
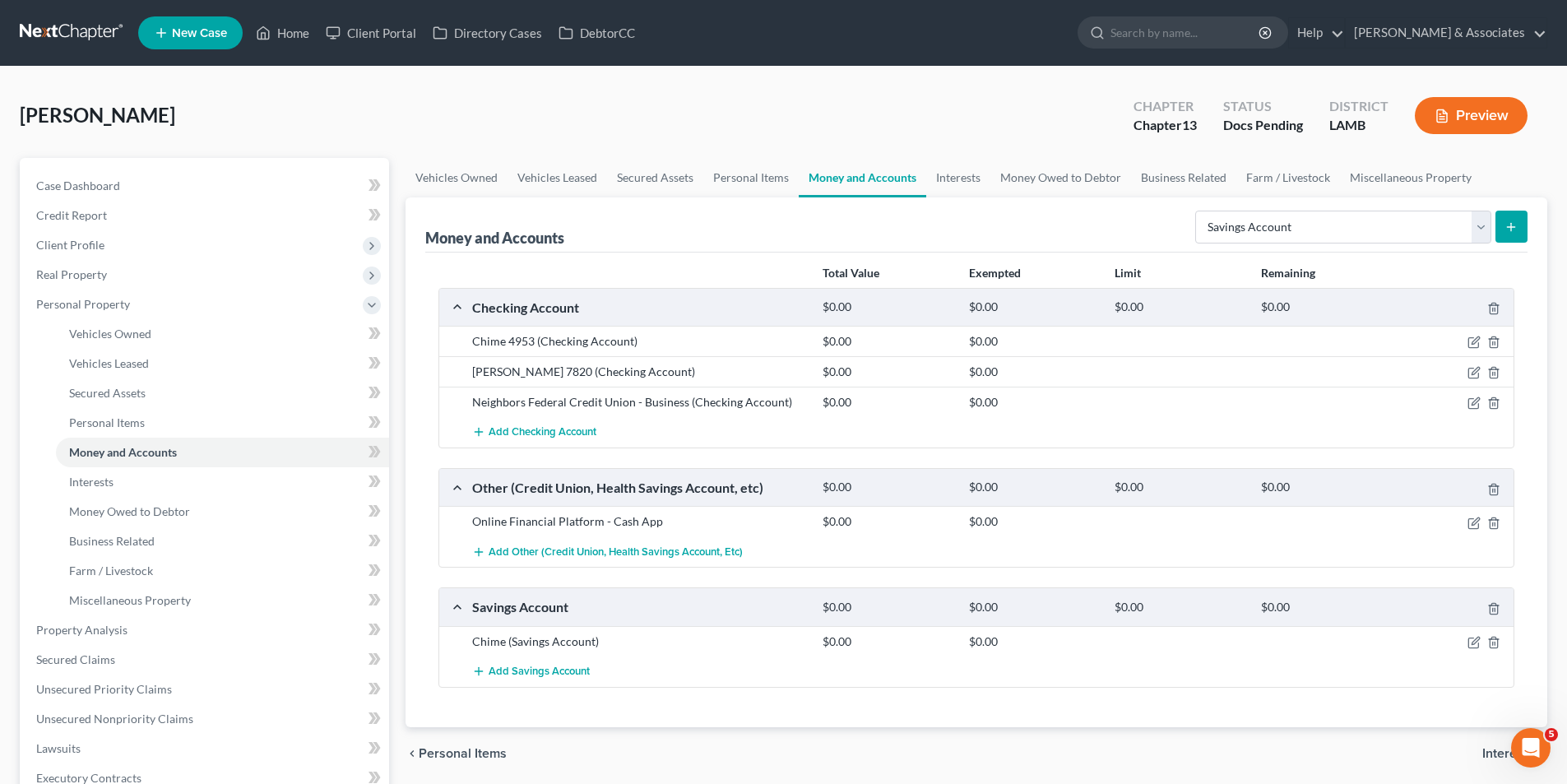
click at [759, 752] on div "chevron_left Personal Items Interests chevron_right" at bounding box center [977, 753] width 1142 height 53
click at [1475, 346] on icon "button" at bounding box center [1474, 342] width 13 height 13
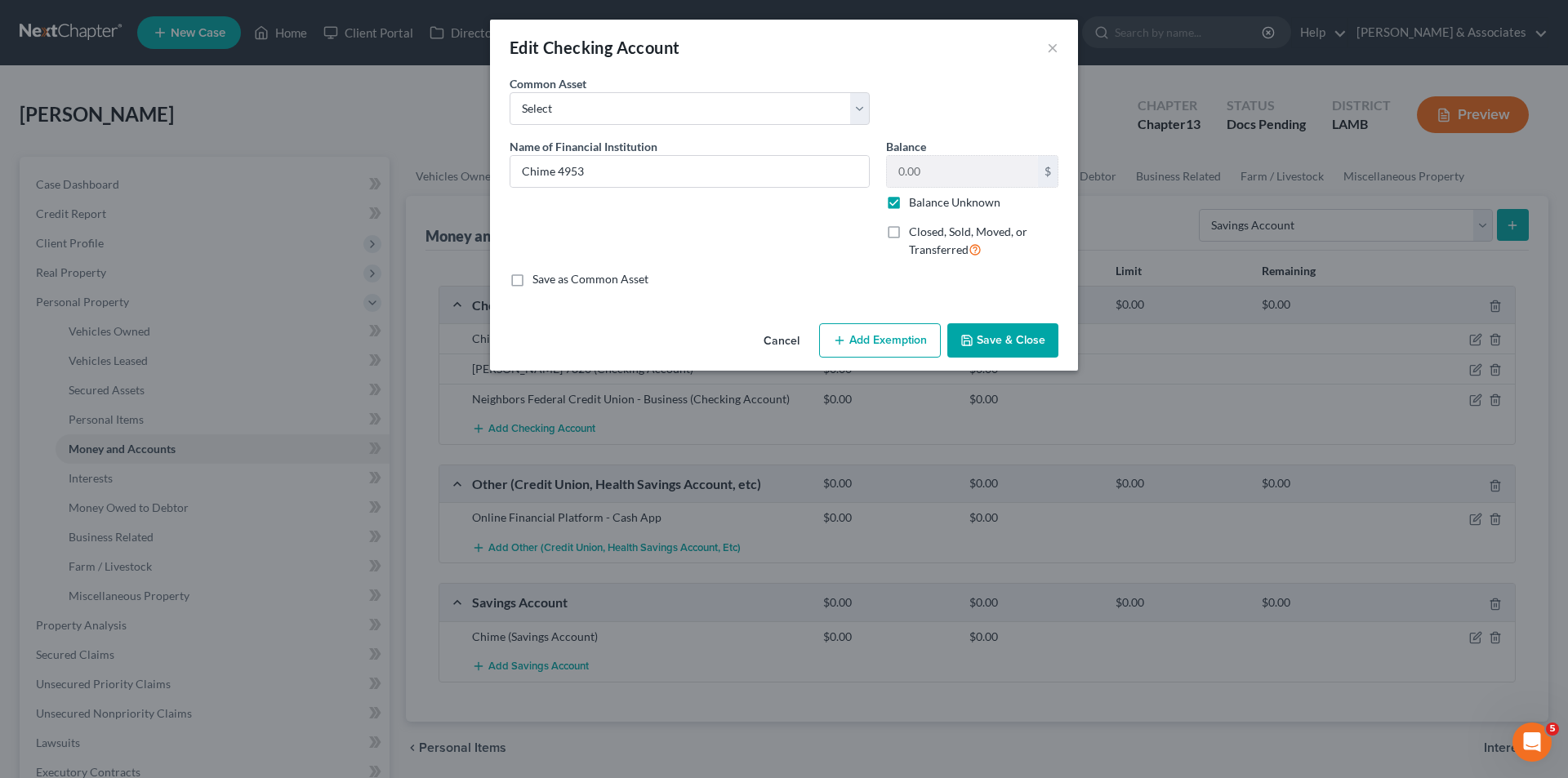
click at [918, 193] on div "0.00 $ Balance Unknown" at bounding box center [971, 183] width 172 height 56
click at [942, 203] on label "Balance Unknown" at bounding box center [955, 202] width 91 height 17
click at [926, 203] on input "Balance Unknown" at bounding box center [920, 198] width 10 height 10
checkbox input "false"
click at [949, 176] on input "0.00" at bounding box center [962, 171] width 151 height 31
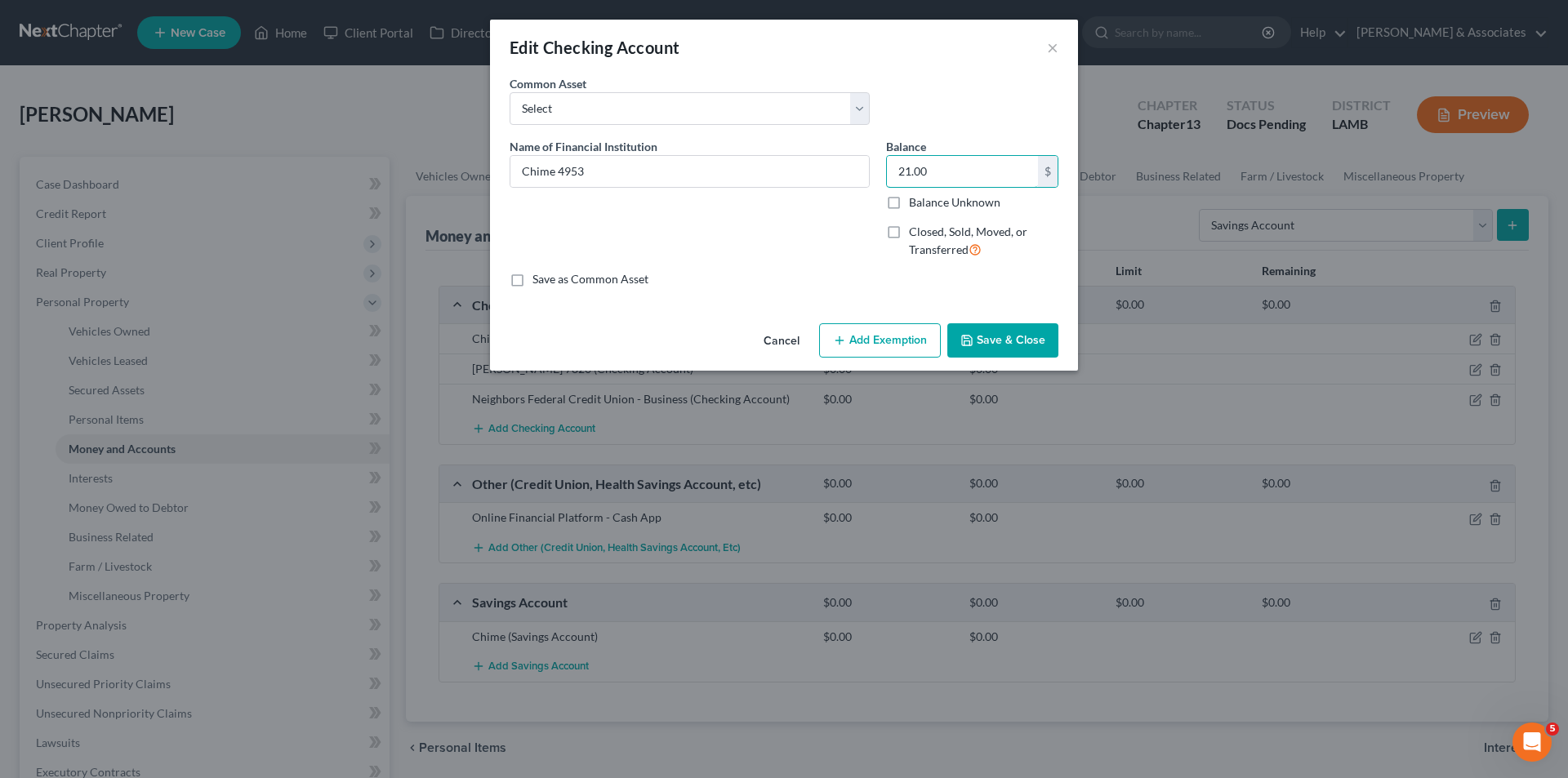
type input "21.00"
click at [970, 336] on icon "button" at bounding box center [967, 340] width 13 height 13
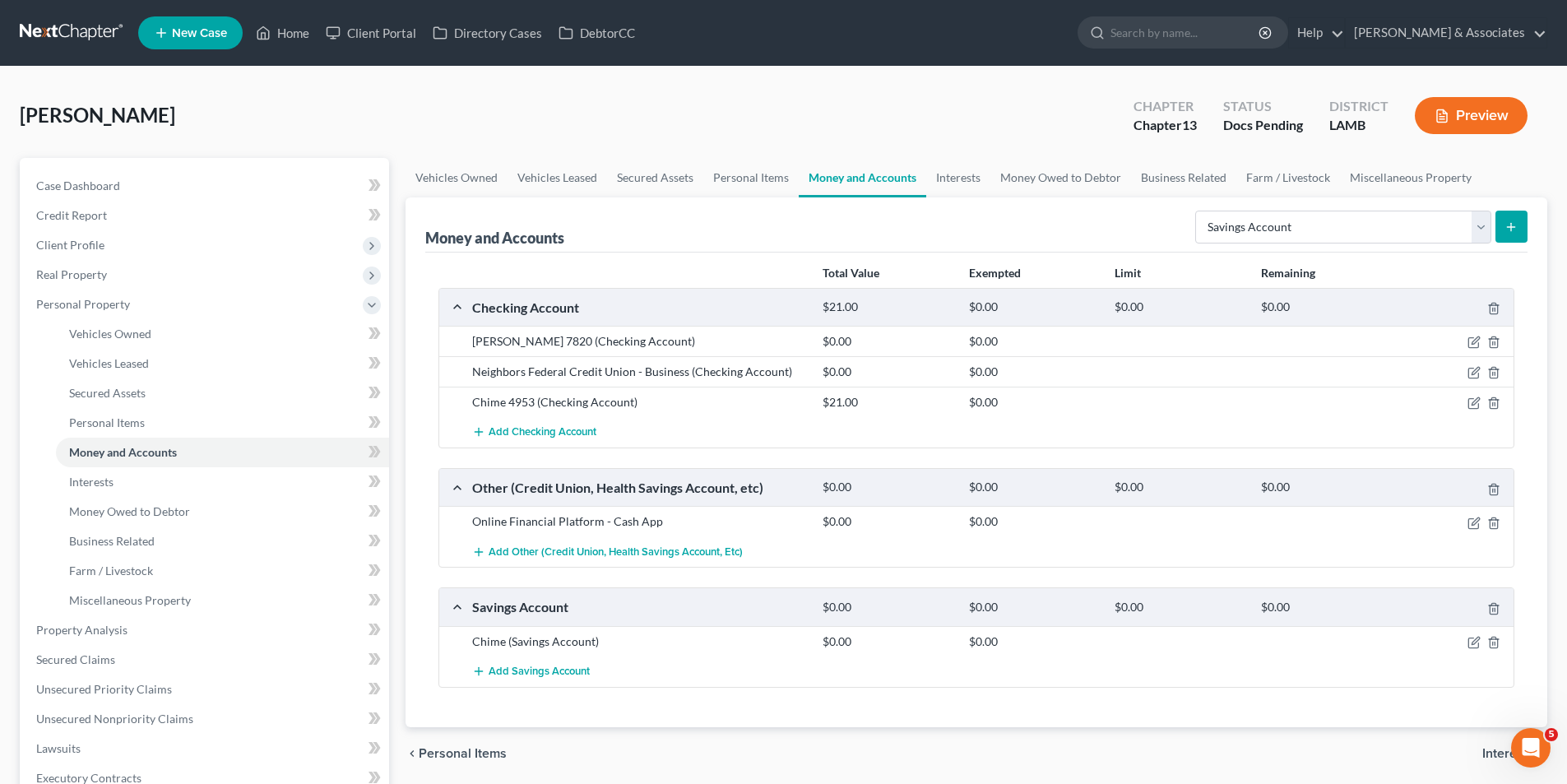
click at [663, 735] on div "chevron_left Personal Items Interests chevron_right" at bounding box center [977, 753] width 1142 height 53
click at [1481, 642] on icon "button" at bounding box center [1474, 642] width 13 height 13
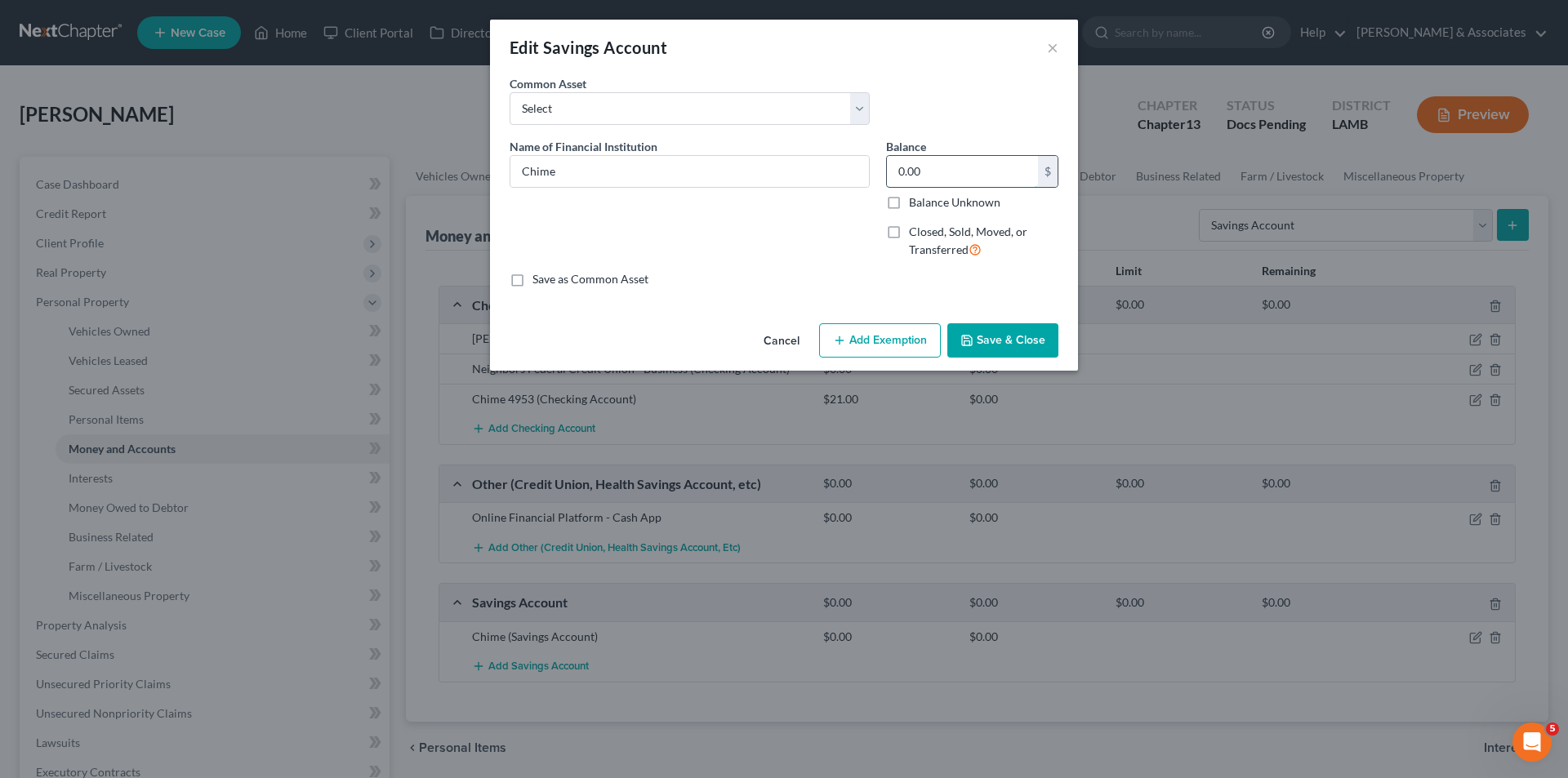
click at [973, 172] on input "0.00" at bounding box center [962, 171] width 151 height 31
type input "2.06"
click at [985, 338] on button "Save & Close" at bounding box center [1002, 340] width 111 height 34
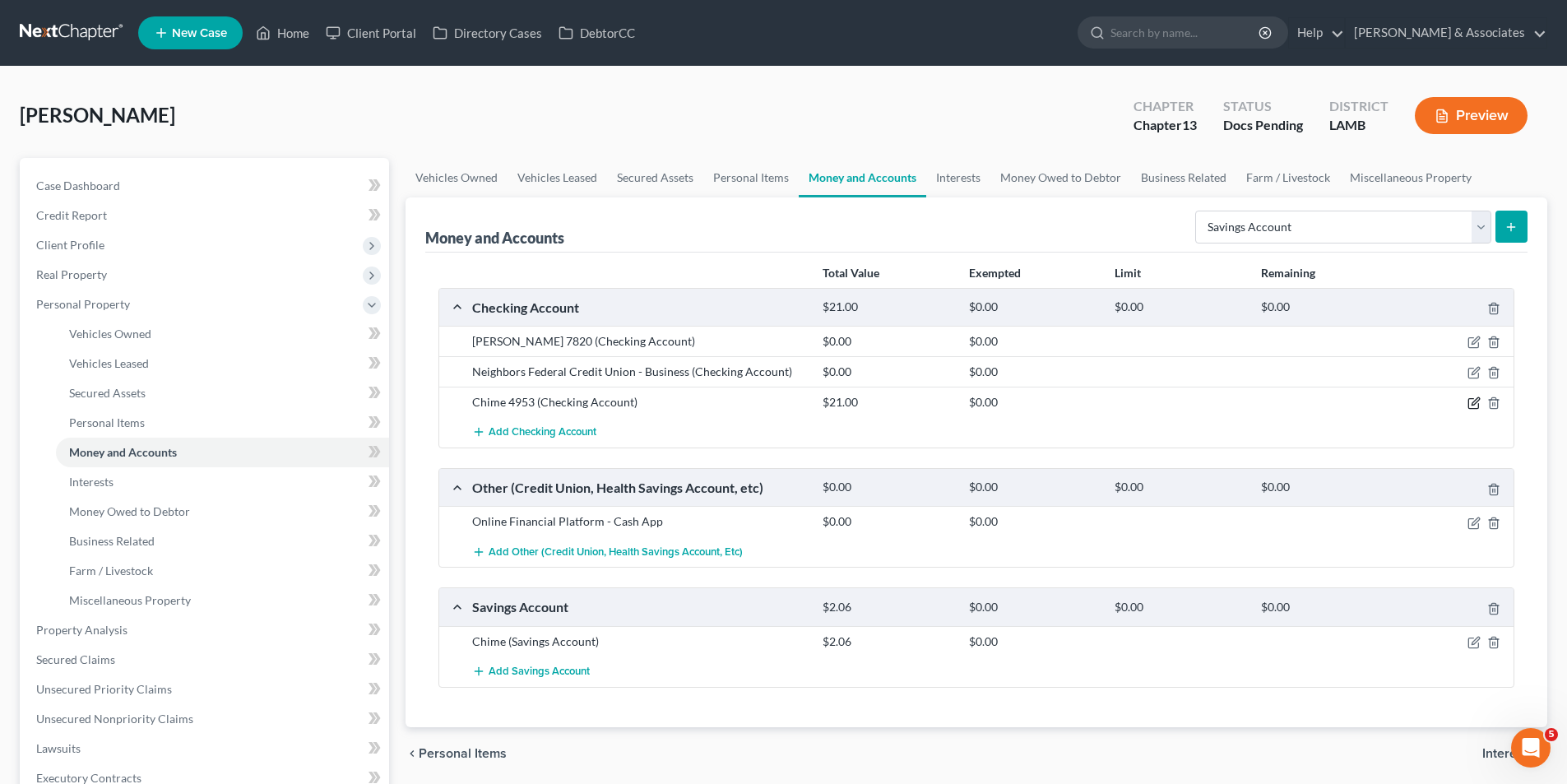
drag, startPoint x: 1472, startPoint y: 392, endPoint x: 1476, endPoint y: 401, distance: 9.8
click at [1472, 394] on div "Chime 4953 (Checking Account) $21.00 $0.00" at bounding box center [977, 402] width 1075 height 30
click at [1476, 401] on icon "button" at bounding box center [1474, 403] width 13 height 13
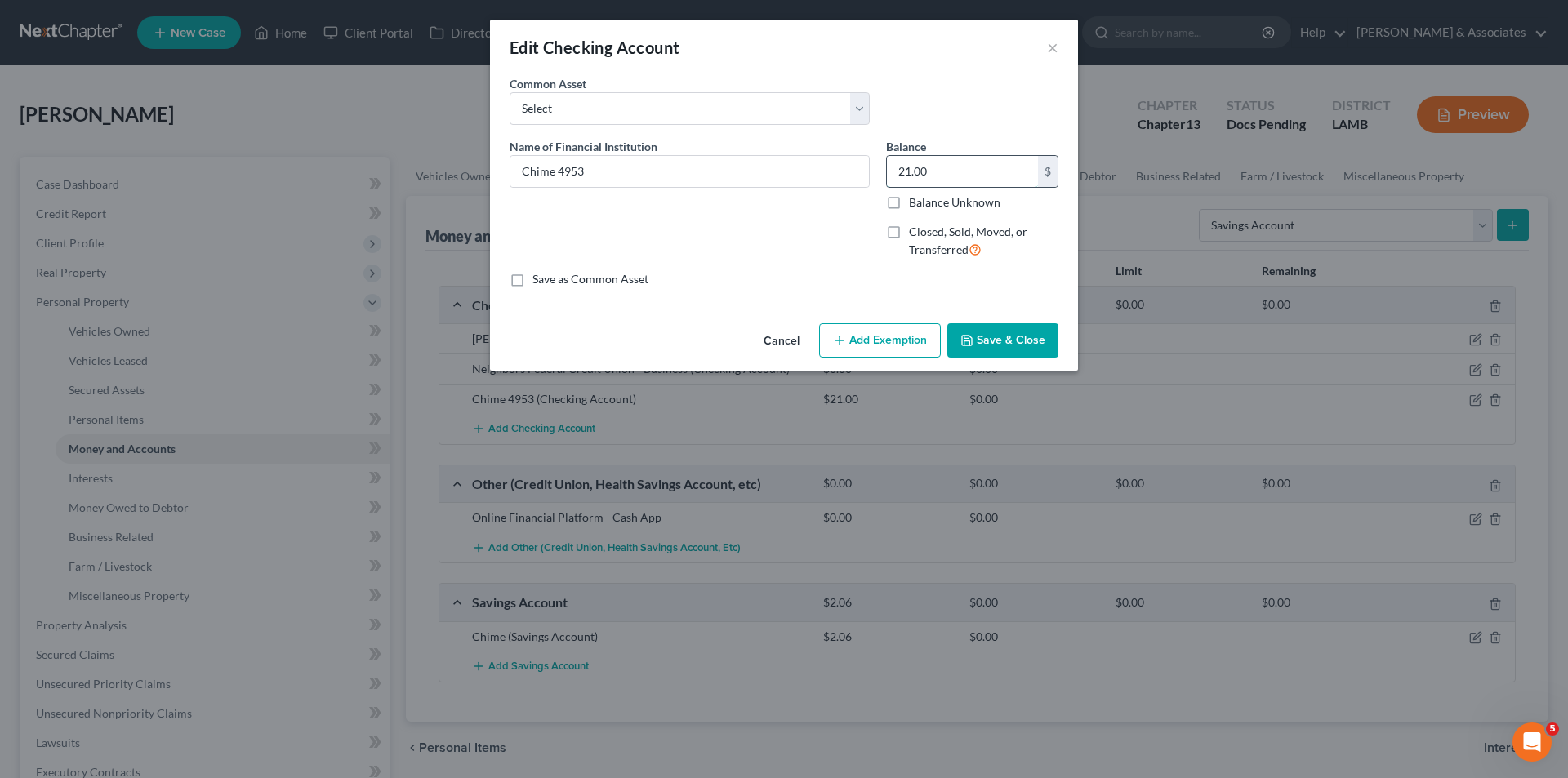
click at [997, 180] on input "21.00" at bounding box center [962, 171] width 151 height 31
type input "0.22"
click at [1011, 339] on button "Save & Close" at bounding box center [1002, 340] width 111 height 34
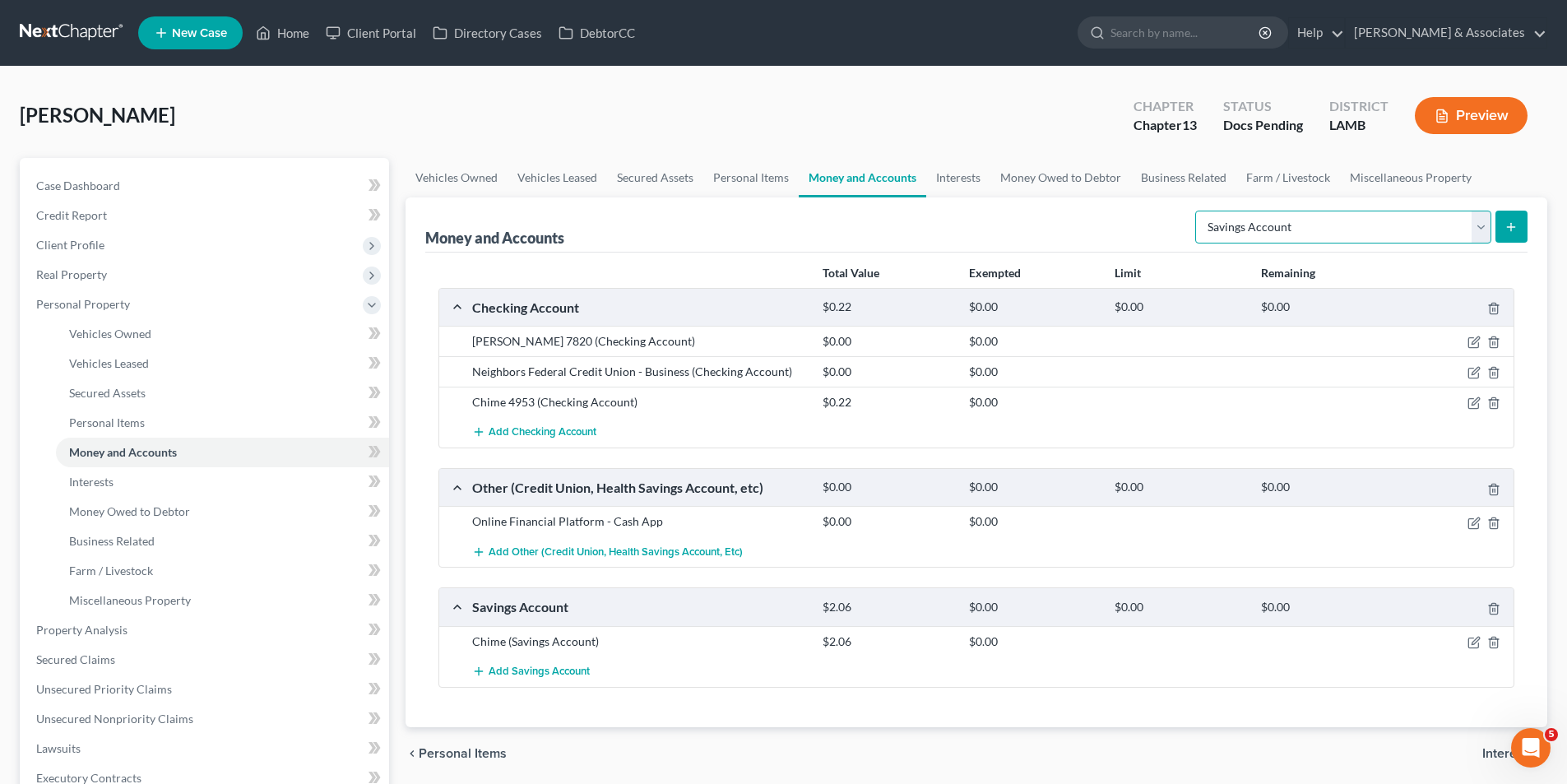
click at [1359, 232] on select "Select Account Type Brokerage Cash on Hand Certificates of Deposit Checking Acc…" at bounding box center [1343, 226] width 296 height 33
click at [1199, 210] on select "Select Account Type Brokerage Cash on Hand Certificates of Deposit Checking Acc…" at bounding box center [1343, 226] width 296 height 33
select select "checking"
click at [1518, 232] on icon "submit" at bounding box center [1512, 227] width 13 height 13
click at [1505, 222] on icon "submit" at bounding box center [1512, 227] width 13 height 13
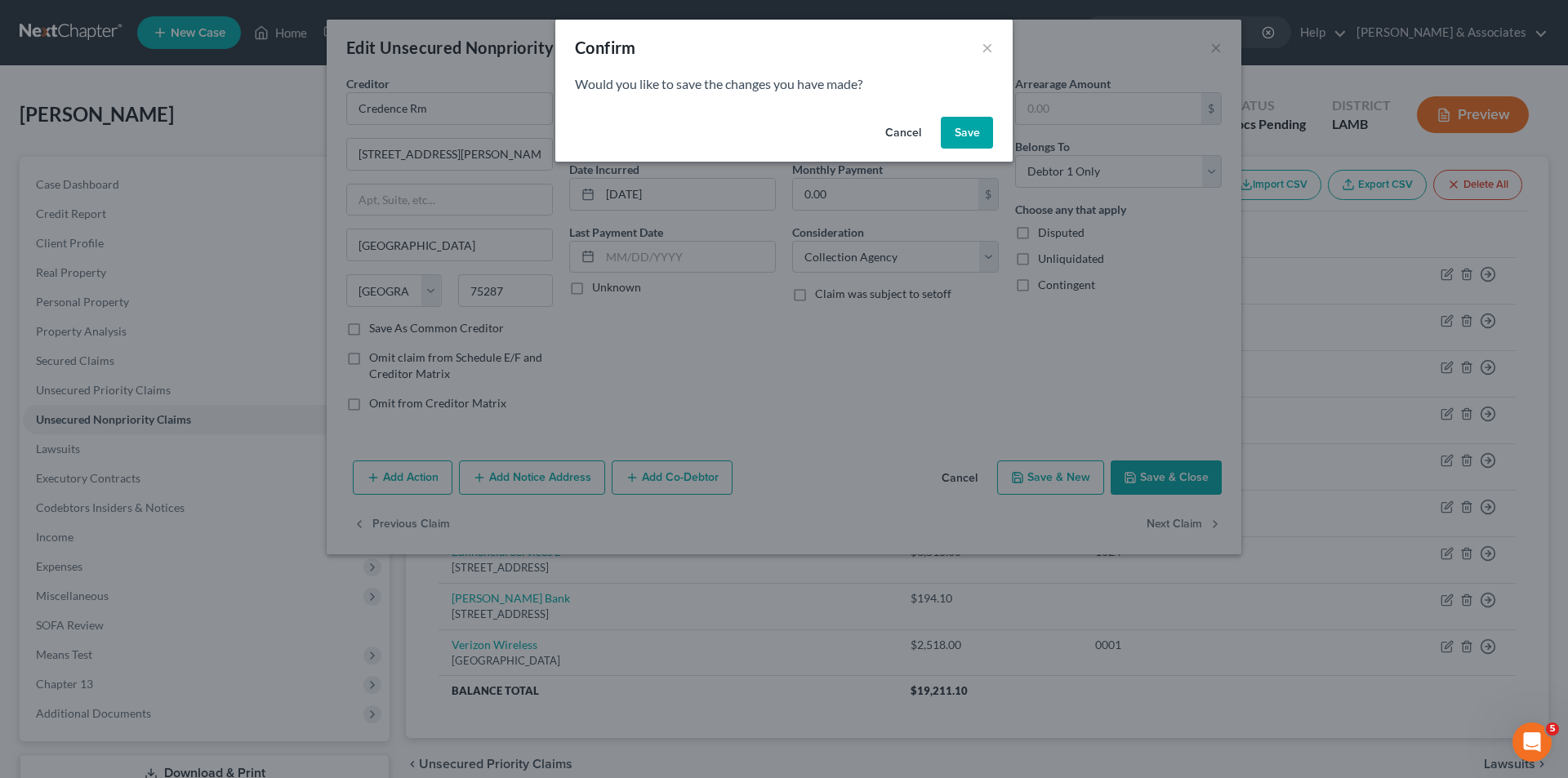
select select "17"
select select "0"
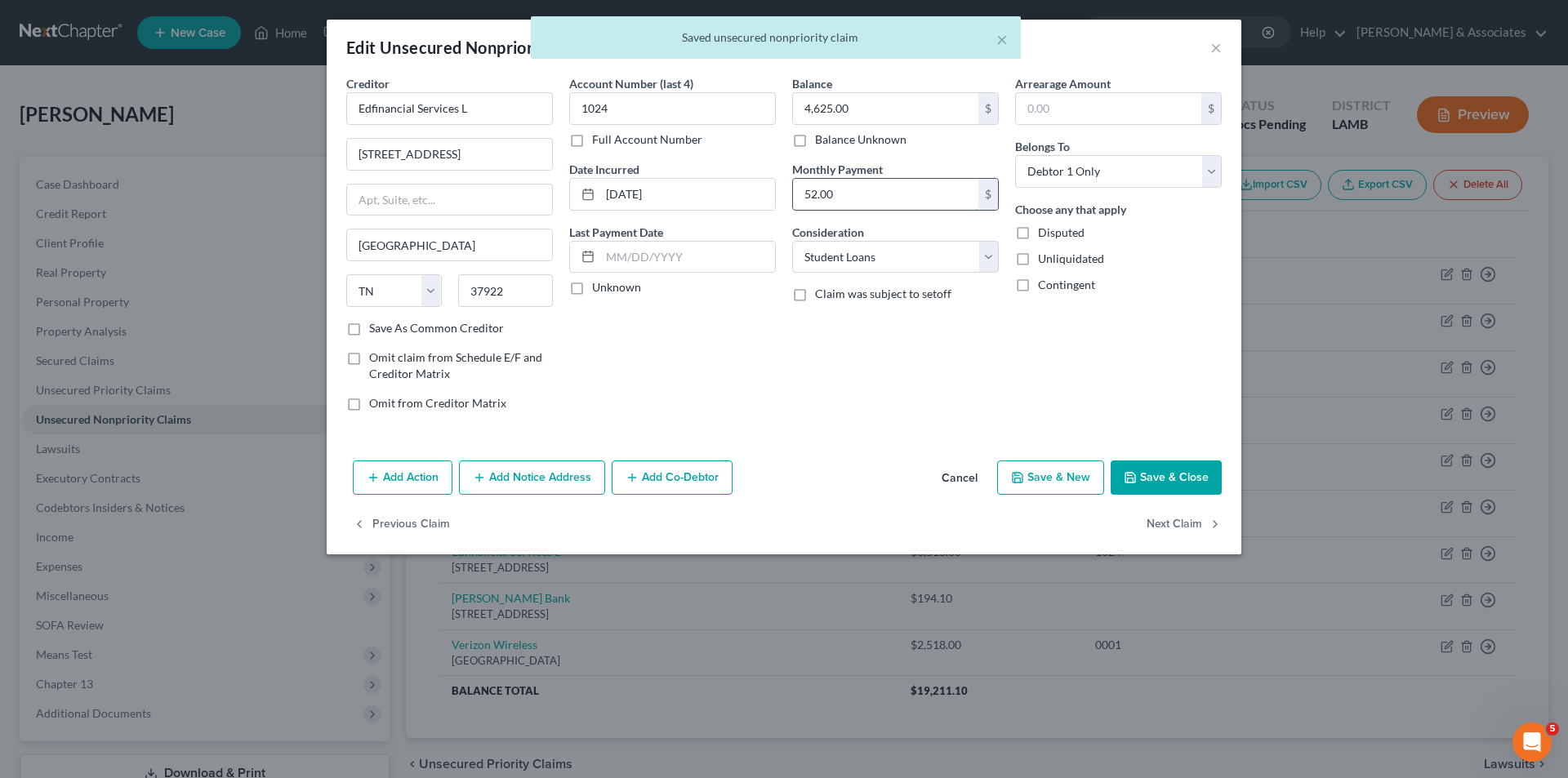
click at [857, 186] on input "52.00" at bounding box center [885, 194] width 186 height 31
click at [1180, 520] on button "Next Claim" at bounding box center [1184, 525] width 76 height 34
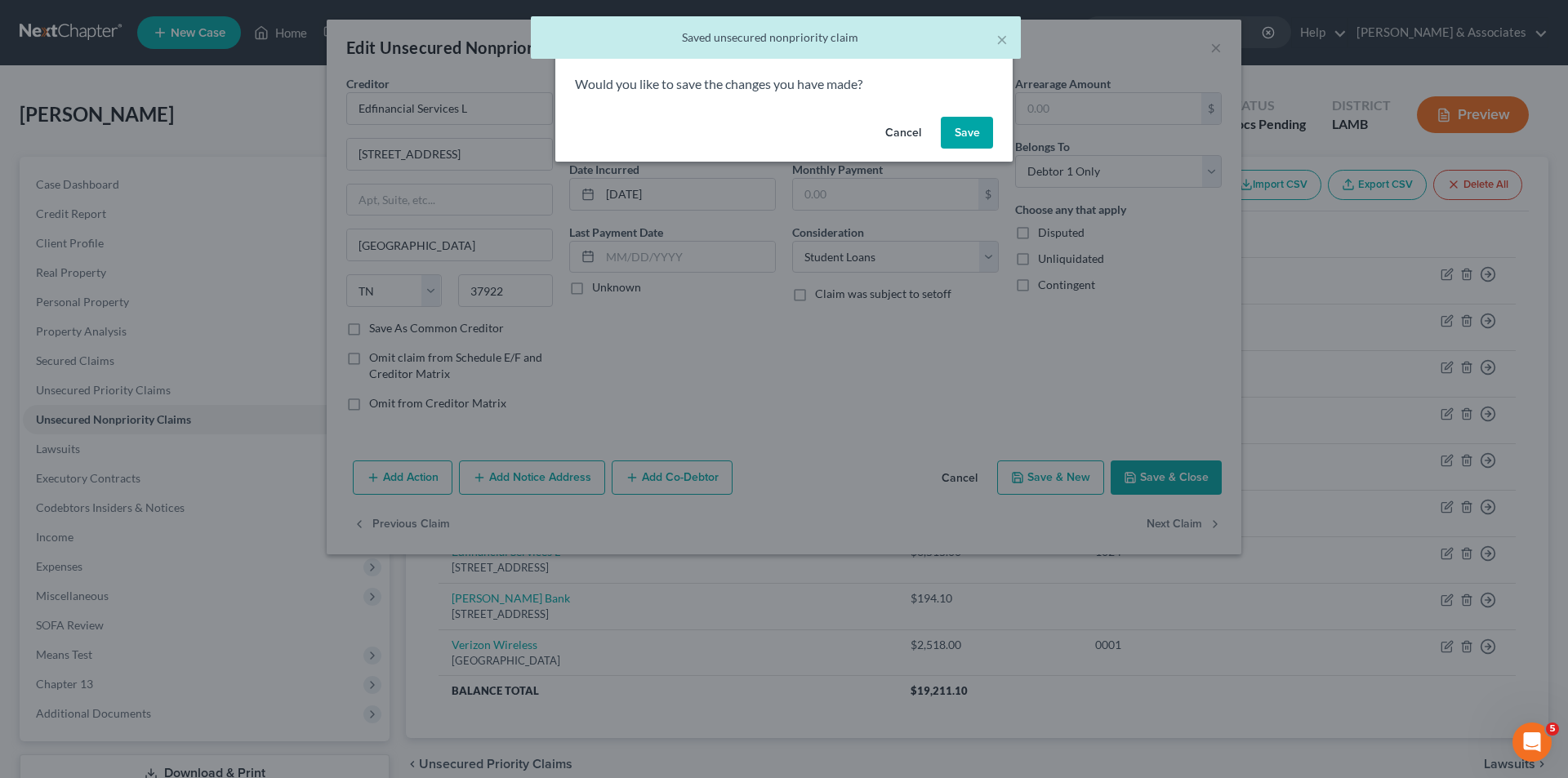
click at [960, 121] on button "Save" at bounding box center [967, 132] width 52 height 33
select select "44"
select select "17"
select select "0"
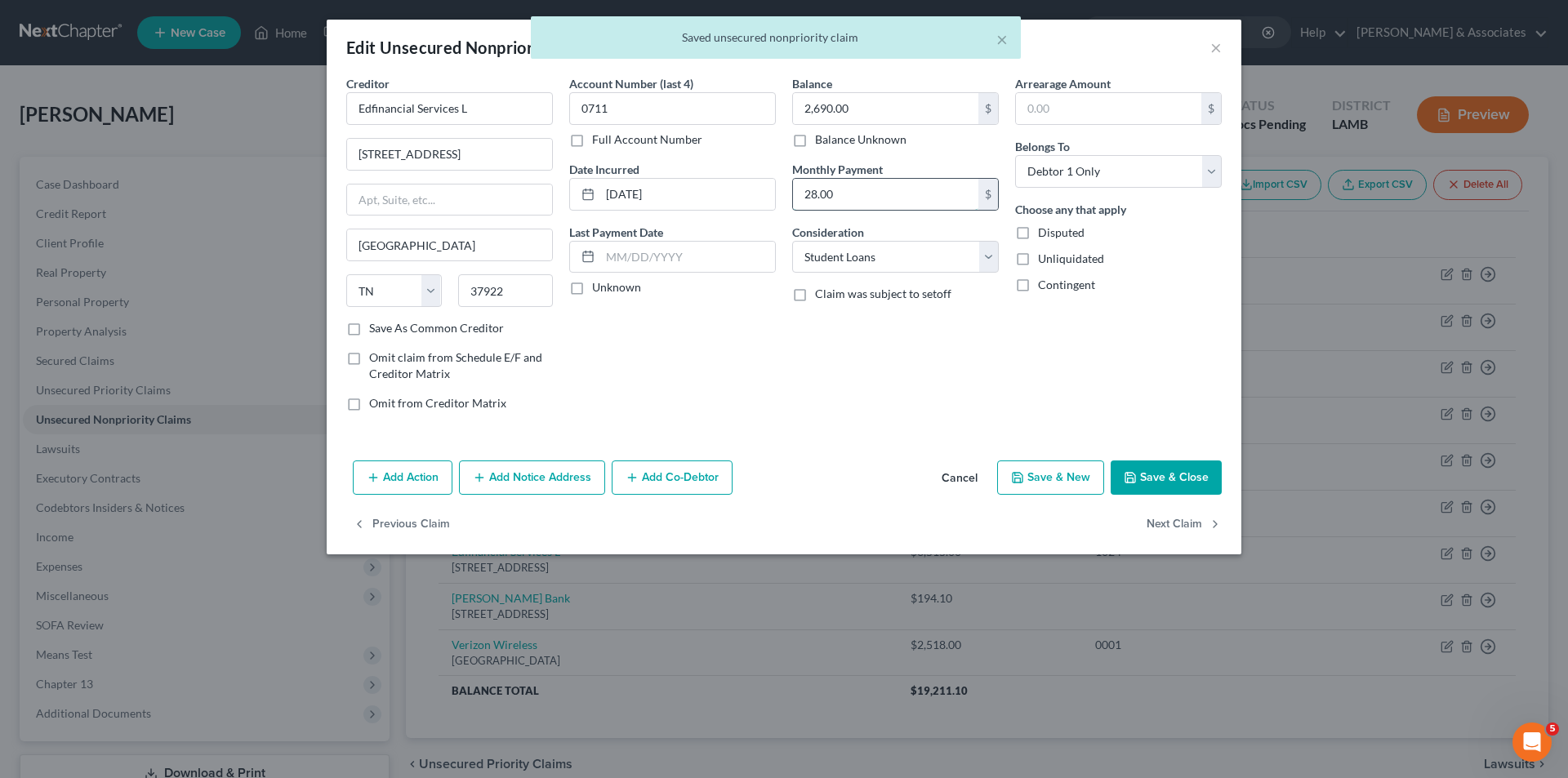
click at [858, 194] on input "28.00" at bounding box center [885, 194] width 186 height 31
click at [1178, 520] on button "Next Claim" at bounding box center [1184, 525] width 76 height 34
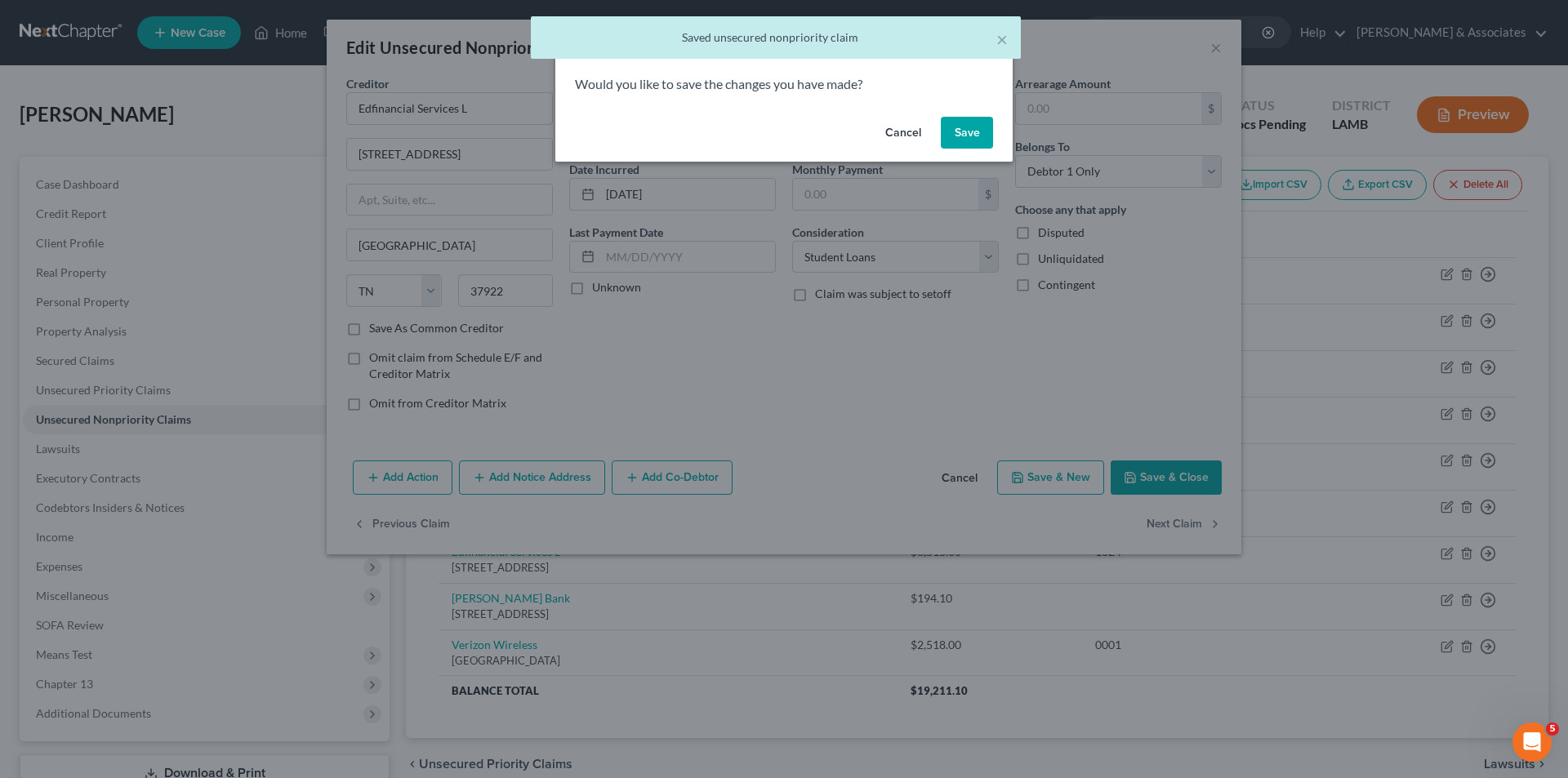
click at [964, 138] on button "Save" at bounding box center [967, 132] width 52 height 33
select select "44"
select select "17"
select select "0"
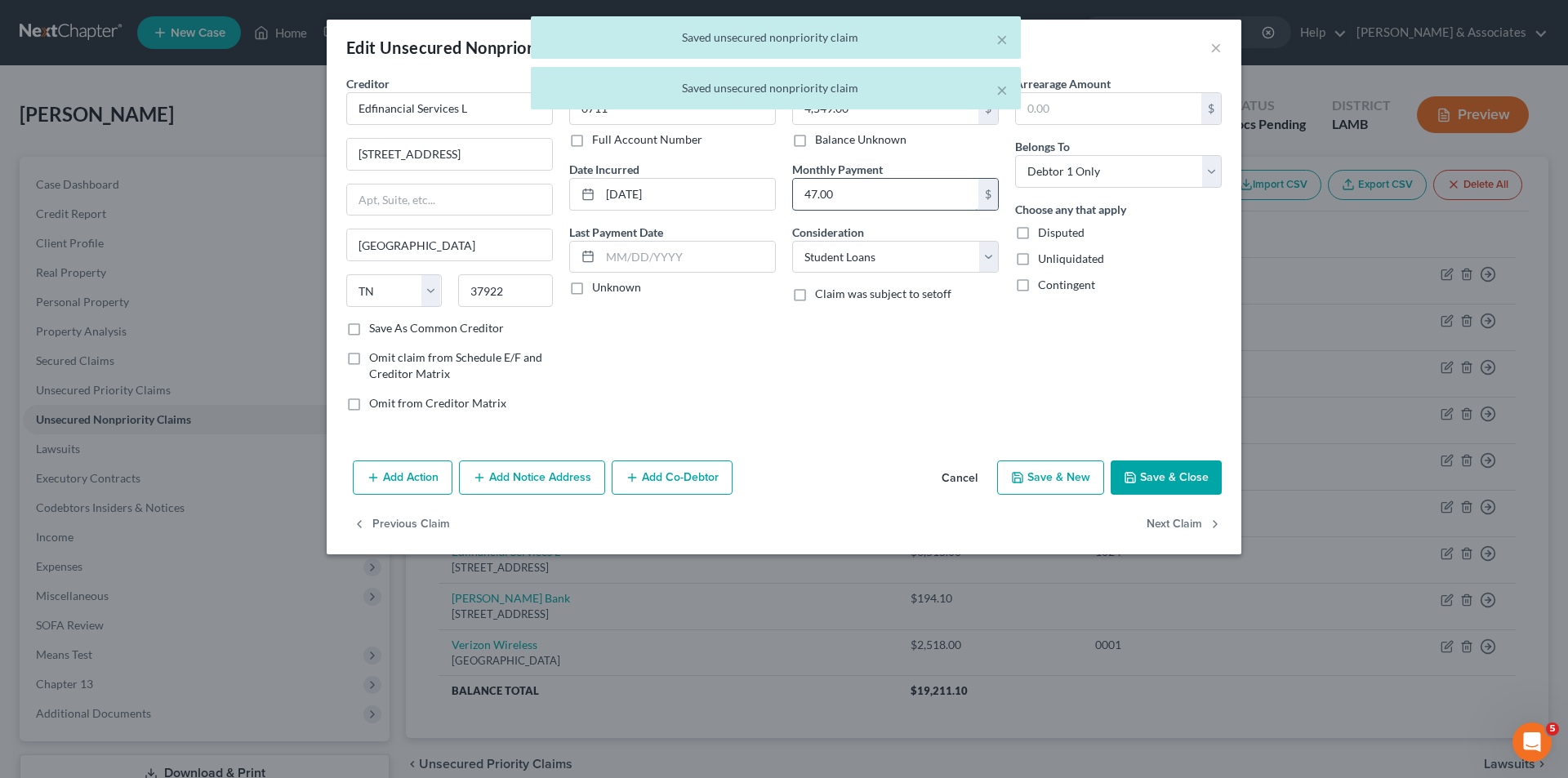
click at [868, 195] on input "47.00" at bounding box center [885, 194] width 186 height 31
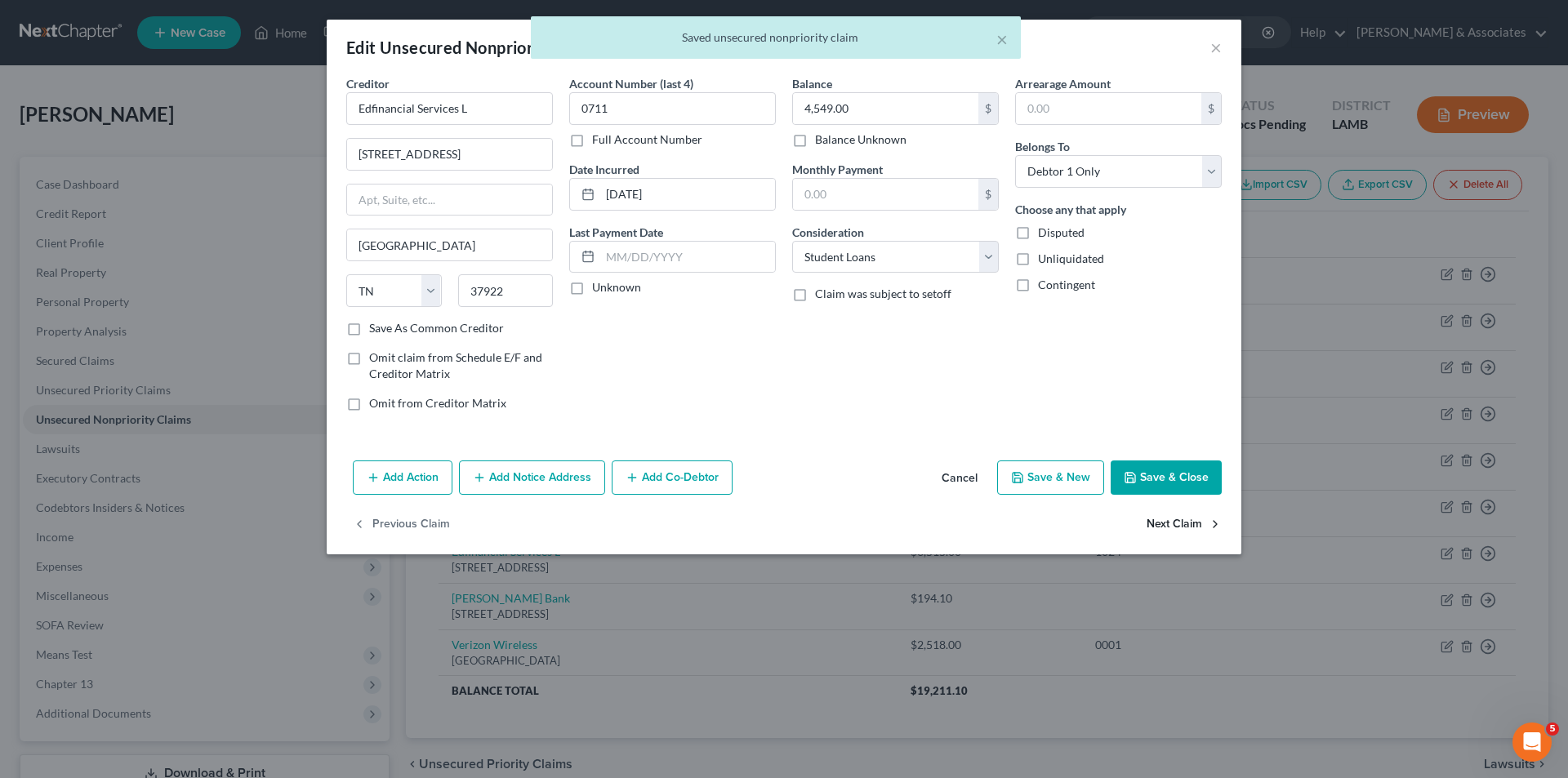
click at [1169, 534] on button "Next Claim" at bounding box center [1184, 525] width 76 height 34
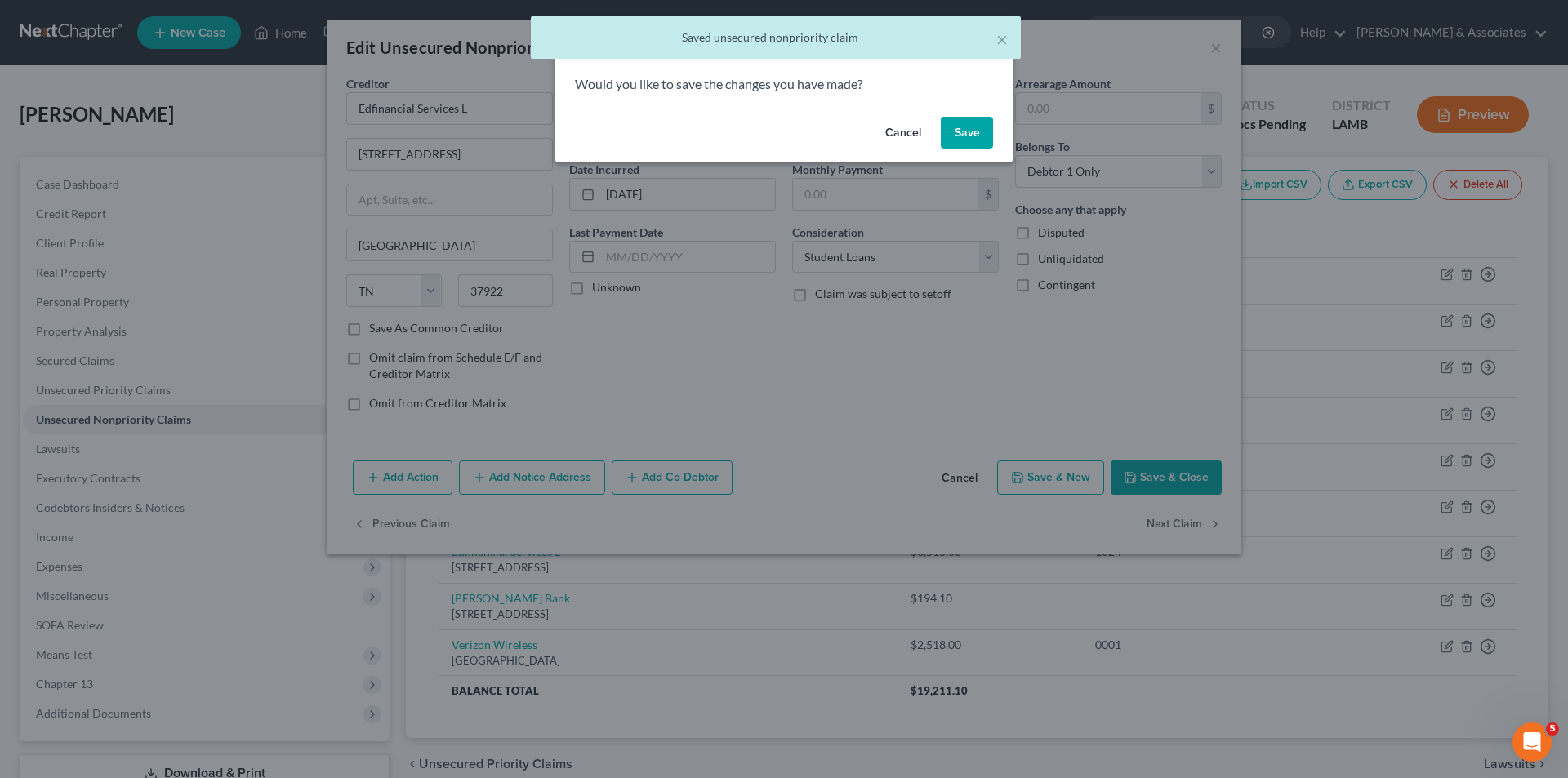
click at [965, 143] on button "Save" at bounding box center [967, 132] width 52 height 33
select select "44"
select select "17"
select select "0"
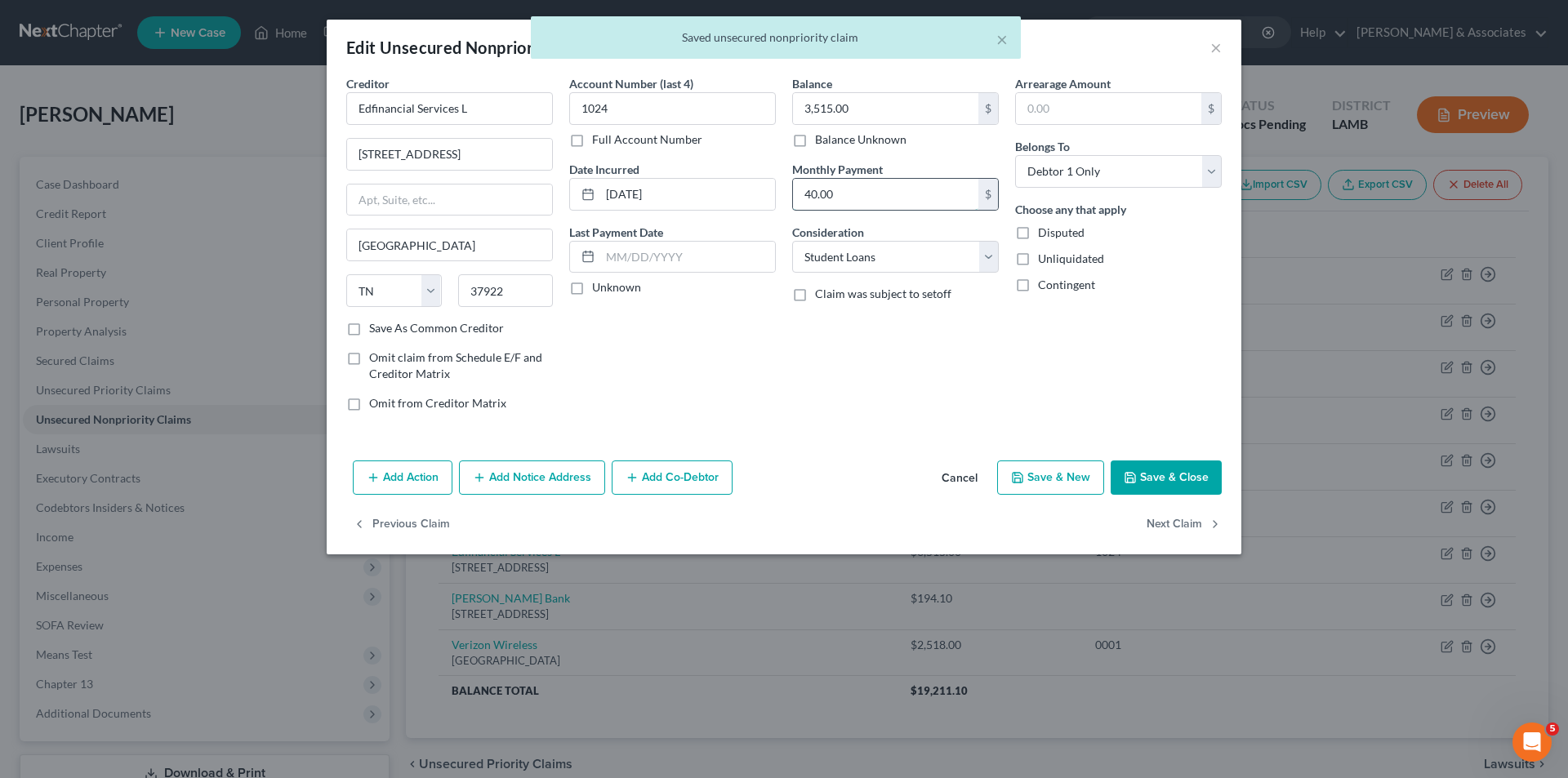
click at [837, 199] on input "40.00" at bounding box center [885, 194] width 186 height 31
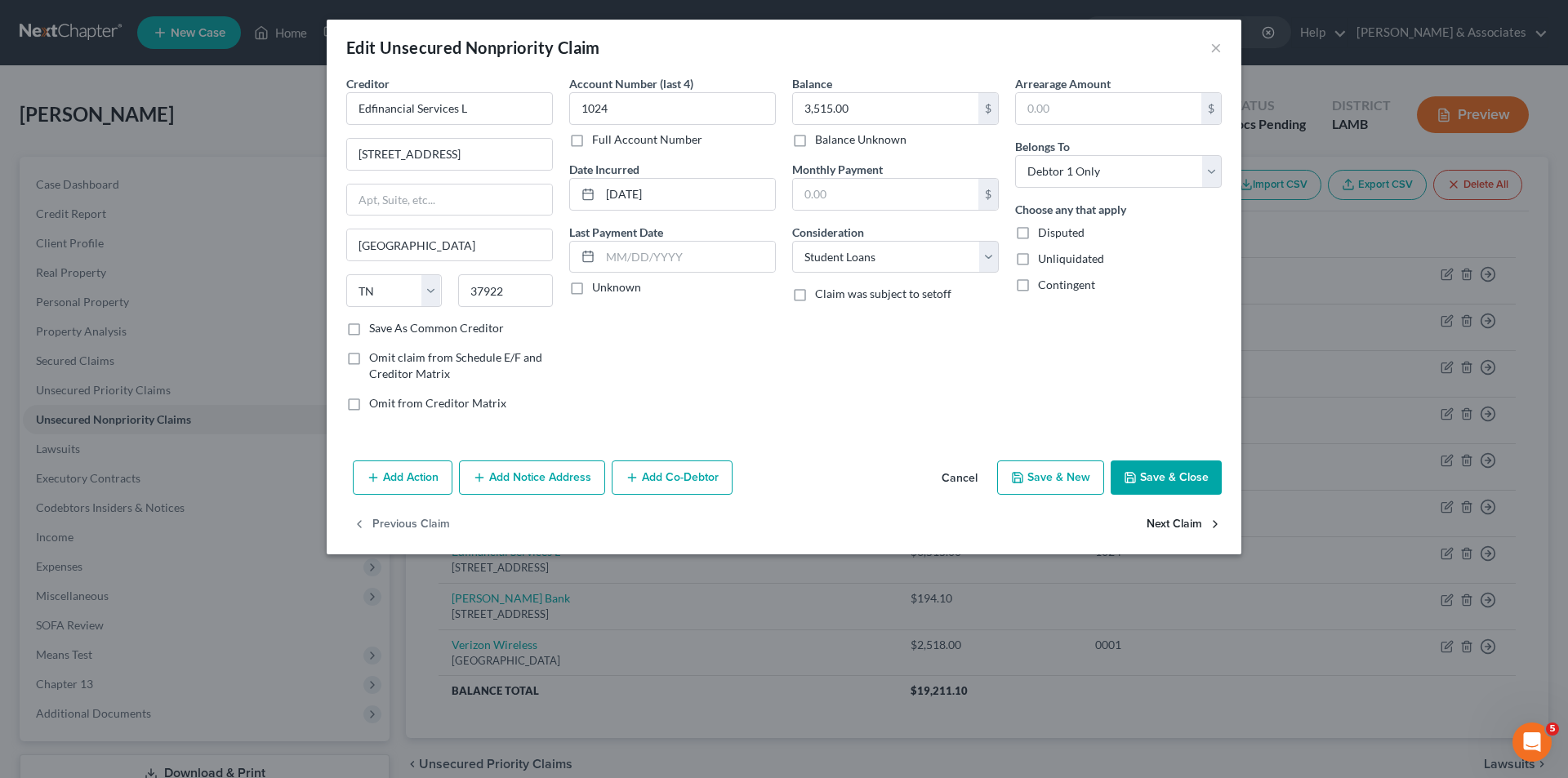
click at [1176, 520] on button "Next Claim" at bounding box center [1184, 525] width 76 height 34
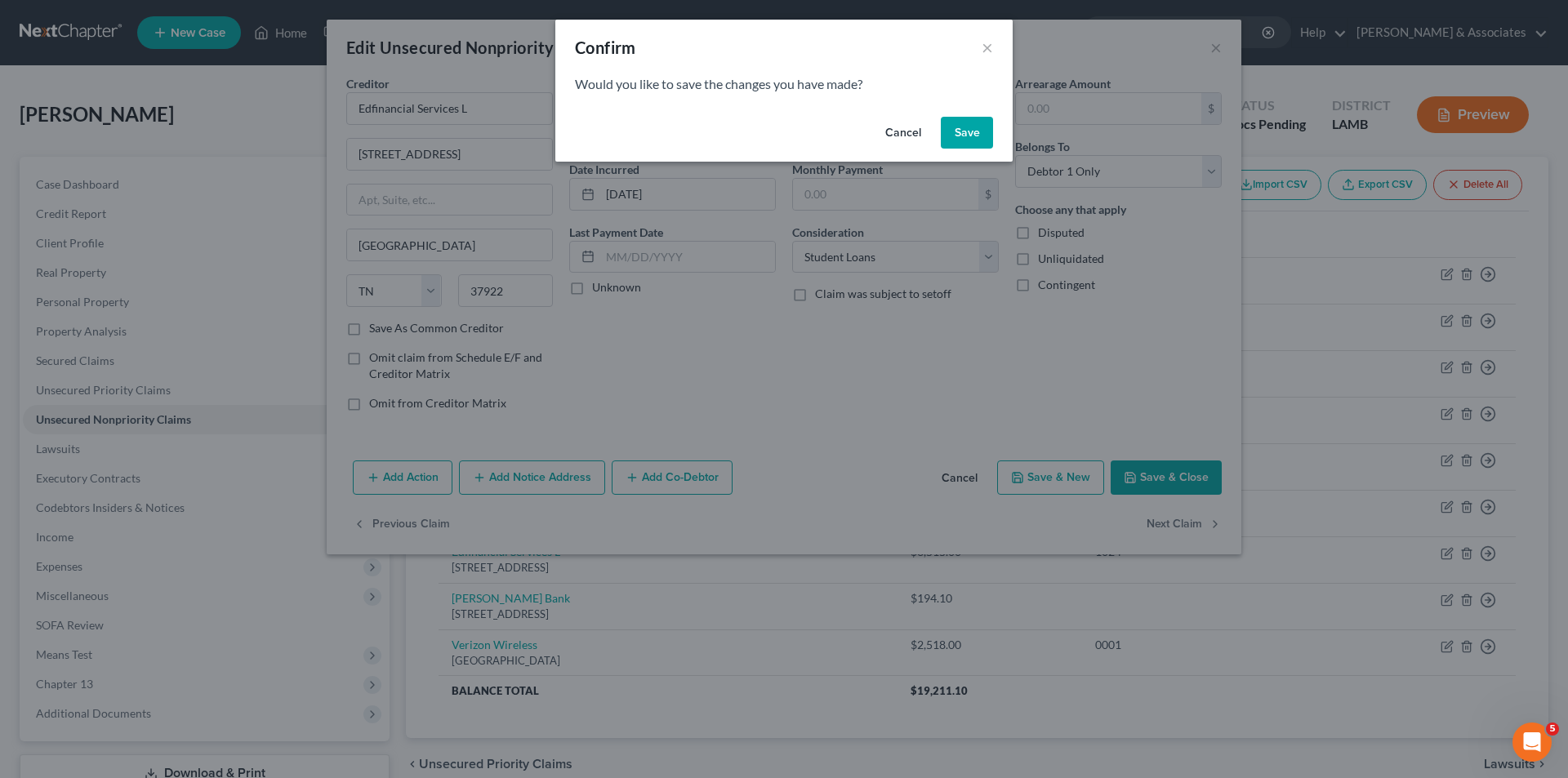
click at [951, 129] on button "Save" at bounding box center [967, 132] width 52 height 33
select select "25"
select select "4"
select select "0"
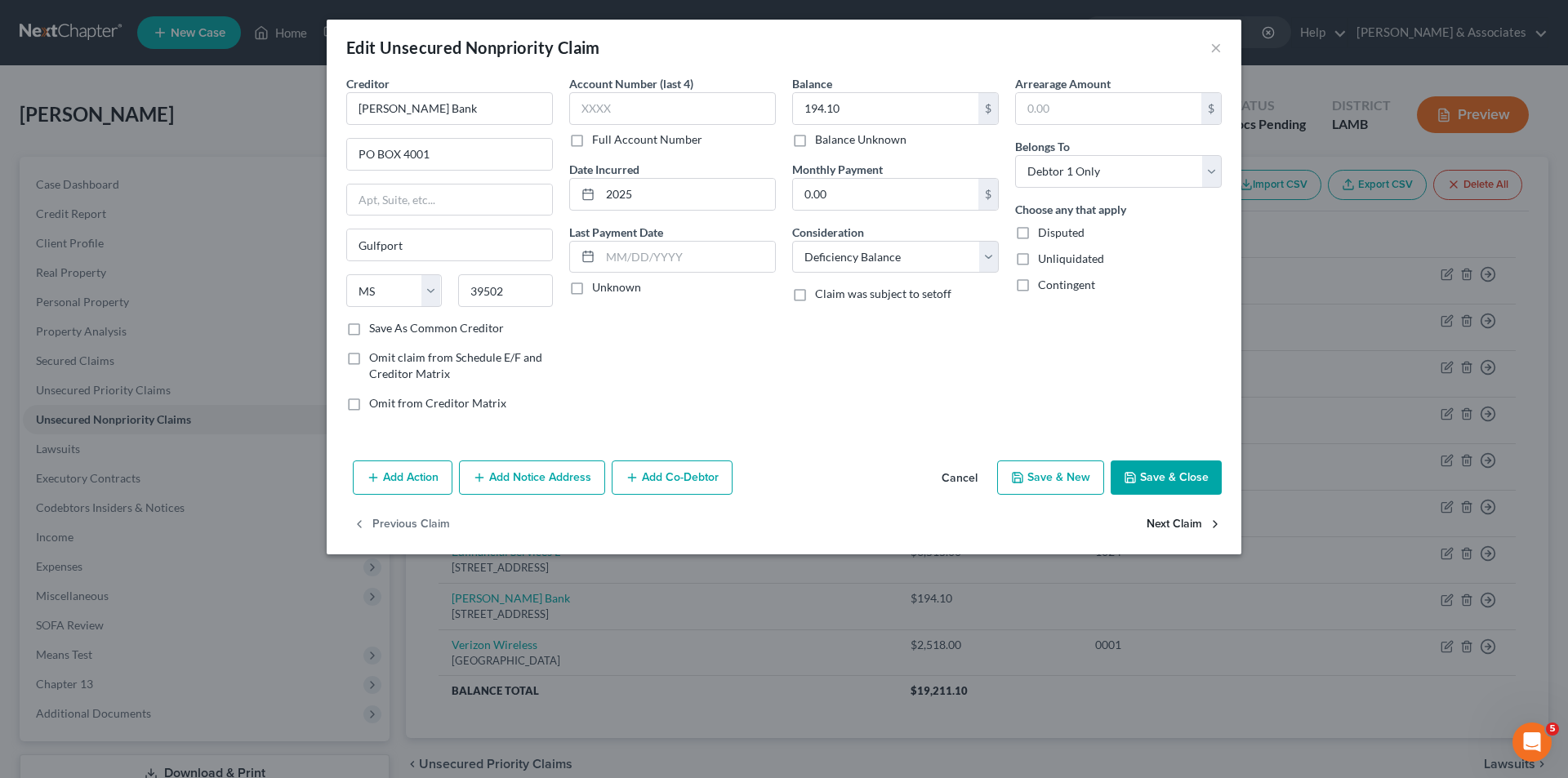
click at [1159, 530] on button "Next Claim" at bounding box center [1184, 525] width 76 height 34
select select "45"
select select "0"
click at [904, 256] on select "Select Cable / Satellite Services Collection Agency Credit Card Debt Debt Couns…" at bounding box center [896, 256] width 207 height 33
select select "4"
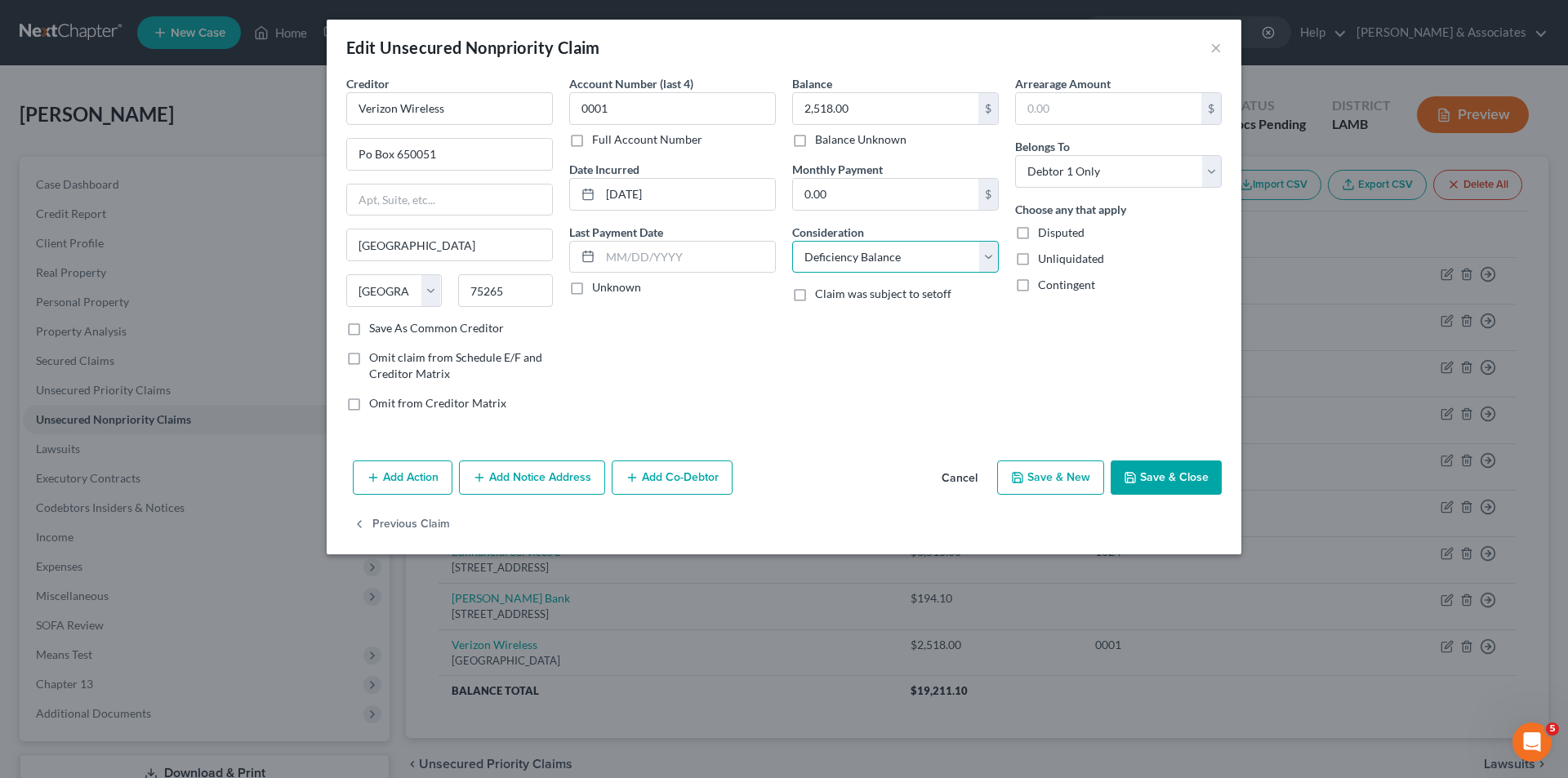
click at [792, 240] on select "Select Cable / Satellite Services Collection Agency Credit Card Debt Debt Couns…" at bounding box center [896, 256] width 207 height 33
click at [1179, 486] on button "Save & Close" at bounding box center [1165, 477] width 111 height 34
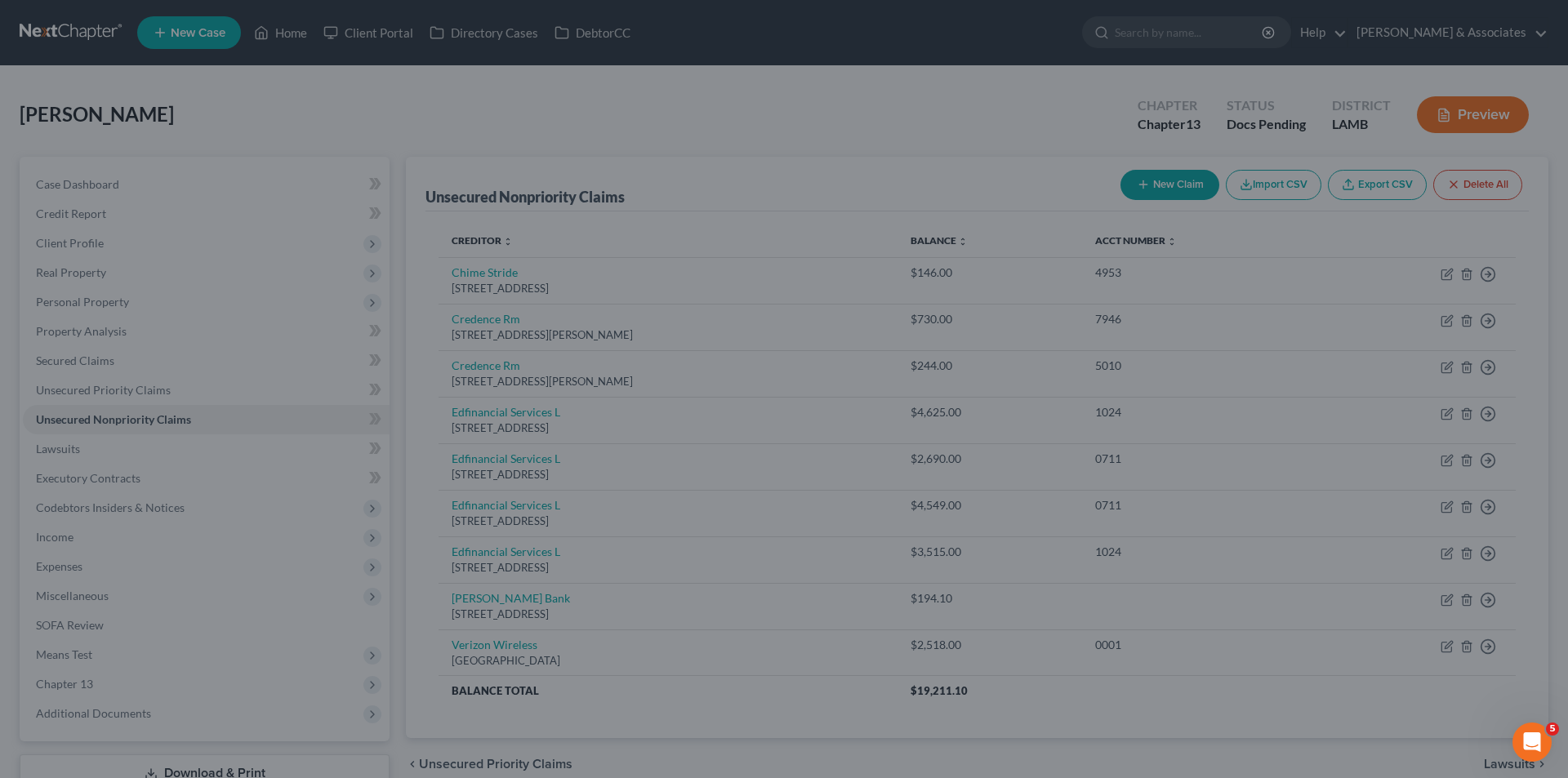
type input "0"
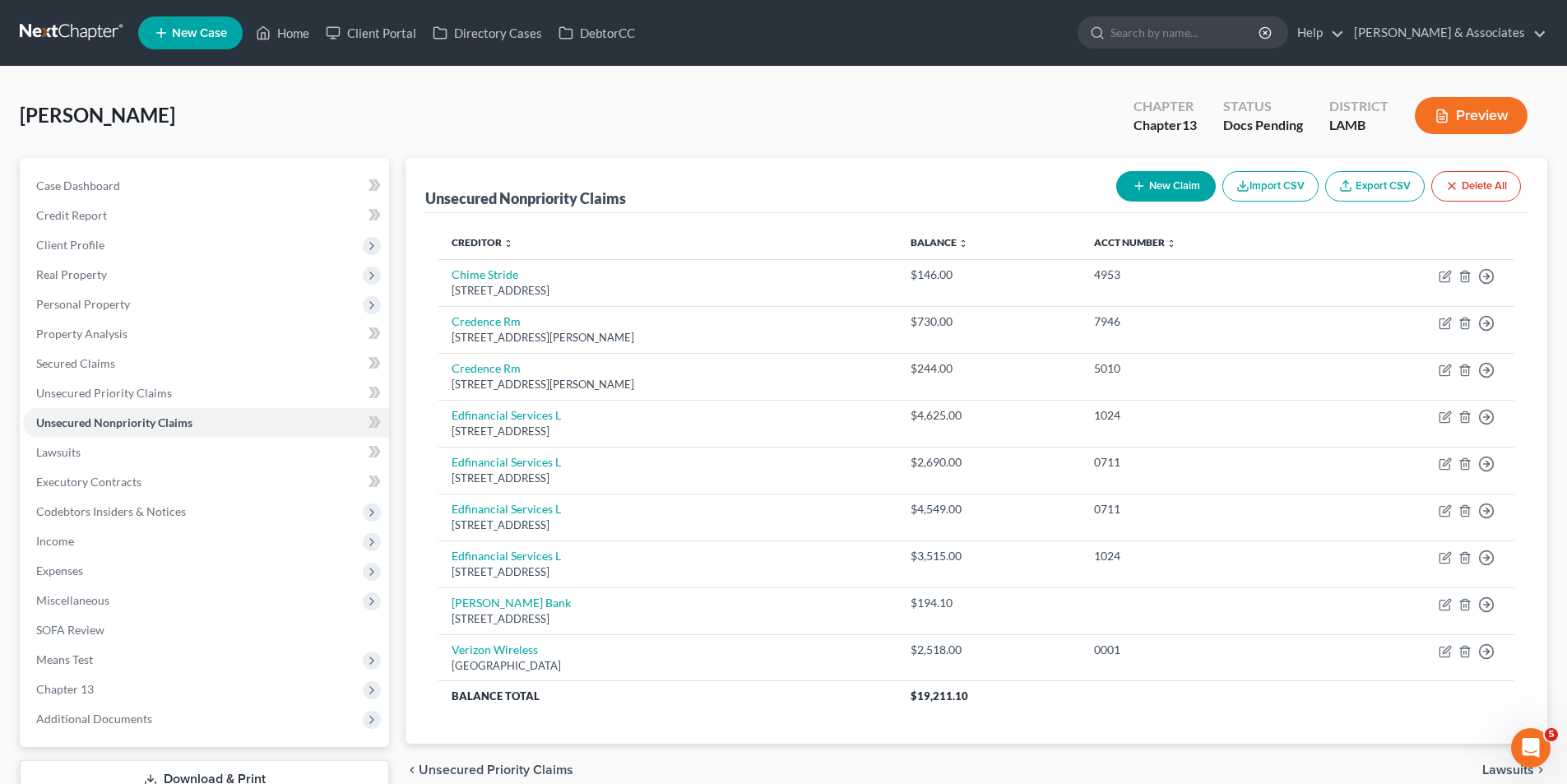
click at [1165, 179] on button "New Claim" at bounding box center [1166, 186] width 100 height 30
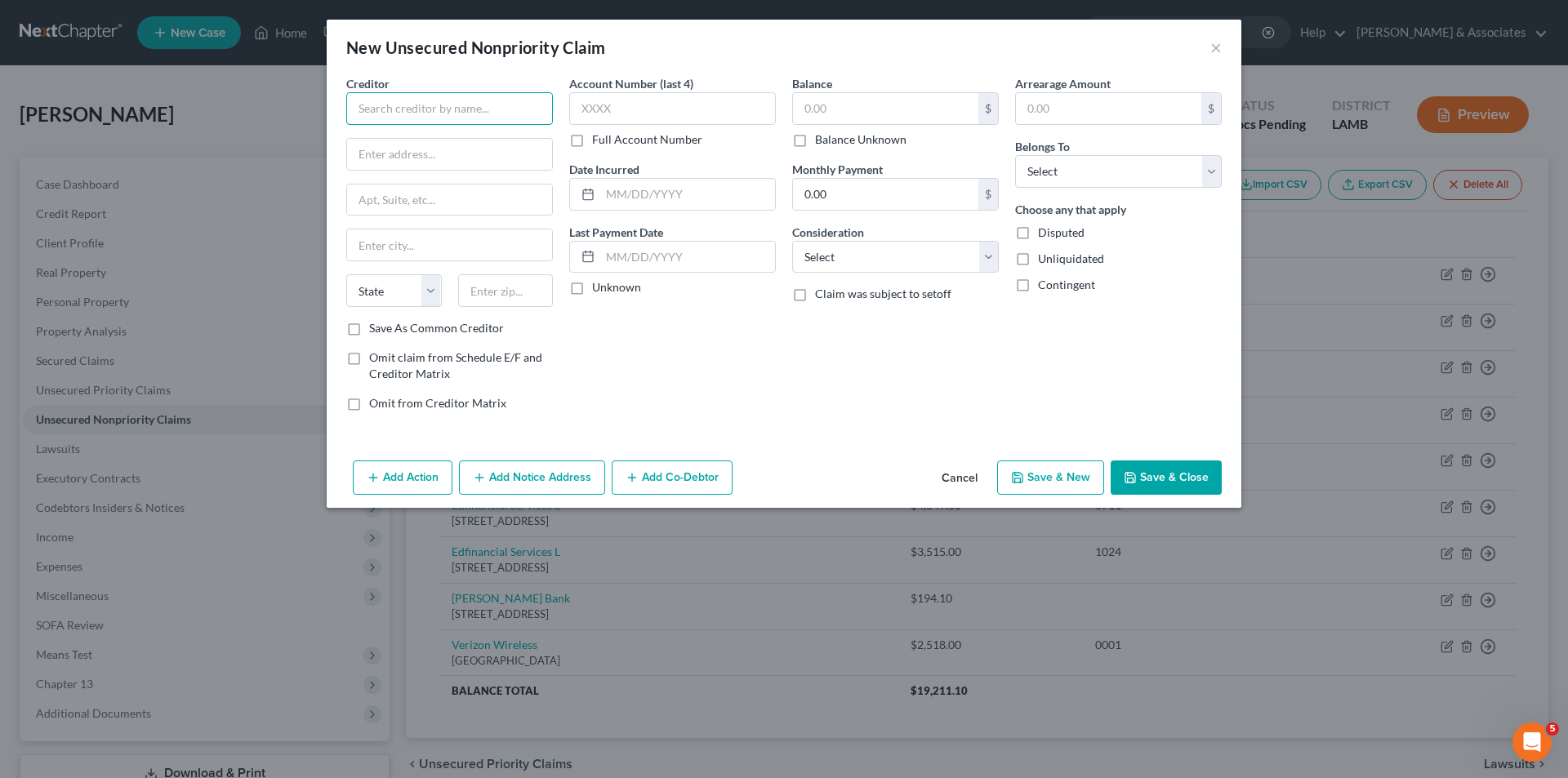
click at [488, 115] on input "text" at bounding box center [449, 108] width 207 height 33
type input "Bancorp Bank"
click at [694, 114] on input "text" at bounding box center [672, 108] width 207 height 33
type input "6453"
click at [903, 260] on select "Select Cable / Satellite Services Collection Agency Credit Card Debt Debt Couns…" at bounding box center [896, 256] width 207 height 33
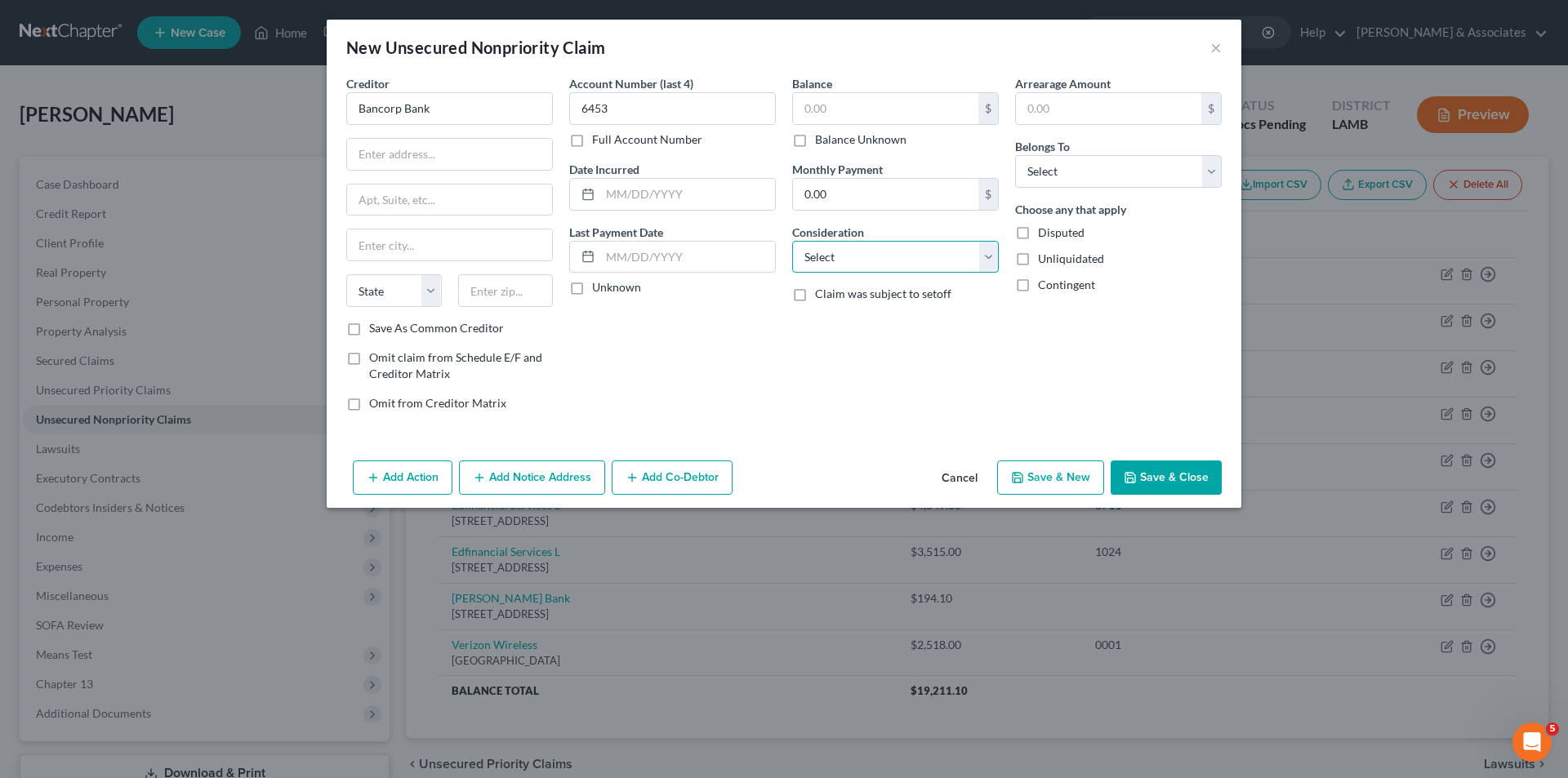
select select "2"
click at [792, 240] on select "Select Cable / Satellite Services Collection Agency Credit Card Debt Debt Couns…" at bounding box center [896, 256] width 207 height 33
click at [1021, 331] on div "Arrearage Amount $ Belongs To * Select Debtor 1 Only Debtor 2 Only Debtor 1 And…" at bounding box center [1118, 250] width 223 height 349
click at [1075, 179] on select "Select Debtor 1 Only Debtor 2 Only Debtor 1 And Debtor 2 Only At Least One Of T…" at bounding box center [1119, 171] width 207 height 33
select select "0"
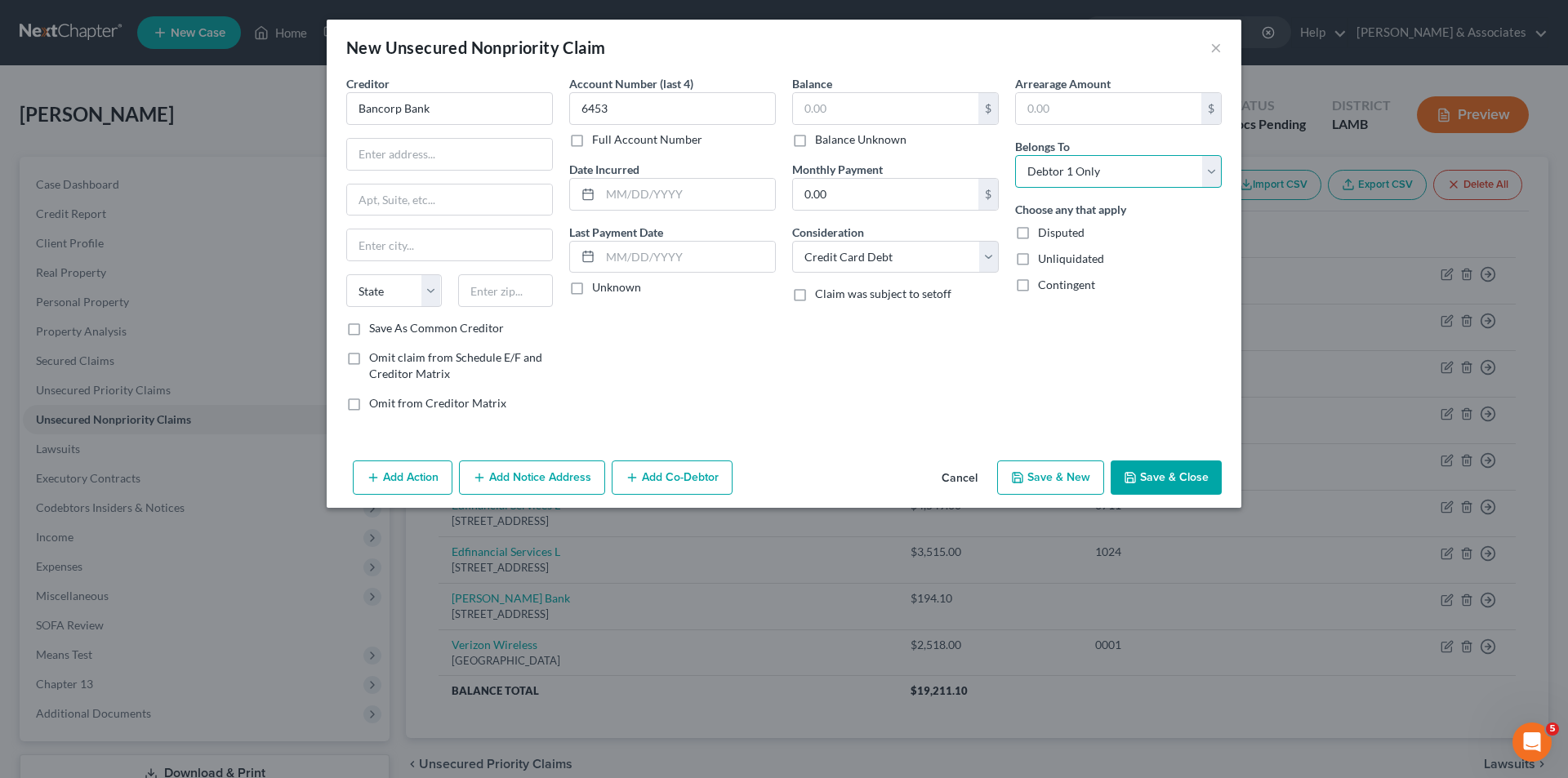
click at [1015, 155] on select "Select Debtor 1 Only Debtor 2 Only Debtor 1 And Debtor 2 Only At Least One Of T…" at bounding box center [1119, 171] width 207 height 33
click at [792, 365] on div "Balance $ Balance Unknown Balance Undetermined $ Balance Unknown Monthly Paymen…" at bounding box center [895, 250] width 223 height 349
click at [756, 408] on div "Account Number (last 4) 6453 Full Account Number Date Incurred Last Payment Dat…" at bounding box center [672, 250] width 223 height 349
click at [735, 224] on div "Last Payment Date Unknown" at bounding box center [672, 260] width 207 height 73
click at [737, 201] on input "text" at bounding box center [687, 194] width 174 height 31
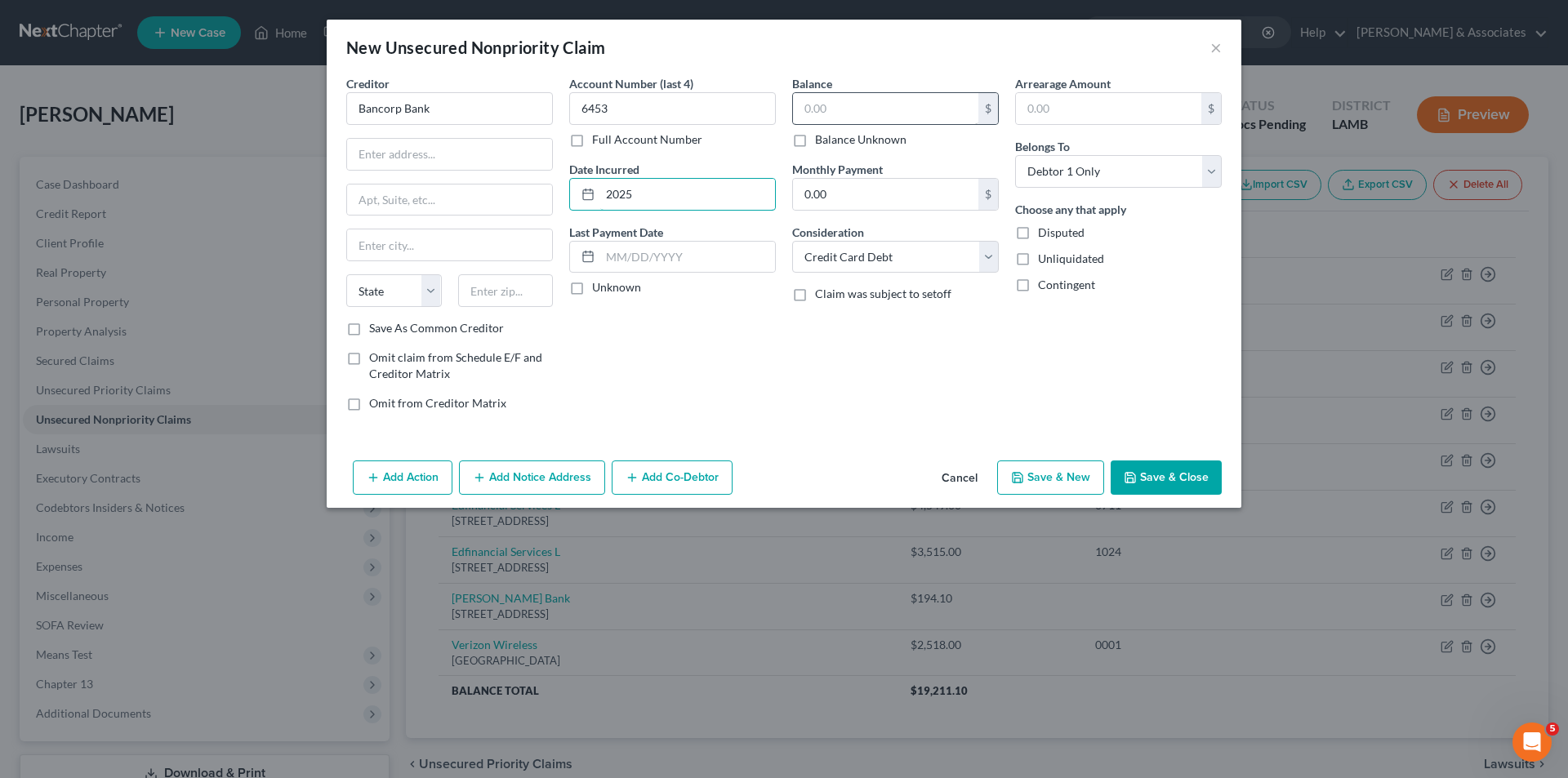
type input "2025"
click at [901, 109] on input "text" at bounding box center [885, 108] width 186 height 31
type input "153.00"
click at [1156, 470] on button "Save & Close" at bounding box center [1165, 477] width 111 height 34
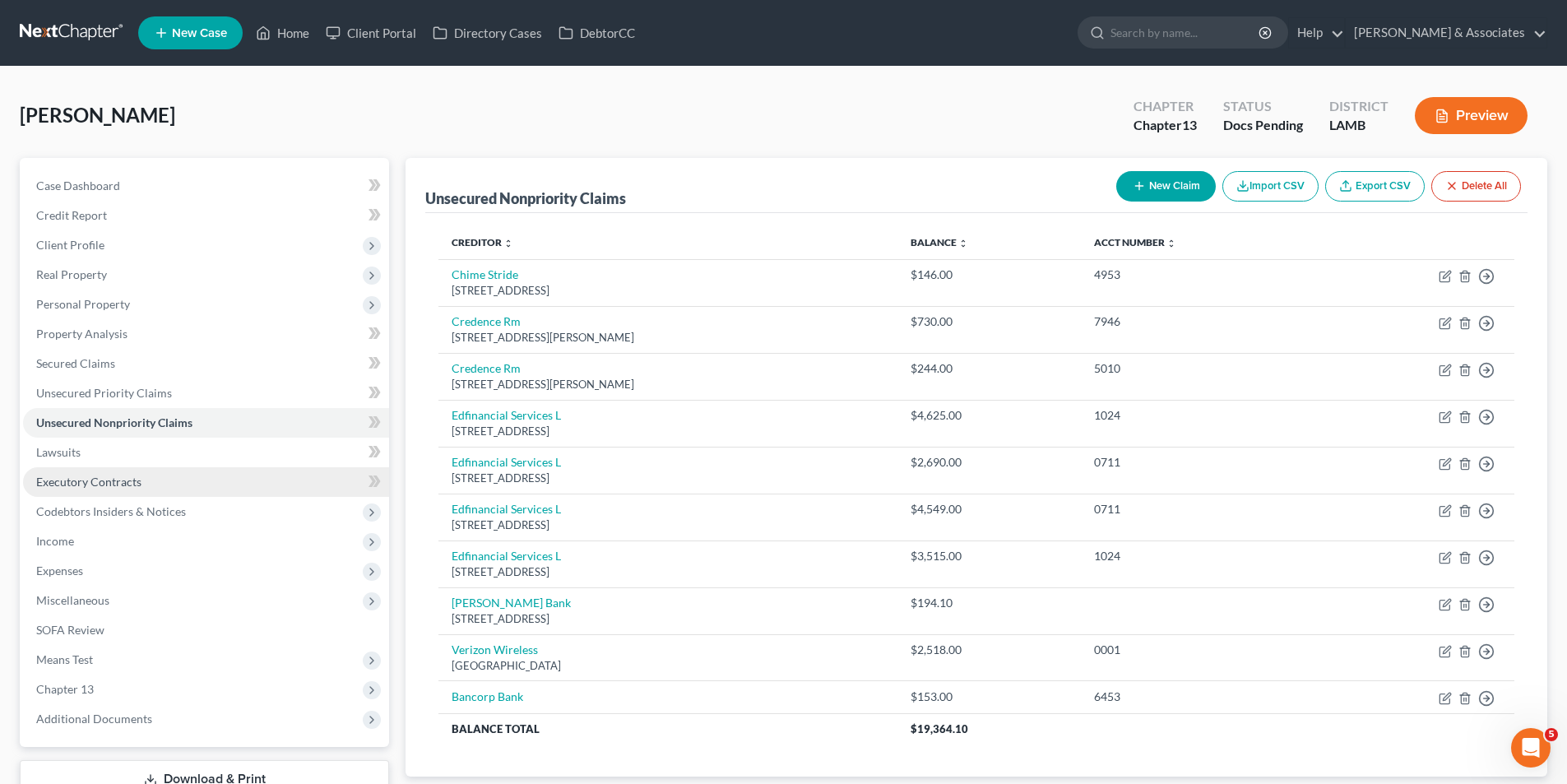
click at [115, 482] on span "Executory Contracts" at bounding box center [89, 481] width 105 height 14
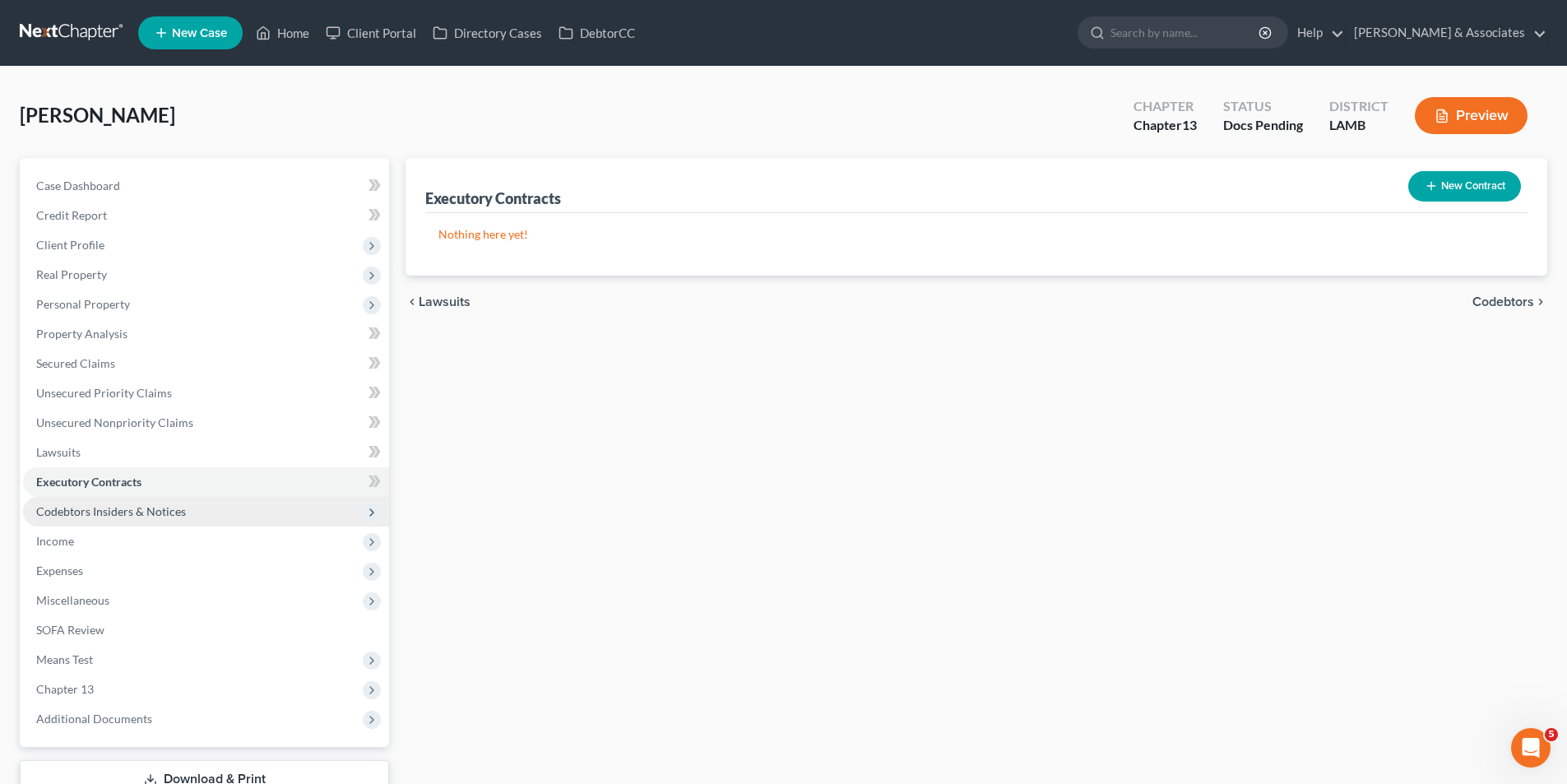
click at [157, 508] on span "Codebtors Insiders & Notices" at bounding box center [111, 511] width 149 height 14
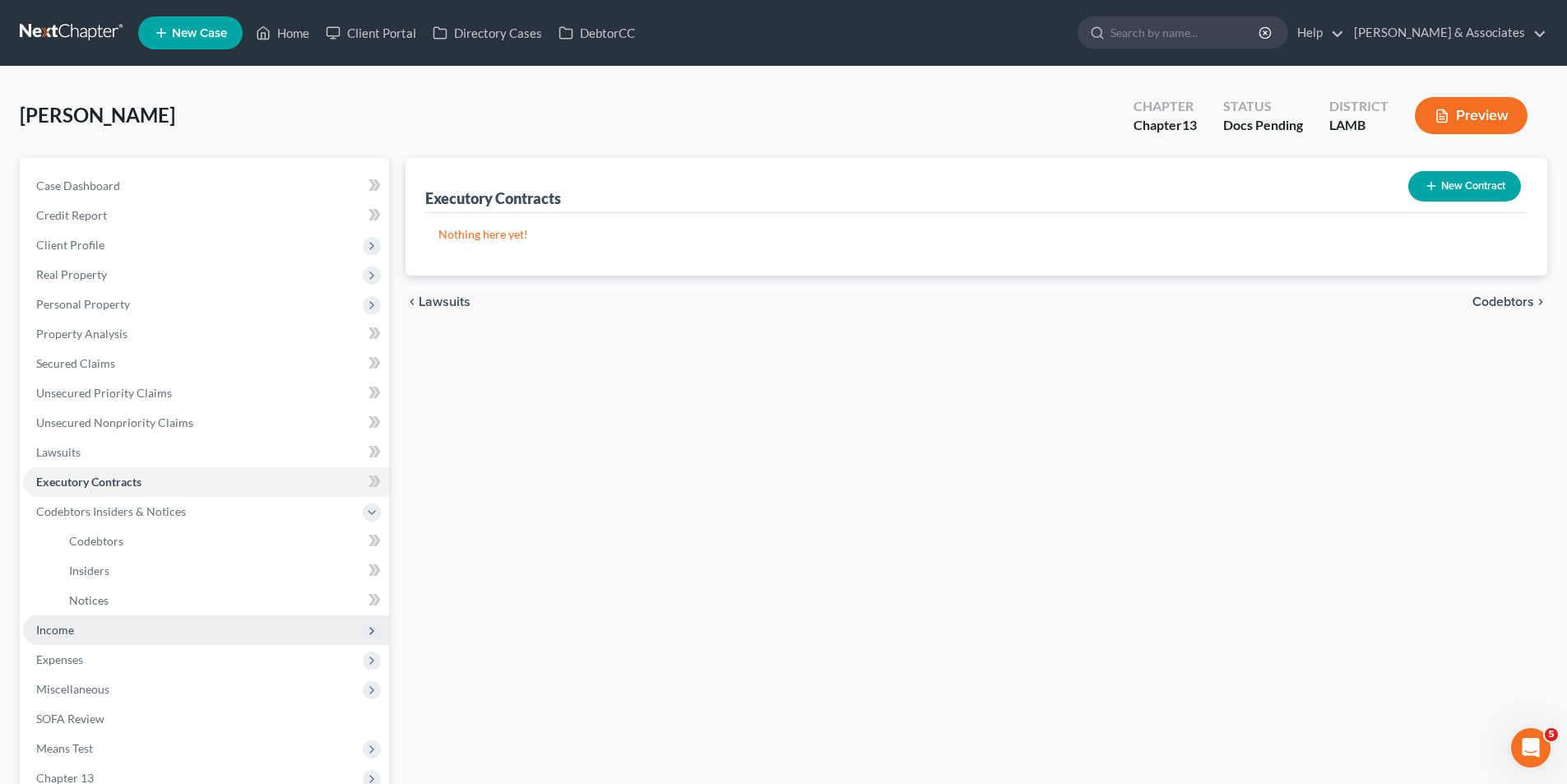
click at [83, 635] on span "Income" at bounding box center [207, 630] width 366 height 30
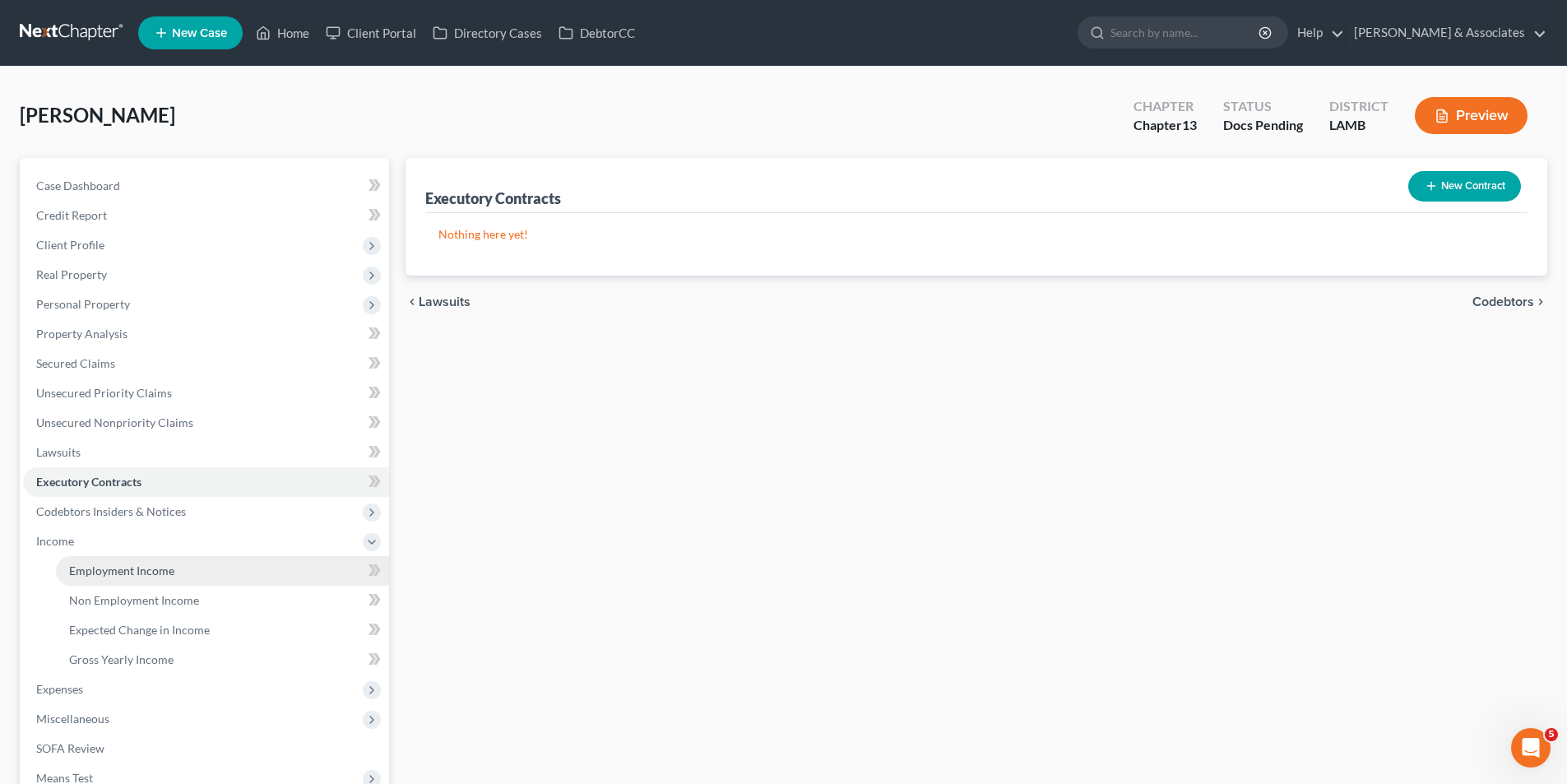
click at [132, 561] on link "Employment Income" at bounding box center [223, 571] width 334 height 30
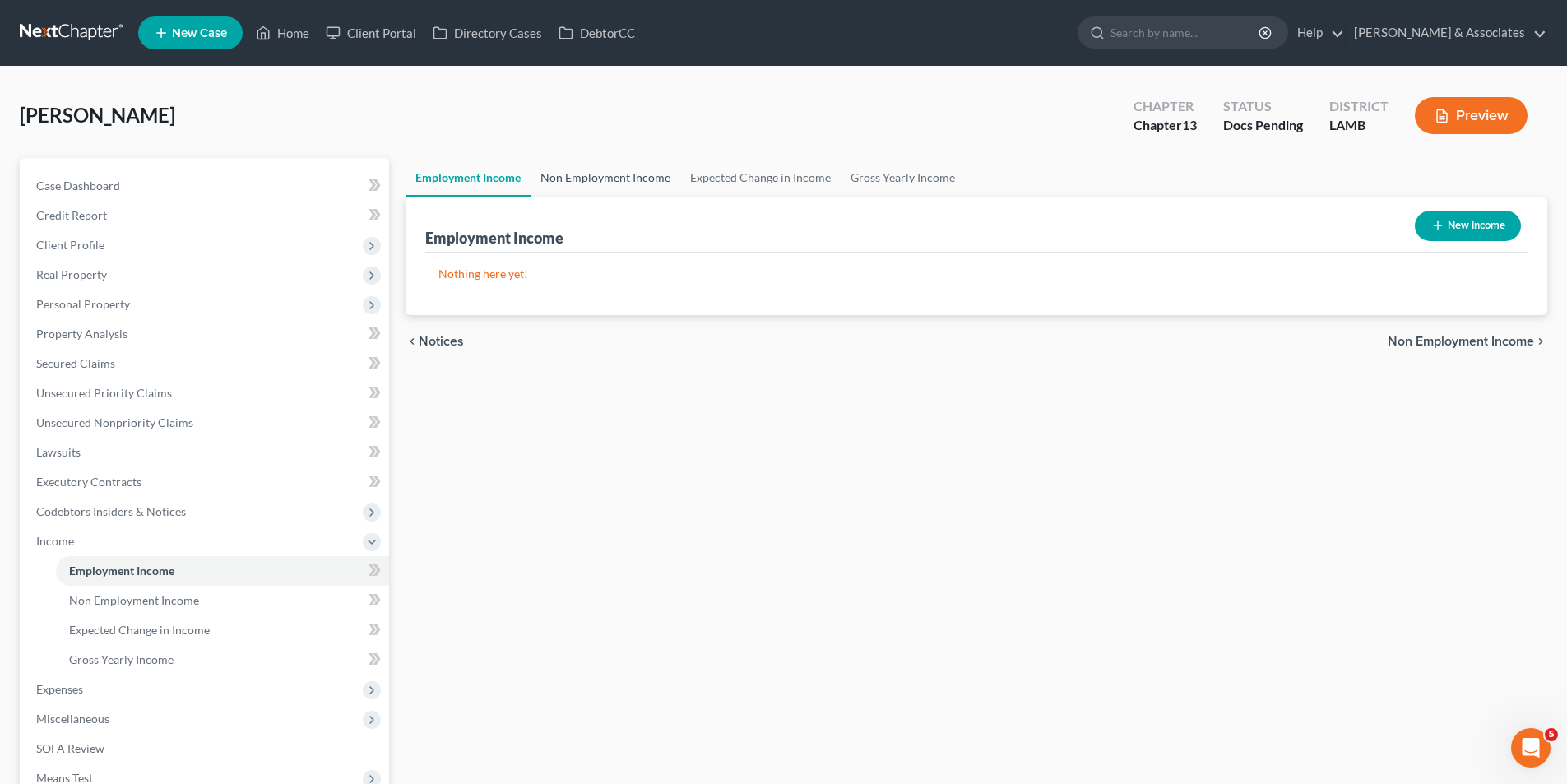
click at [626, 168] on link "Non Employment Income" at bounding box center [605, 177] width 149 height 39
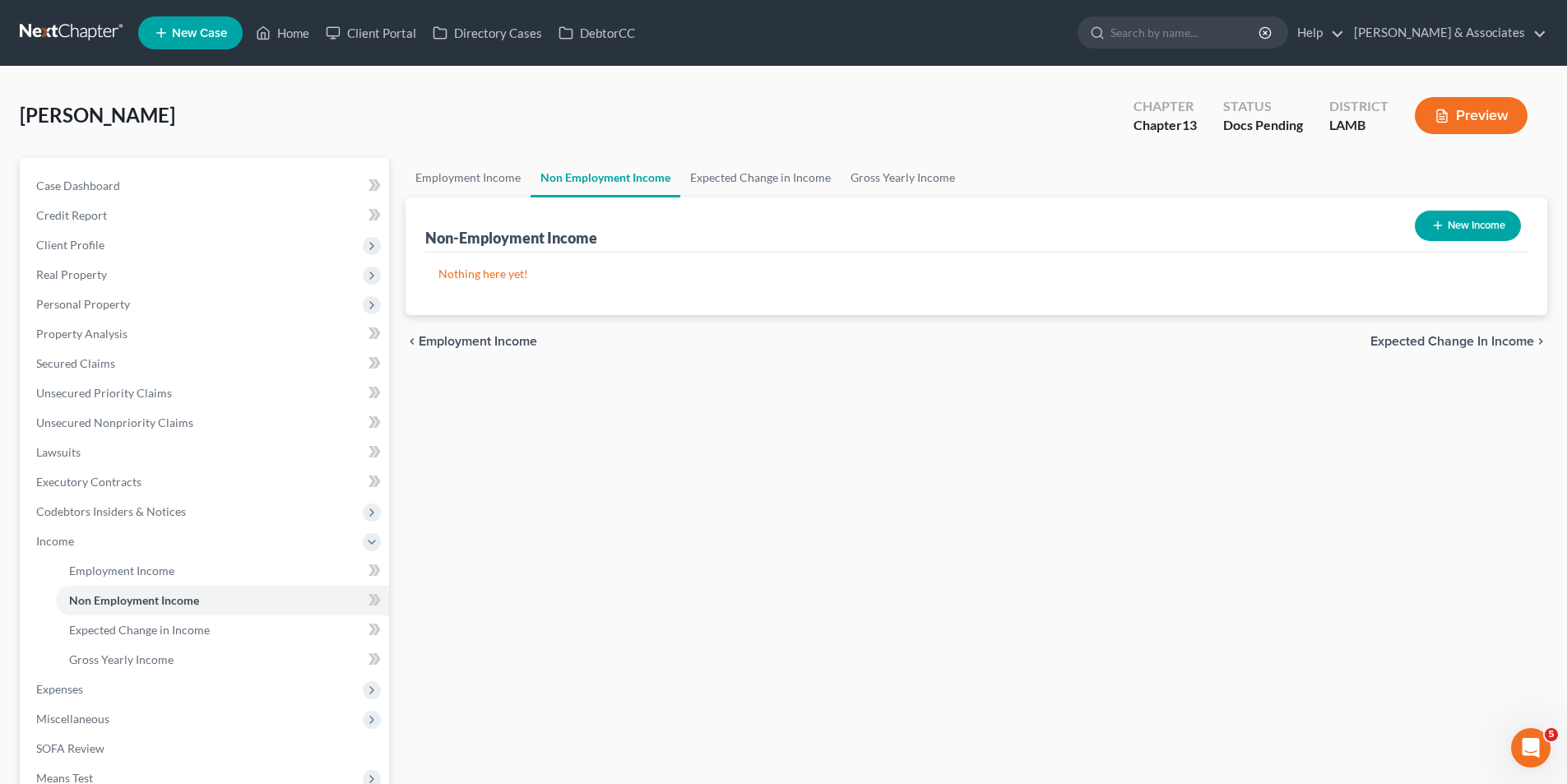
click at [1475, 241] on div "New Income" at bounding box center [1467, 225] width 119 height 43
click at [1476, 235] on button "New Income" at bounding box center [1467, 225] width 106 height 30
select select "0"
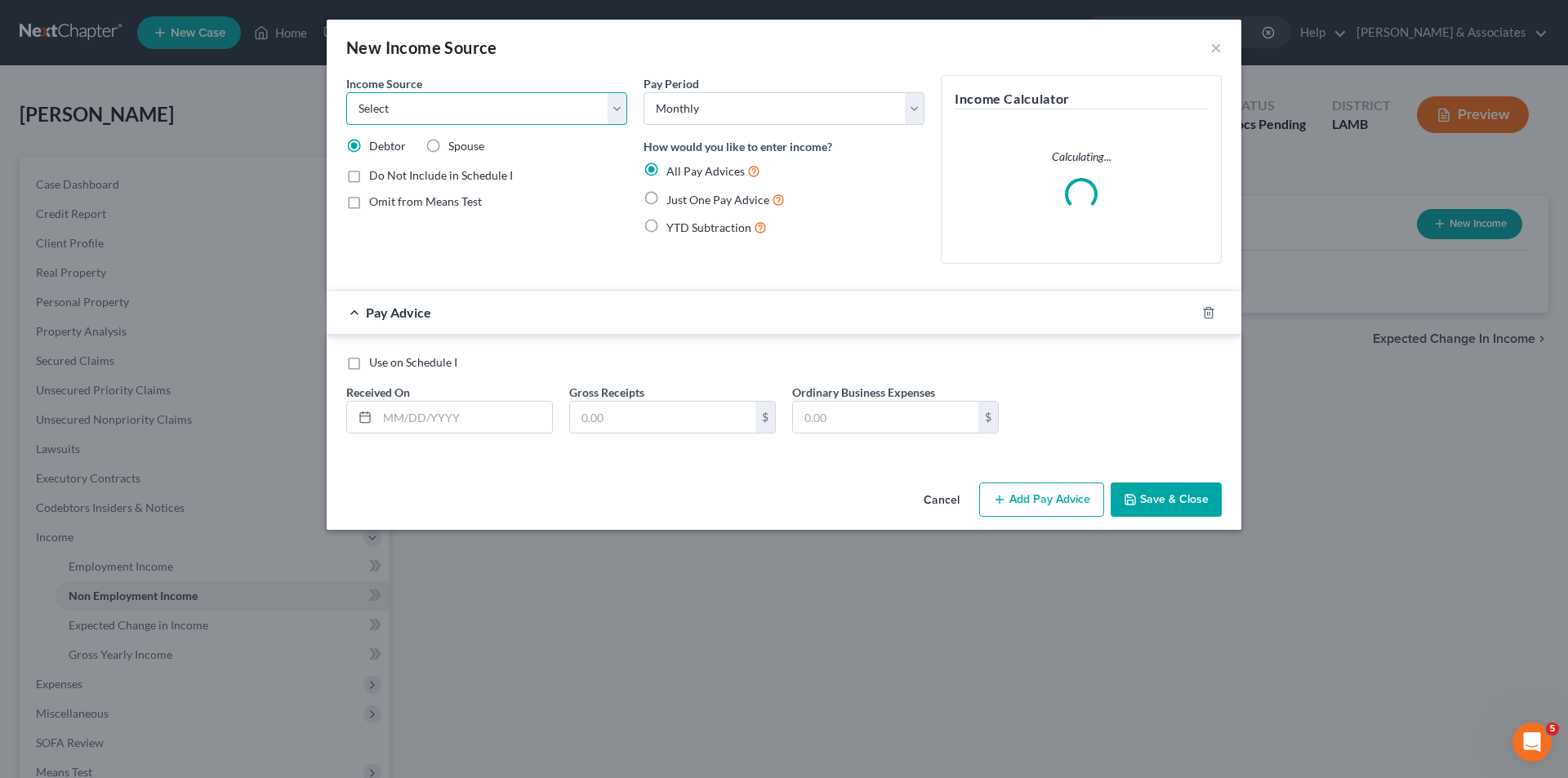
click at [364, 101] on select "Select Unemployment Disability (from employer) Pension Retirement Social Securi…" at bounding box center [486, 108] width 281 height 33
select select "13"
click at [346, 92] on select "Select Unemployment Disability (from employer) Pension Retirement Social Securi…" at bounding box center [486, 108] width 281 height 33
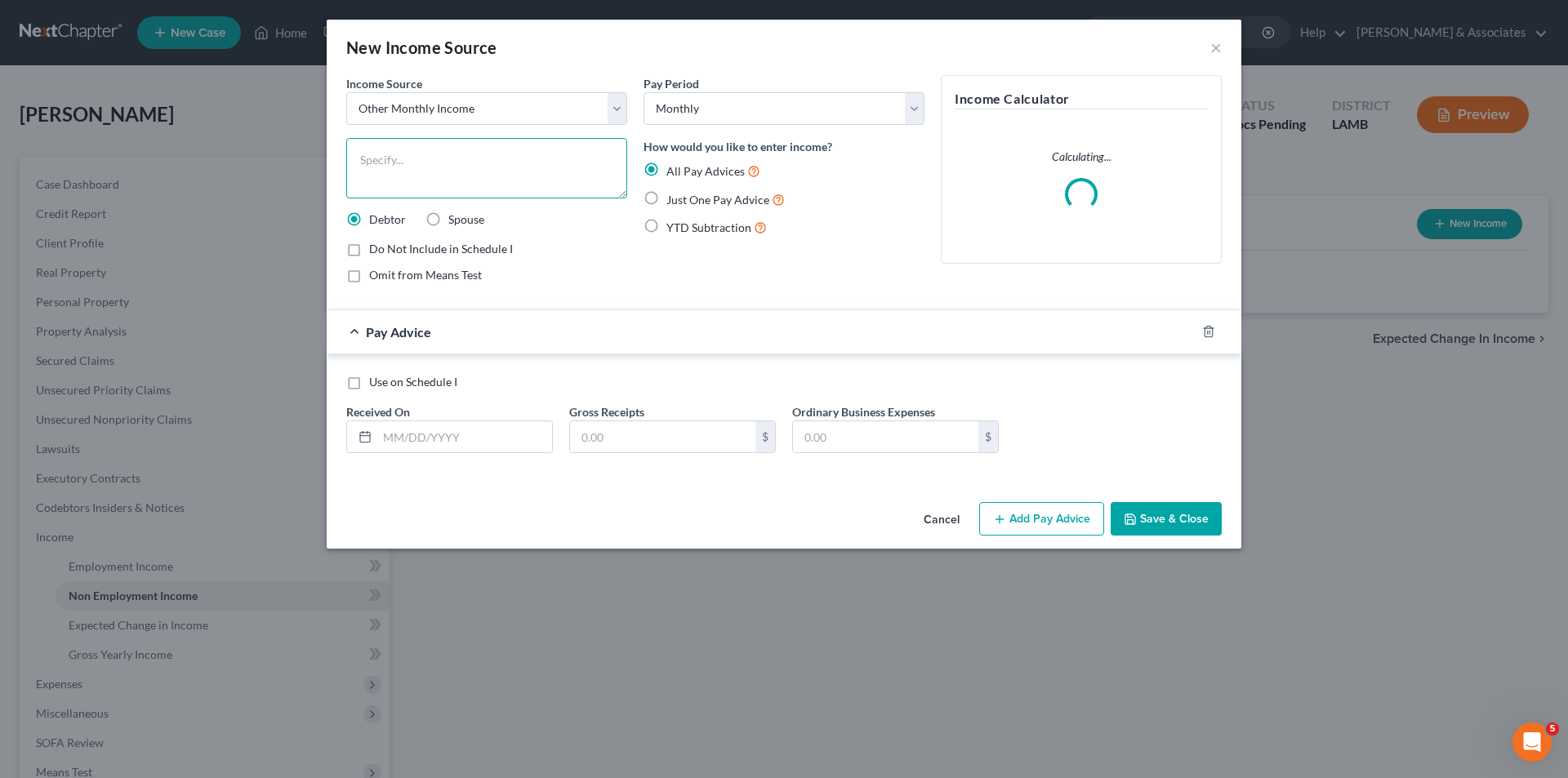
click at [418, 163] on textarea at bounding box center [486, 168] width 281 height 61
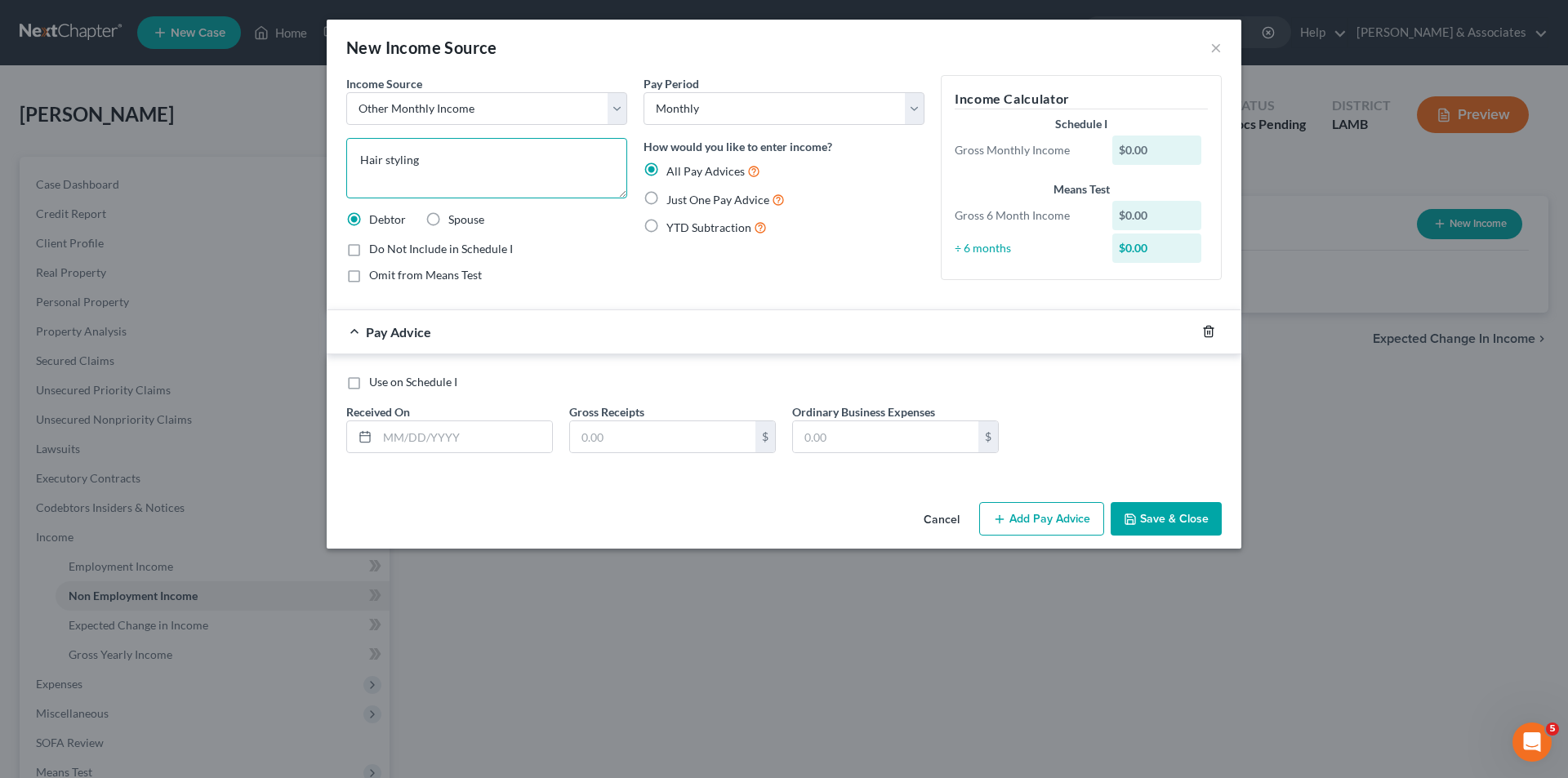
type textarea "Hair styling"
click at [1205, 325] on icon "button" at bounding box center [1208, 332] width 13 height 13
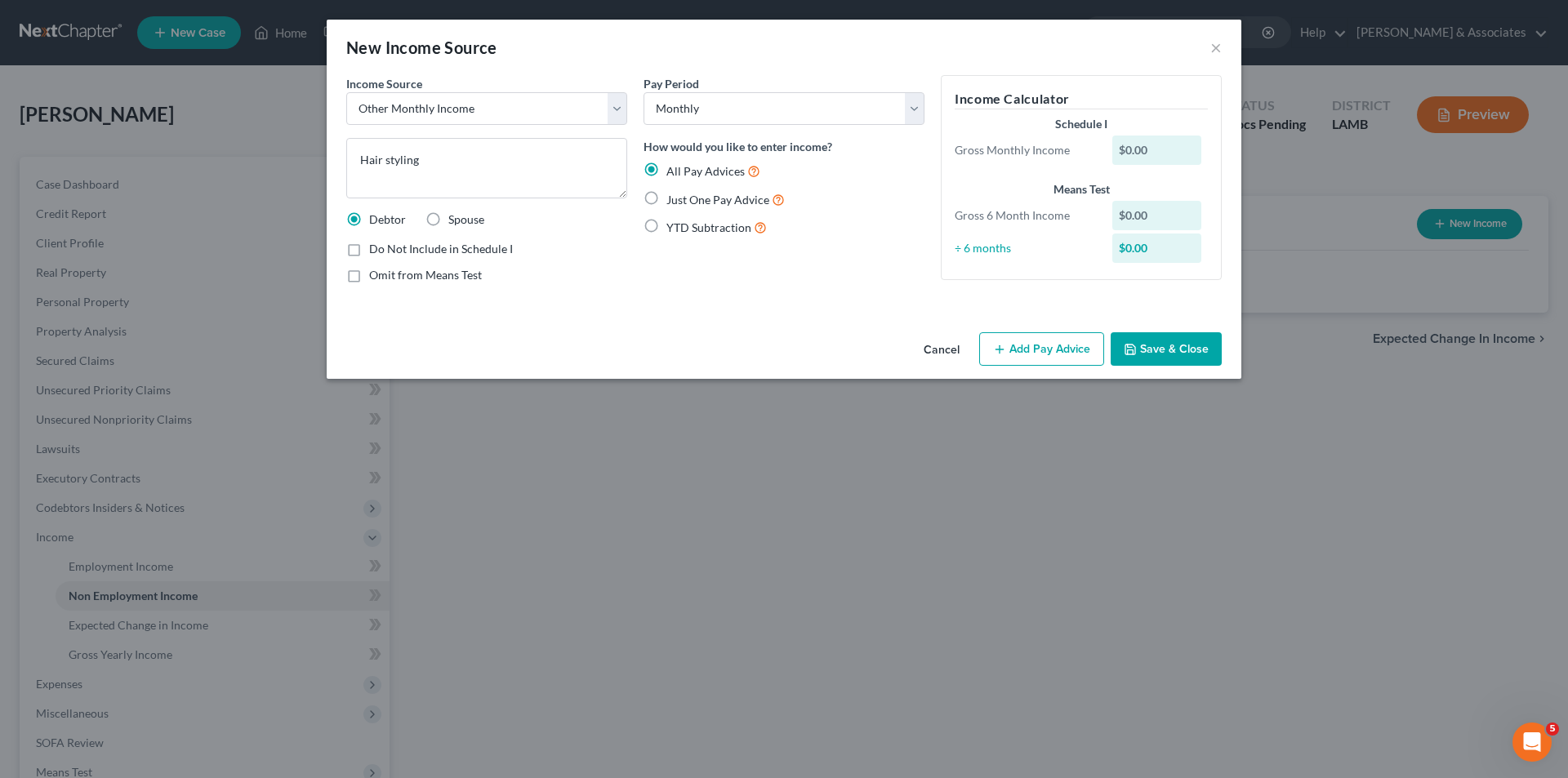
click at [1187, 346] on button "Save & Close" at bounding box center [1165, 348] width 111 height 34
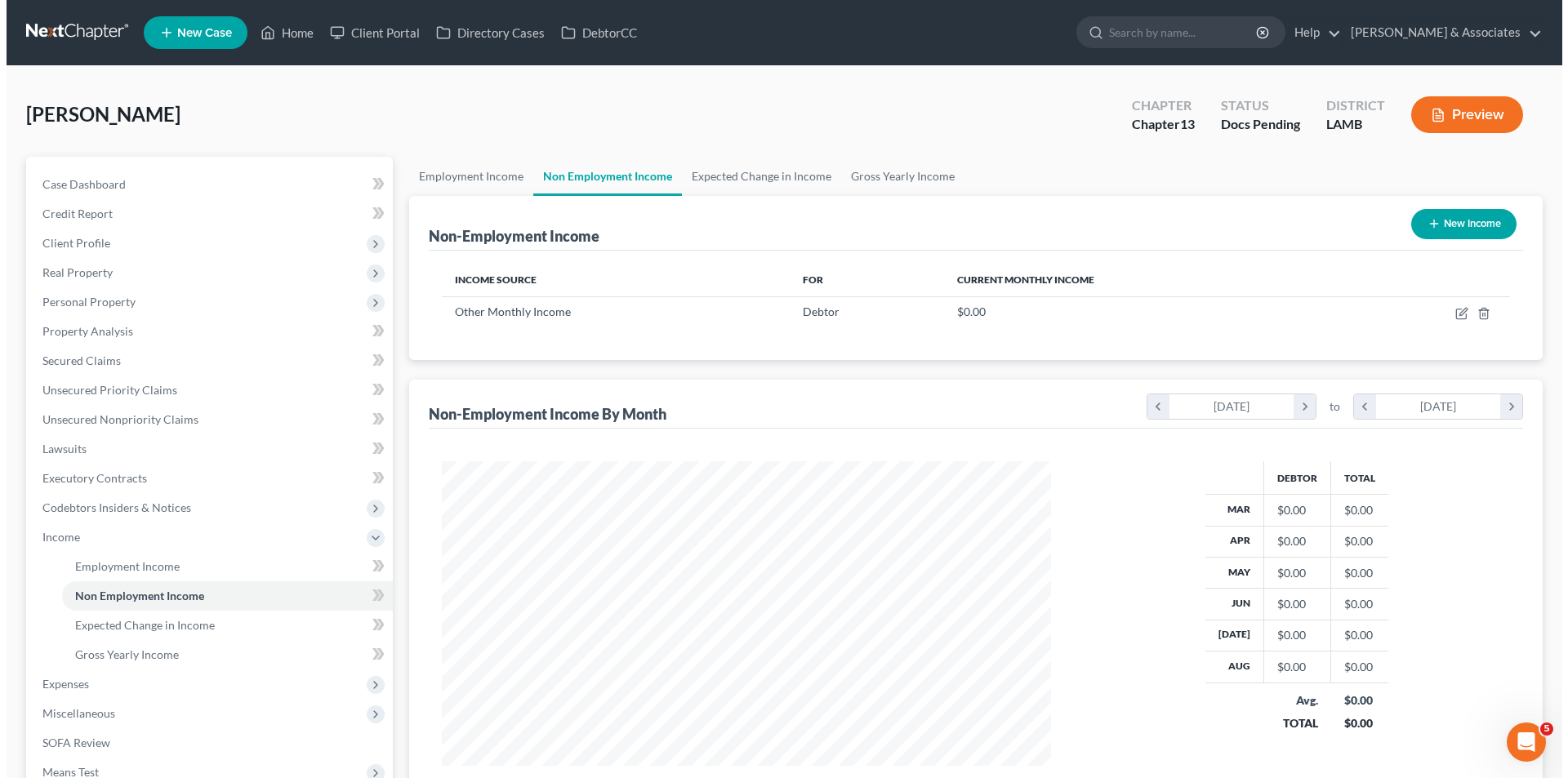
scroll to position [305, 641]
click at [1417, 226] on button "New Income" at bounding box center [1456, 224] width 105 height 30
select select "0"
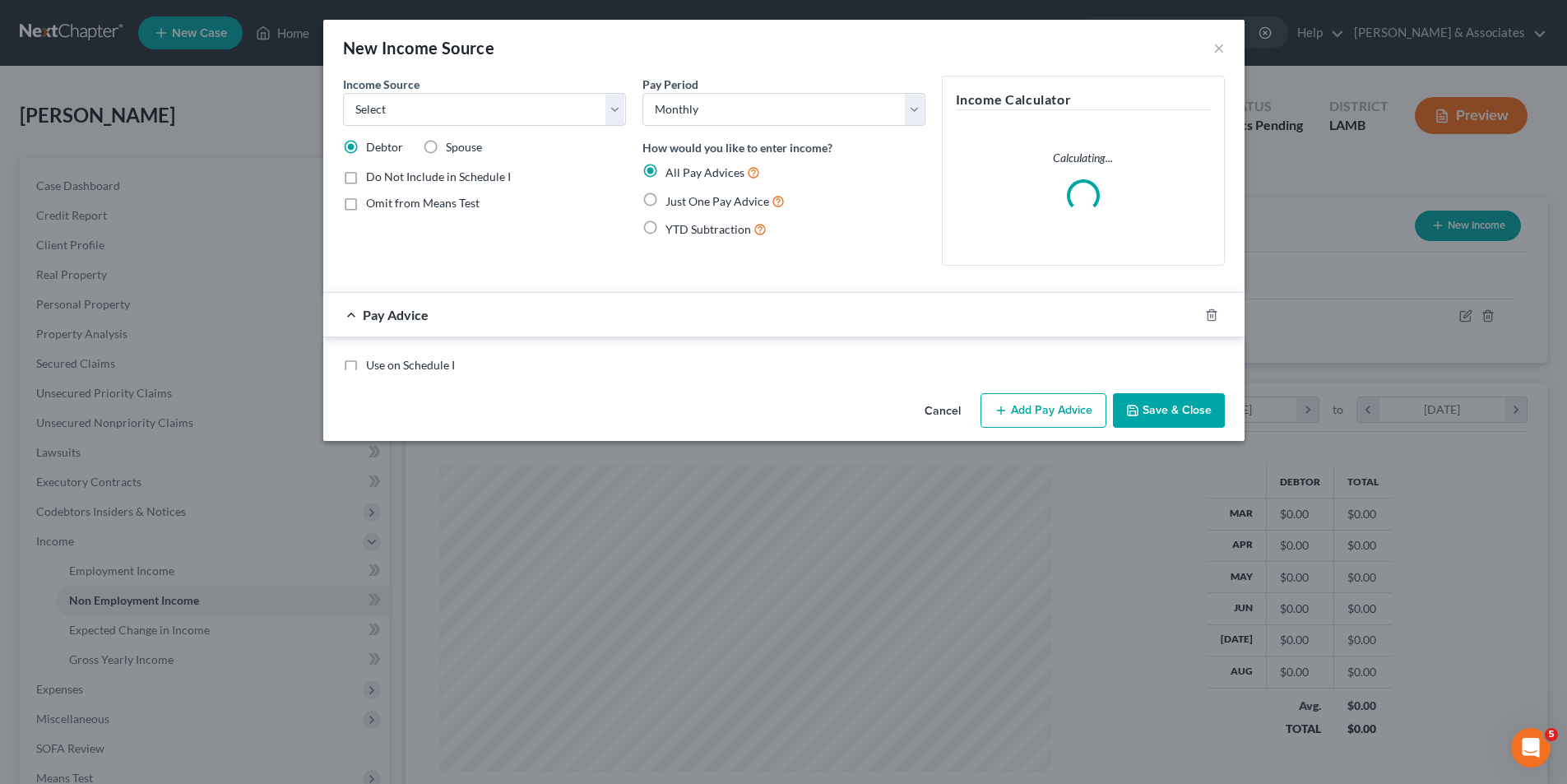
scroll to position [309, 653]
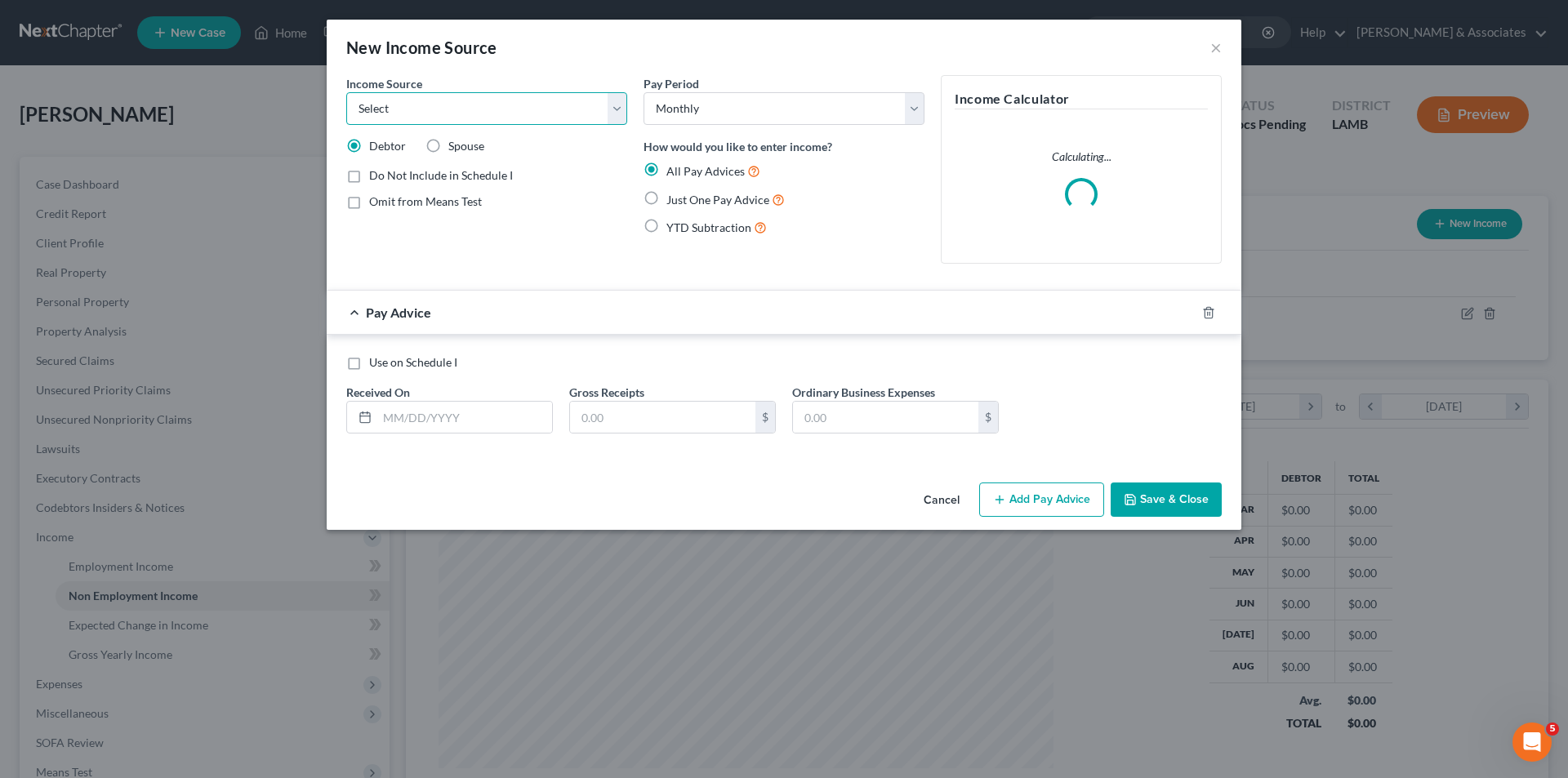
drag, startPoint x: 506, startPoint y: 102, endPoint x: 498, endPoint y: 116, distance: 16.1
click at [506, 102] on select "Select Unemployment Disability (from employer) Pension Retirement Social Securi…" at bounding box center [486, 108] width 281 height 33
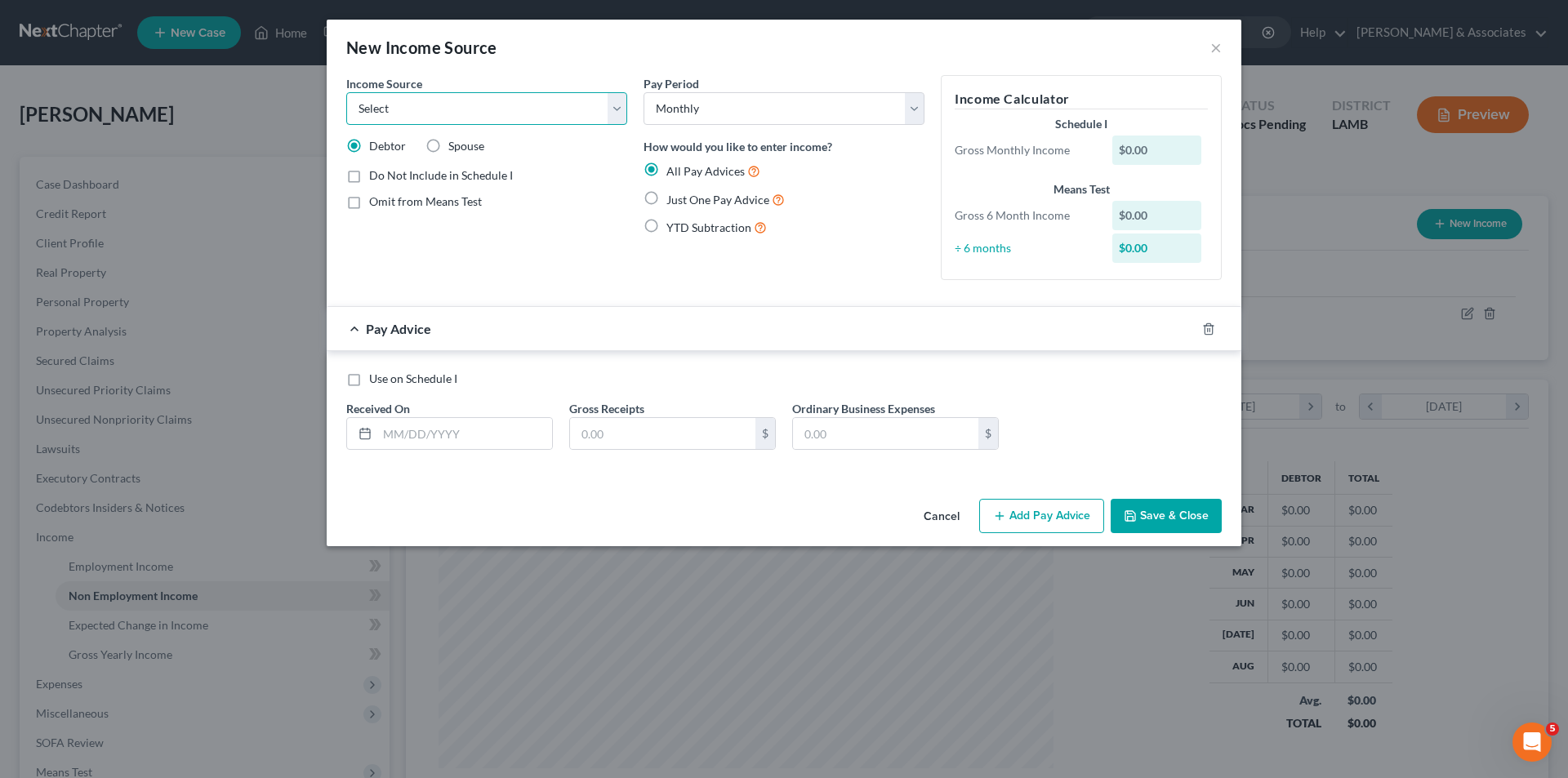
select select "4"
click at [346, 92] on select "Select Unemployment Disability (from employer) Pension Retirement Social Securi…" at bounding box center [486, 108] width 281 height 33
click at [1207, 331] on line "button" at bounding box center [1207, 330] width 0 height 4
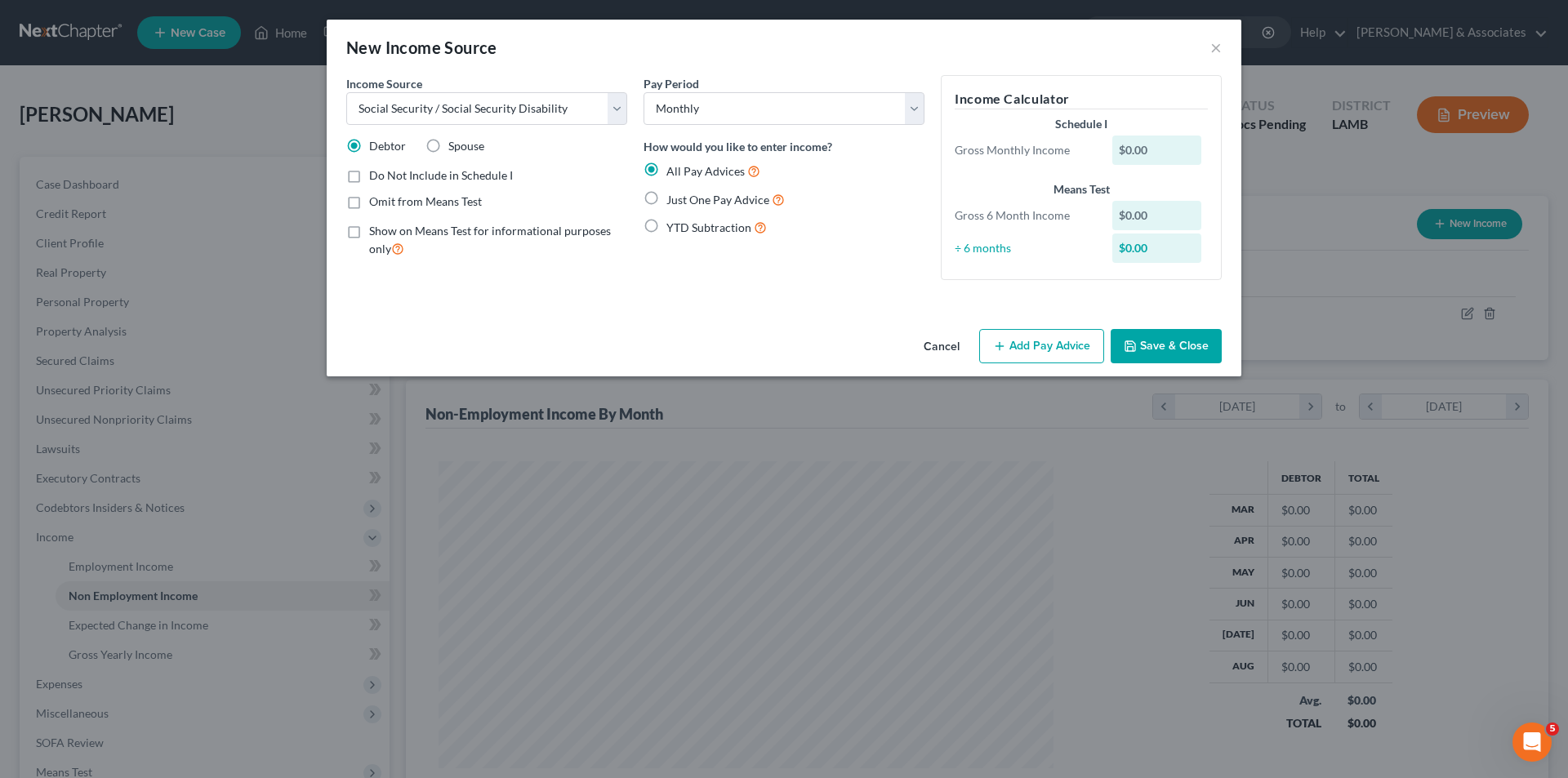
click at [699, 203] on span "Just One Pay Advice" at bounding box center [718, 199] width 103 height 14
click at [683, 200] on input "Just One Pay Advice" at bounding box center [678, 195] width 10 height 10
radio input "true"
click at [1006, 341] on icon "button" at bounding box center [999, 346] width 13 height 13
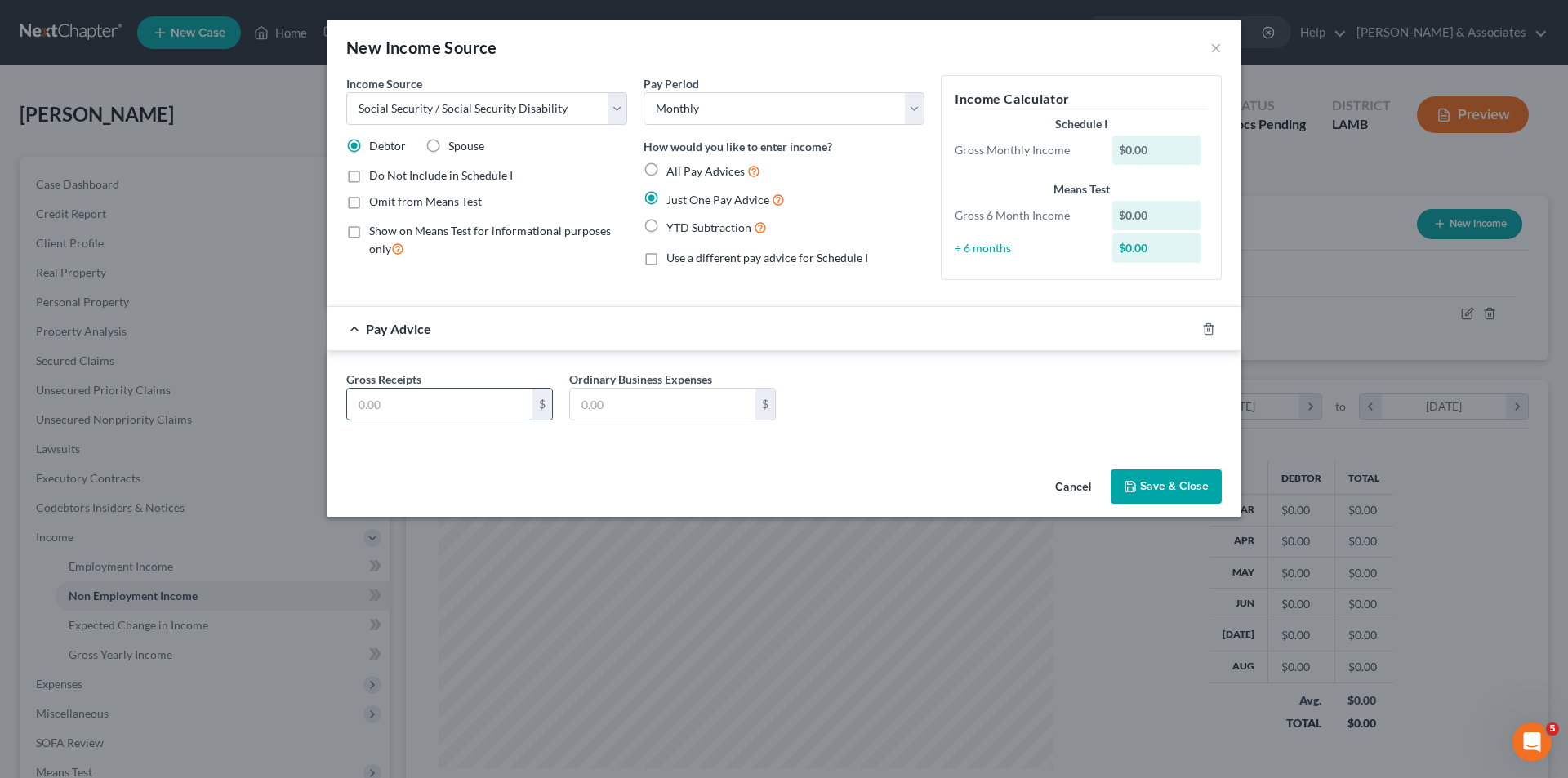
drag, startPoint x: 412, startPoint y: 415, endPoint x: 398, endPoint y: 389, distance: 29.5
click at [412, 415] on input "text" at bounding box center [439, 403] width 186 height 31
type input "194.00"
click at [458, 96] on select "Select Unemployment Disability (from employer) Pension Retirement Social Securi…" at bounding box center [486, 108] width 281 height 33
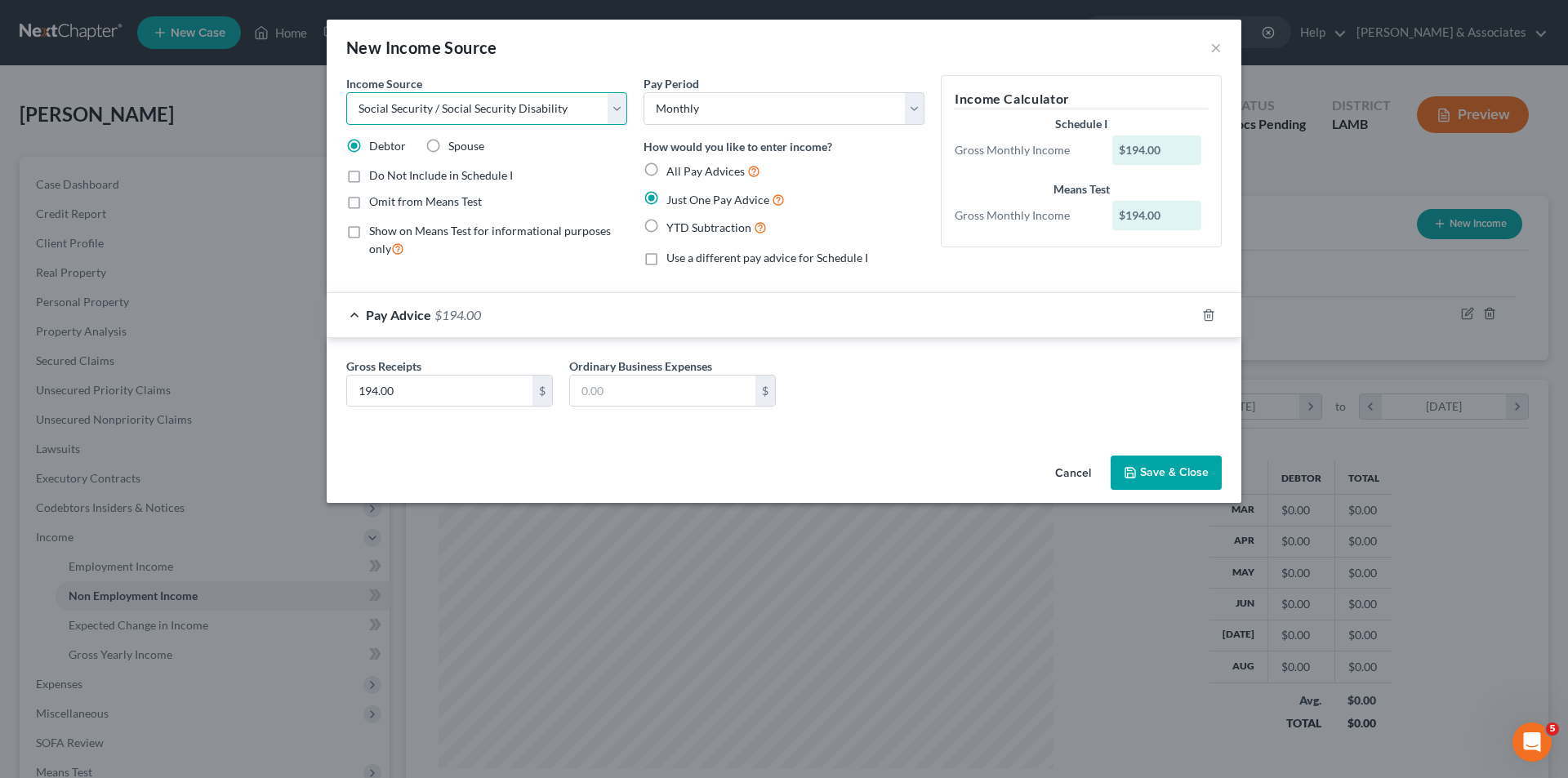
select select "13"
click at [346, 92] on select "Select Unemployment Disability (from employer) Pension Retirement Social Securi…" at bounding box center [486, 108] width 281 height 33
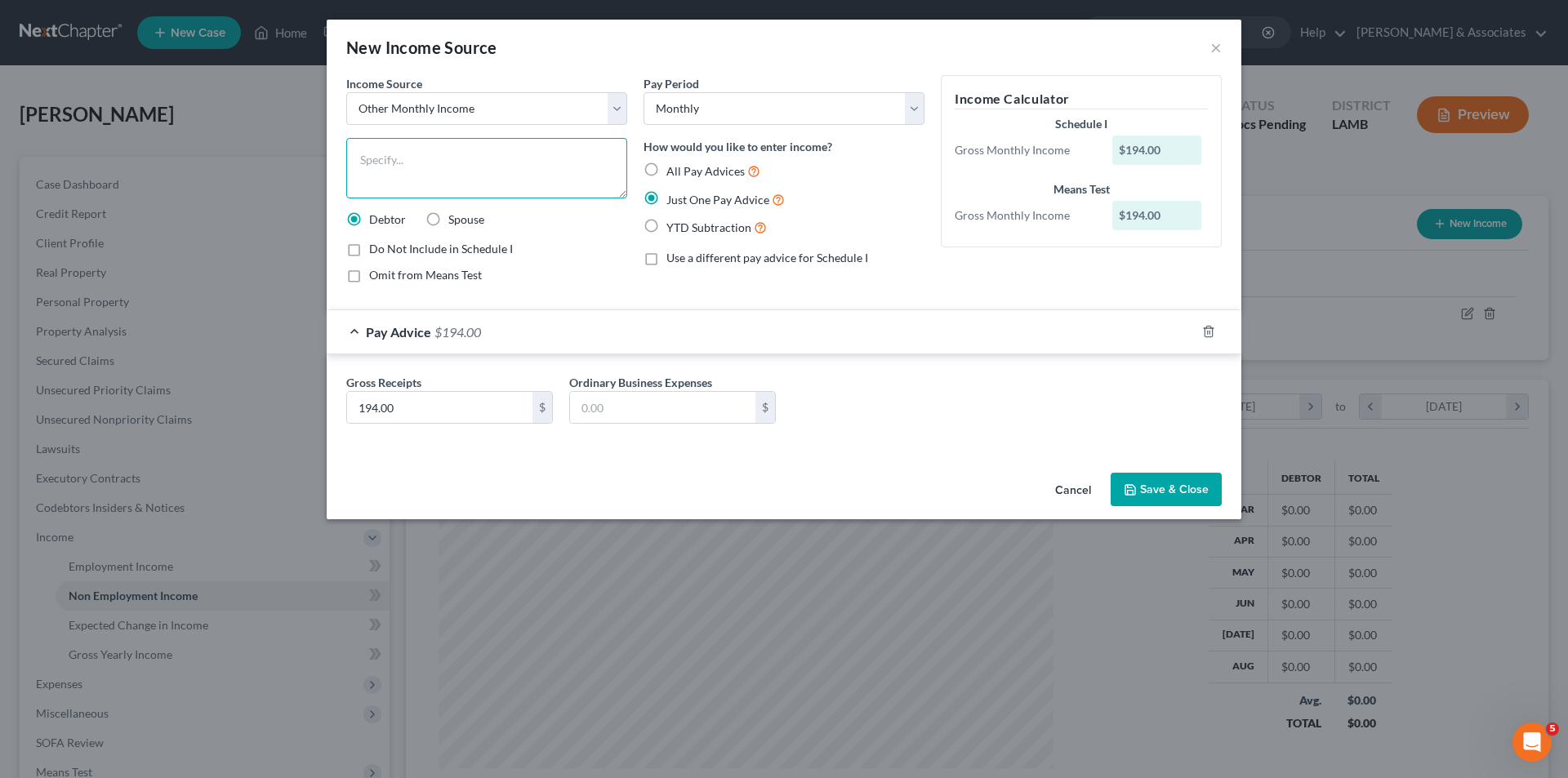
click at [492, 181] on textarea at bounding box center [486, 168] width 281 height 61
type textarea "Son's SSA"
click at [1145, 491] on button "Save & Close" at bounding box center [1165, 489] width 111 height 34
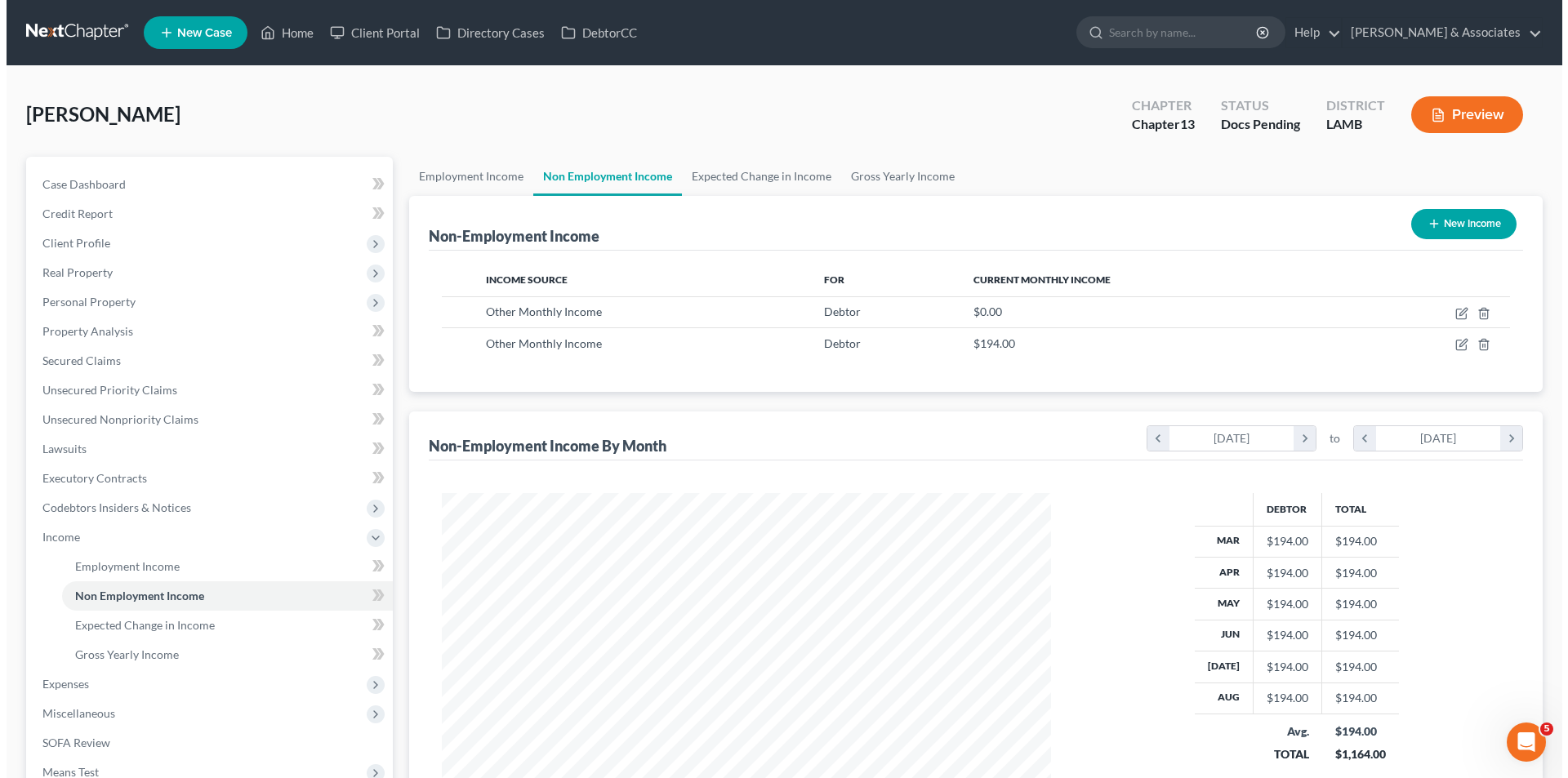
scroll to position [815734, 815824]
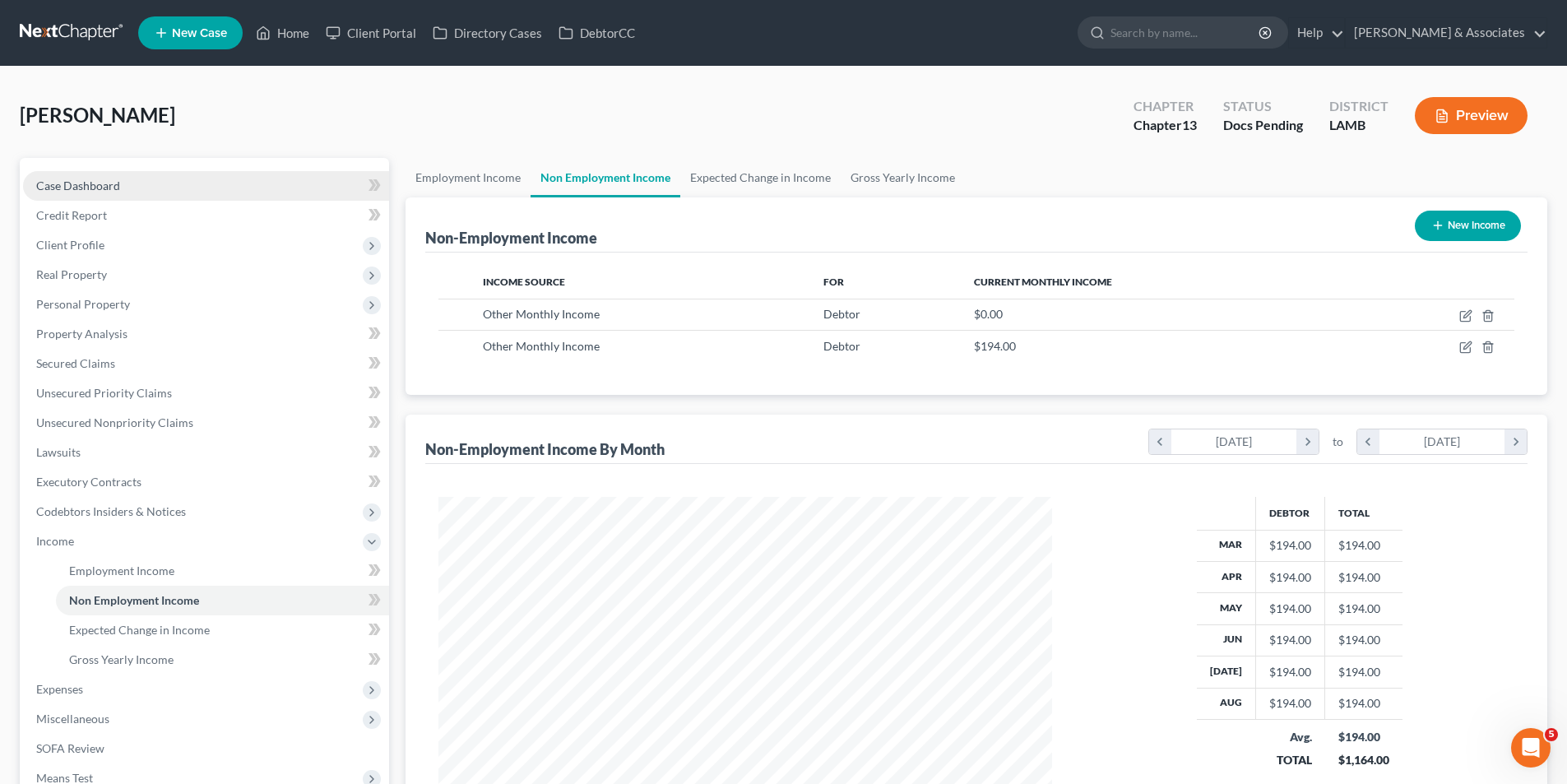
click at [36, 186] on link "Case Dashboard" at bounding box center [207, 186] width 366 height 30
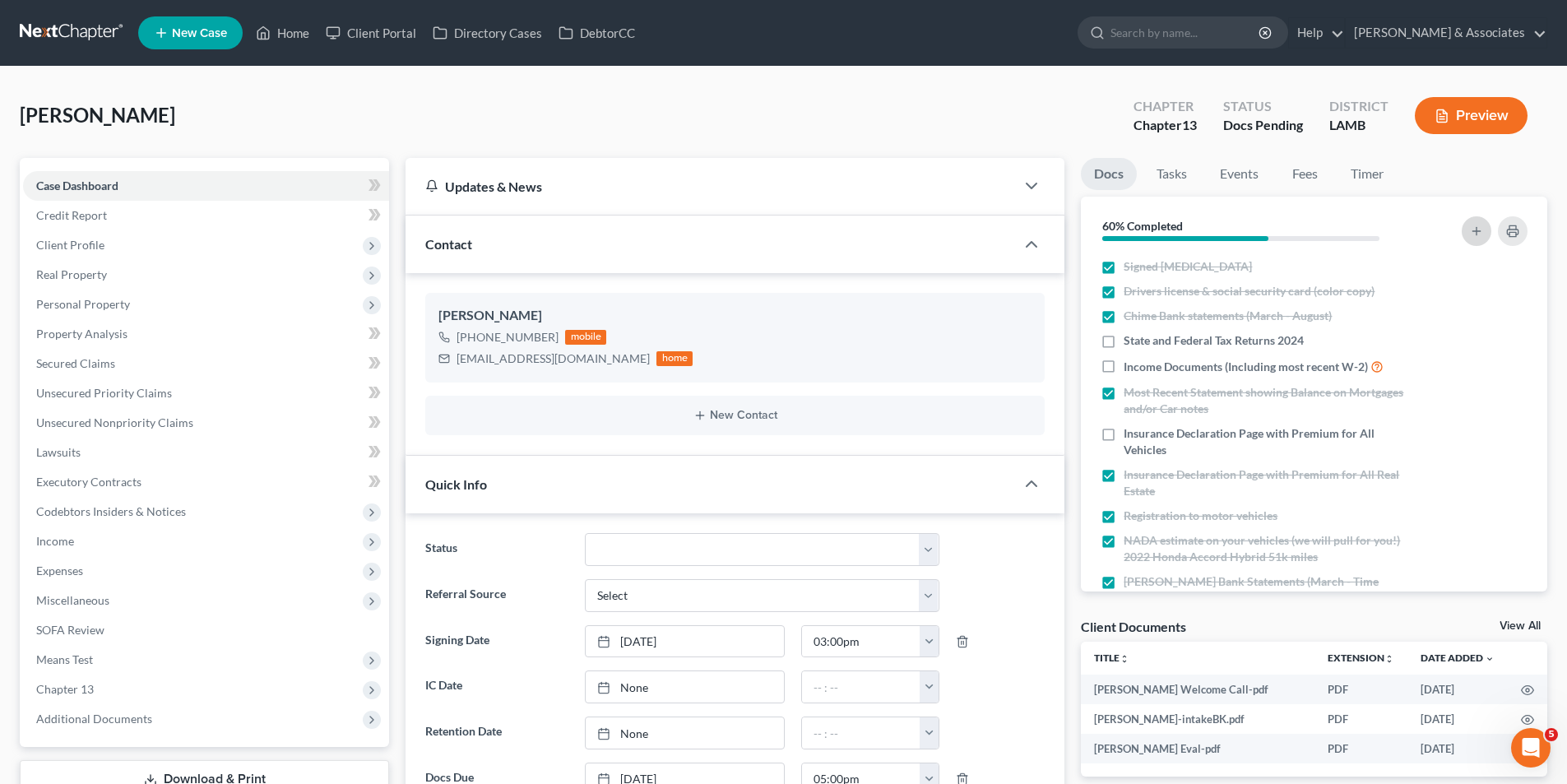
click at [1473, 233] on icon "button" at bounding box center [1477, 231] width 13 height 13
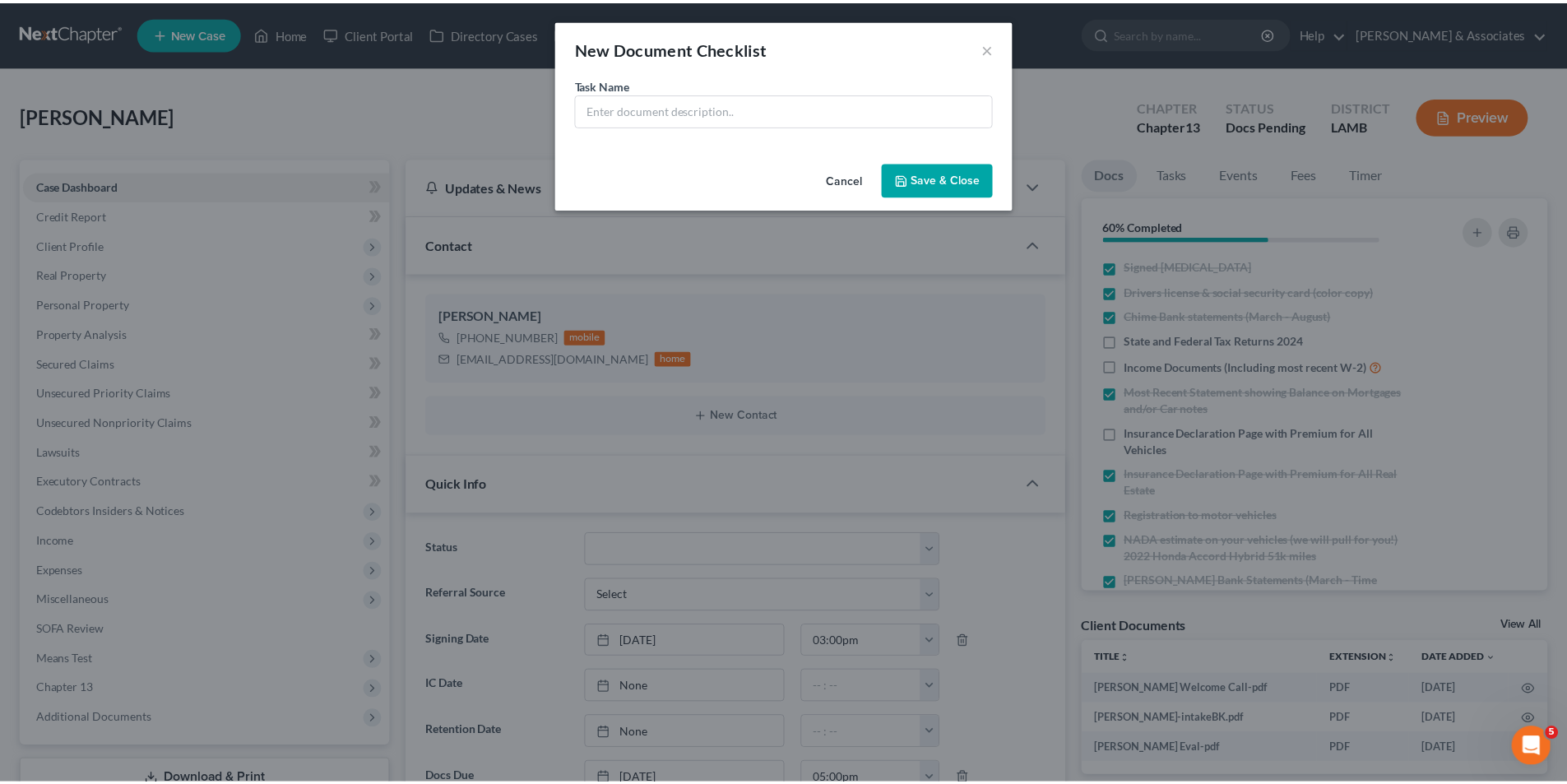
scroll to position [214, 0]
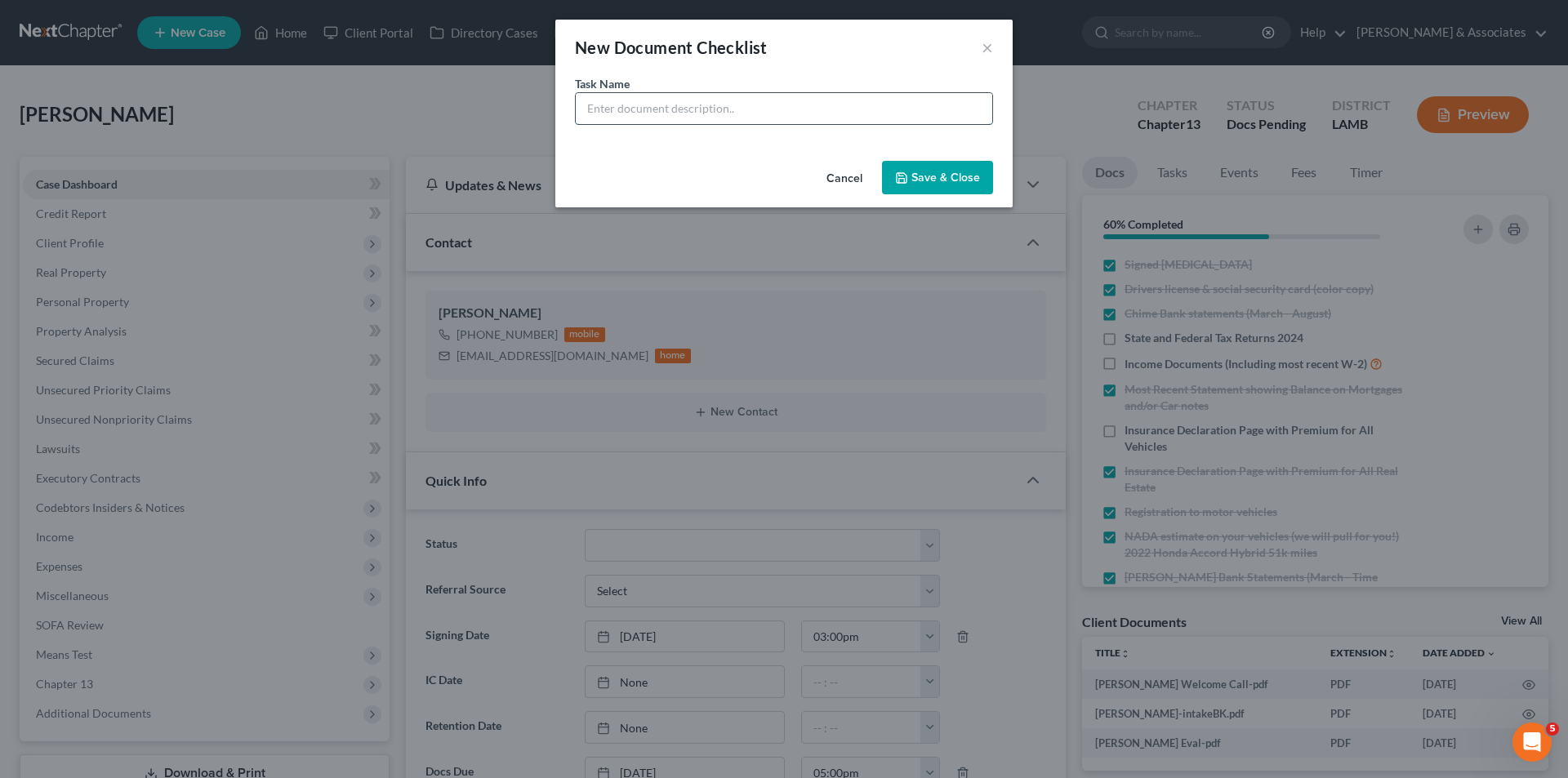
drag, startPoint x: 592, startPoint y: 113, endPoint x: 601, endPoint y: 95, distance: 20.1
click at [593, 112] on input "text" at bounding box center [783, 108] width 417 height 31
type input "2nd page of SSA"
click at [970, 171] on button "Save & Close" at bounding box center [937, 178] width 111 height 34
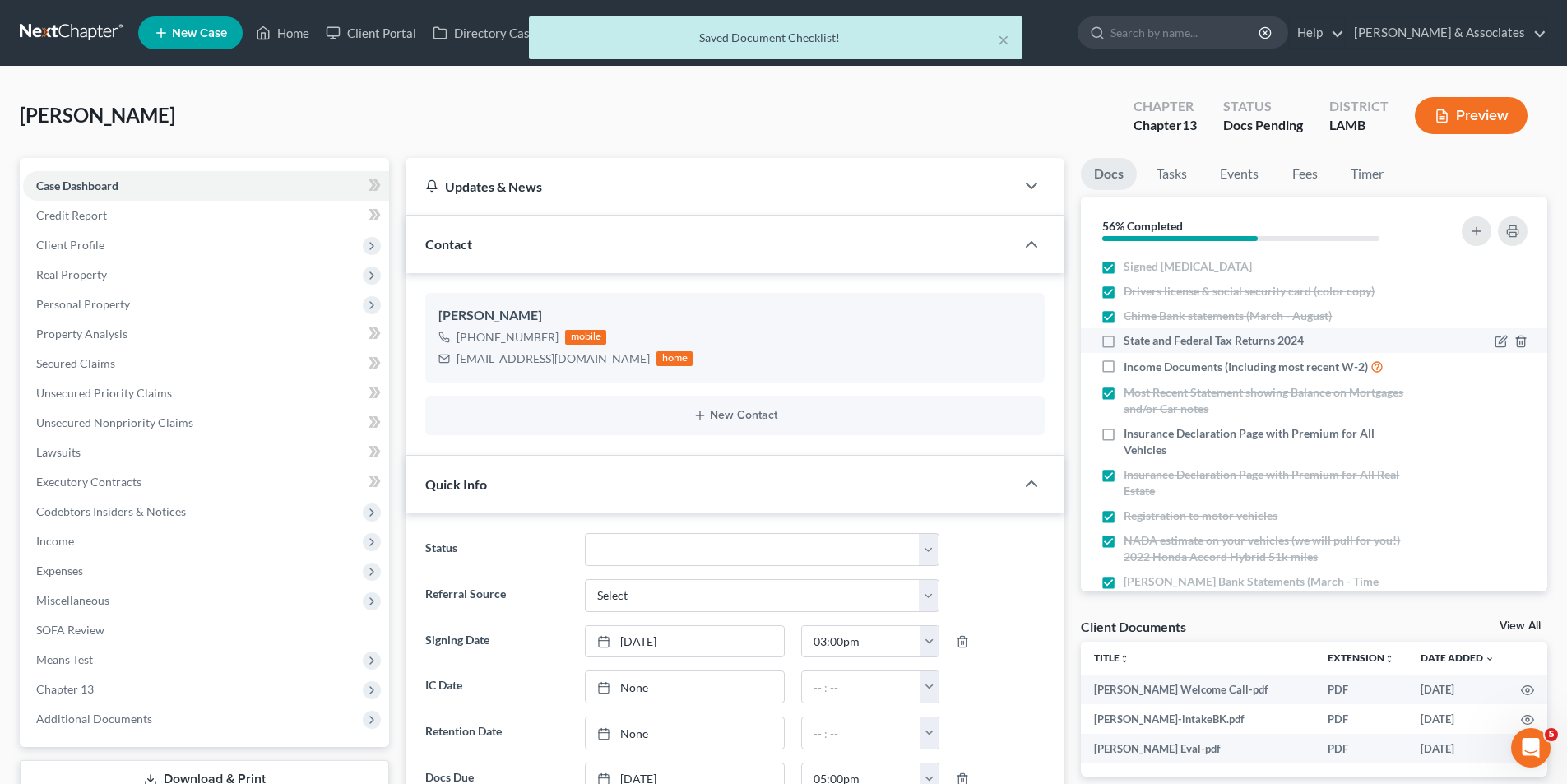
click at [1180, 340] on span "State and Federal Tax Returns 2024" at bounding box center [1214, 341] width 180 height 17
click at [1141, 340] on input "State and Federal Tax Returns 2024" at bounding box center [1135, 337] width 10 height 10
checkbox input "true"
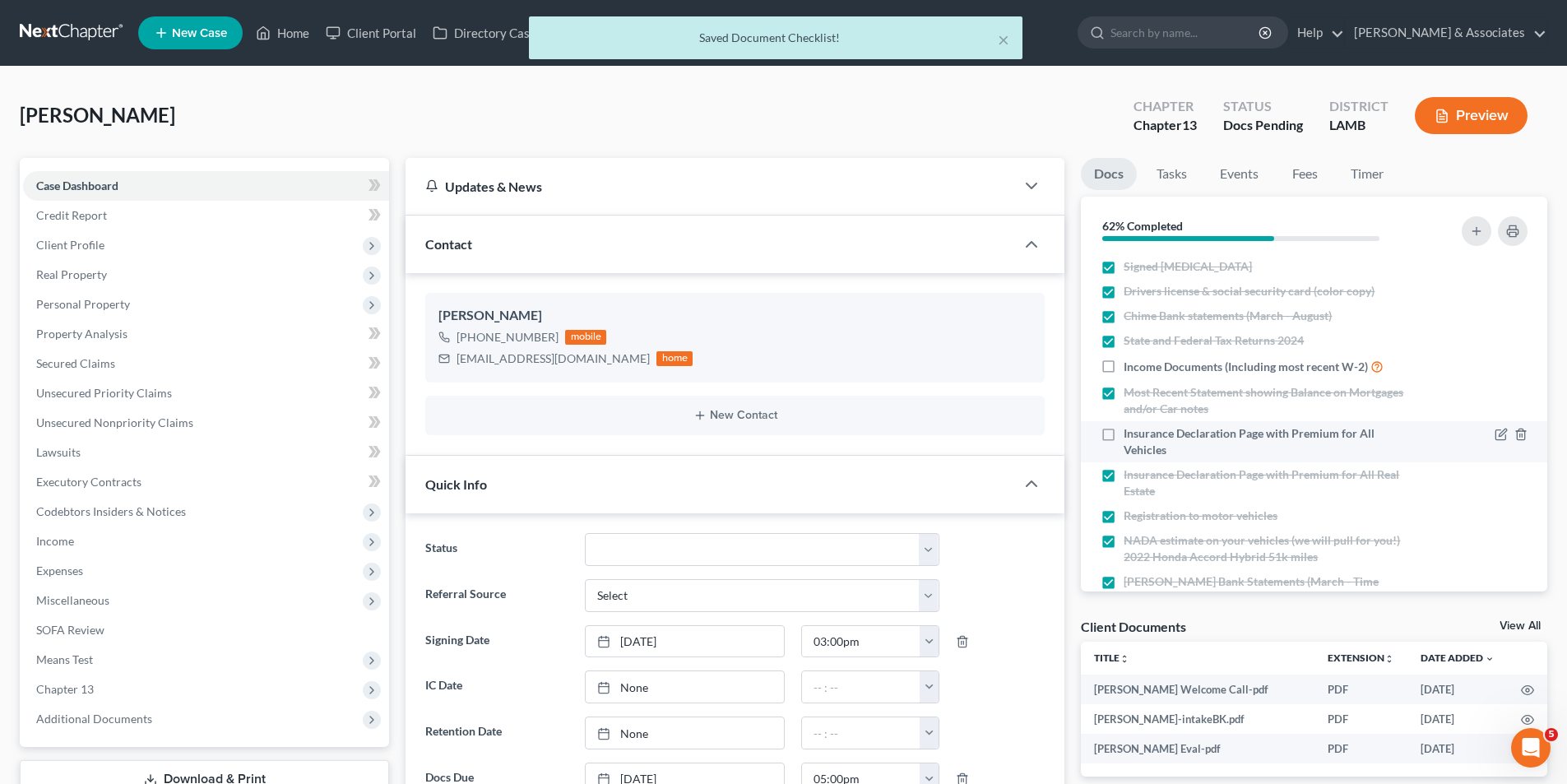
click at [1140, 443] on span "Insurance Declaration Page with Premium for All Vehicles" at bounding box center [1270, 441] width 293 height 33
click at [1140, 436] on input "Insurance Declaration Page with Premium for All Vehicles" at bounding box center [1135, 430] width 10 height 10
checkbox input "true"
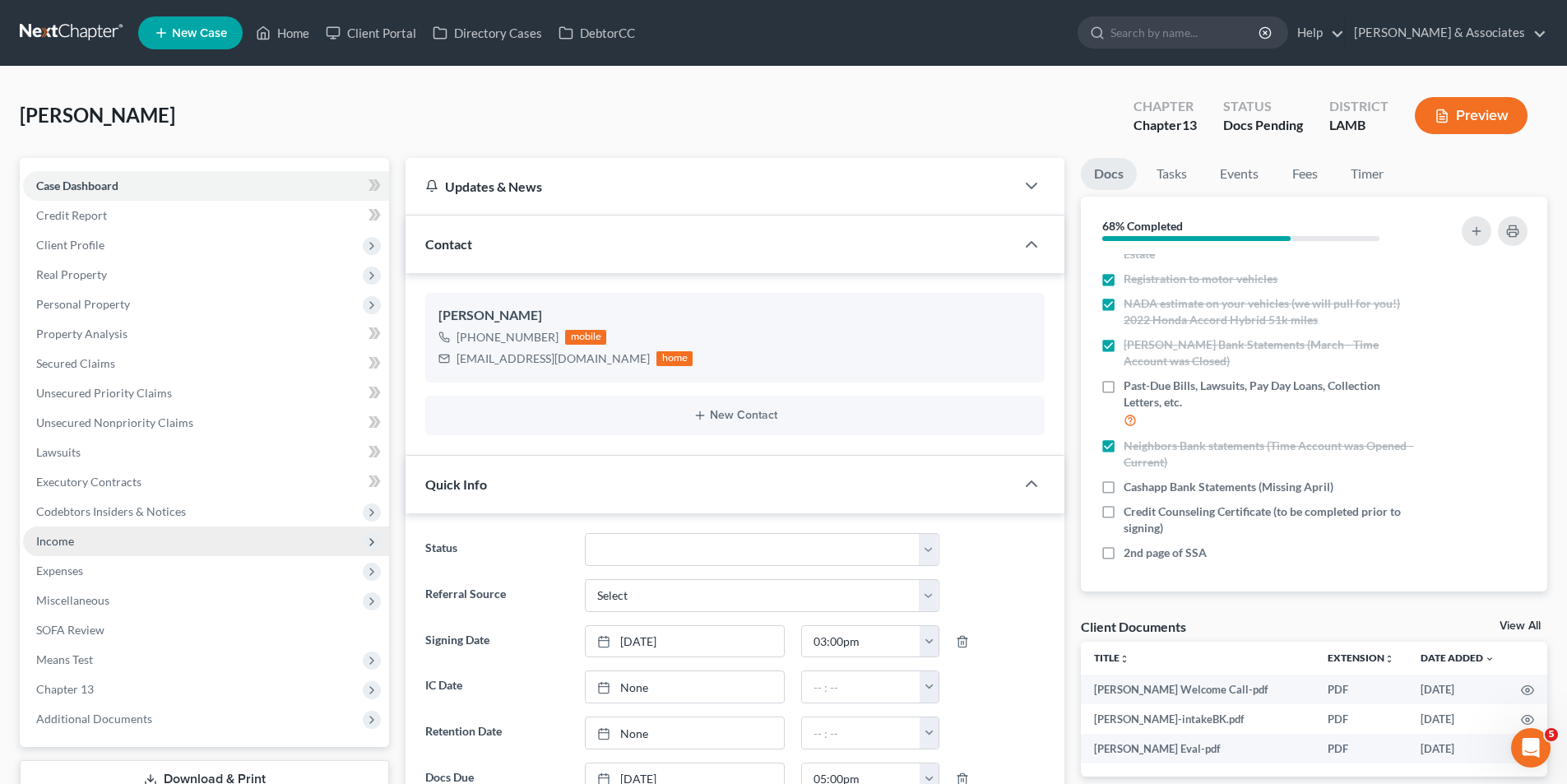
click at [70, 541] on span "Income" at bounding box center [55, 540] width 38 height 14
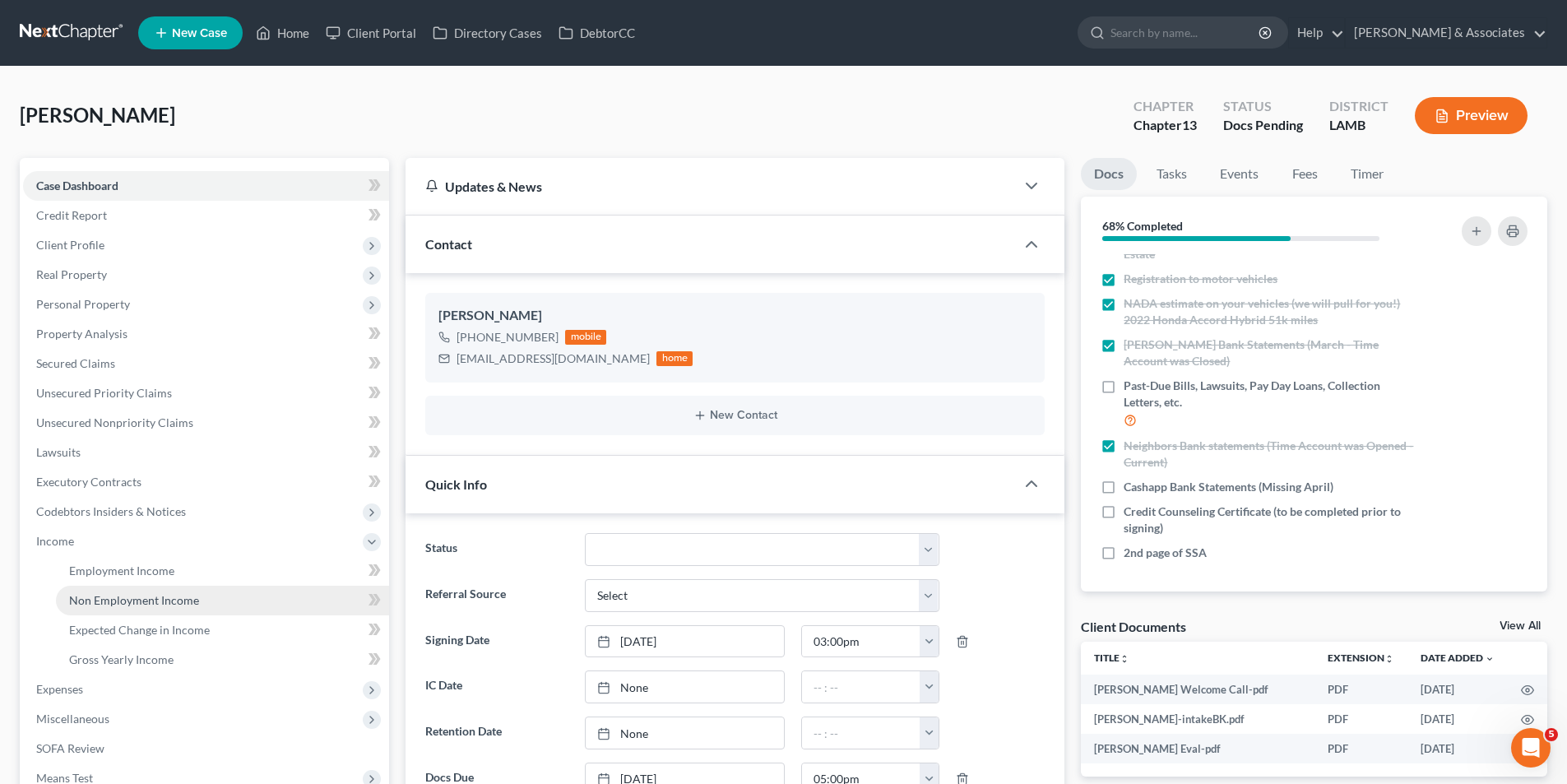
click at [145, 600] on span "Non Employment Income" at bounding box center [134, 599] width 130 height 14
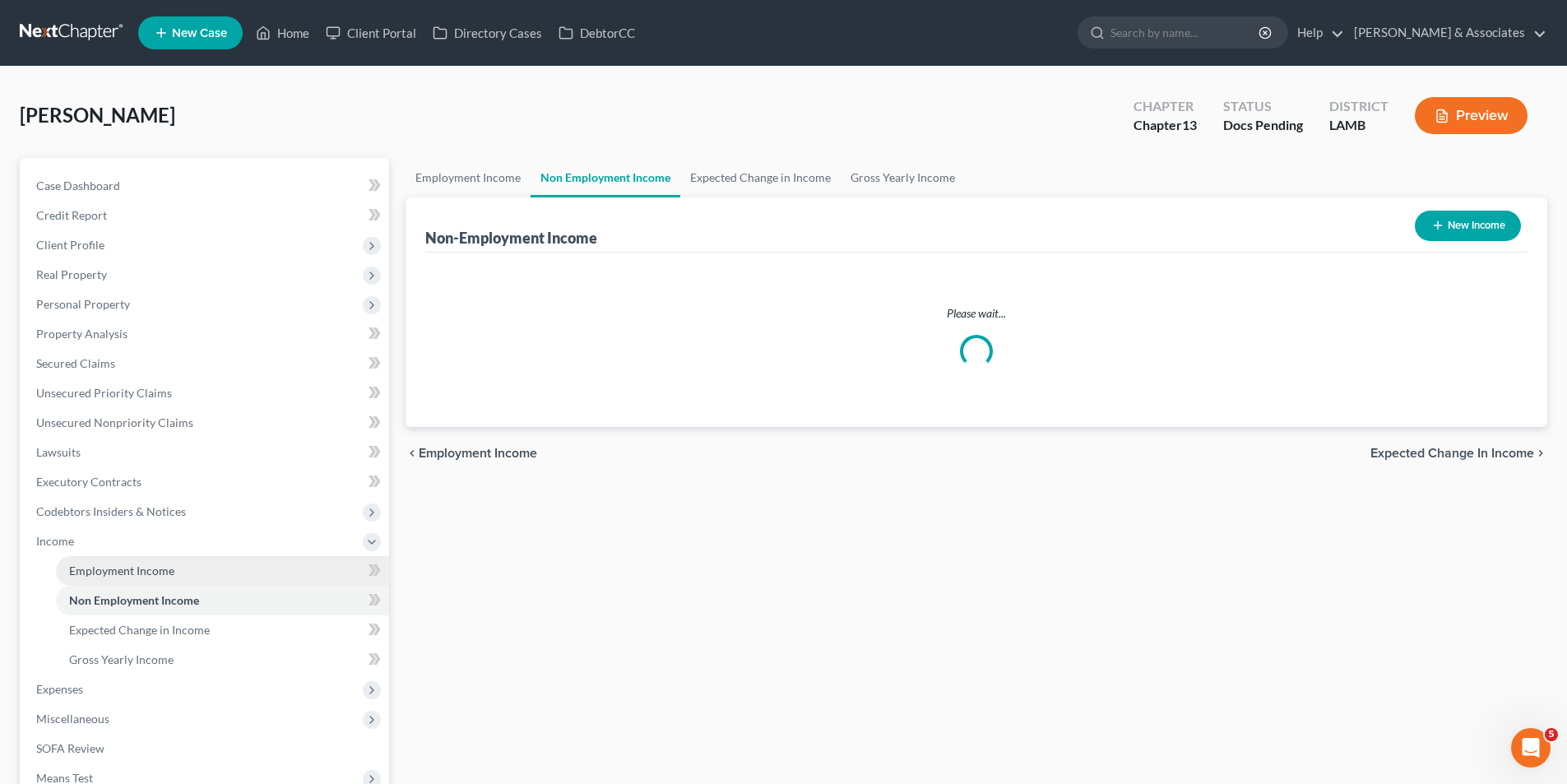
click at [142, 573] on span "Employment Income" at bounding box center [122, 570] width 105 height 14
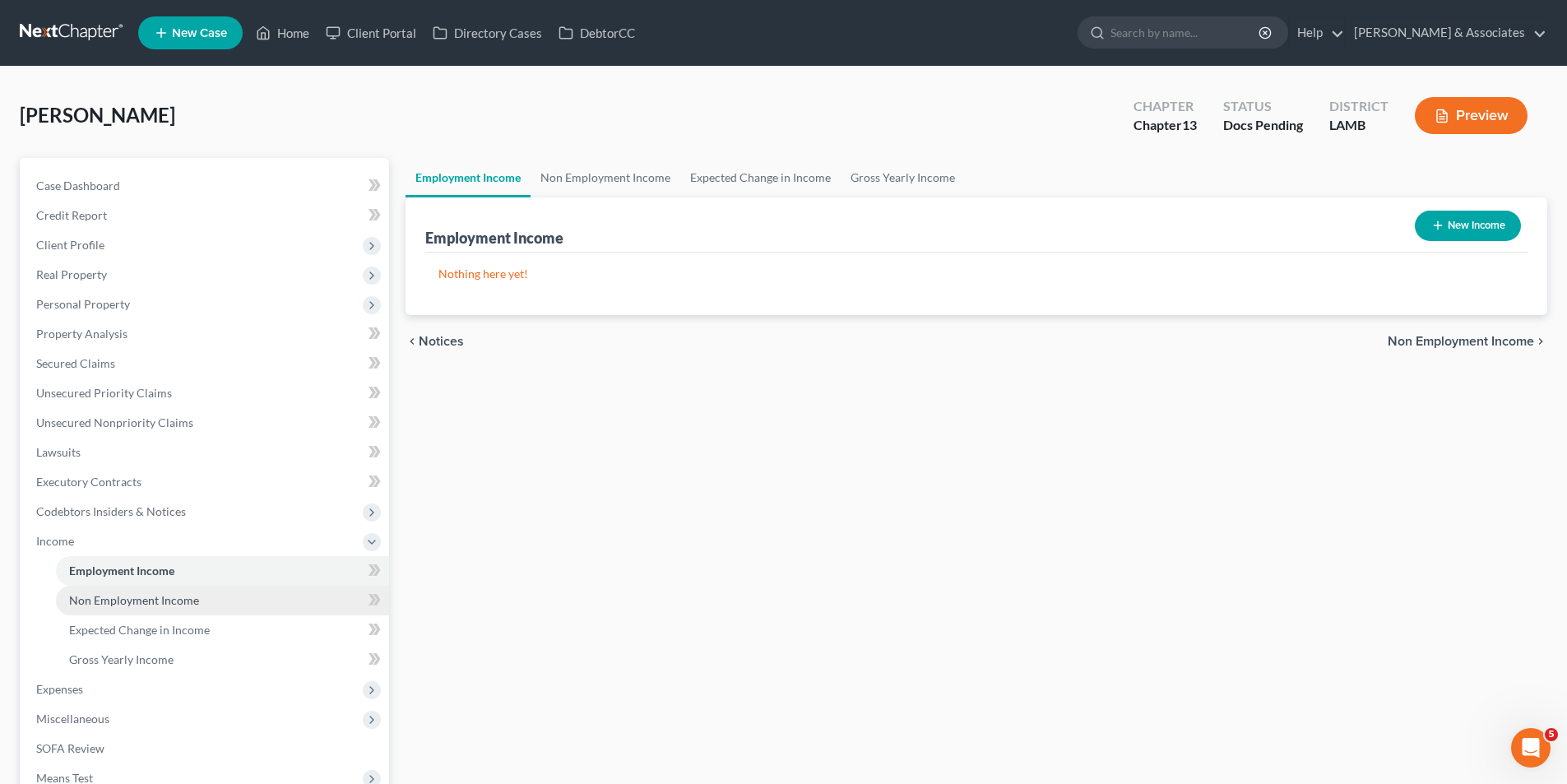
click at [136, 597] on span "Non Employment Income" at bounding box center [134, 599] width 130 height 14
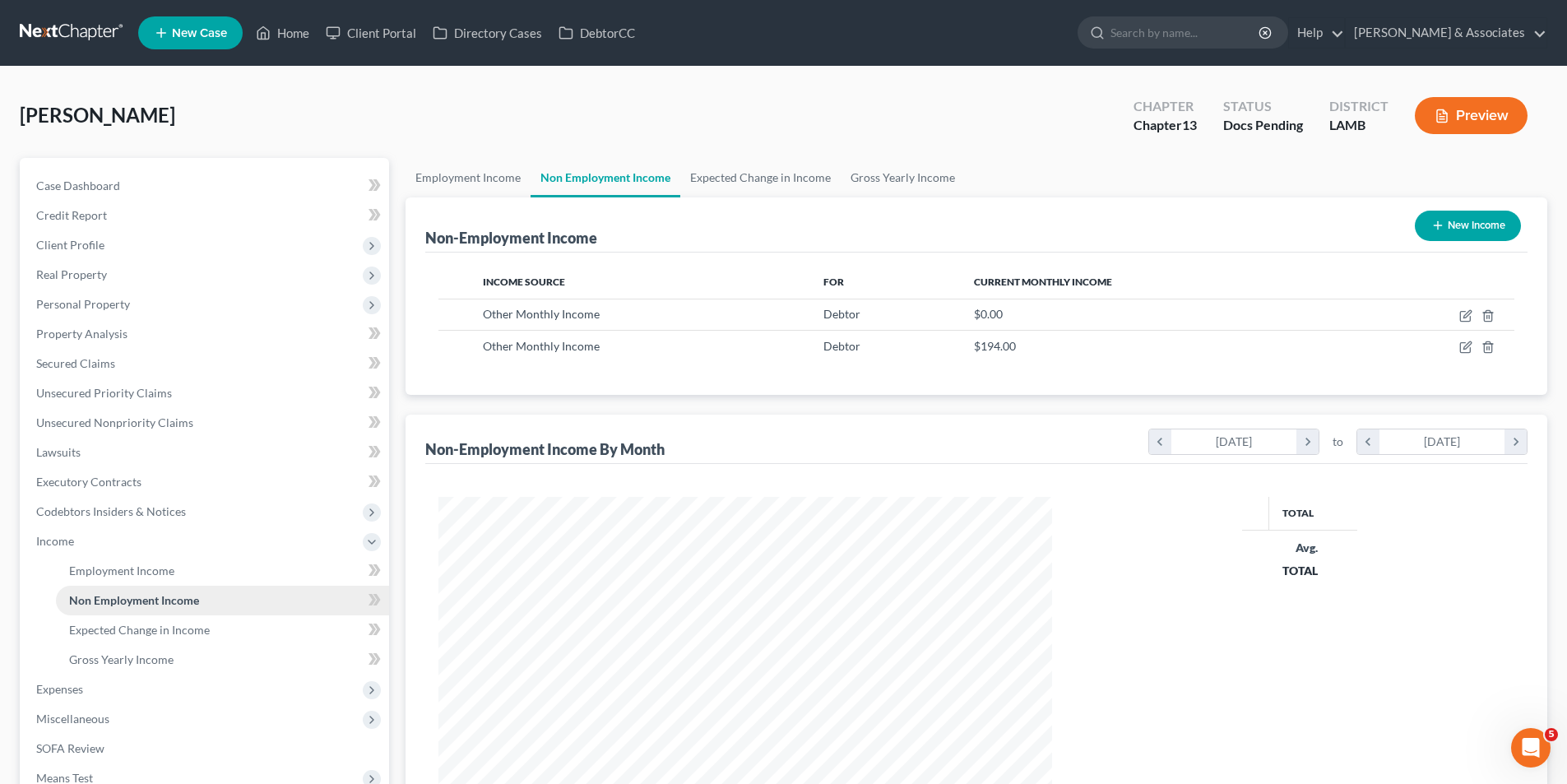
scroll to position [307, 646]
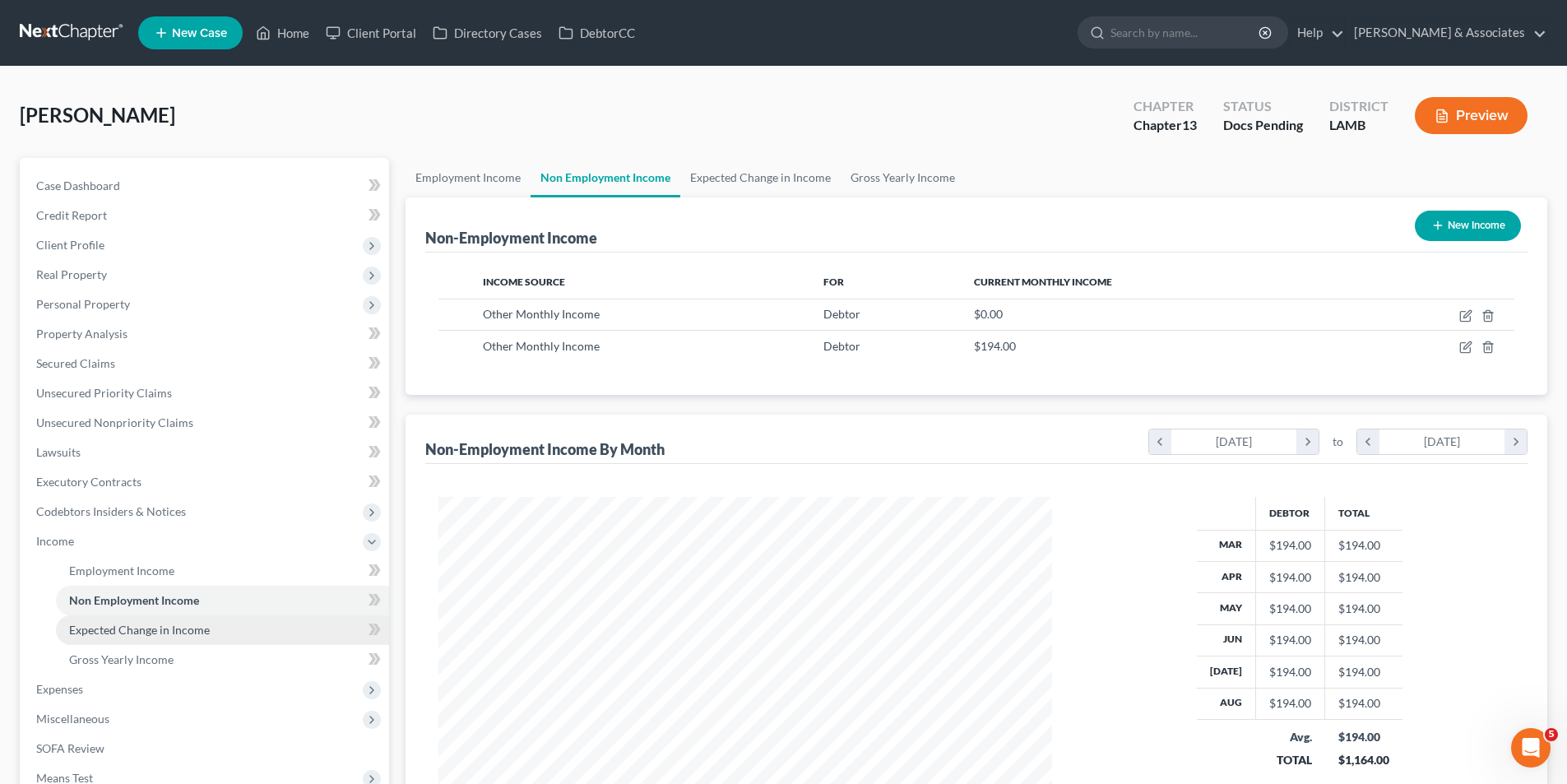
click at [136, 628] on span "Expected Change in Income" at bounding box center [140, 629] width 141 height 14
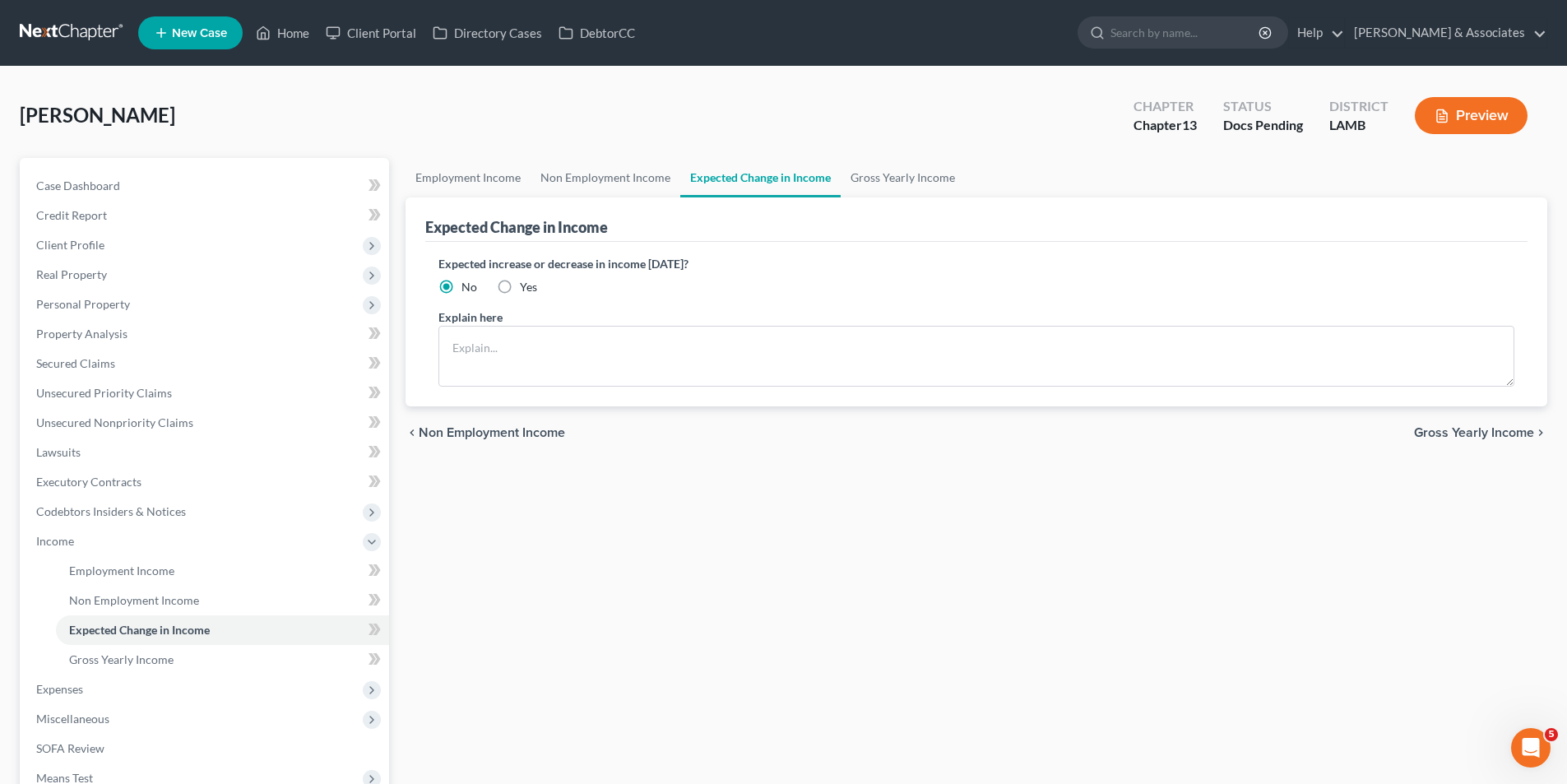
click at [520, 288] on label "Yes" at bounding box center [529, 287] width 17 height 17
click at [527, 288] on input "Yes" at bounding box center [532, 284] width 10 height 10
radio input "true"
click at [508, 374] on textarea at bounding box center [977, 356] width 1077 height 61
click at [500, 361] on textarea at bounding box center [977, 356] width 1077 height 61
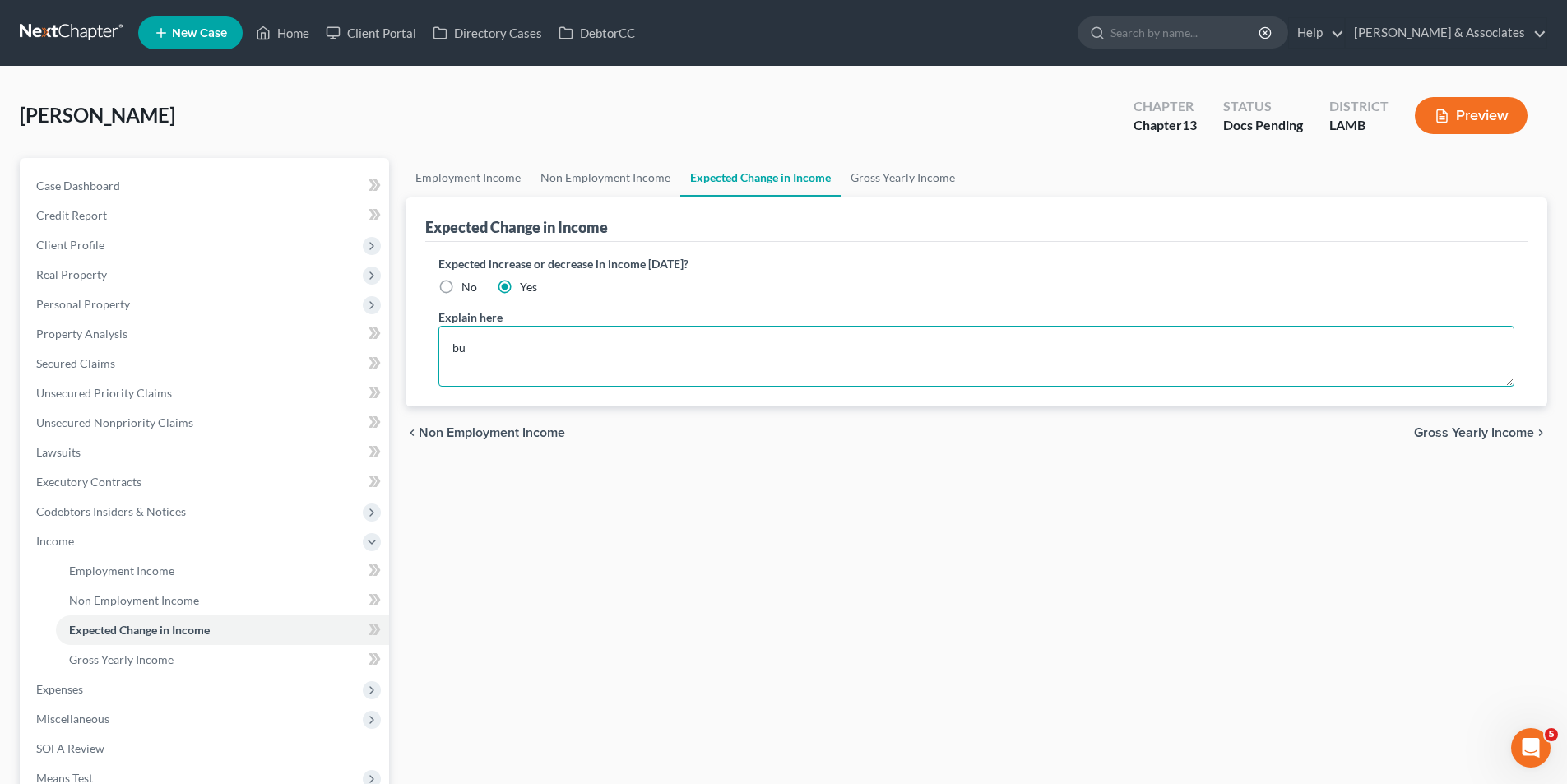
type textarea "b"
click at [466, 291] on span "No" at bounding box center [469, 286] width 16 height 14
click at [468, 289] on input "No" at bounding box center [473, 284] width 10 height 10
radio input "true"
click at [916, 178] on link "Gross Yearly Income" at bounding box center [903, 177] width 124 height 39
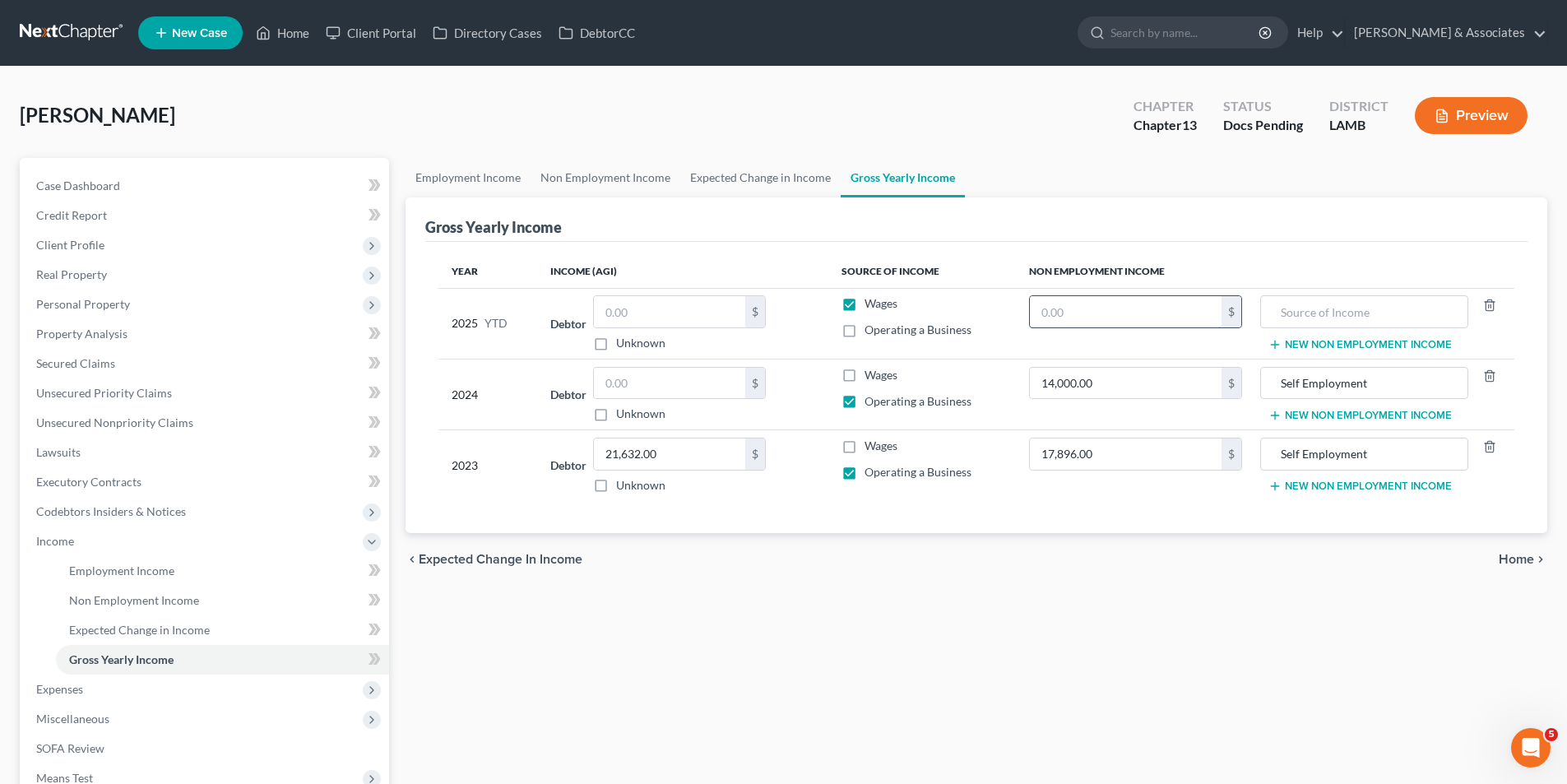
click at [1145, 315] on input "text" at bounding box center [1126, 311] width 192 height 31
click at [171, 680] on span "Expenses" at bounding box center [207, 689] width 366 height 30
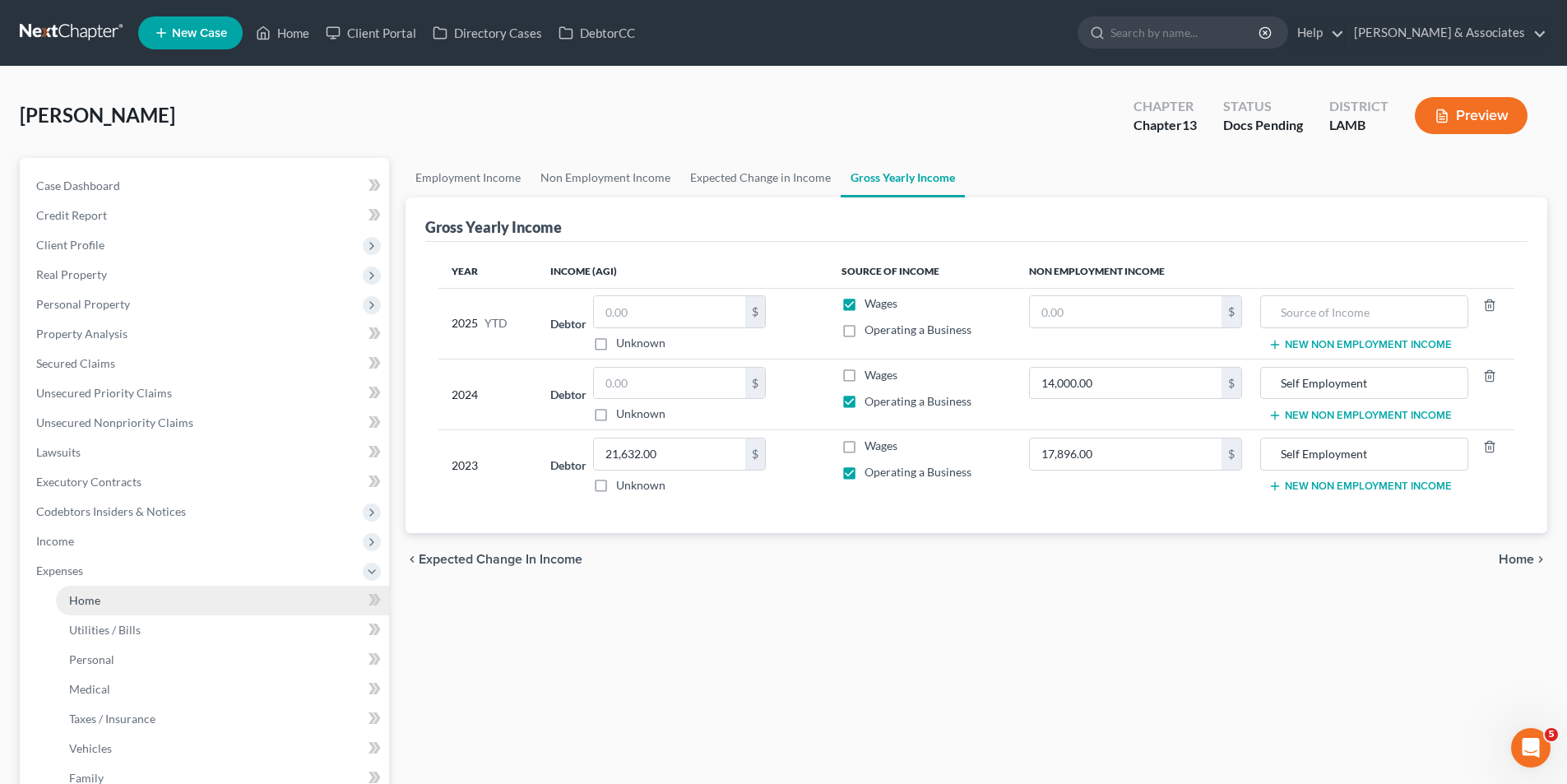
click at [163, 607] on link "Home" at bounding box center [223, 601] width 334 height 30
click at [124, 600] on link "Home" at bounding box center [223, 601] width 334 height 30
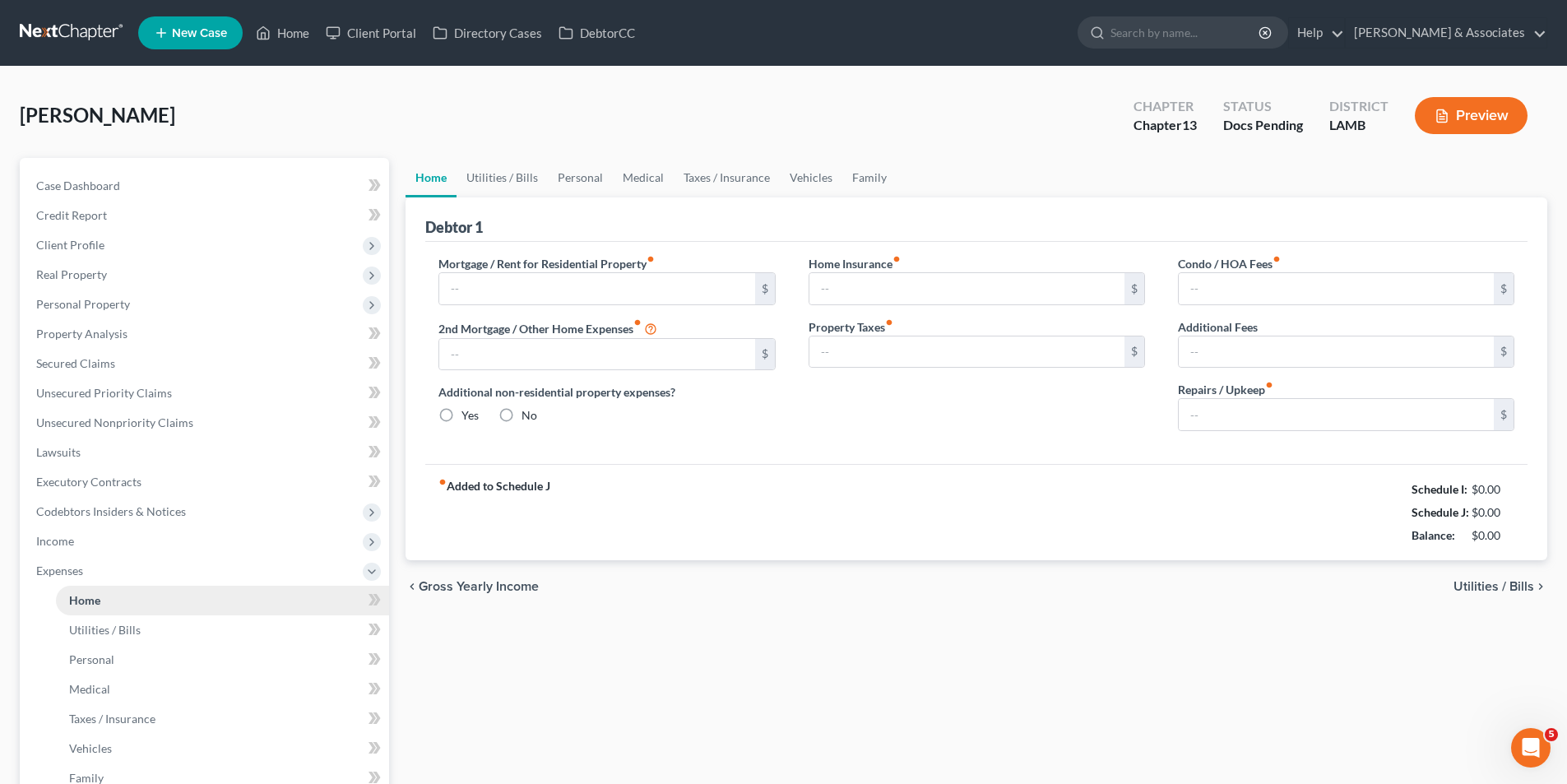
type input "2,516.00"
type input "0.00"
radio input "true"
type input "0.00"
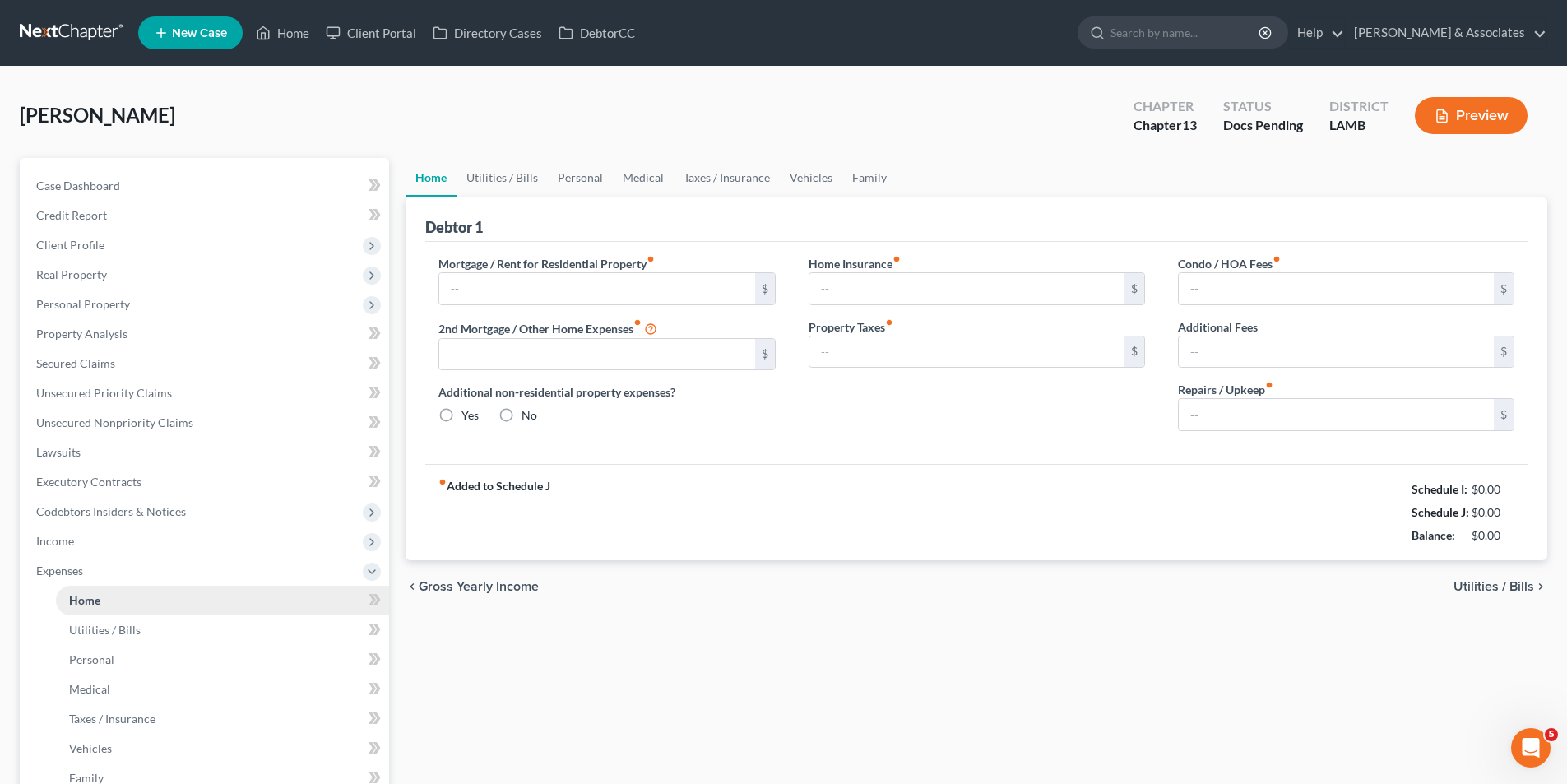
type input "0.00"
click at [1481, 592] on span "Utilities / Bills" at bounding box center [1495, 586] width 81 height 13
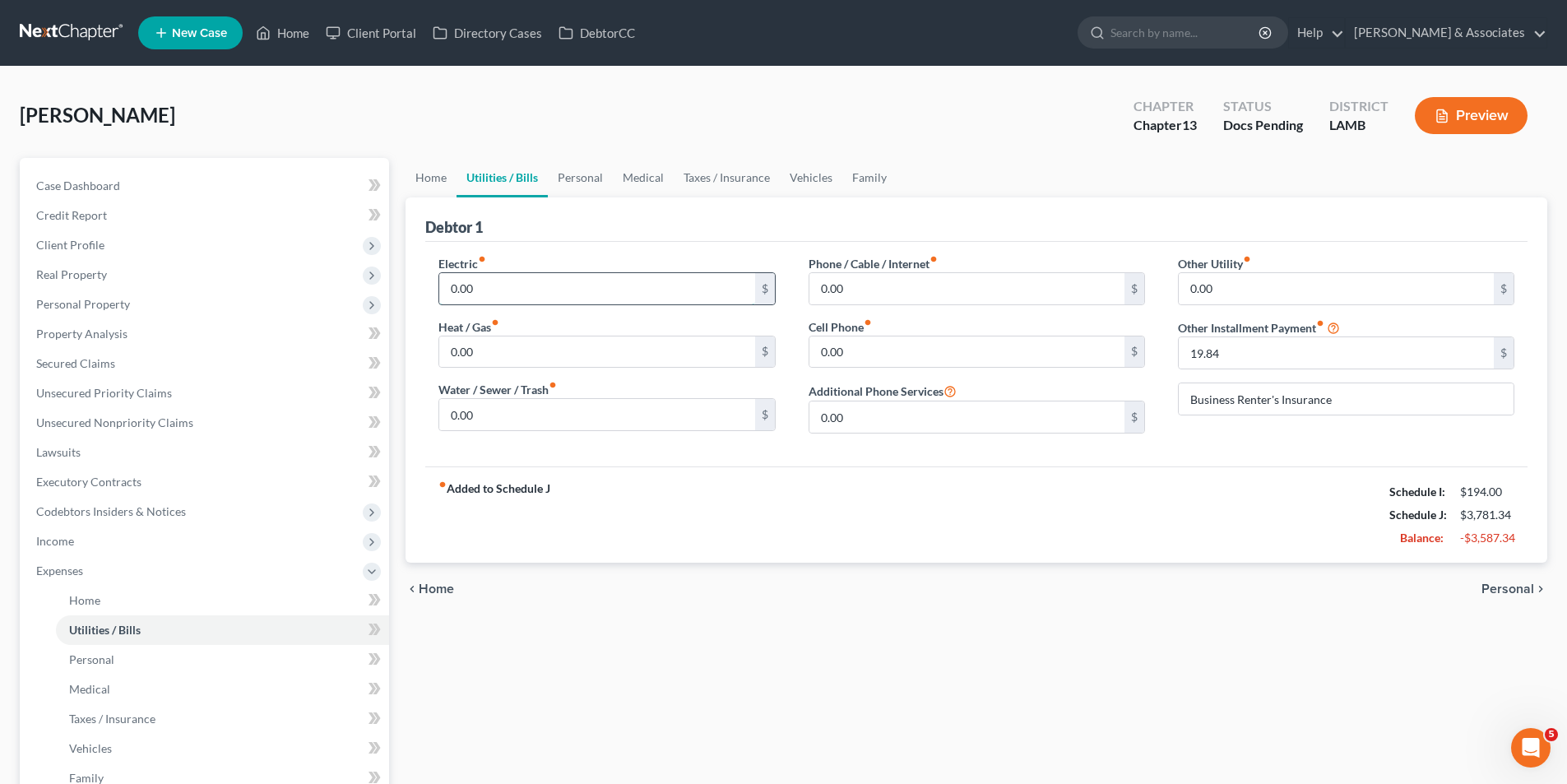
click at [528, 279] on input "0.00" at bounding box center [597, 288] width 315 height 31
type input "250.00"
type input "100.00"
click at [856, 286] on input "0.00" at bounding box center [967, 288] width 315 height 31
type input "99.00"
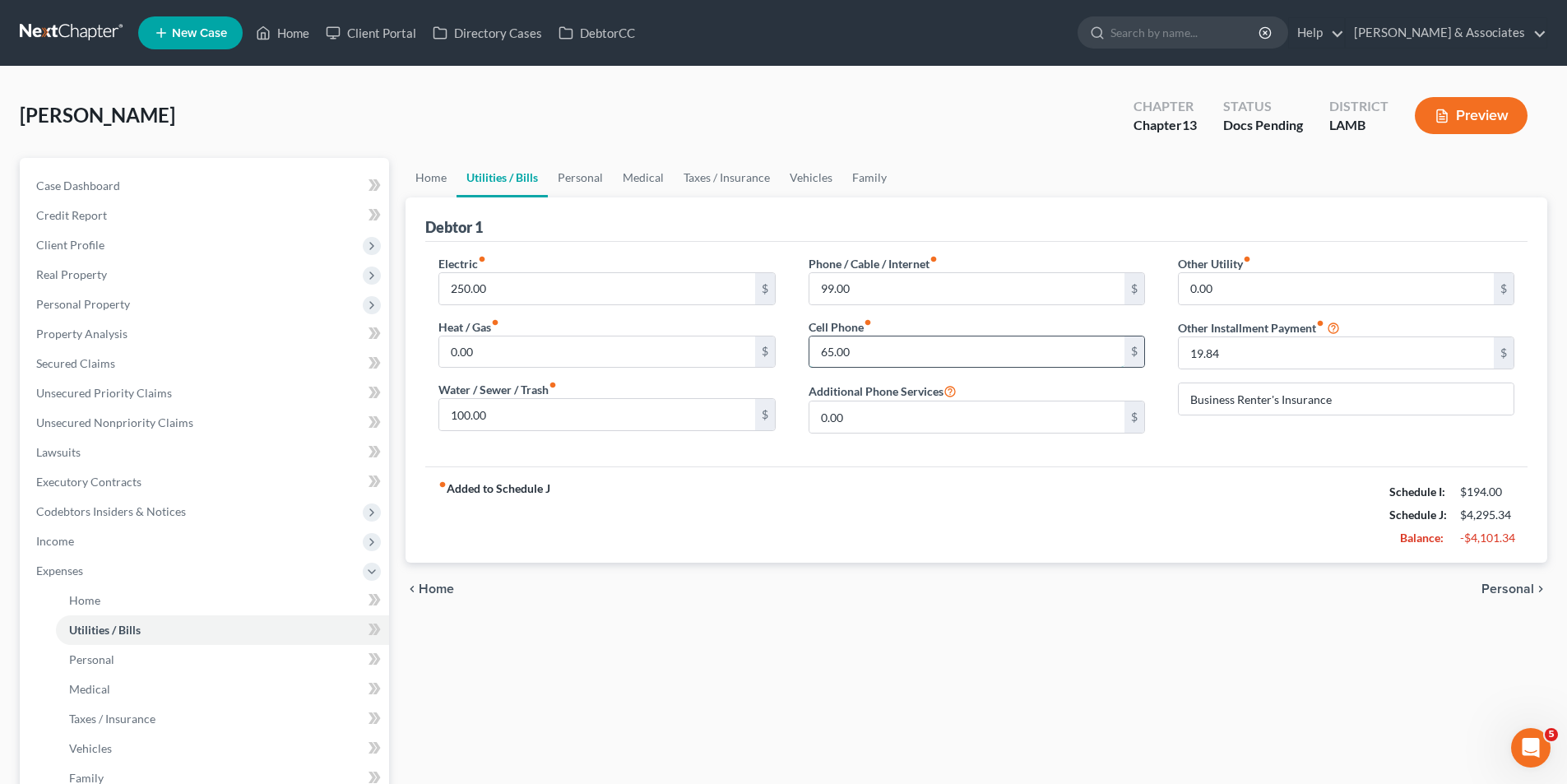
type input "65.00"
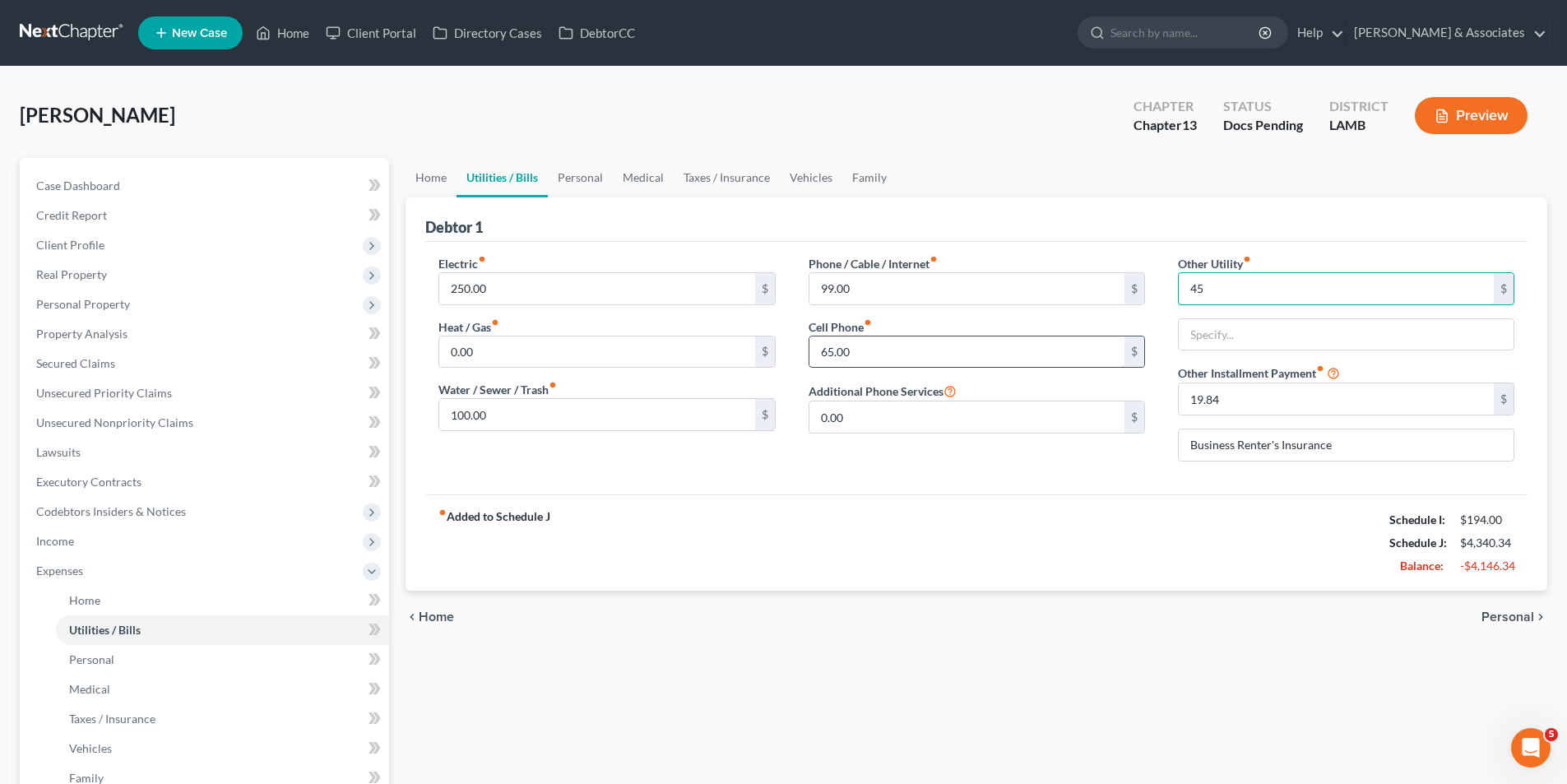
type input "45"
type input "Streaming and subscriptions"
click at [1372, 401] on input "19.84" at bounding box center [1336, 398] width 315 height 31
click at [1352, 452] on input "Business Renter's Insurance" at bounding box center [1346, 444] width 334 height 31
drag, startPoint x: 1352, startPoint y: 448, endPoint x: 1150, endPoint y: 441, distance: 202.1
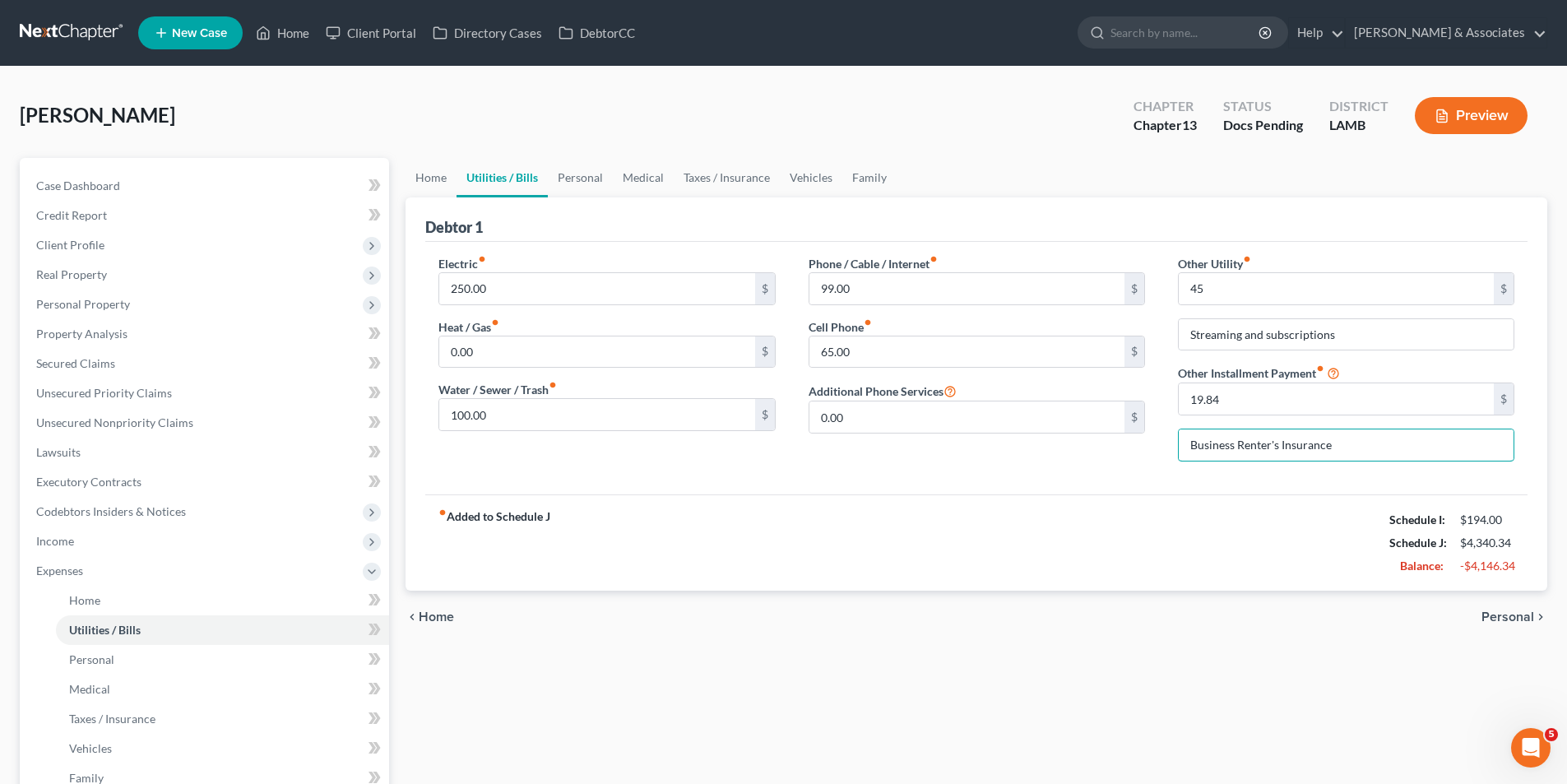
click at [1150, 441] on div "Electric fiber_manual_record 250.00 $ Heat / Gas fiber_manual_record 0.00 $ Wat…" at bounding box center [976, 365] width 1109 height 220
click at [1223, 412] on input "19.84" at bounding box center [1336, 398] width 315 height 31
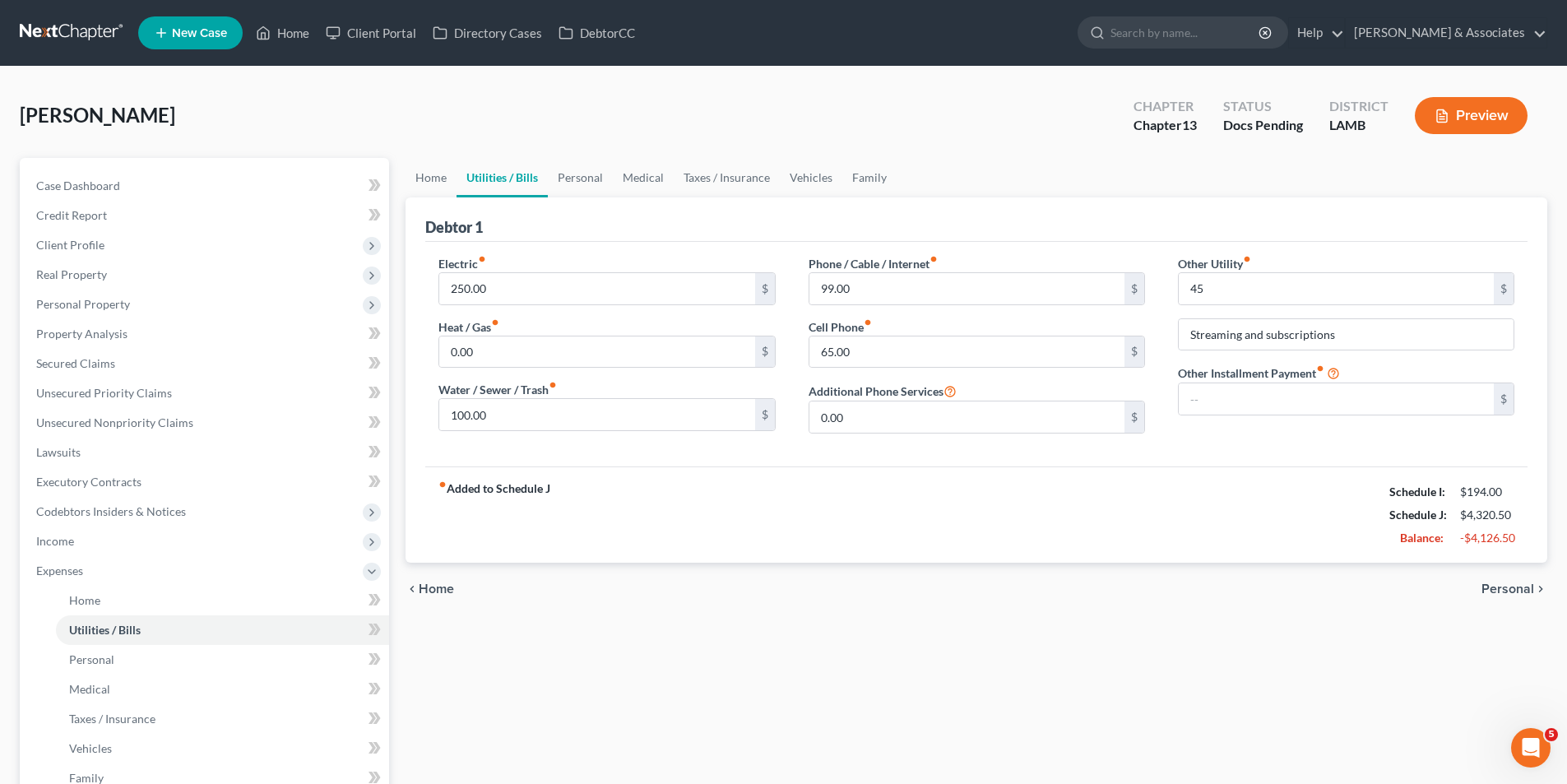
drag, startPoint x: 1249, startPoint y: 544, endPoint x: 1402, endPoint y: 554, distance: 153.3
click at [1249, 545] on div "fiber_manual_record Added to Schedule J Schedule I: $194.00 Schedule J: $4,320.…" at bounding box center [977, 515] width 1103 height 96
click at [1518, 587] on span "Personal" at bounding box center [1508, 589] width 53 height 13
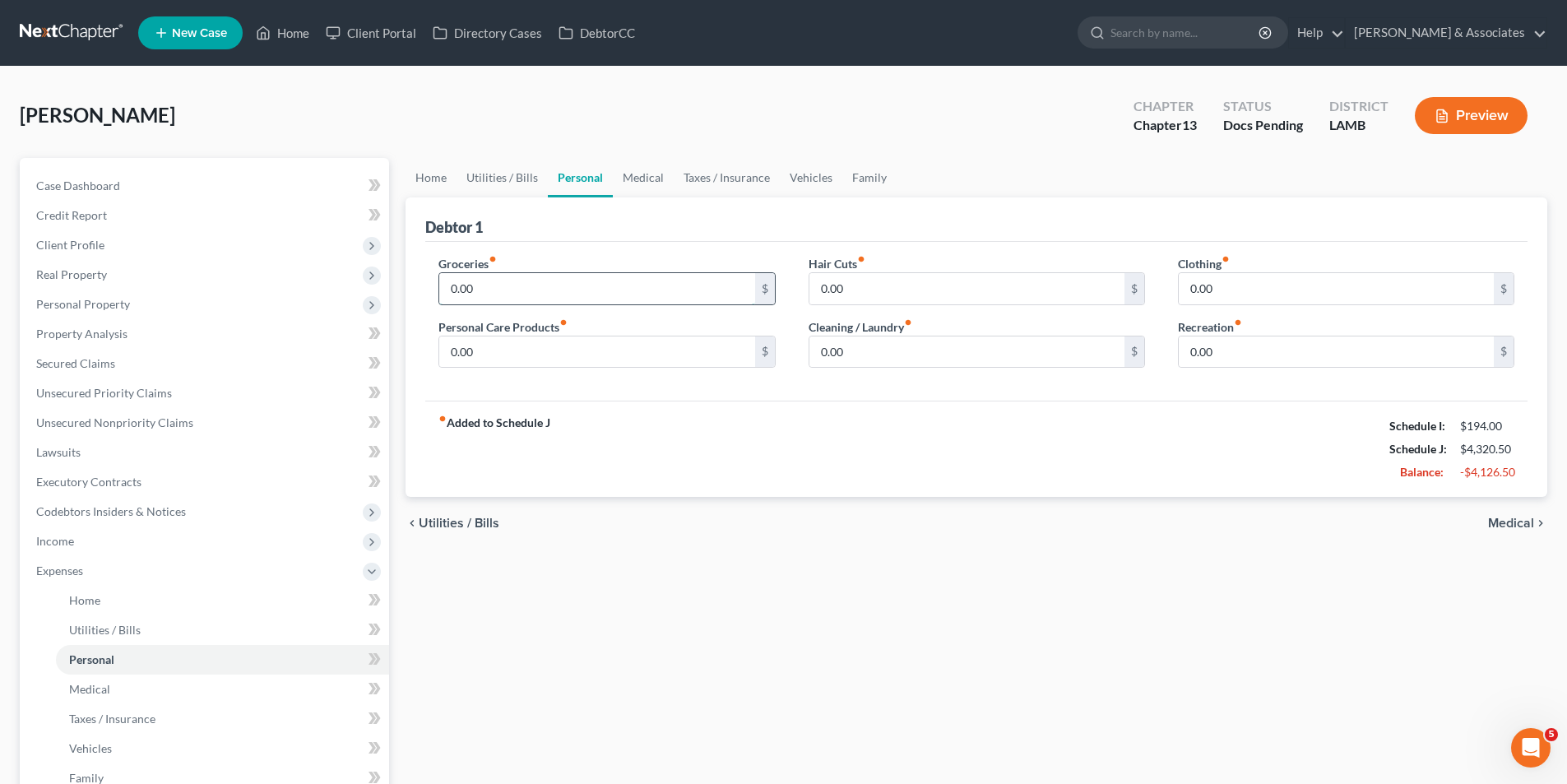
click at [637, 288] on input "0.00" at bounding box center [597, 288] width 315 height 31
type input "1,150.00"
type input "94"
type input "188.00"
click at [613, 354] on input "94" at bounding box center [597, 351] width 315 height 31
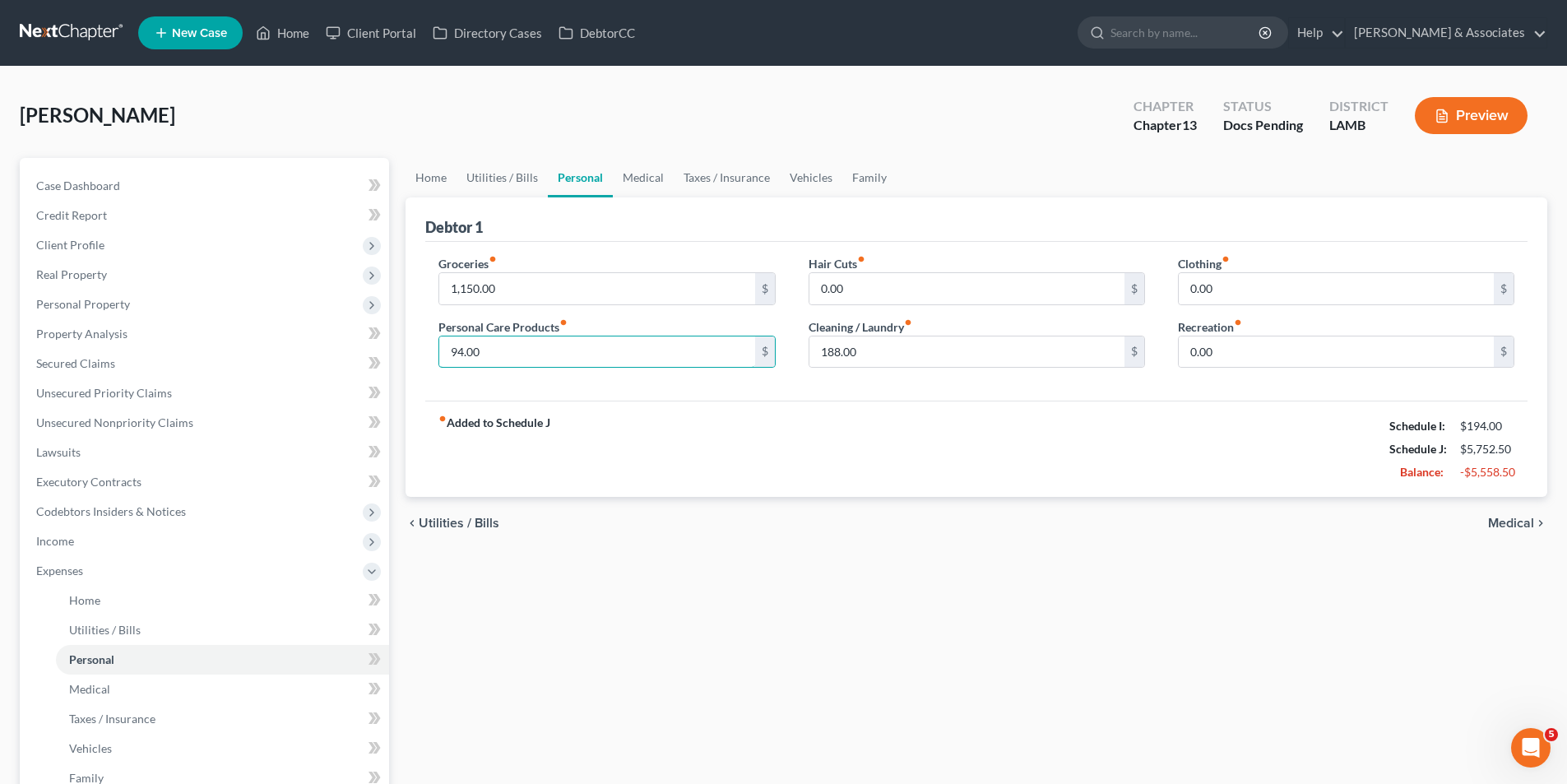
type input "94.00"
click at [1533, 527] on span "Medical" at bounding box center [1511, 523] width 46 height 13
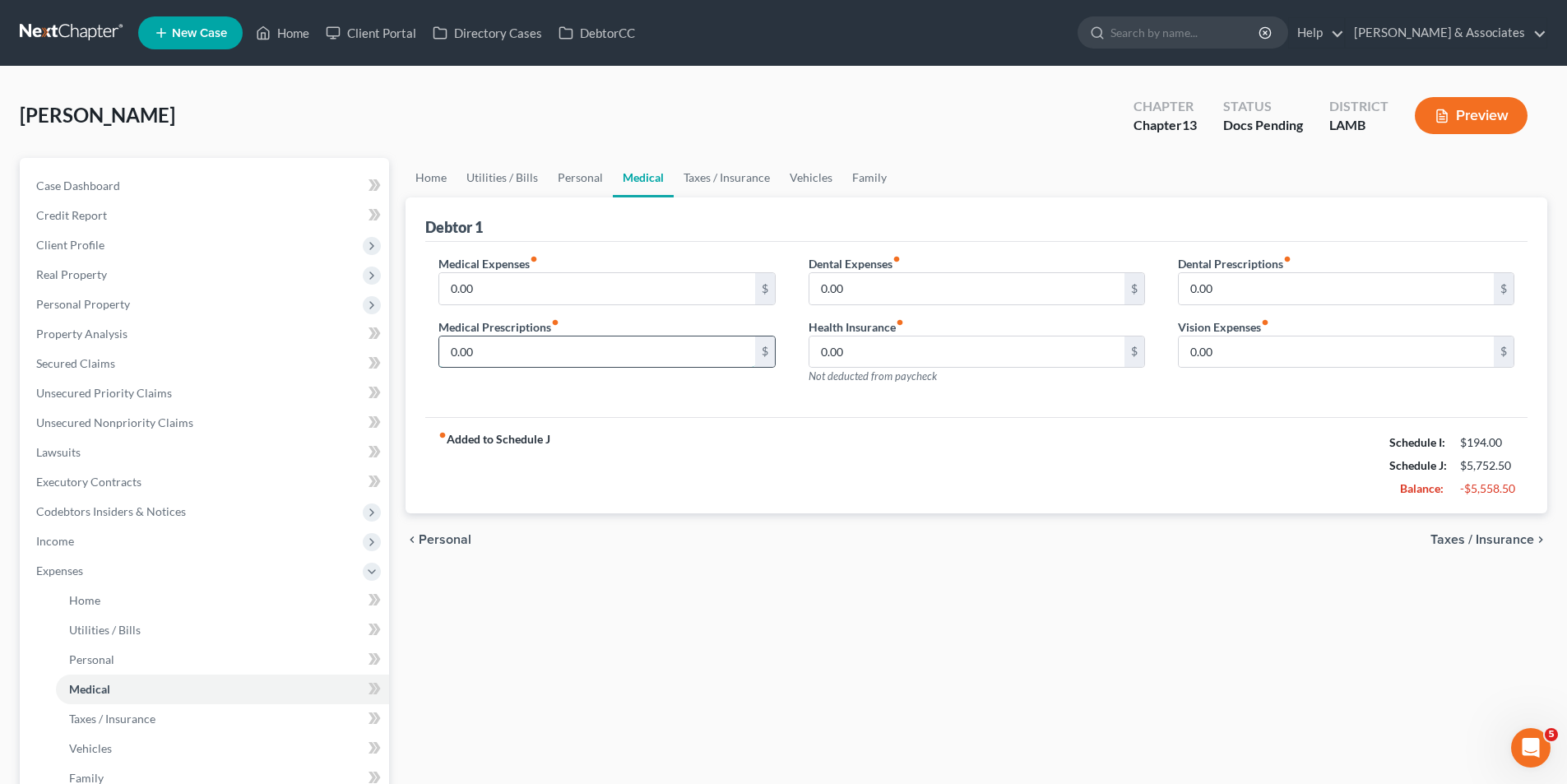
click at [547, 353] on input "0.00" at bounding box center [597, 351] width 315 height 31
type input "50.00"
click at [877, 474] on div "fiber_manual_record Added to Schedule J Schedule I: $194.00 Schedule J: $5,802.…" at bounding box center [977, 465] width 1103 height 96
click at [1519, 543] on span "Taxes / Insurance" at bounding box center [1482, 540] width 103 height 13
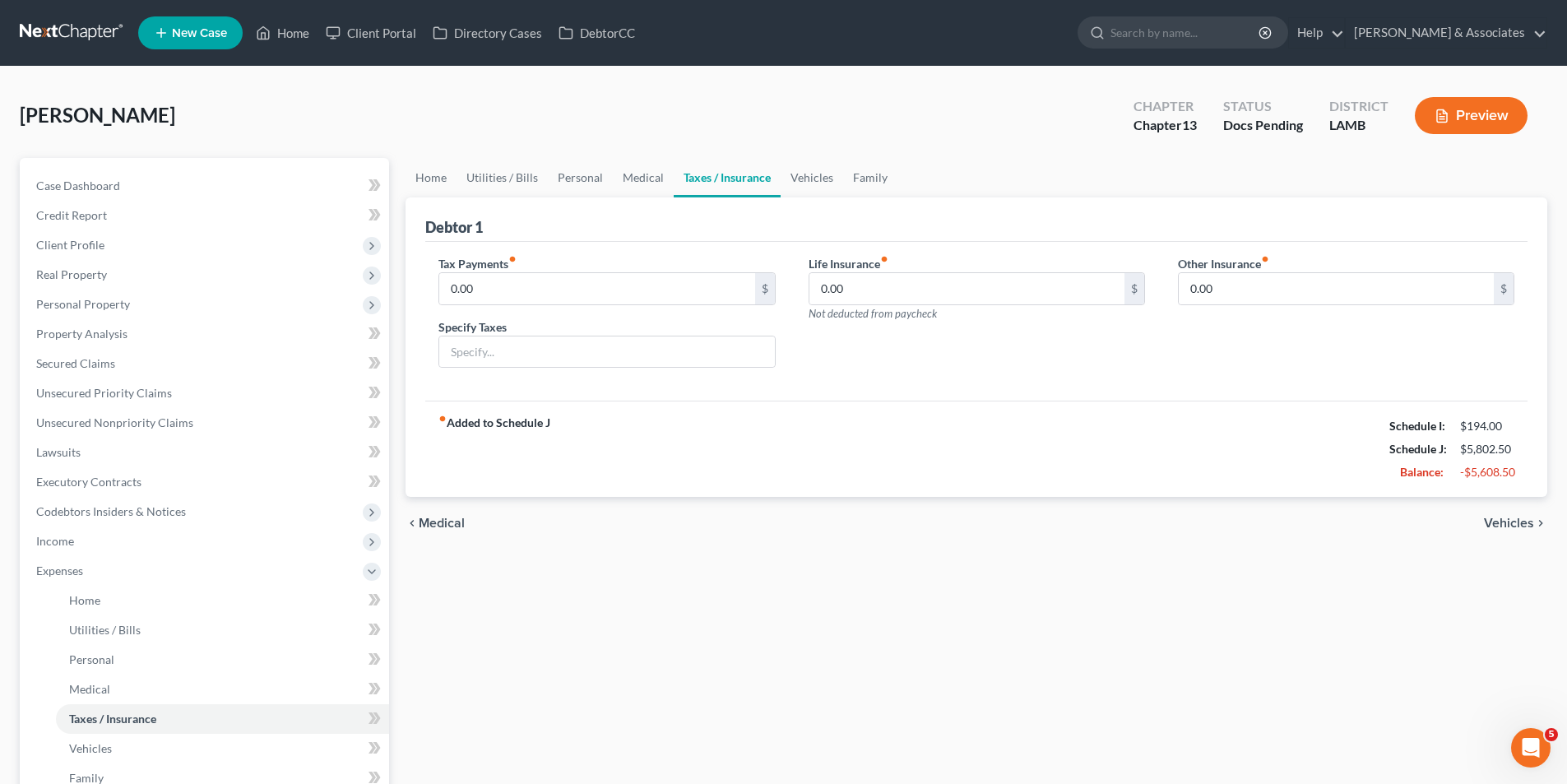
click at [1513, 520] on span "Vehicles" at bounding box center [1509, 523] width 50 height 13
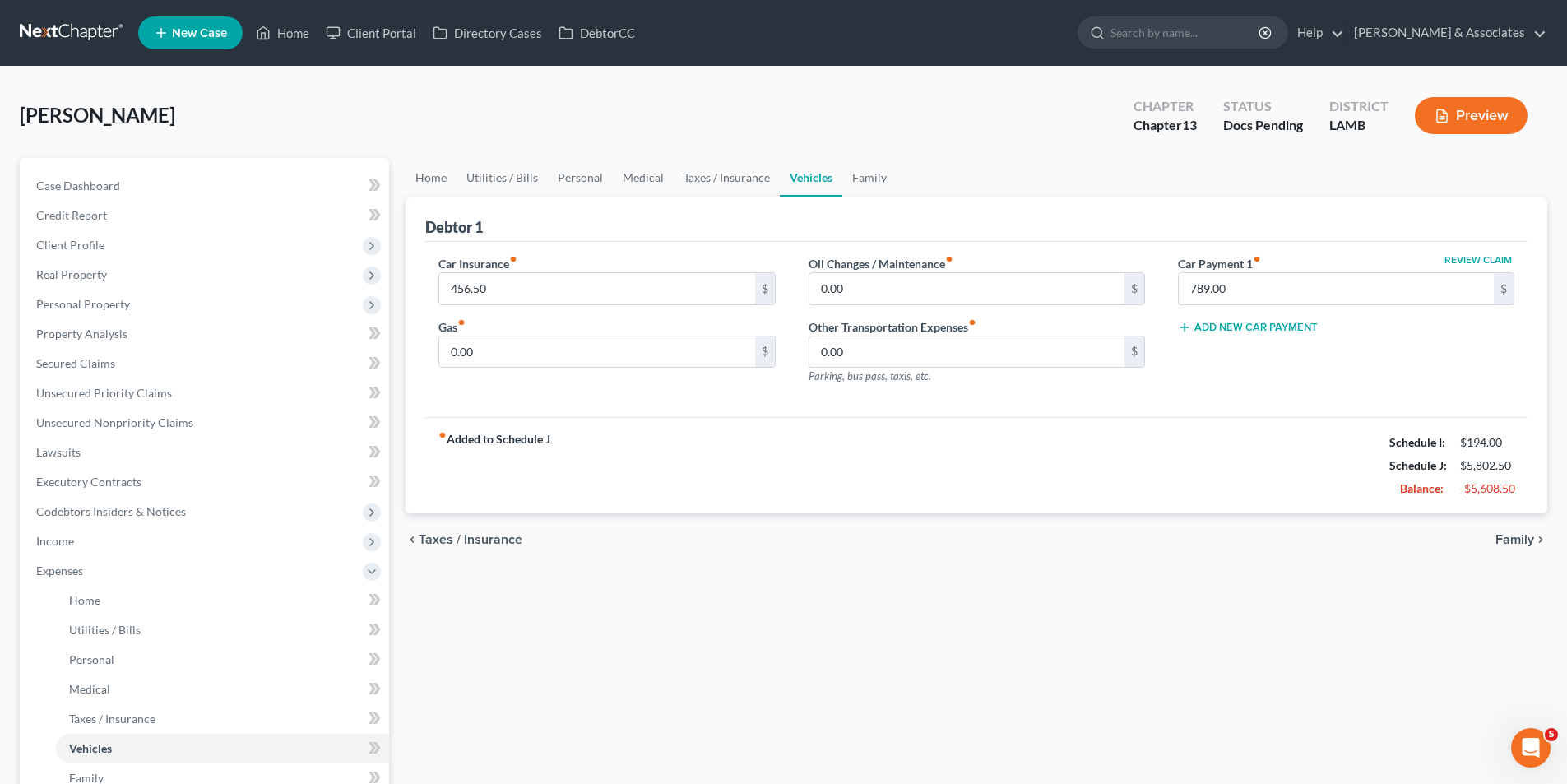
click at [779, 458] on div "fiber_manual_record Added to Schedule J Schedule I: $194.00 Schedule J: $5,802.…" at bounding box center [977, 465] width 1103 height 96
click at [554, 353] on input "0.00" at bounding box center [597, 351] width 315 height 31
type input "140.00"
click at [997, 516] on div "chevron_left Taxes / Insurance Family chevron_right" at bounding box center [977, 540] width 1142 height 53
click at [878, 304] on div "0.00 $" at bounding box center [977, 288] width 336 height 33
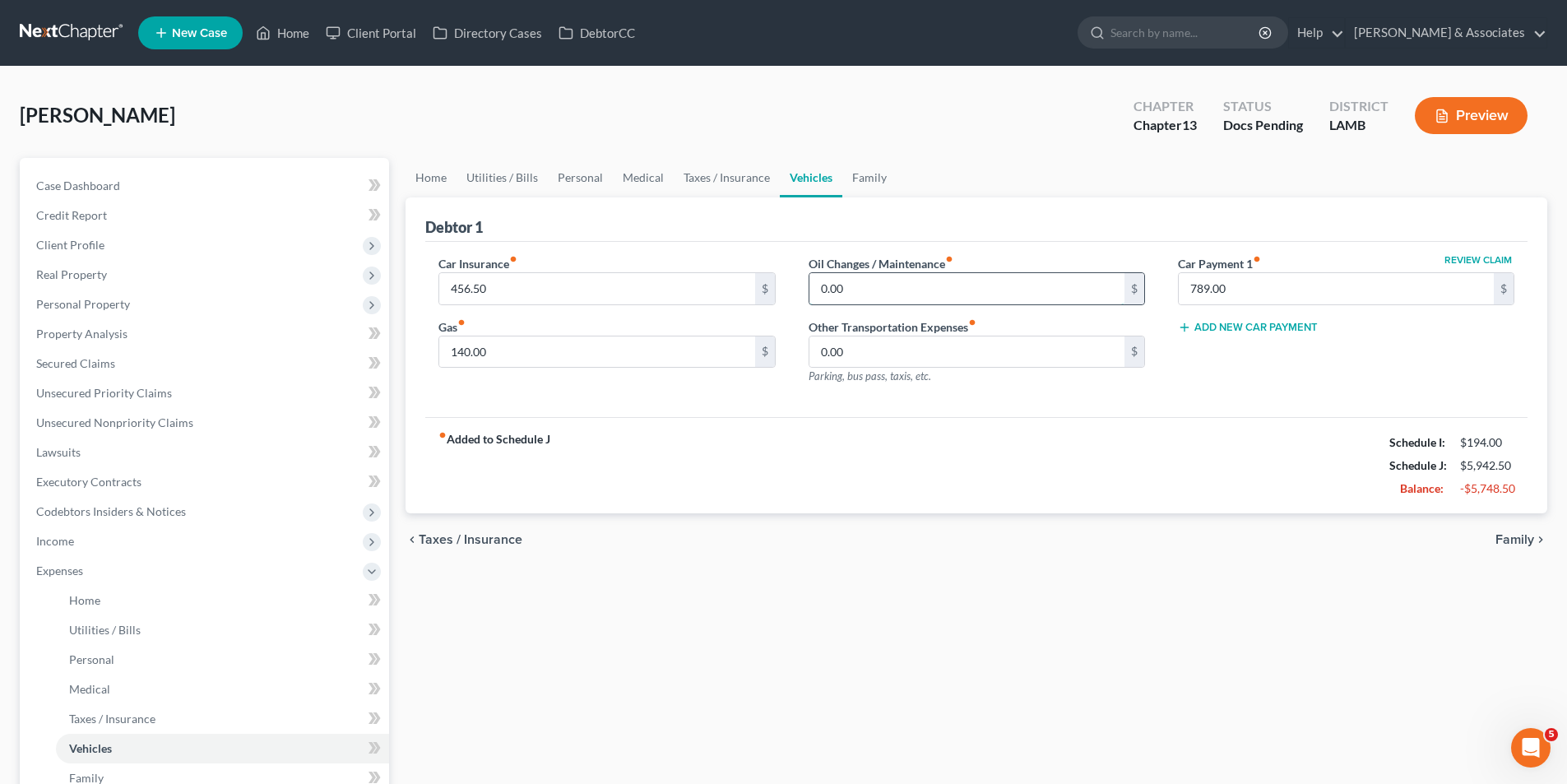
click at [879, 295] on input "0.00" at bounding box center [967, 288] width 315 height 31
type input "40.00"
click at [1505, 542] on span "Family" at bounding box center [1514, 540] width 39 height 13
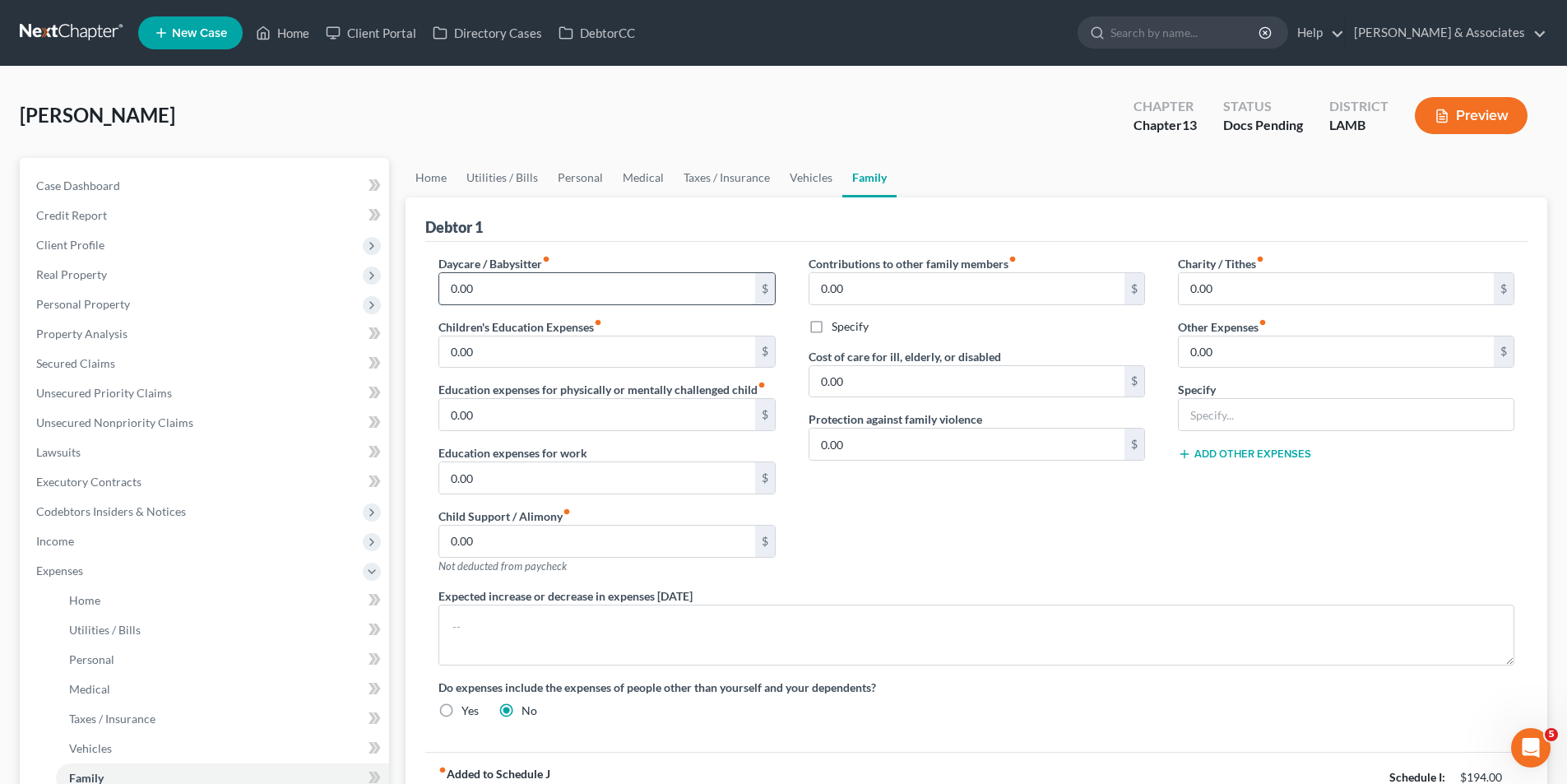
click at [639, 299] on input "0.00" at bounding box center [597, 288] width 315 height 31
click at [526, 295] on input "0.00" at bounding box center [597, 288] width 315 height 31
click at [527, 295] on input "0.00" at bounding box center [597, 288] width 315 height 31
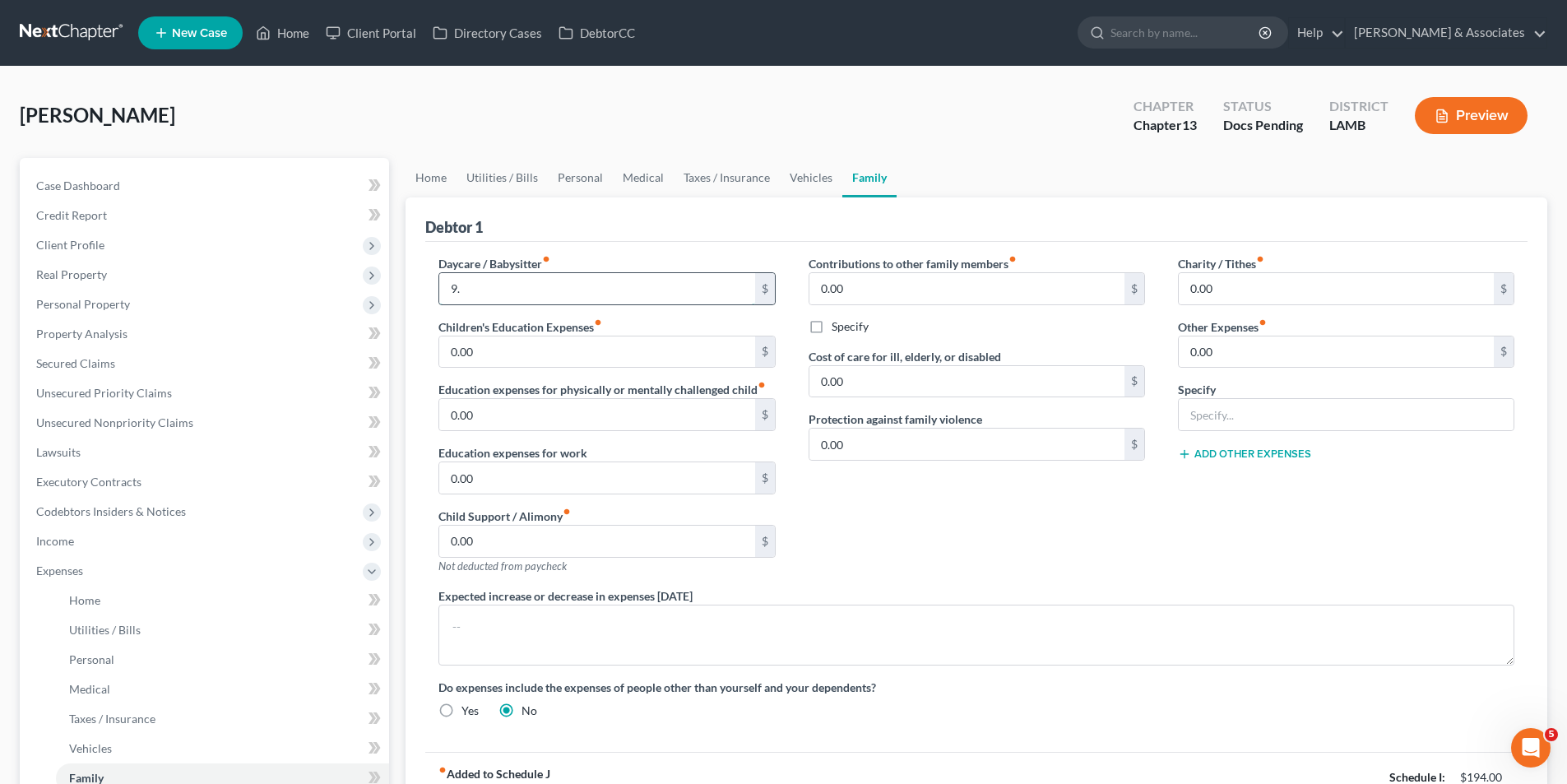
type input "9"
type input "931.67"
click at [1103, 515] on div "Contributions to other family members fiber_manual_record 0.00 $ Specify Cost o…" at bounding box center [976, 422] width 369 height 332
click at [1231, 288] on input "0.00" at bounding box center [1336, 288] width 315 height 31
type input "20.00"
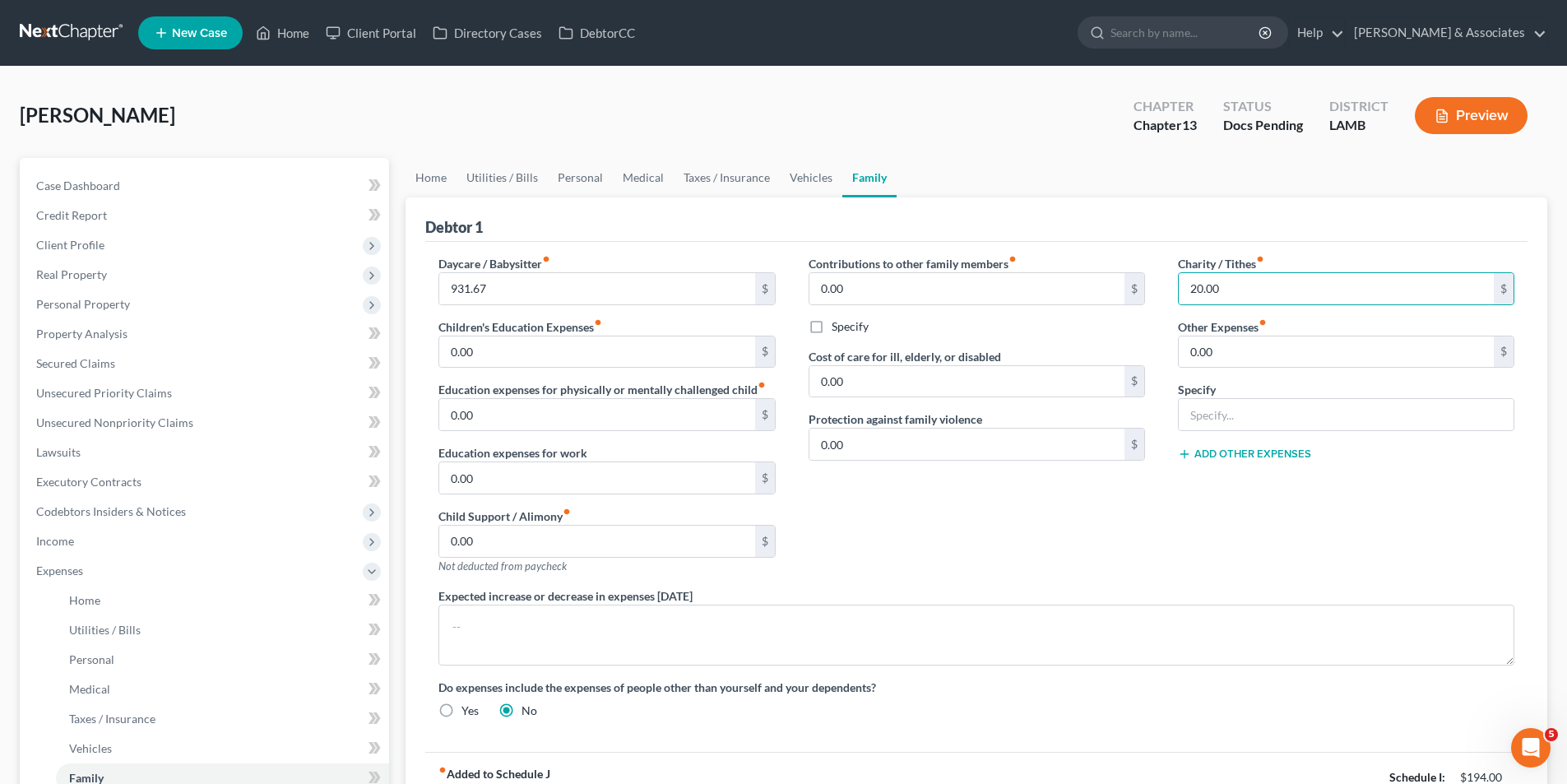
click at [1158, 547] on div "Contributions to other family members fiber_manual_record 0.00 $ Specify Cost o…" at bounding box center [976, 422] width 369 height 332
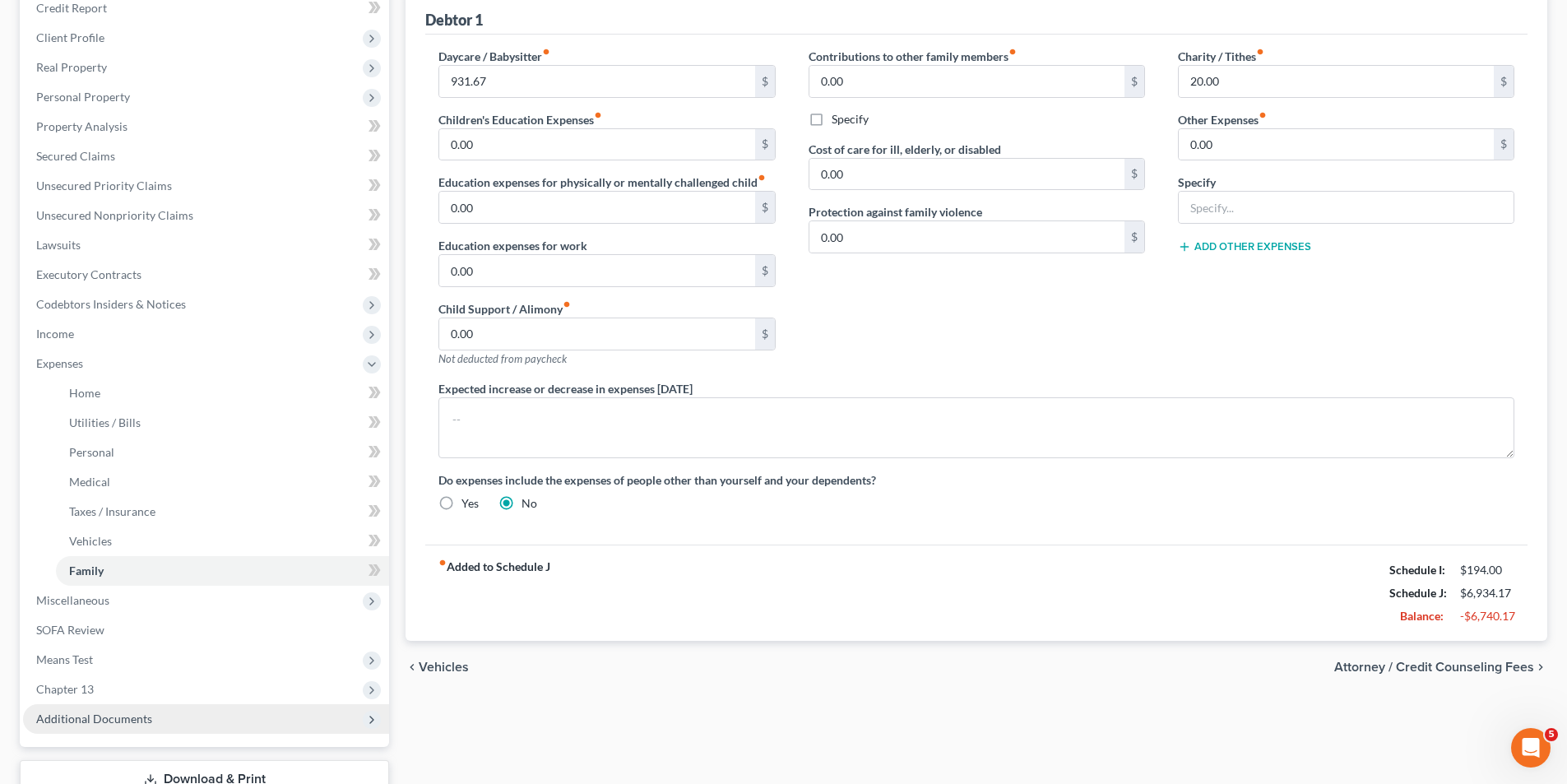
scroll to position [284, 0]
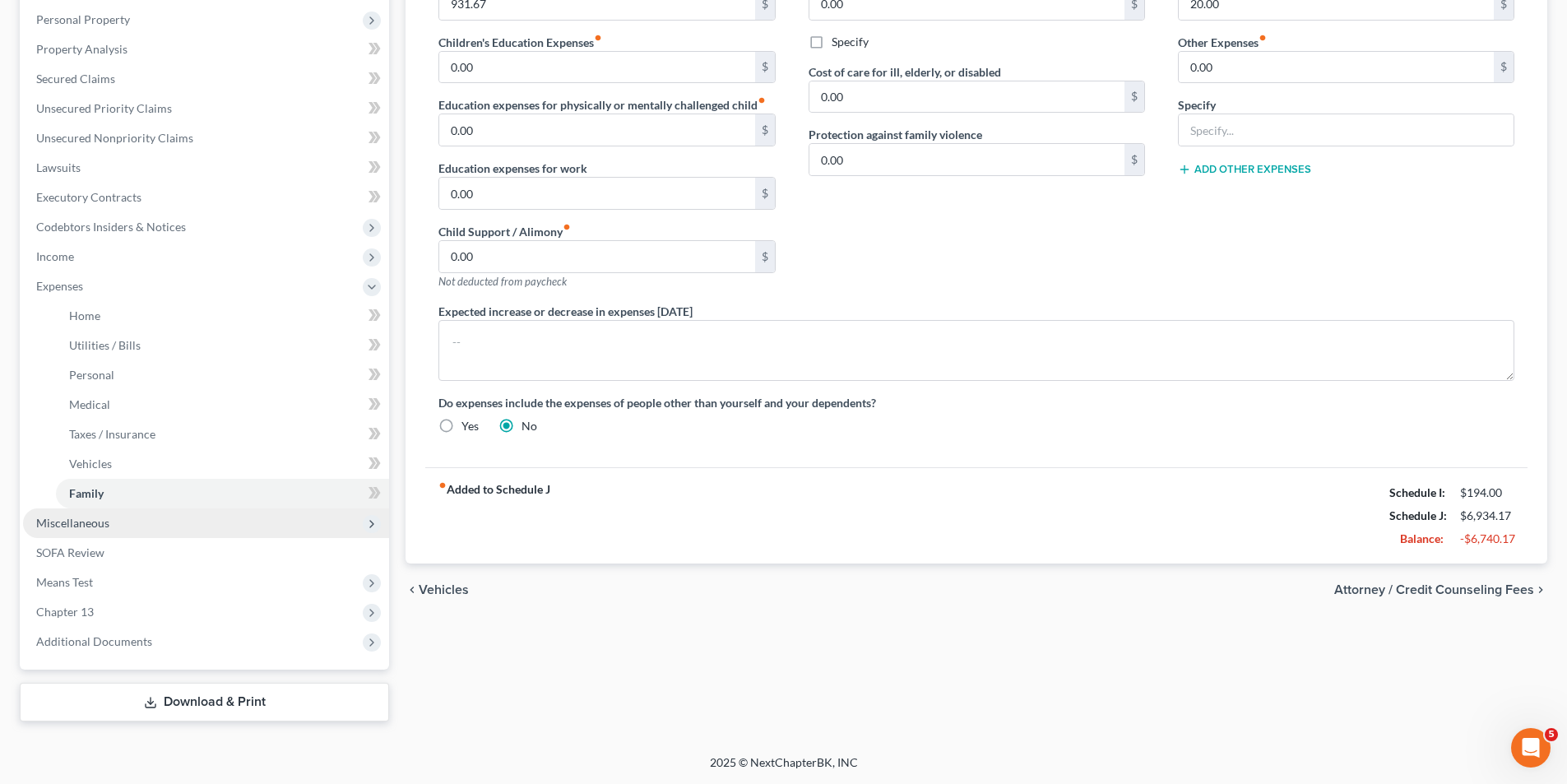
click at [97, 528] on span "Miscellaneous" at bounding box center [73, 522] width 73 height 14
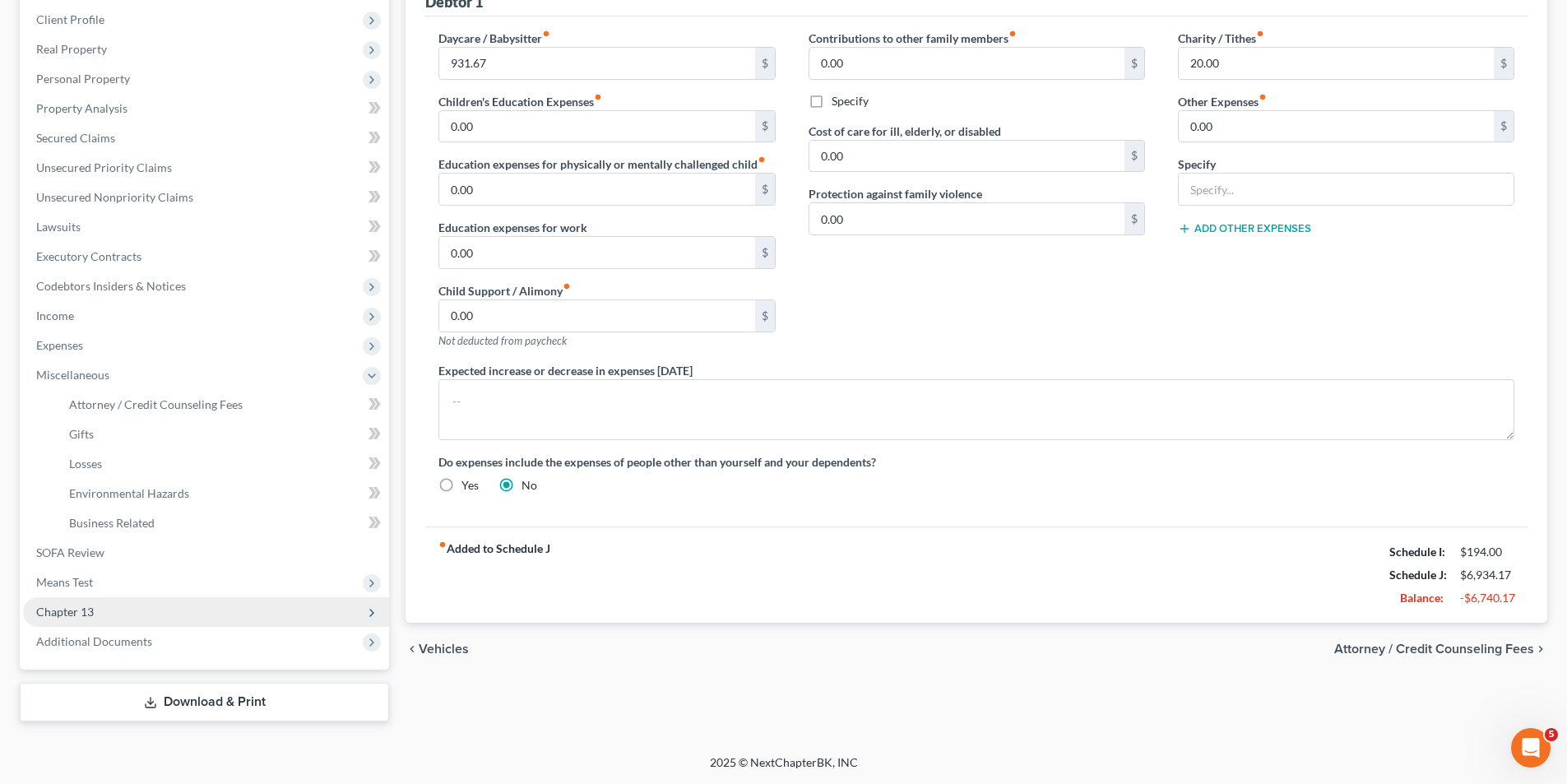
scroll to position [225, 0]
click at [116, 437] on link "Gifts" at bounding box center [223, 435] width 334 height 30
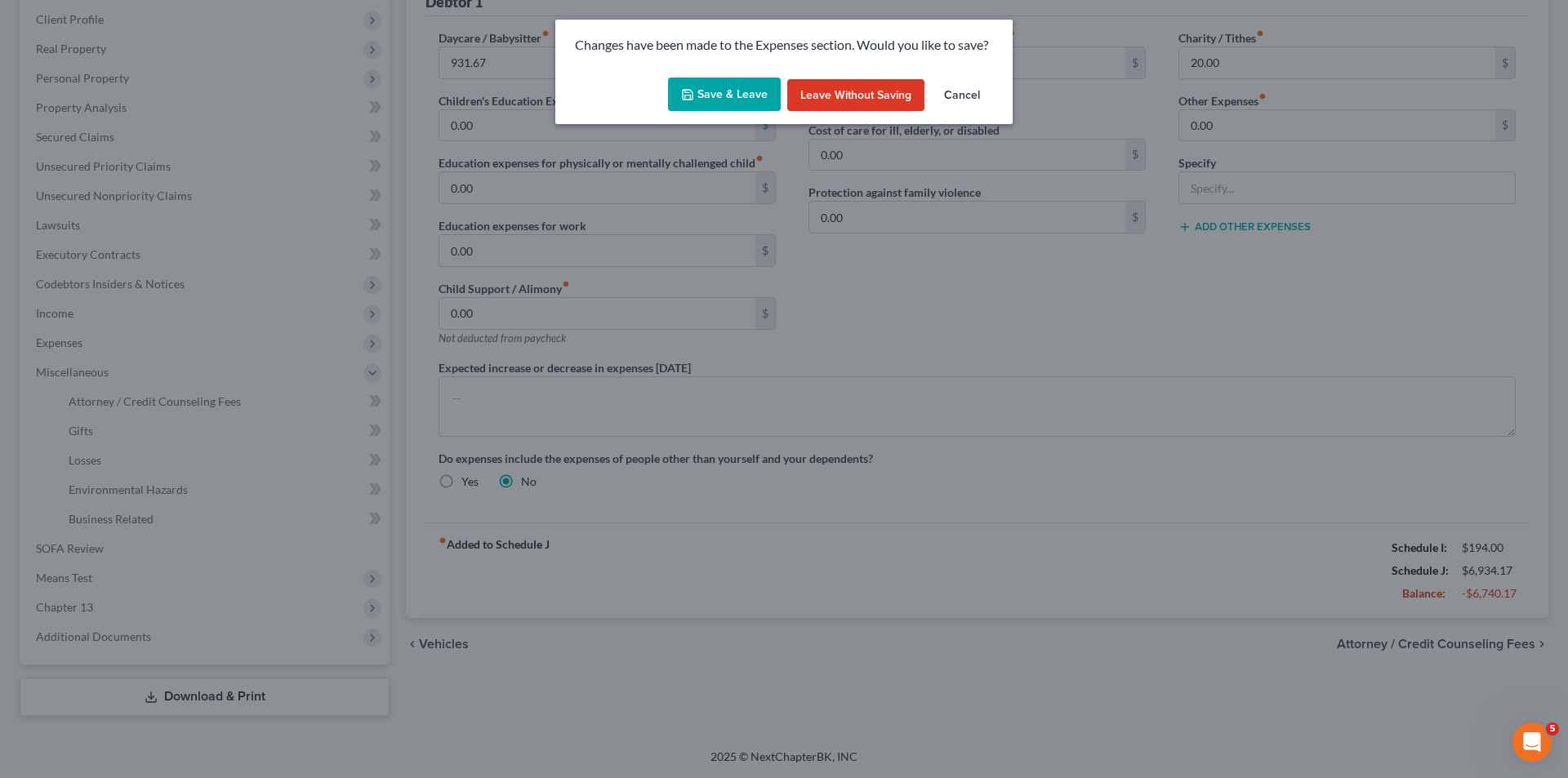
click at [747, 98] on button "Save & Leave" at bounding box center [723, 94] width 113 height 34
